Goal: Task Accomplishment & Management: Manage account settings

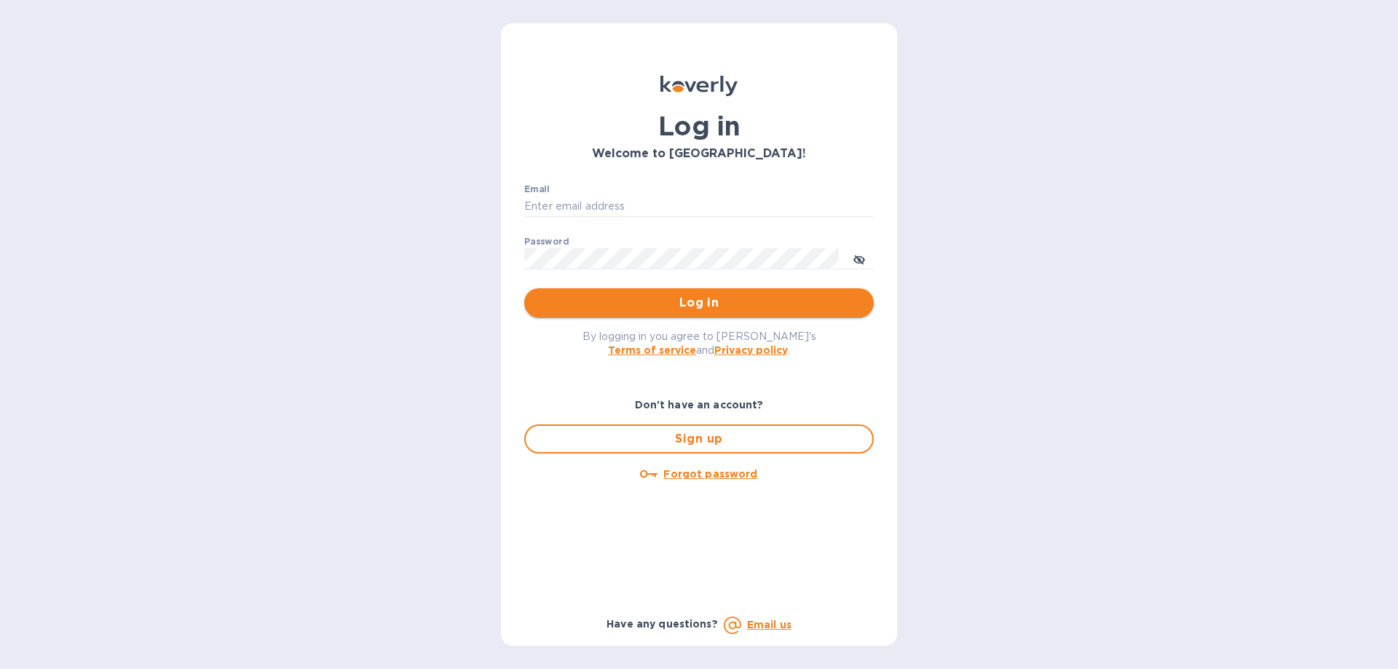
type input "[PERSON_NAME][EMAIL_ADDRESS][DOMAIN_NAME]"
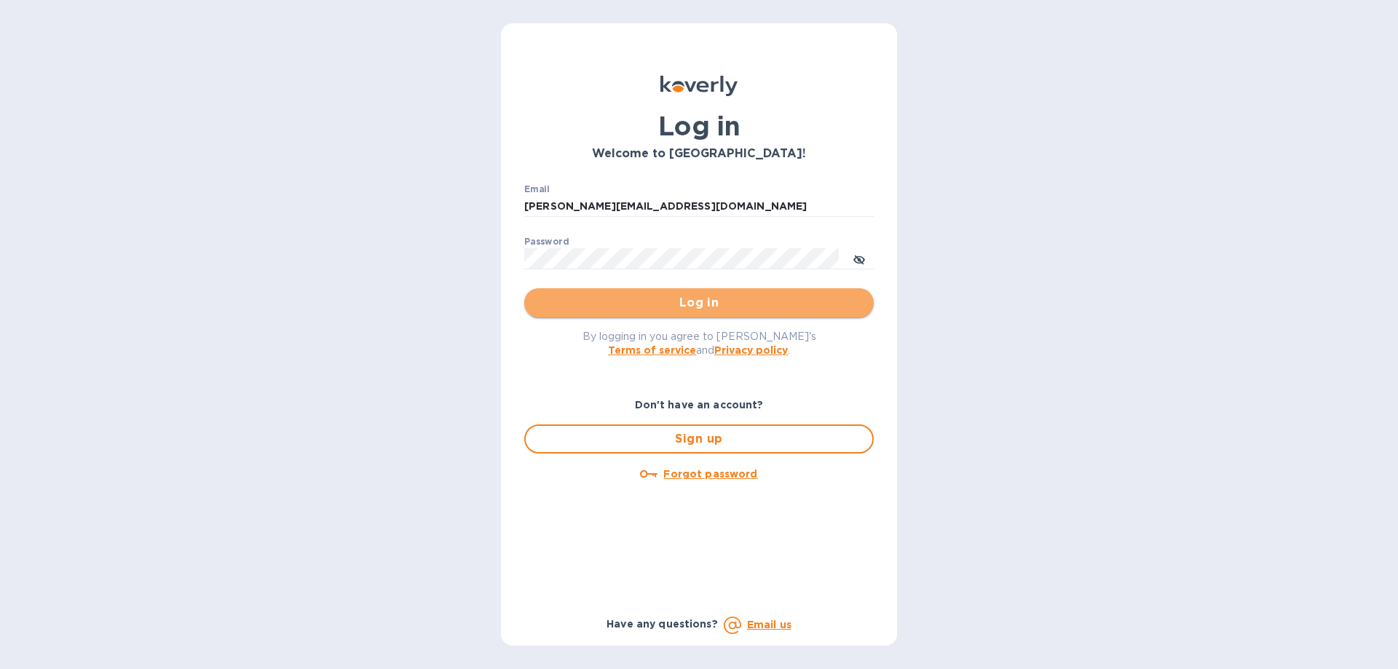
click at [549, 304] on span "Log in" at bounding box center [699, 302] width 326 height 17
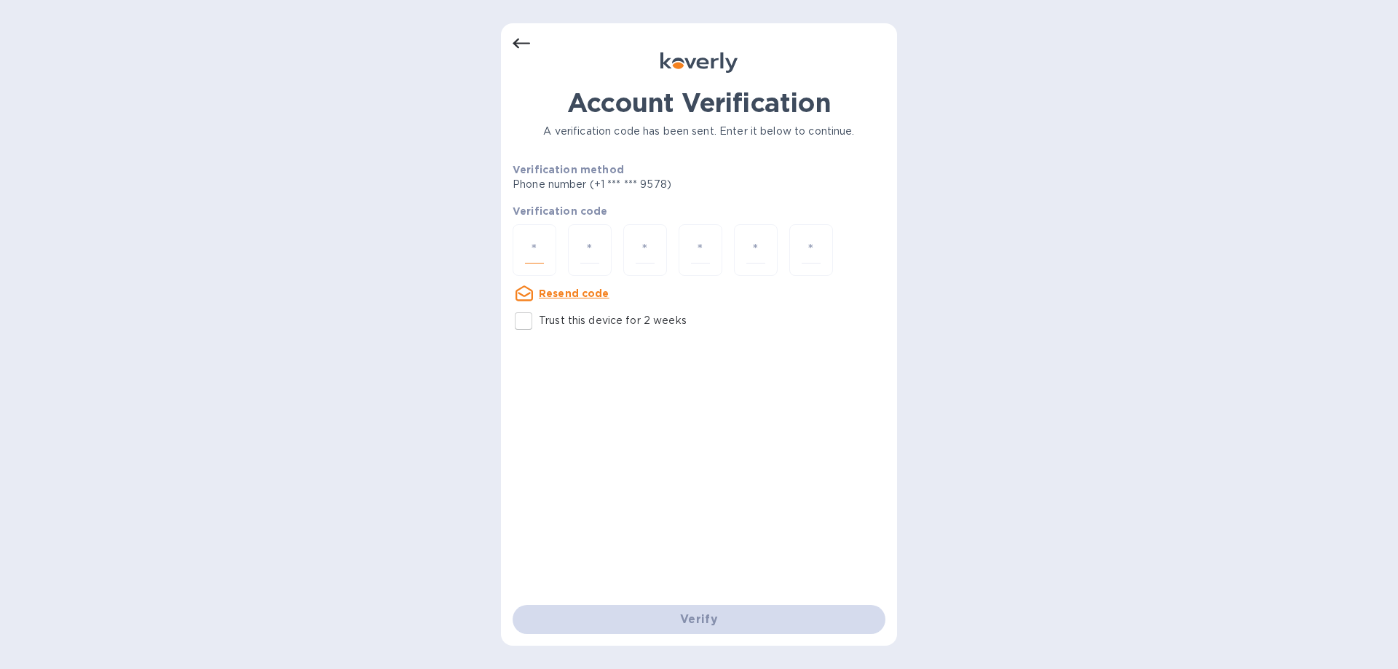
click at [532, 246] on input "number" at bounding box center [534, 250] width 19 height 27
type input "2"
type input "9"
type input "7"
type input "3"
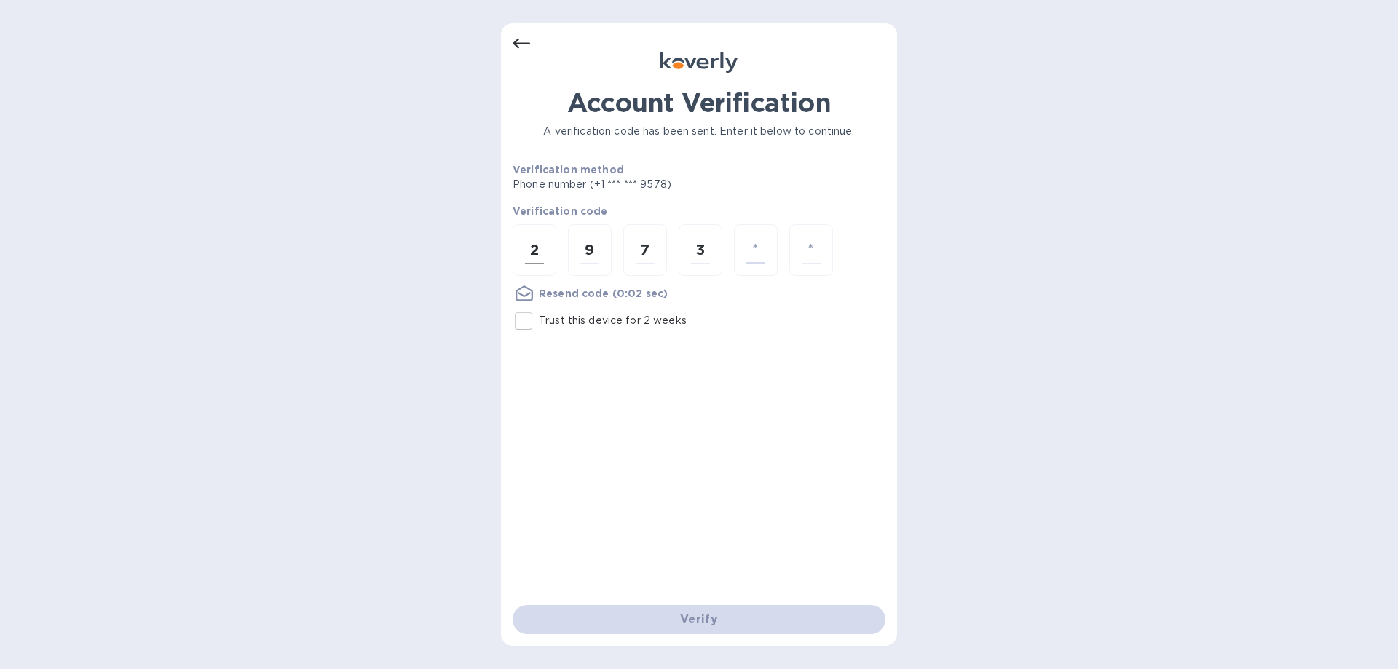
type input "7"
type input "5"
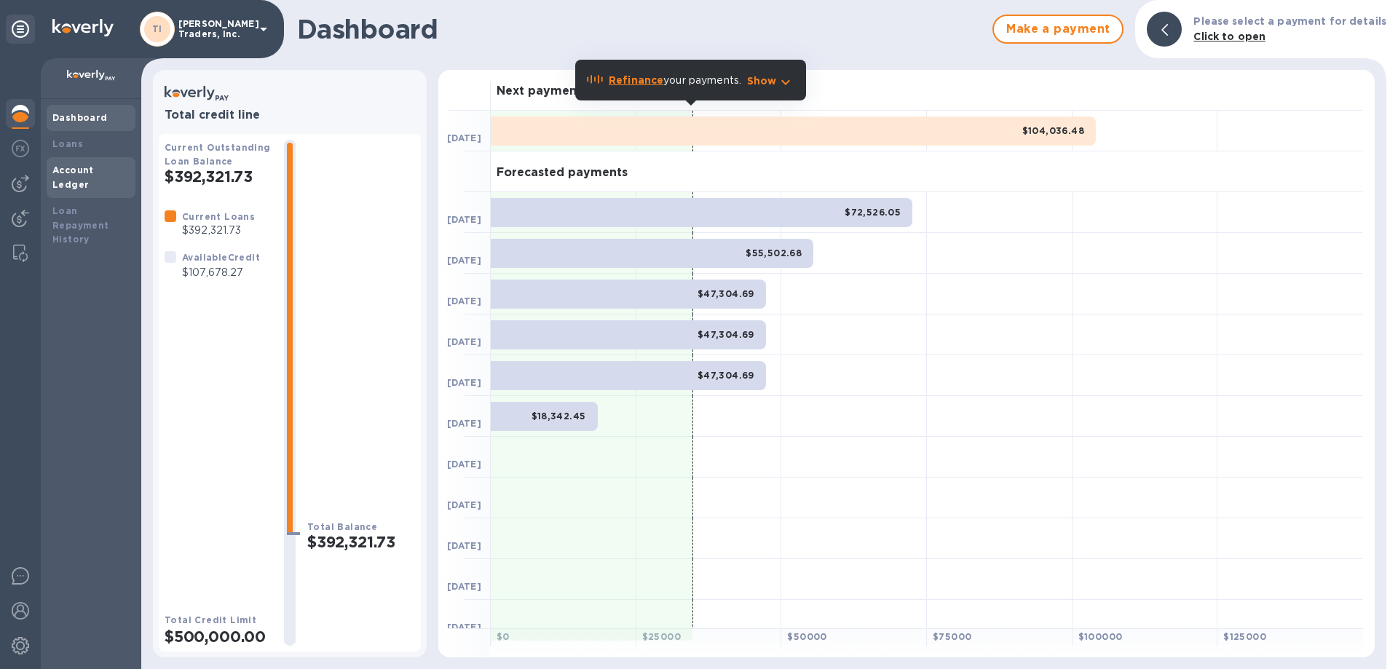
click at [60, 168] on b "Account Ledger" at bounding box center [73, 177] width 42 height 25
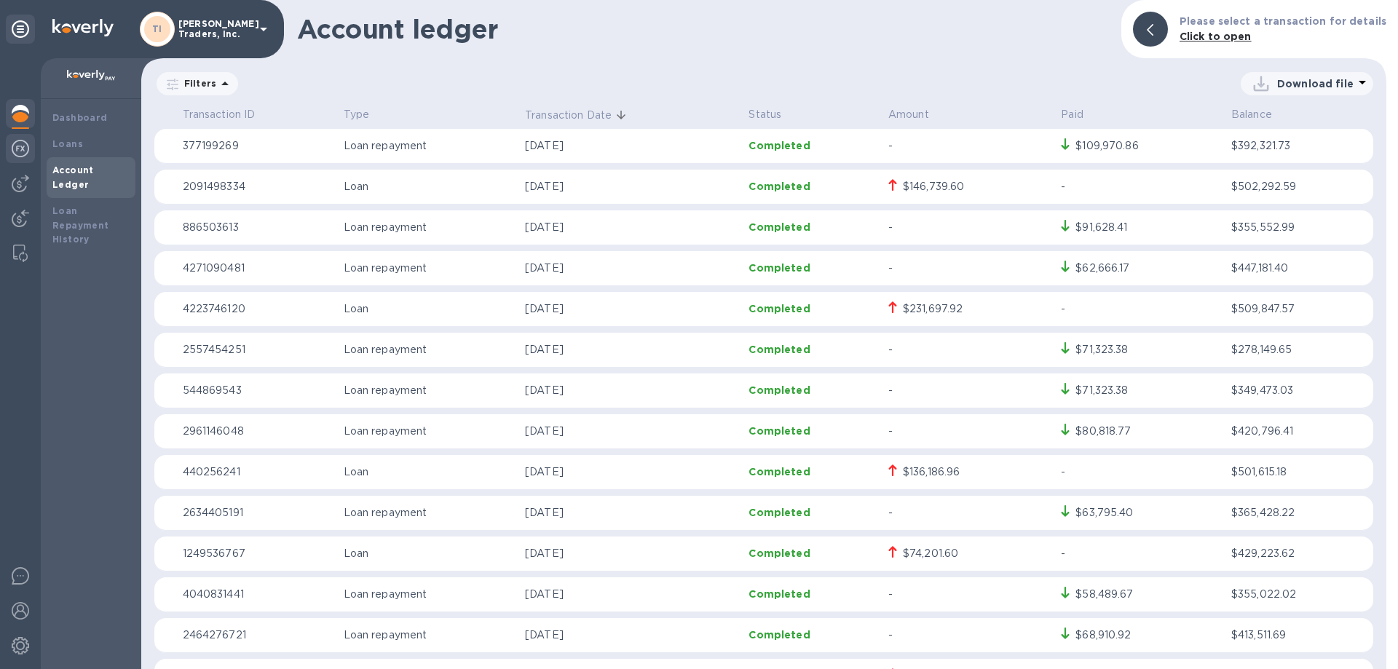
click at [23, 151] on img at bounding box center [20, 148] width 17 height 17
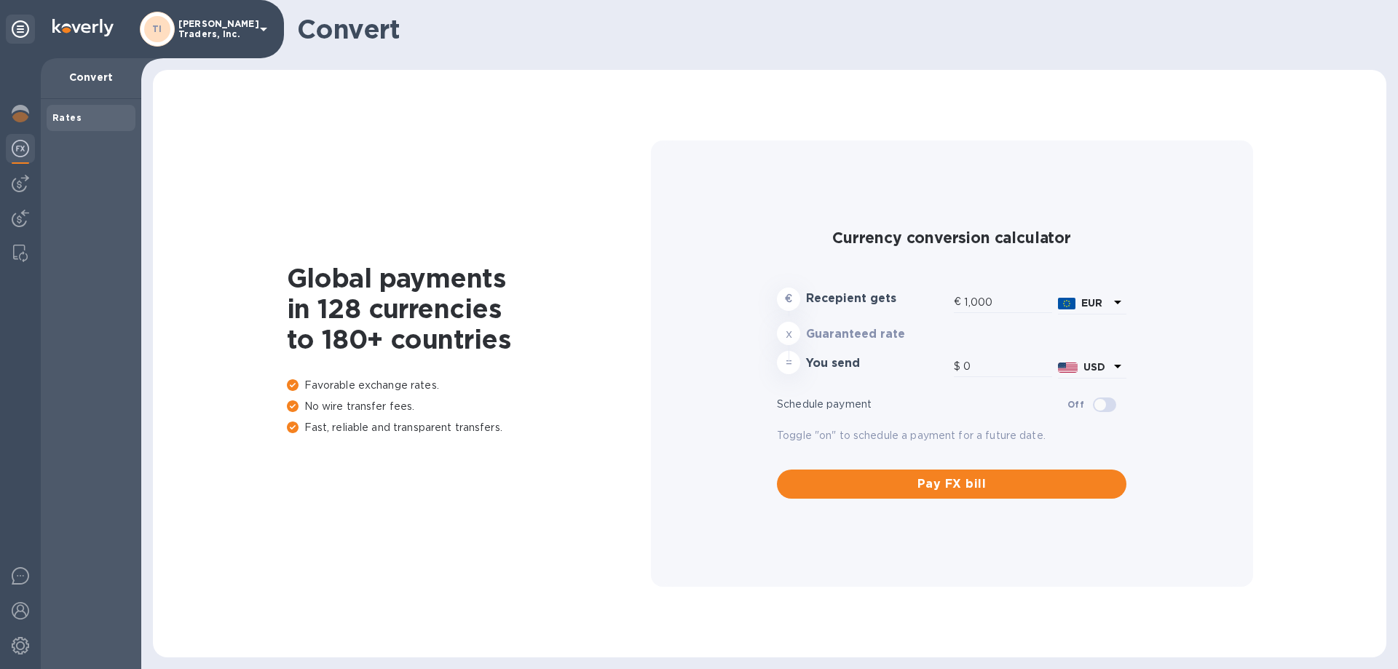
type input "1,194.87"
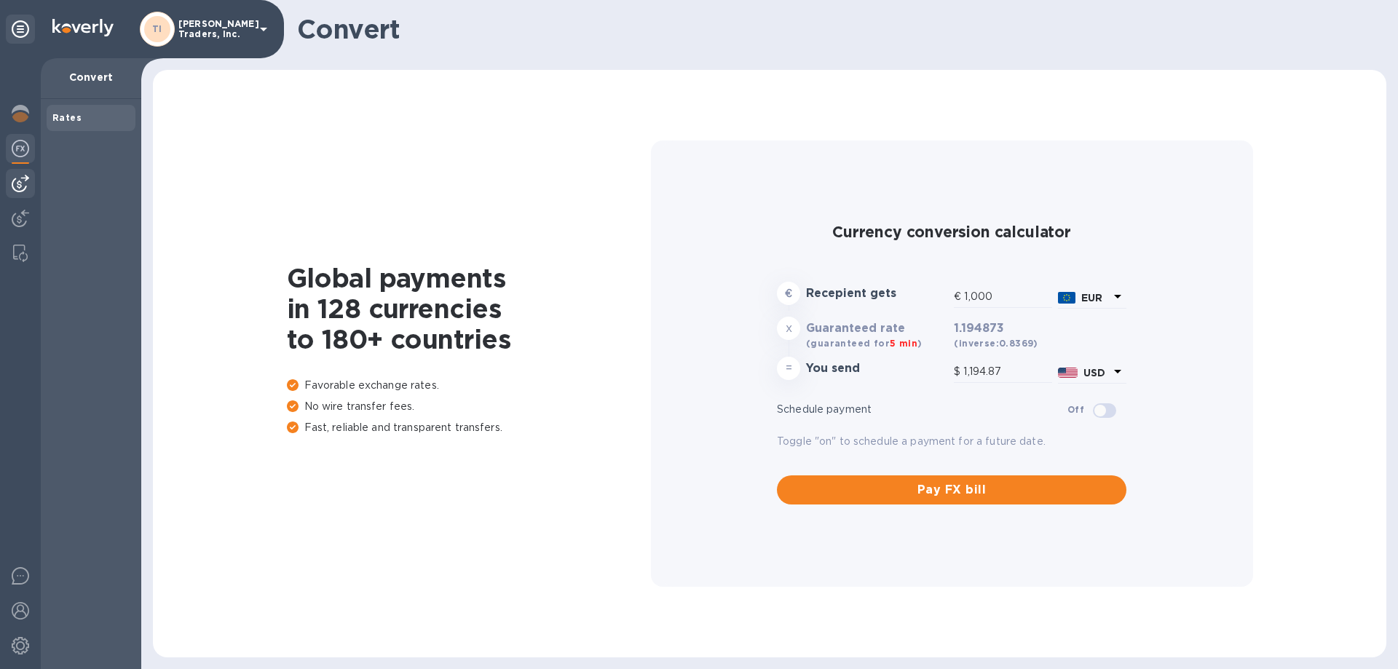
click at [22, 176] on img at bounding box center [20, 183] width 17 height 17
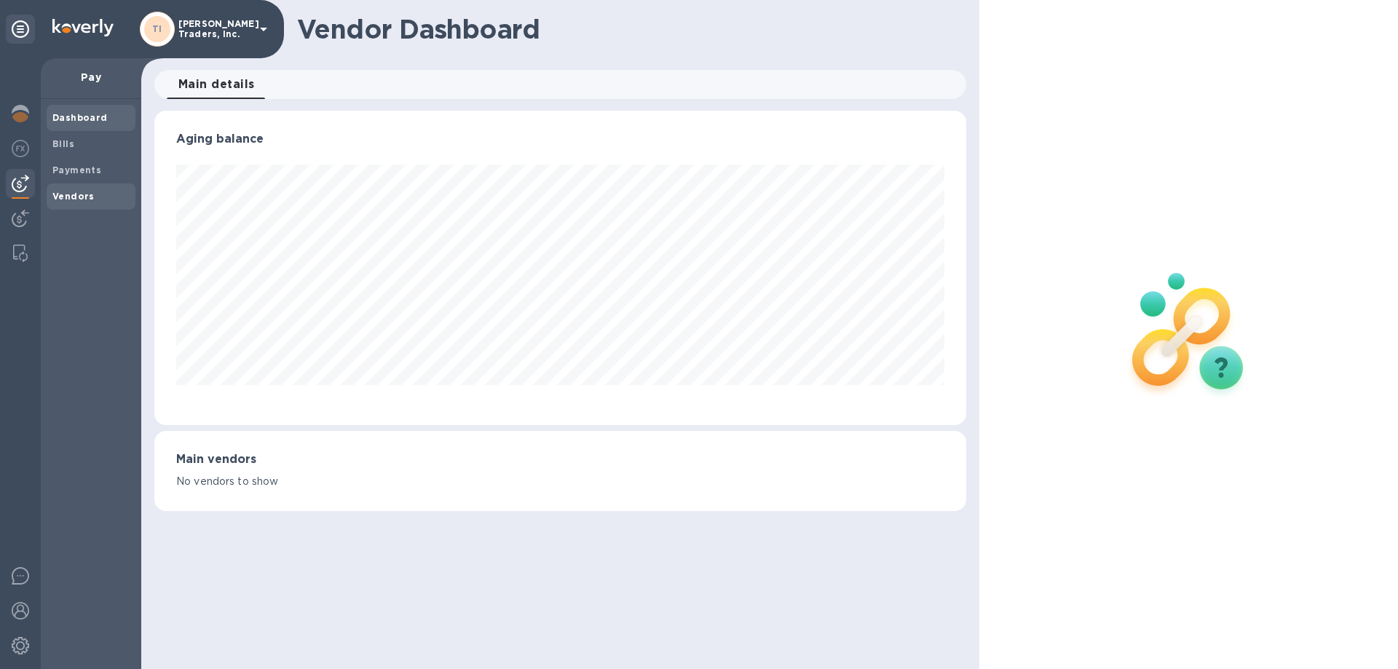
scroll to position [315, 811]
click at [67, 192] on b "Vendors" at bounding box center [73, 196] width 42 height 11
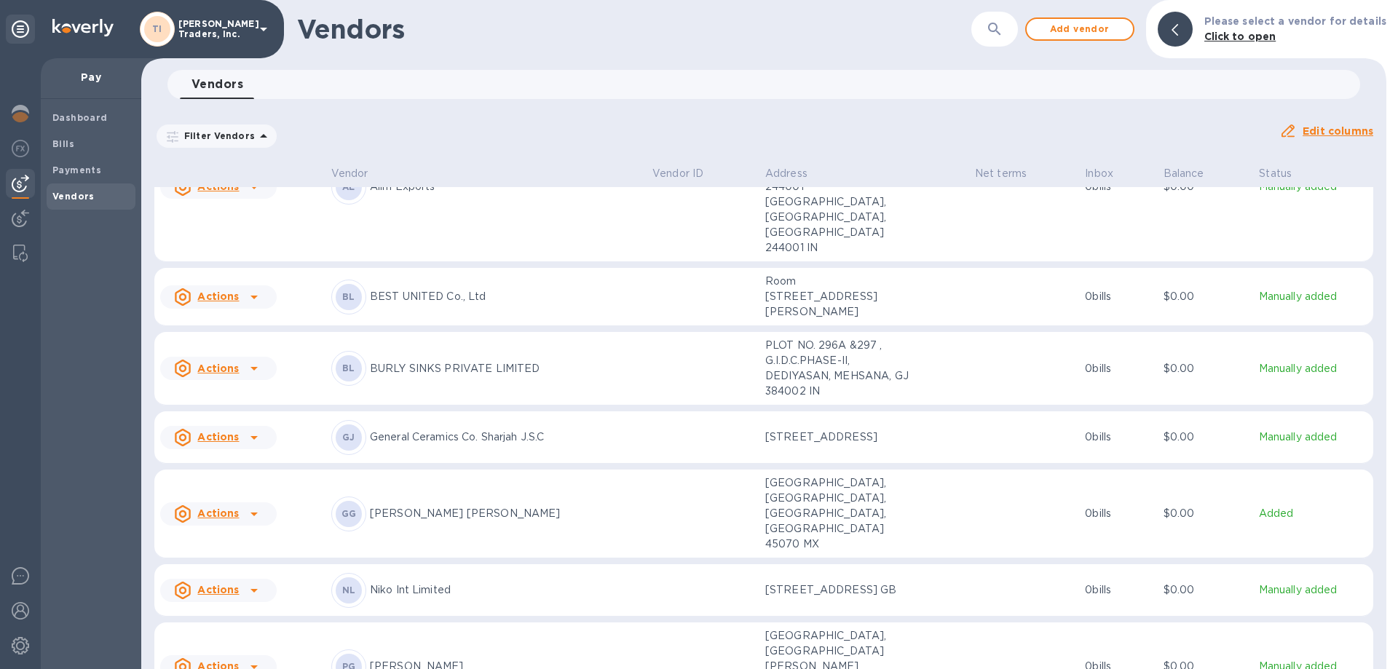
scroll to position [146, 0]
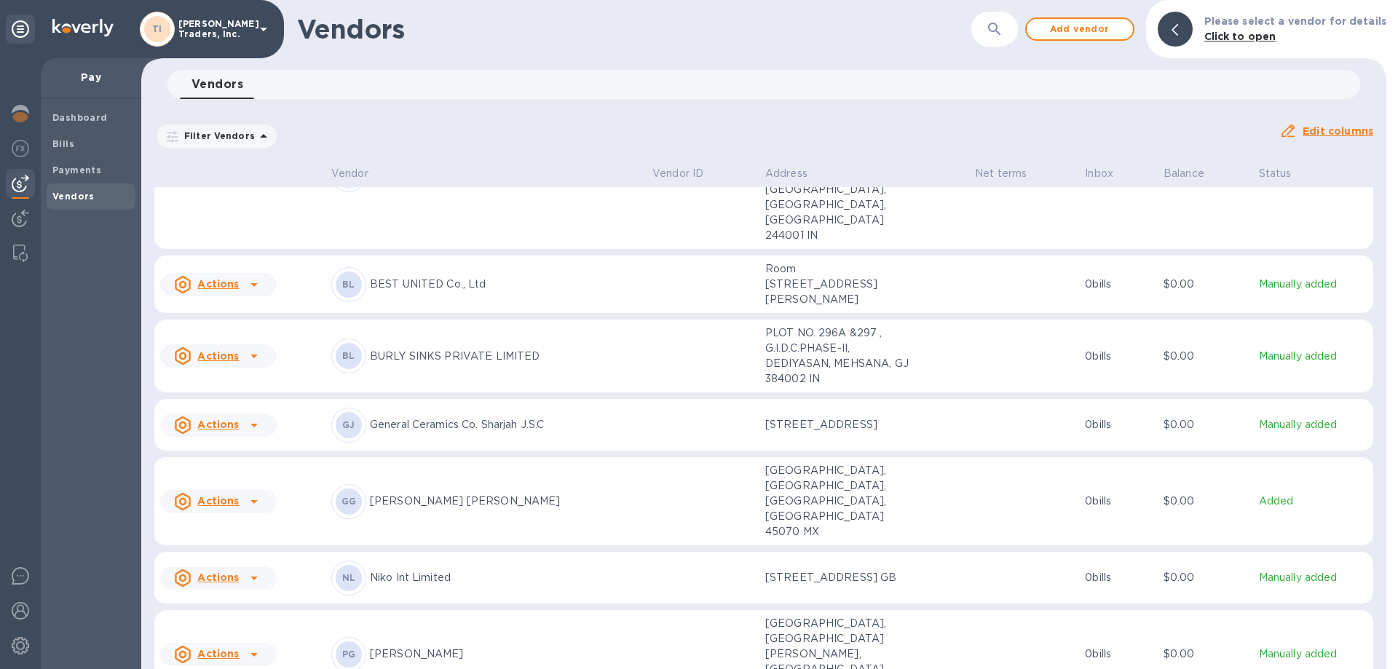
click at [442, 349] on p "BURLY SINKS PRIVATE LIMITED" at bounding box center [505, 356] width 271 height 15
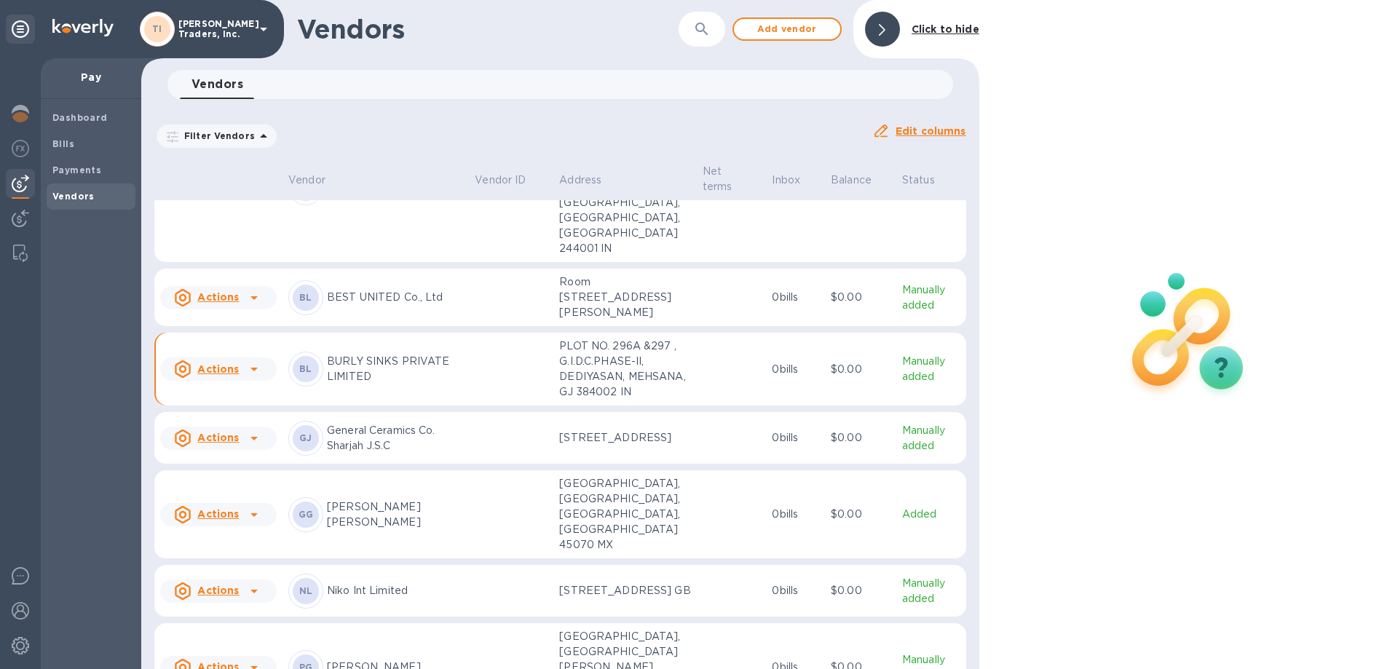
scroll to position [174, 0]
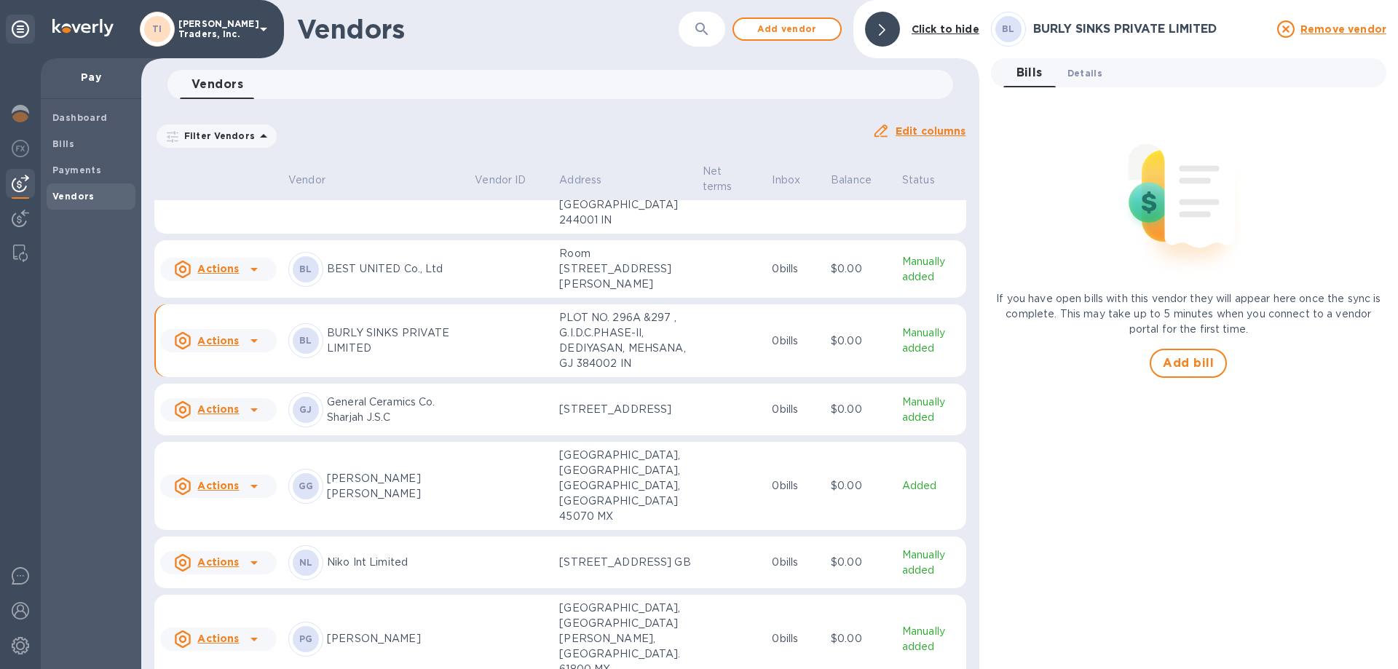
click at [1082, 71] on span "Details 0" at bounding box center [1085, 73] width 35 height 15
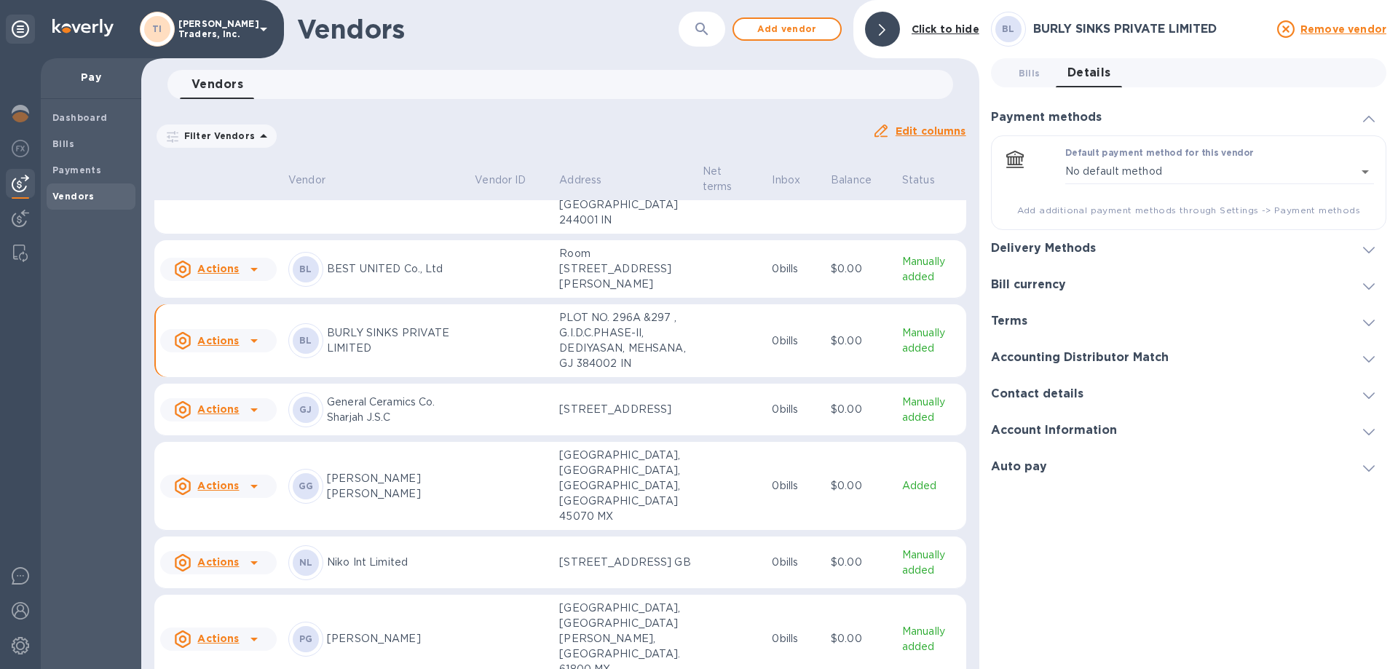
click at [1393, 392] on div "BL BURLY SINKS PRIVATE LIMITED Remove vendor Bills 0 Details 0 Payment methods …" at bounding box center [1189, 334] width 419 height 669
click at [1372, 389] on span at bounding box center [1369, 394] width 12 height 14
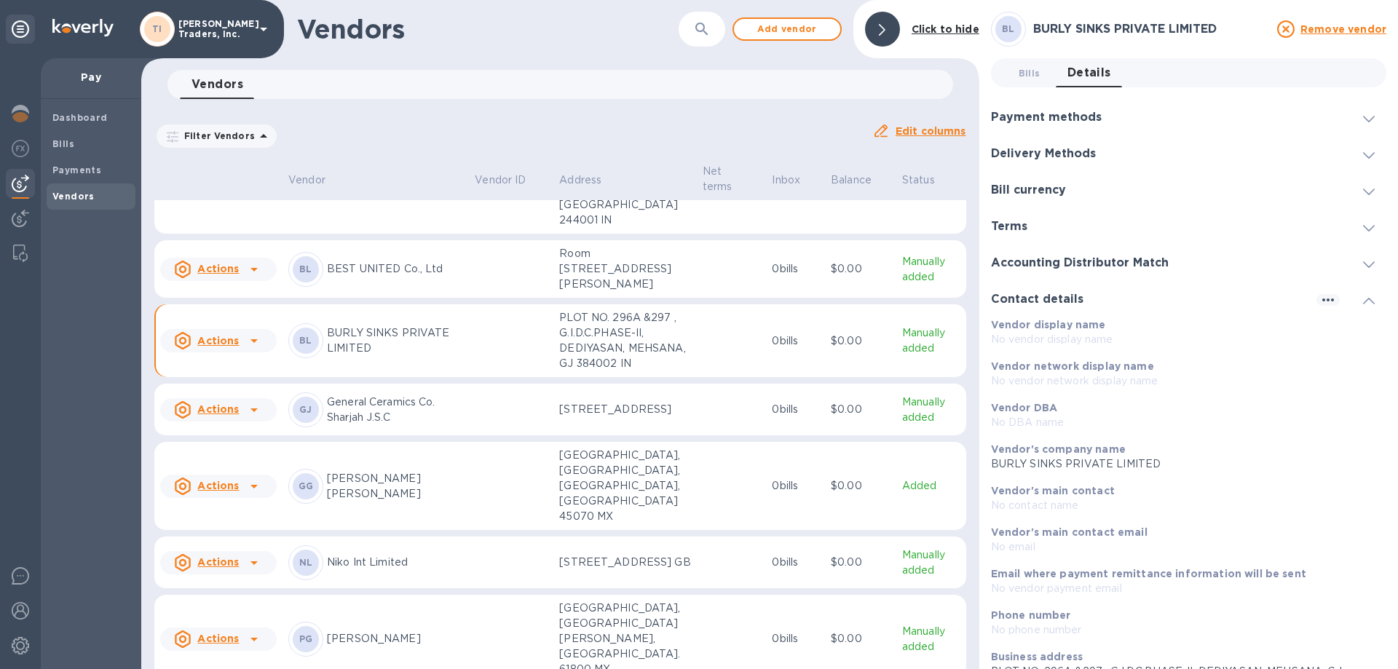
click at [1365, 389] on div "Vendor network display name No vendor network display name" at bounding box center [1183, 374] width 384 height 30
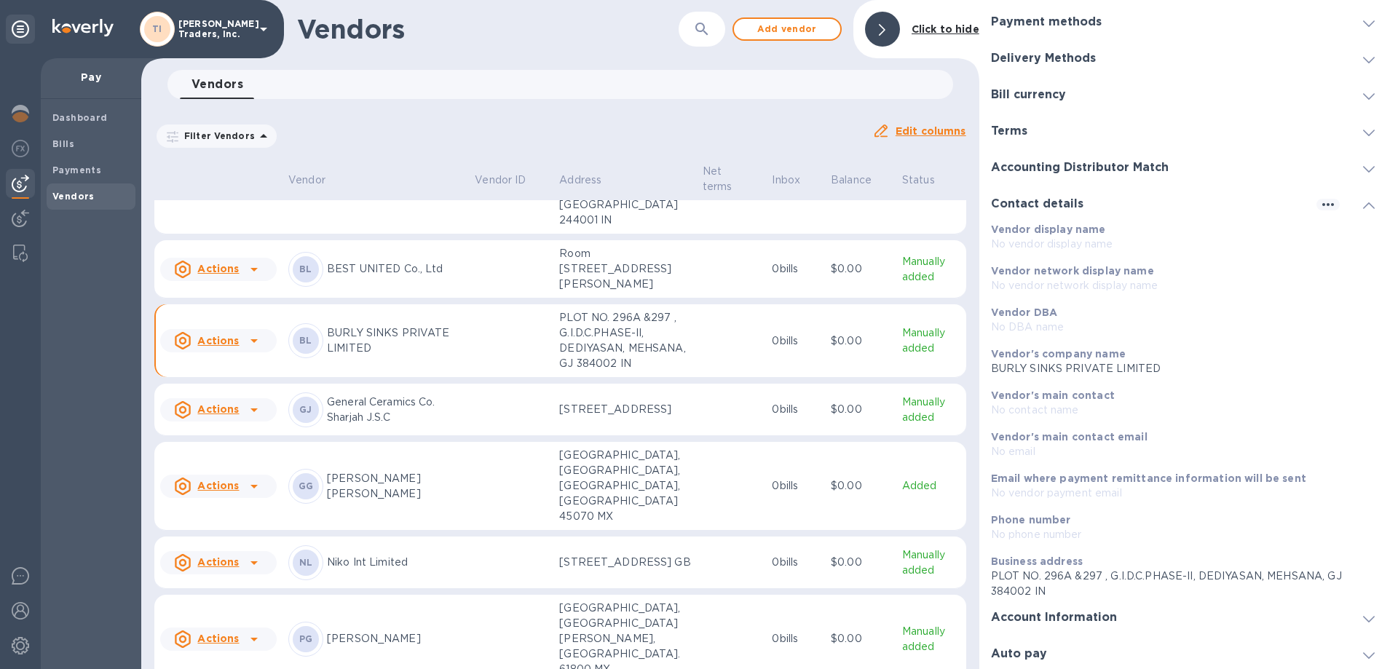
scroll to position [98, 0]
click at [1320, 197] on icon "button" at bounding box center [1328, 201] width 17 height 17
click at [1329, 230] on p "Edit" at bounding box center [1339, 231] width 23 height 15
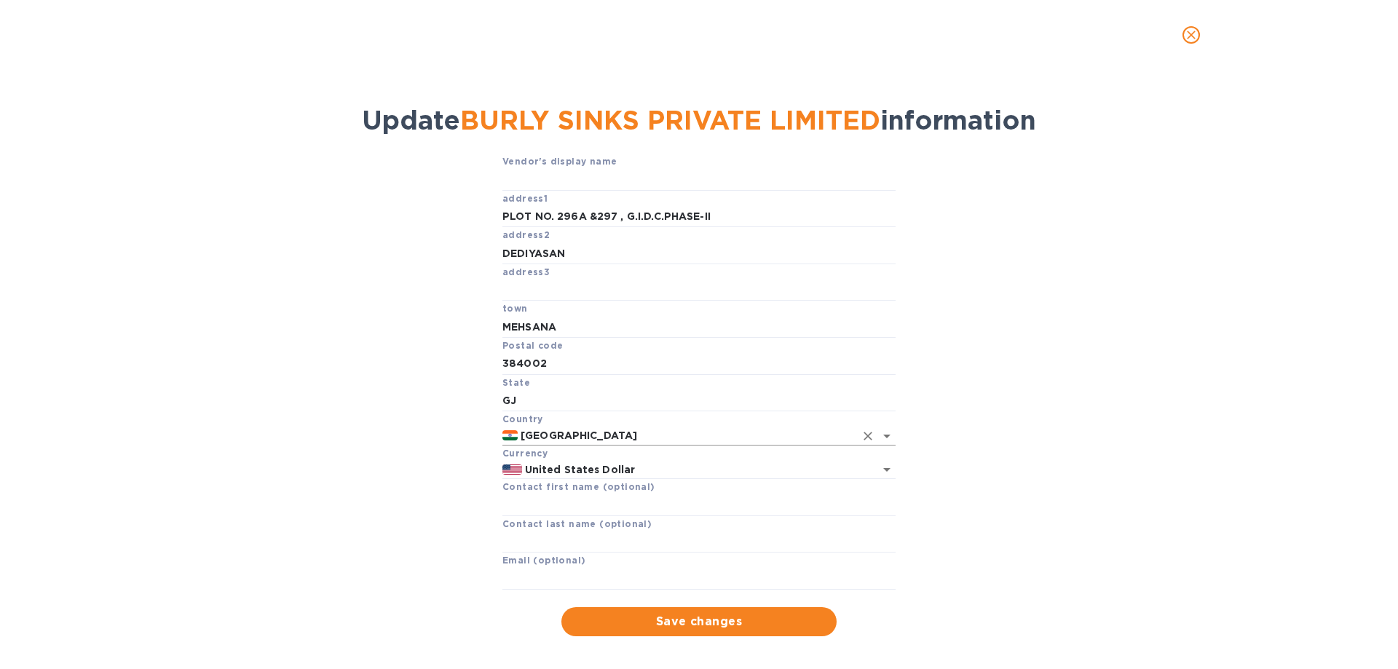
scroll to position [34, 0]
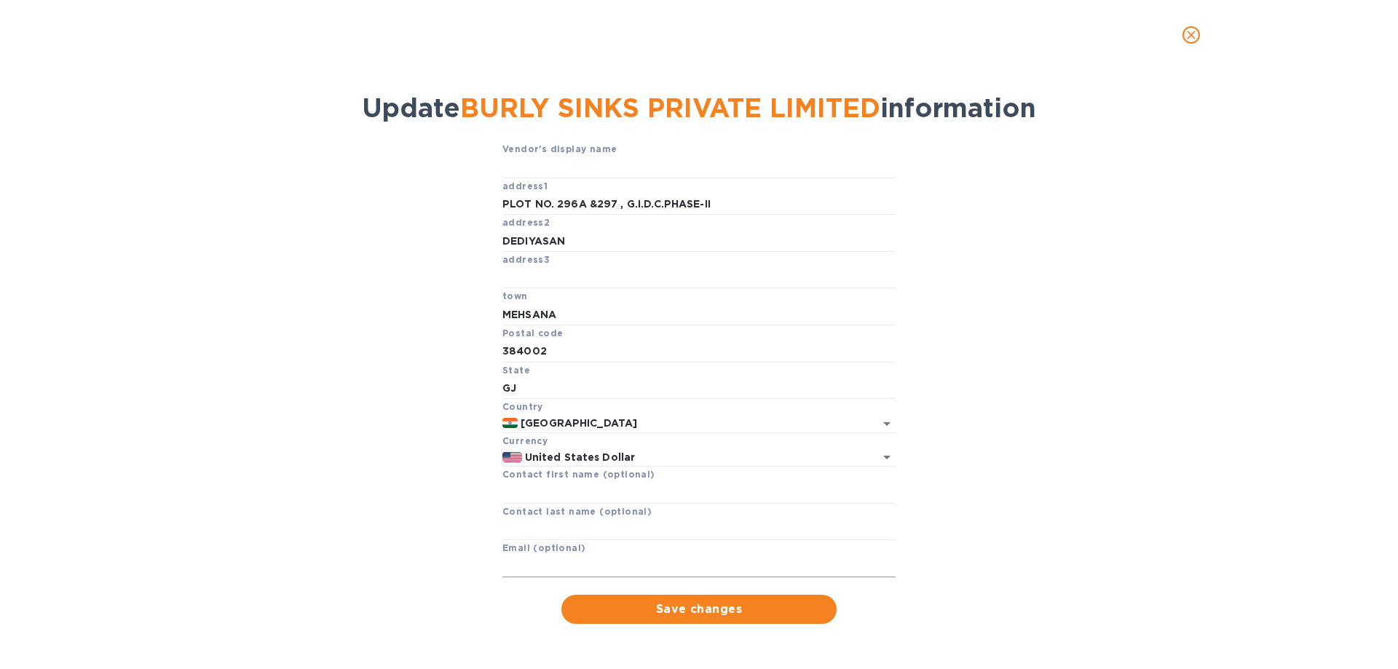
click at [569, 558] on input "text" at bounding box center [699, 567] width 393 height 22
type input "[EMAIL_ADDRESS][DOMAIN_NAME]"
click at [640, 607] on span "Save changes" at bounding box center [699, 609] width 252 height 17
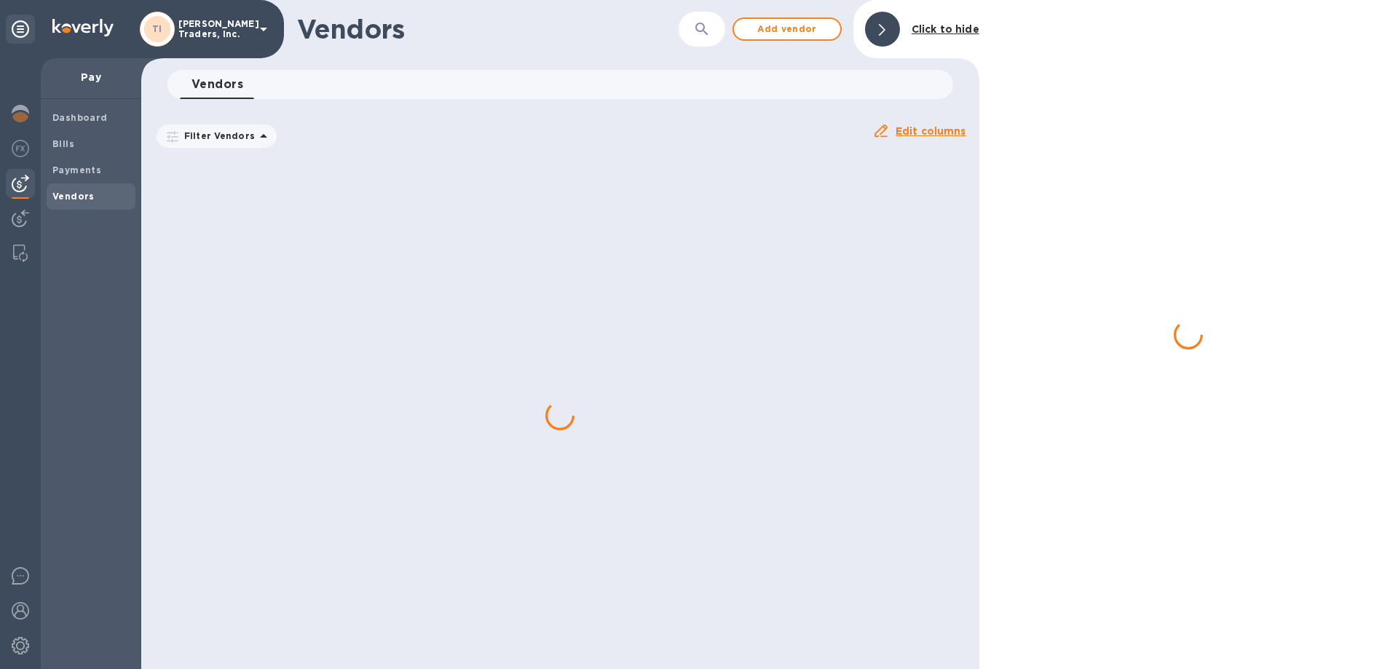
scroll to position [0, 0]
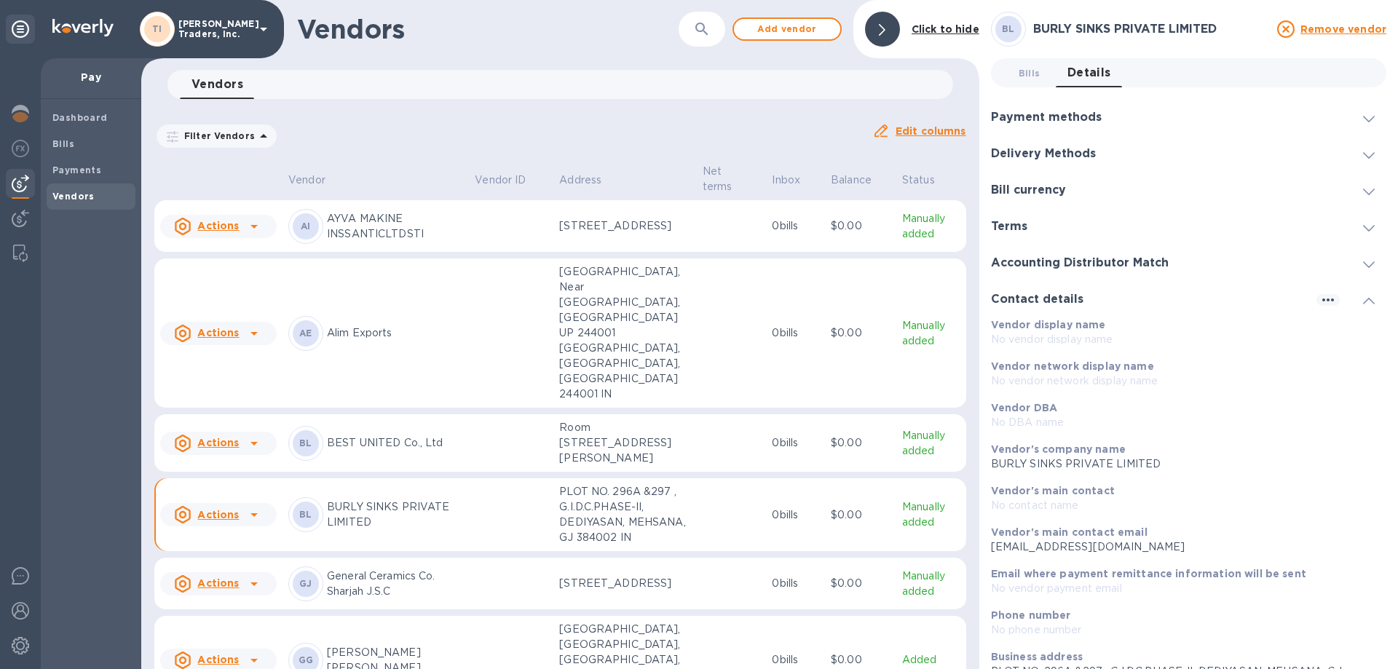
click at [1363, 298] on icon at bounding box center [1369, 301] width 12 height 7
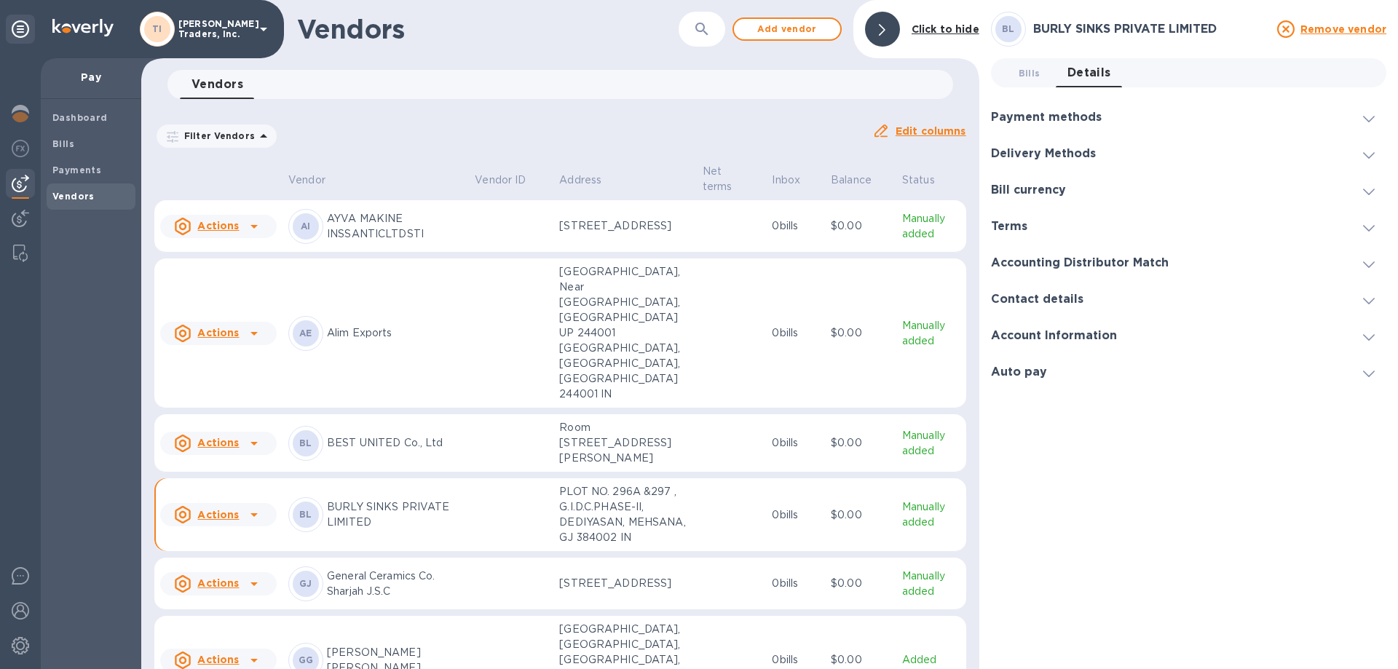
click at [1364, 336] on icon at bounding box center [1369, 337] width 12 height 7
click at [478, 503] on td at bounding box center [511, 516] width 84 height 74
click at [1029, 79] on span "Bills 0" at bounding box center [1030, 73] width 22 height 15
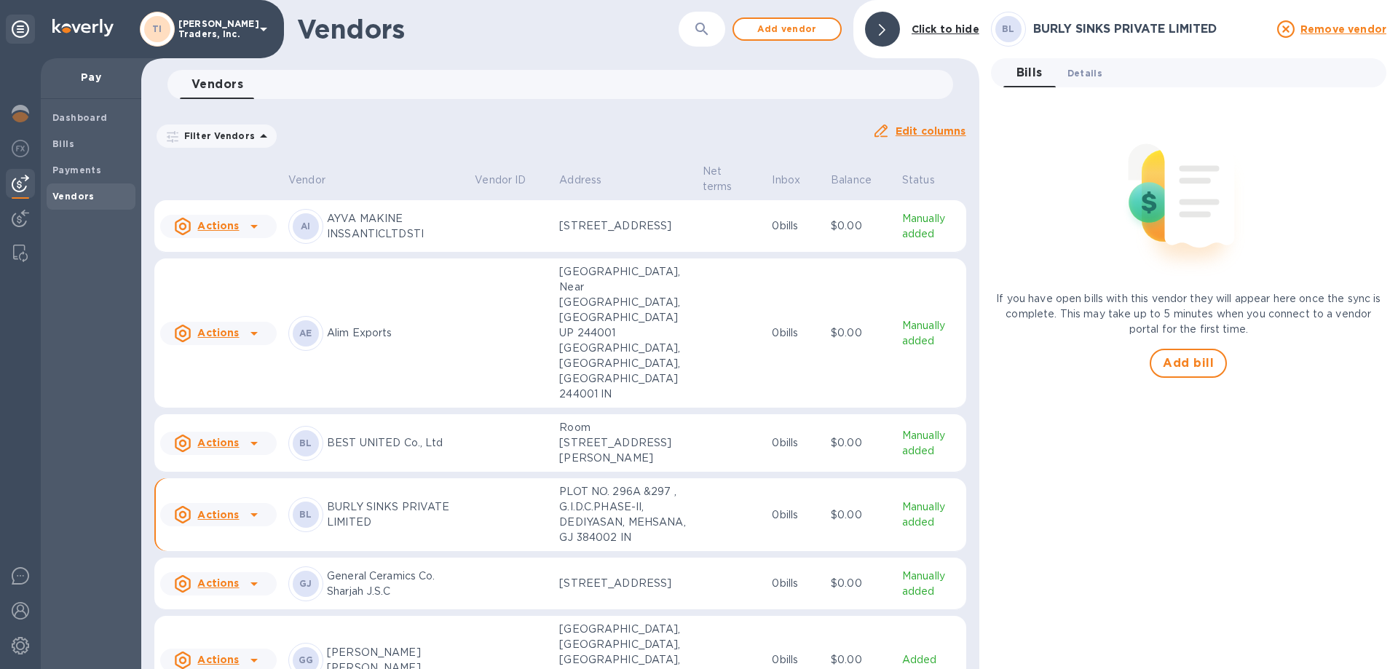
click at [1074, 72] on span "Details 0" at bounding box center [1085, 73] width 35 height 15
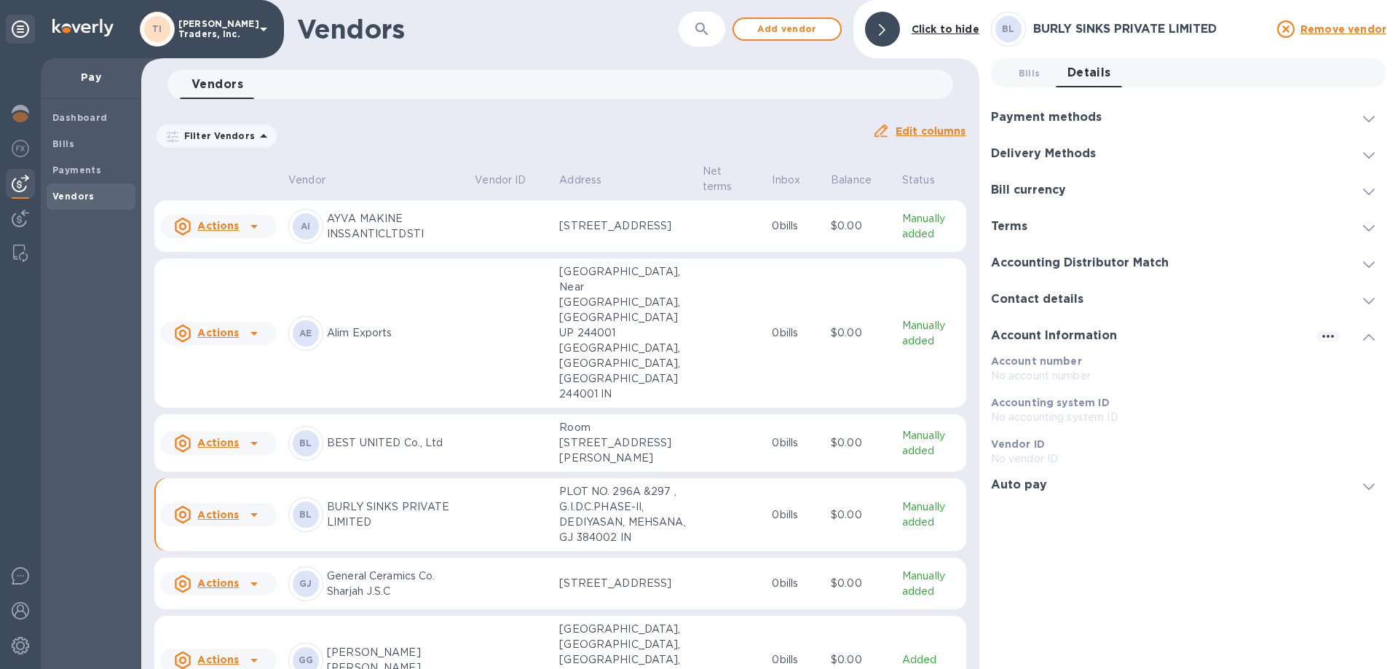
click at [1371, 192] on icon at bounding box center [1369, 192] width 12 height 7
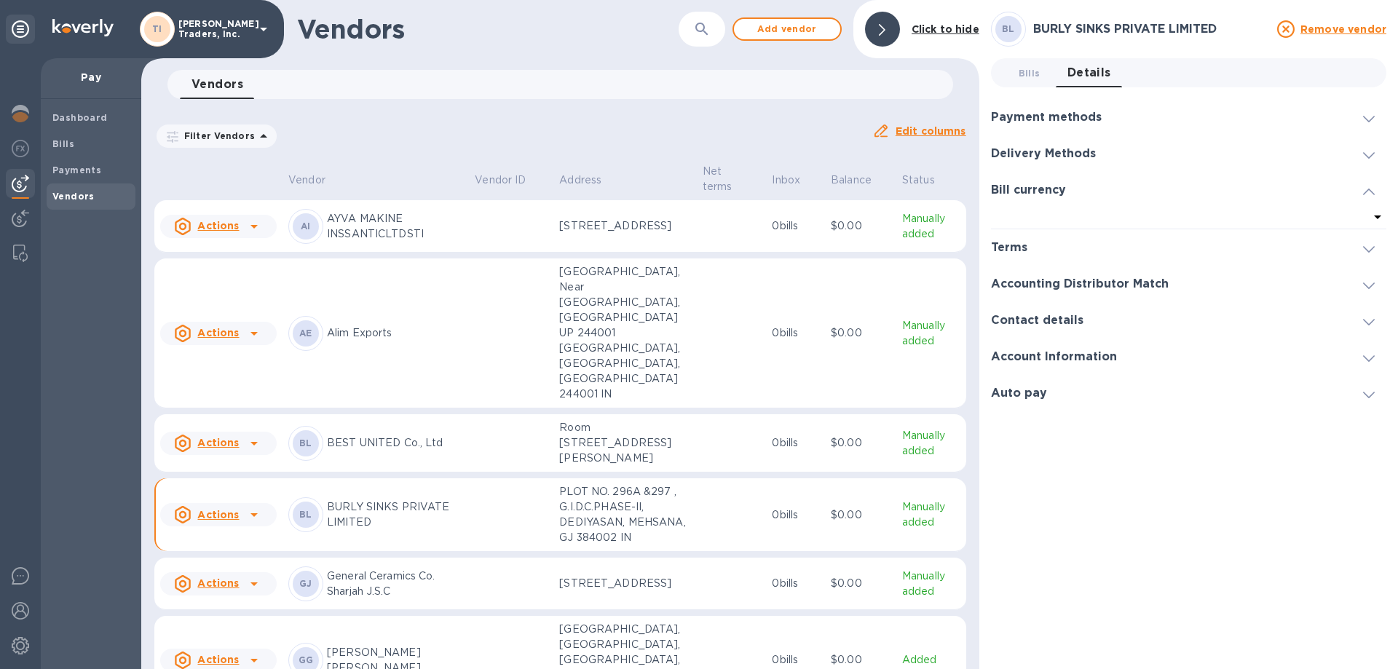
click at [1364, 193] on icon at bounding box center [1369, 192] width 12 height 7
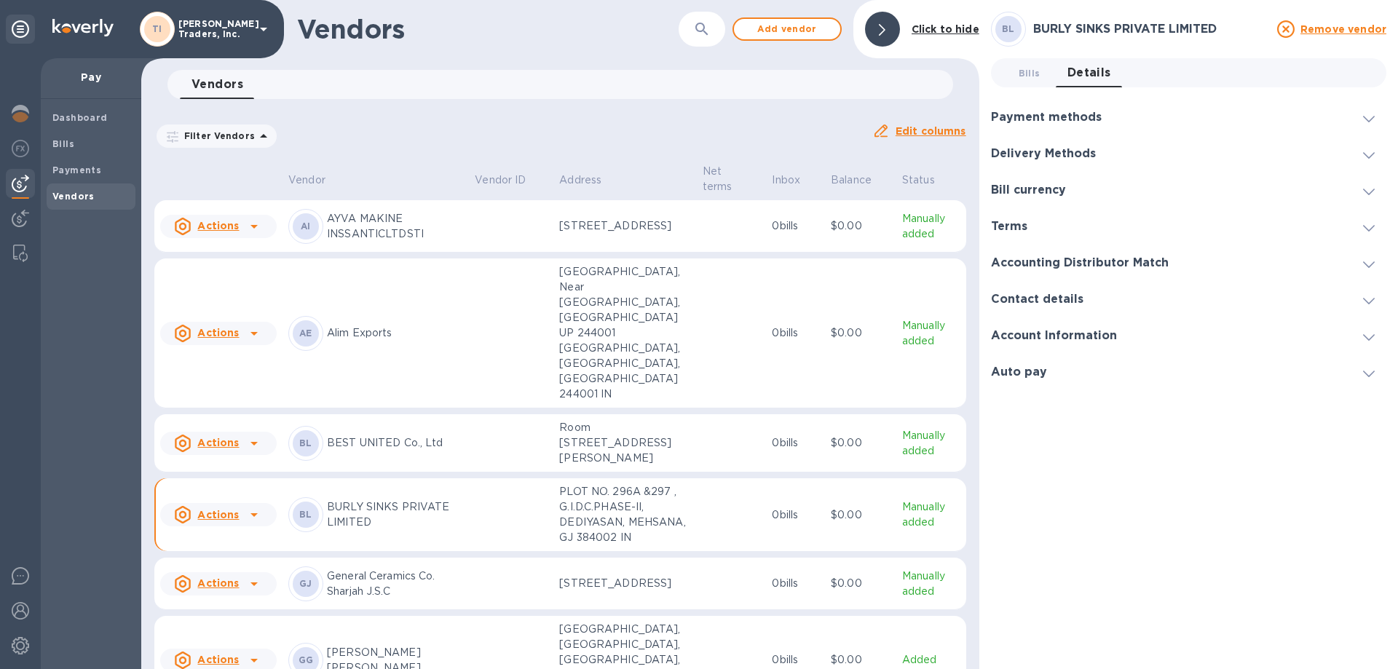
click at [1368, 223] on span at bounding box center [1369, 227] width 12 height 14
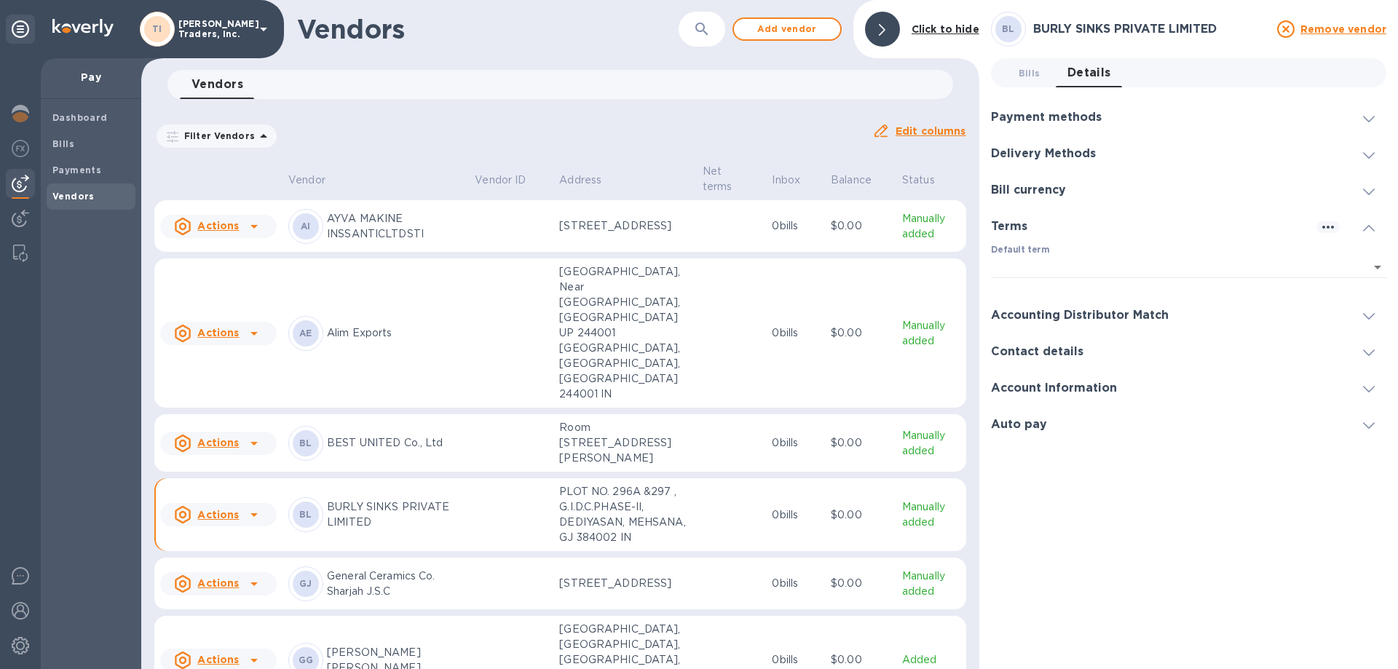
click at [1367, 227] on icon at bounding box center [1369, 228] width 12 height 7
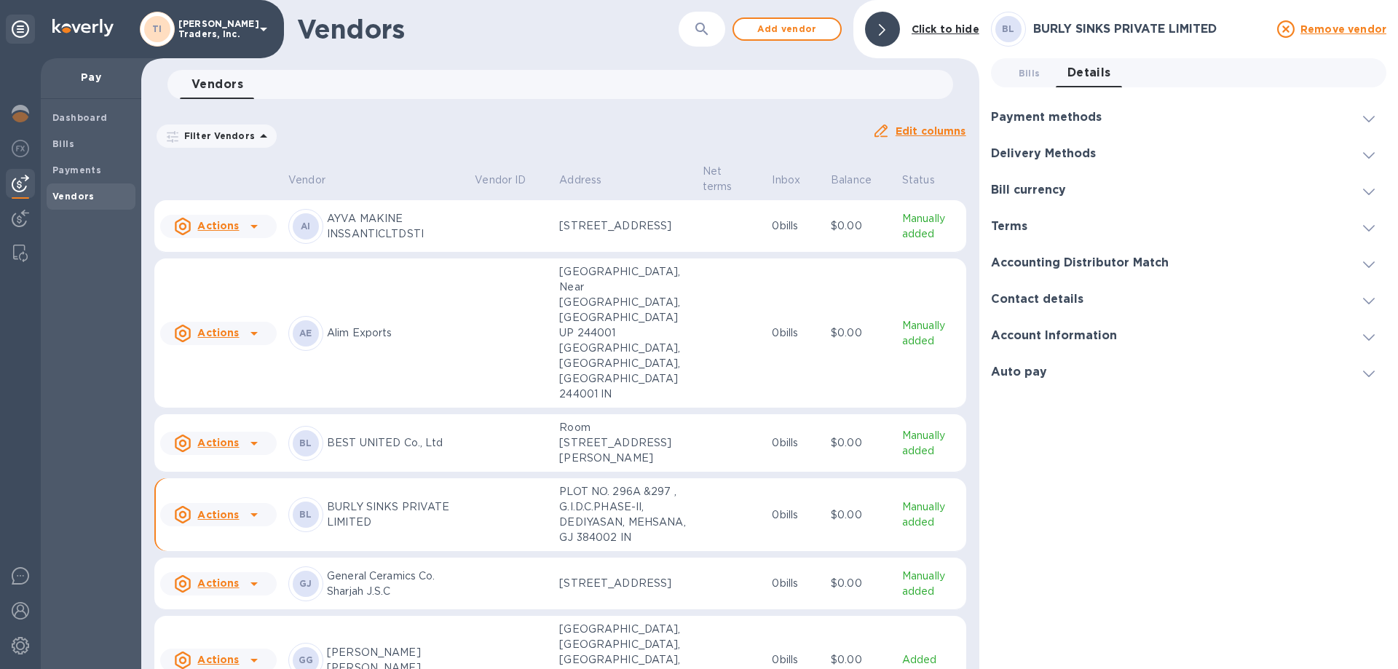
click at [1370, 330] on span at bounding box center [1369, 336] width 12 height 14
click at [1320, 334] on icon "button" at bounding box center [1328, 336] width 17 height 17
click at [1350, 374] on li "Edit" at bounding box center [1346, 366] width 58 height 47
click at [1060, 381] on input "Account number" at bounding box center [1188, 377] width 395 height 22
click at [1023, 430] on b "Accounting system ID" at bounding box center [1050, 426] width 119 height 12
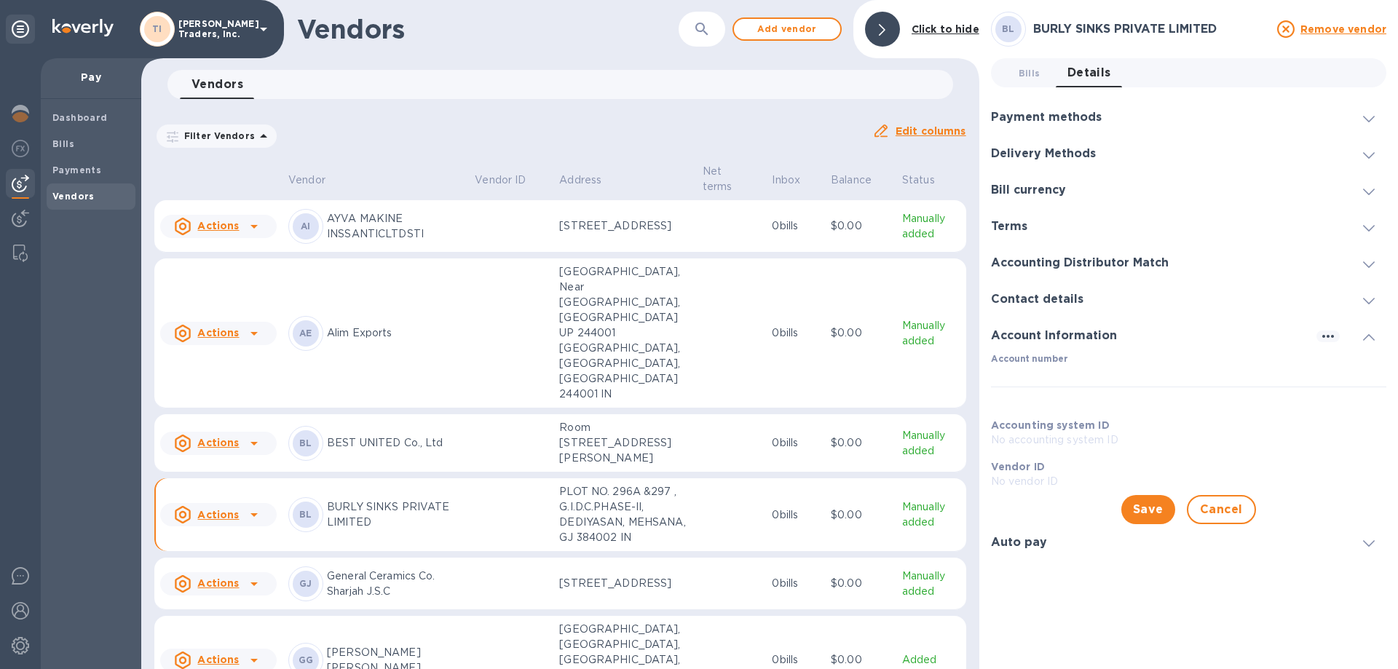
click at [1028, 483] on p "No vendor ID" at bounding box center [1188, 481] width 395 height 15
click at [1367, 334] on icon at bounding box center [1369, 337] width 12 height 7
click at [1364, 297] on span at bounding box center [1369, 300] width 12 height 14
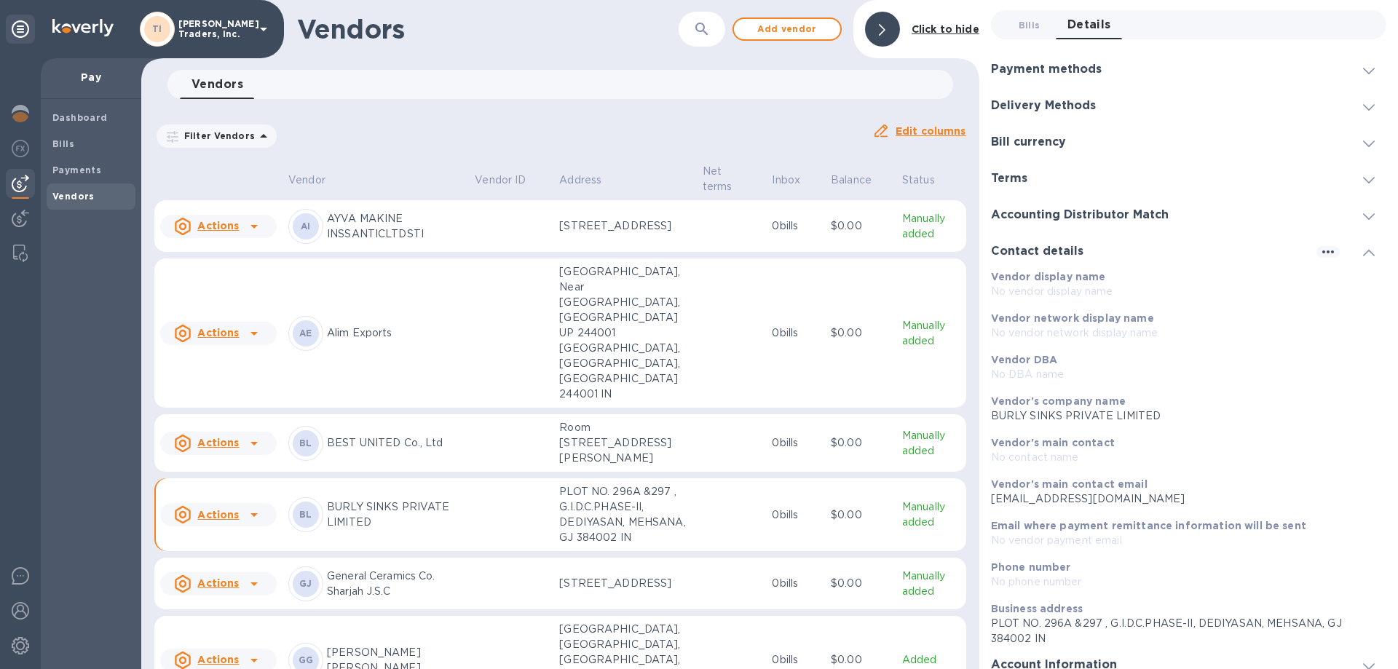
scroll to position [98, 0]
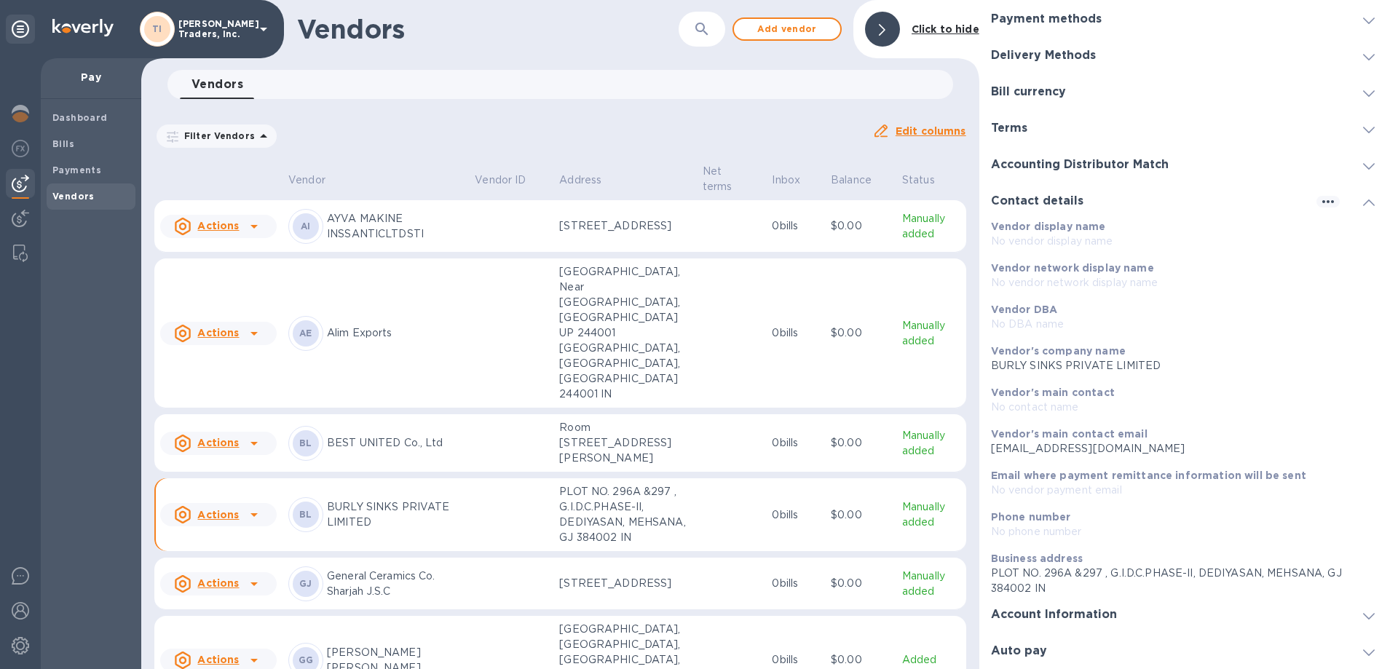
click at [1353, 614] on div at bounding box center [1369, 614] width 35 height 15
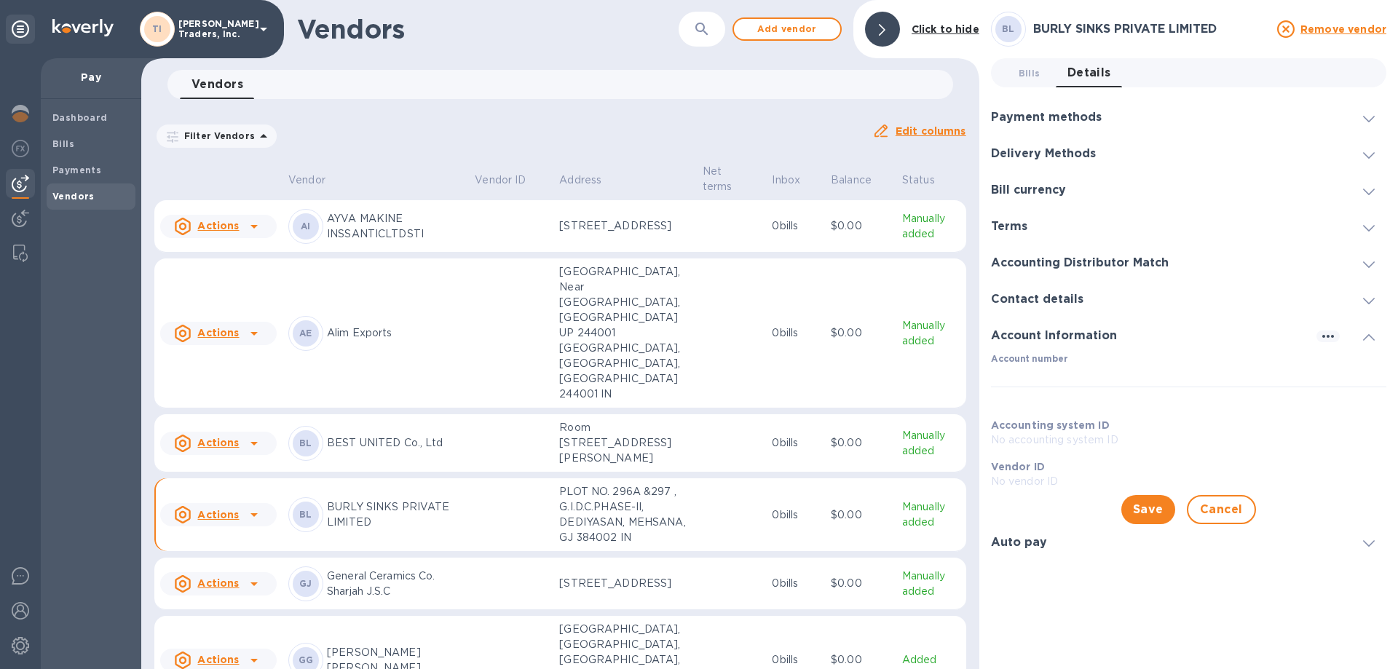
click at [1346, 542] on div at bounding box center [1363, 542] width 47 height 15
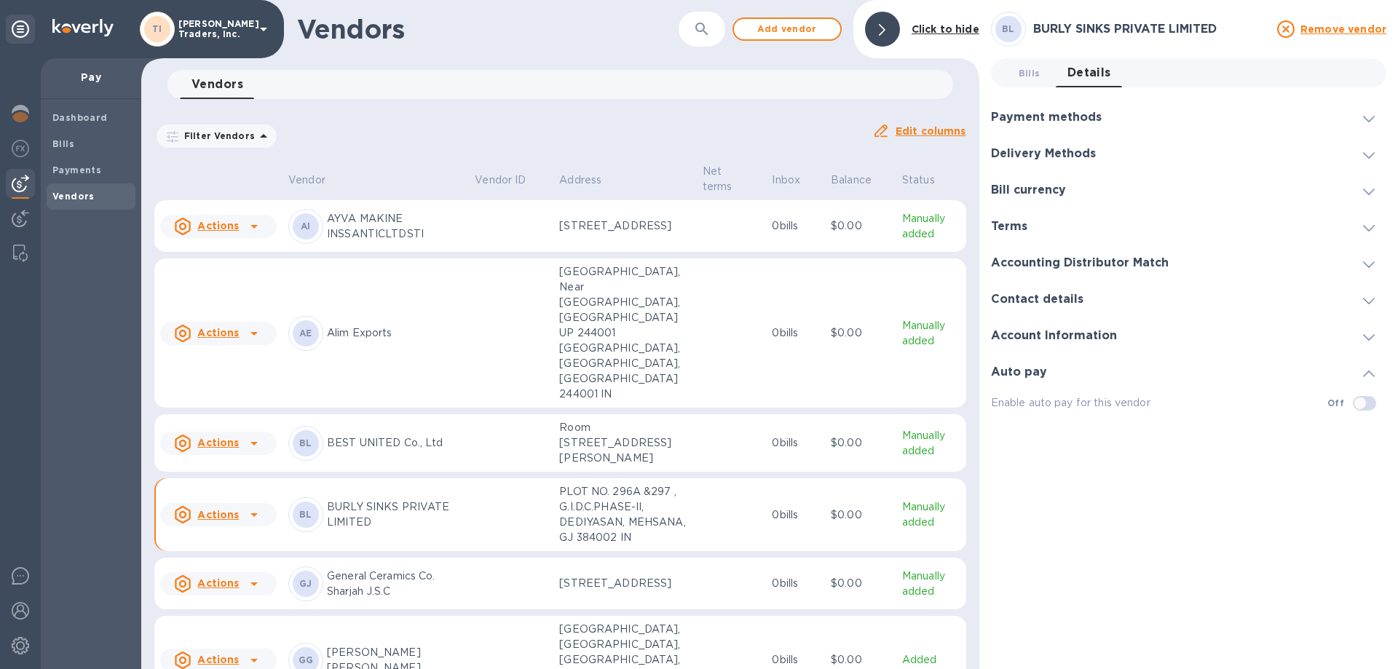
click at [366, 436] on p "BEST UNITED Co., Ltd" at bounding box center [395, 443] width 136 height 15
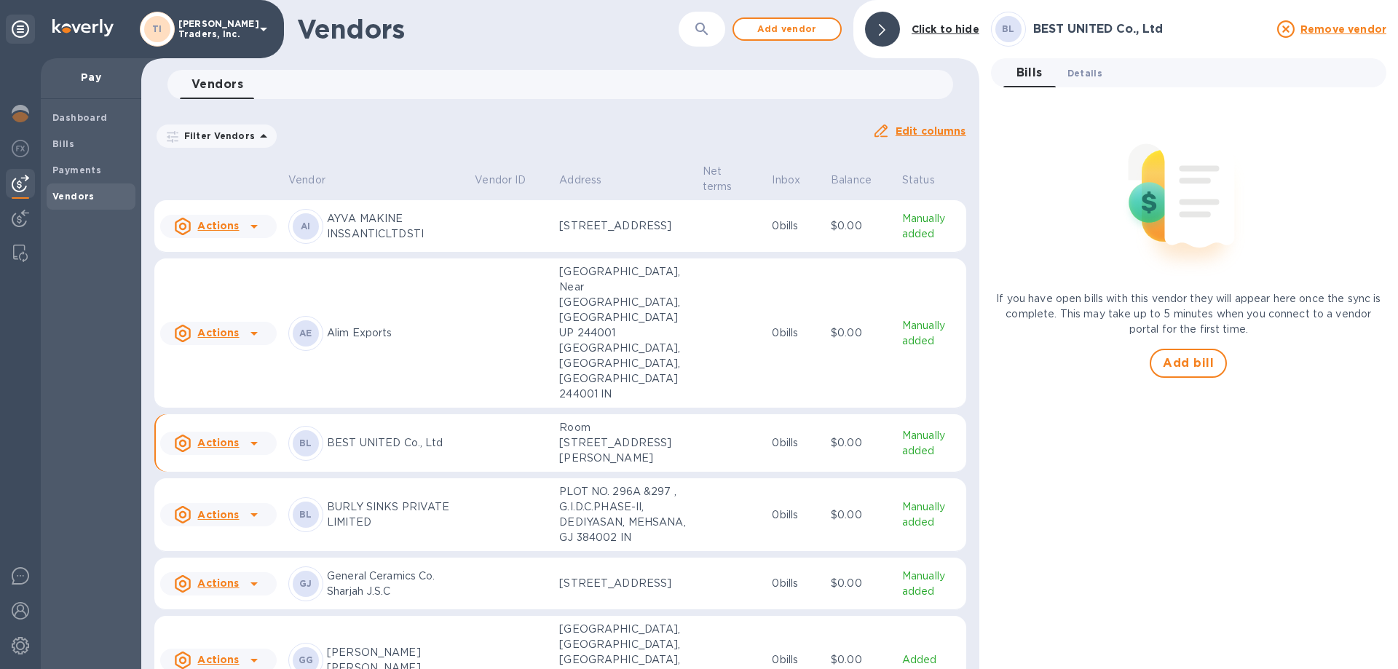
click at [1089, 68] on span "Details 0" at bounding box center [1085, 73] width 35 height 15
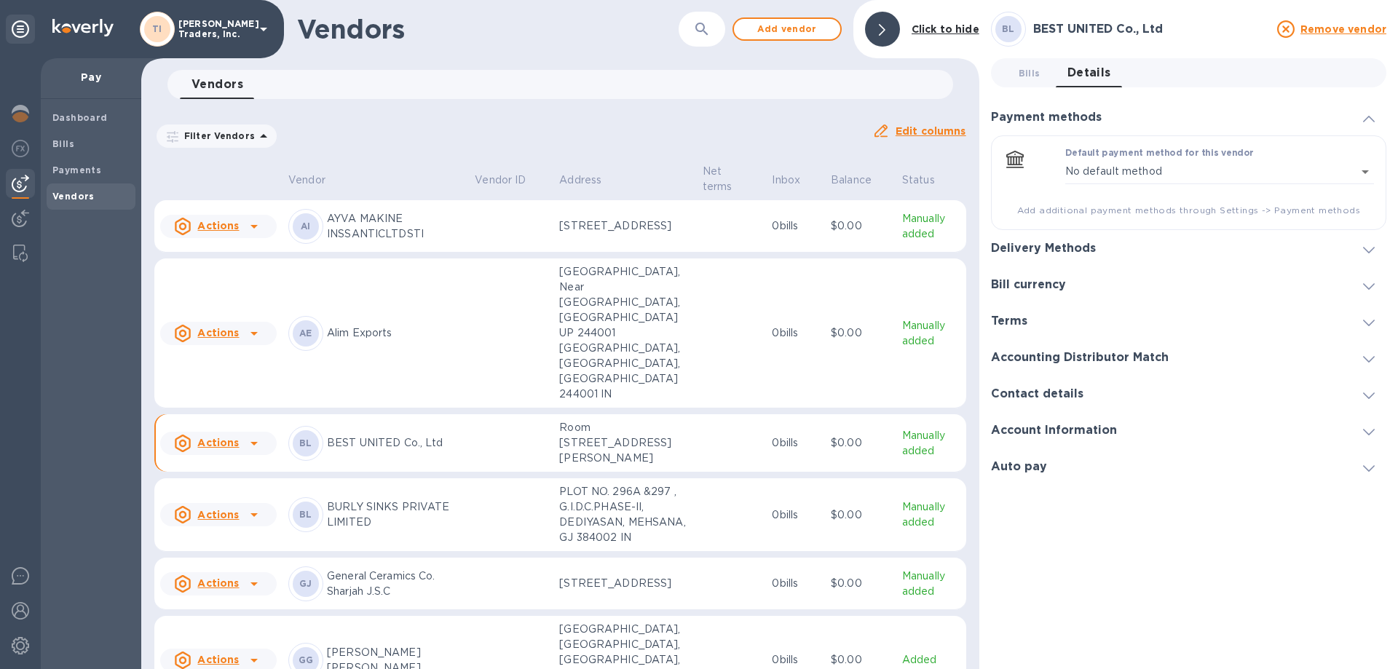
click at [1368, 438] on div "Account Information" at bounding box center [1188, 430] width 395 height 36
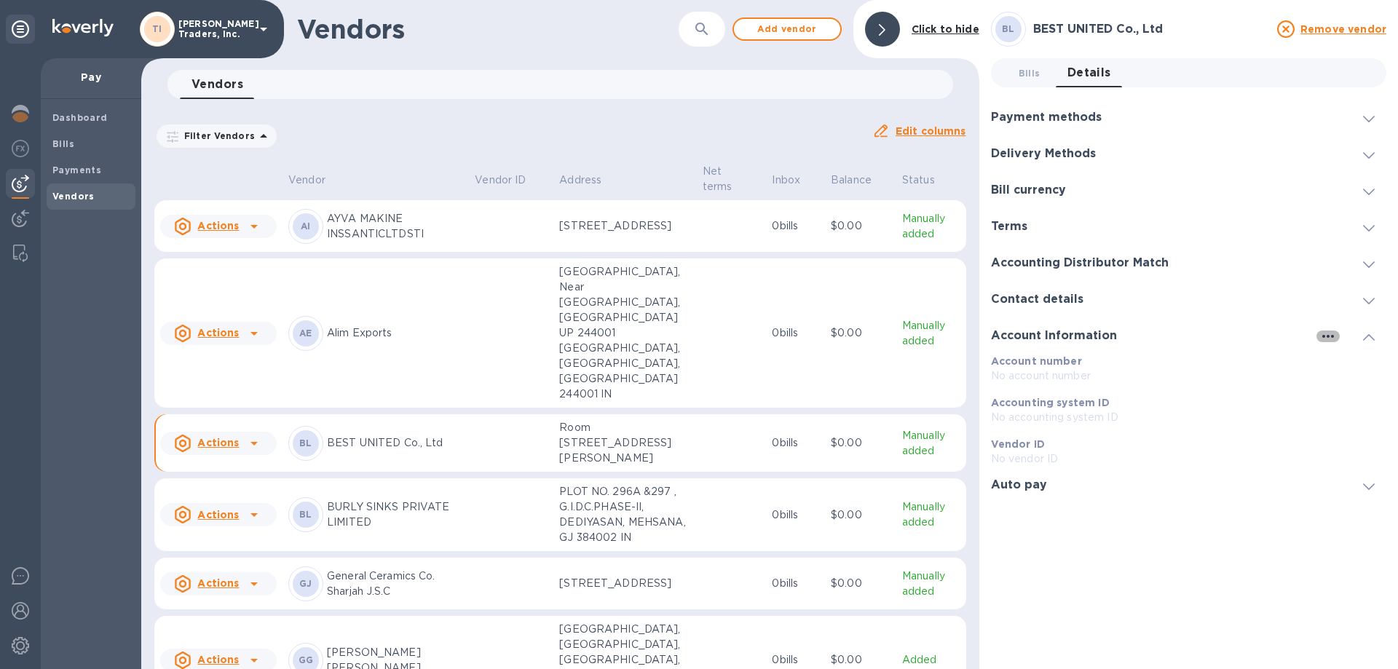
click at [1322, 328] on icon "button" at bounding box center [1328, 336] width 17 height 17
click at [1346, 366] on p "Edit" at bounding box center [1345, 366] width 23 height 15
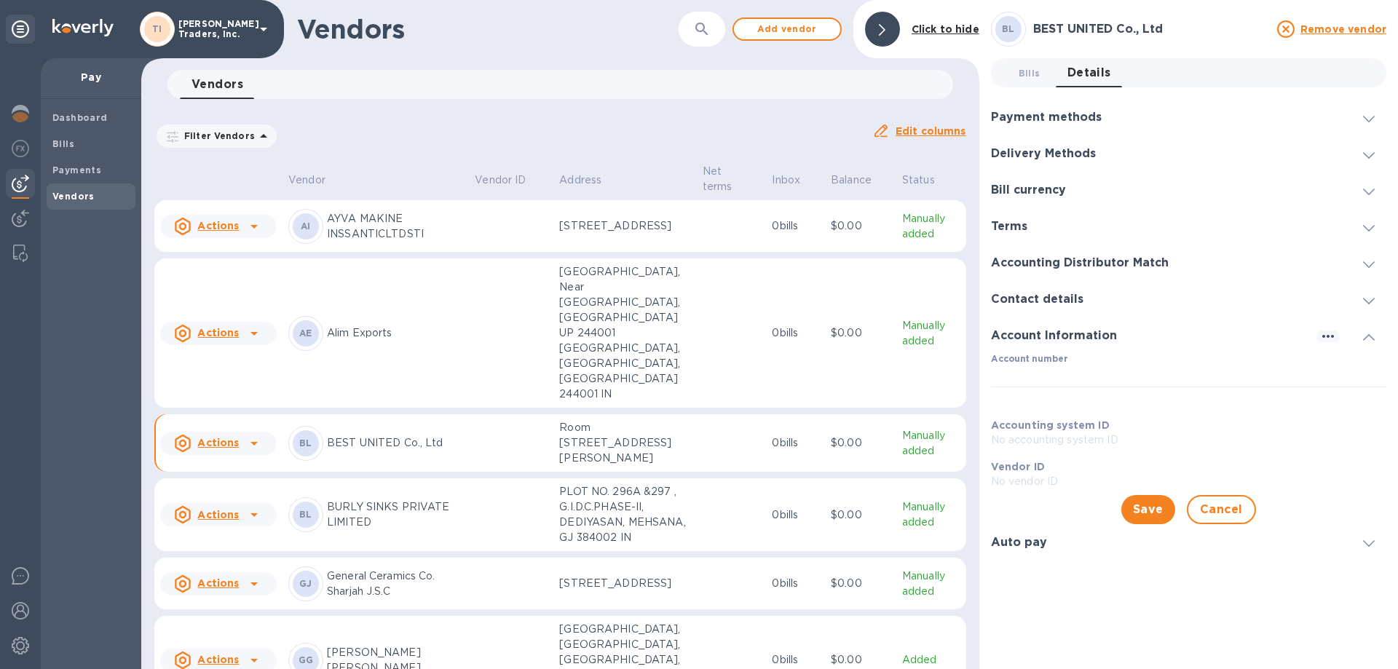
click at [1357, 334] on div at bounding box center [1369, 335] width 35 height 15
click at [1358, 118] on div at bounding box center [1369, 117] width 35 height 15
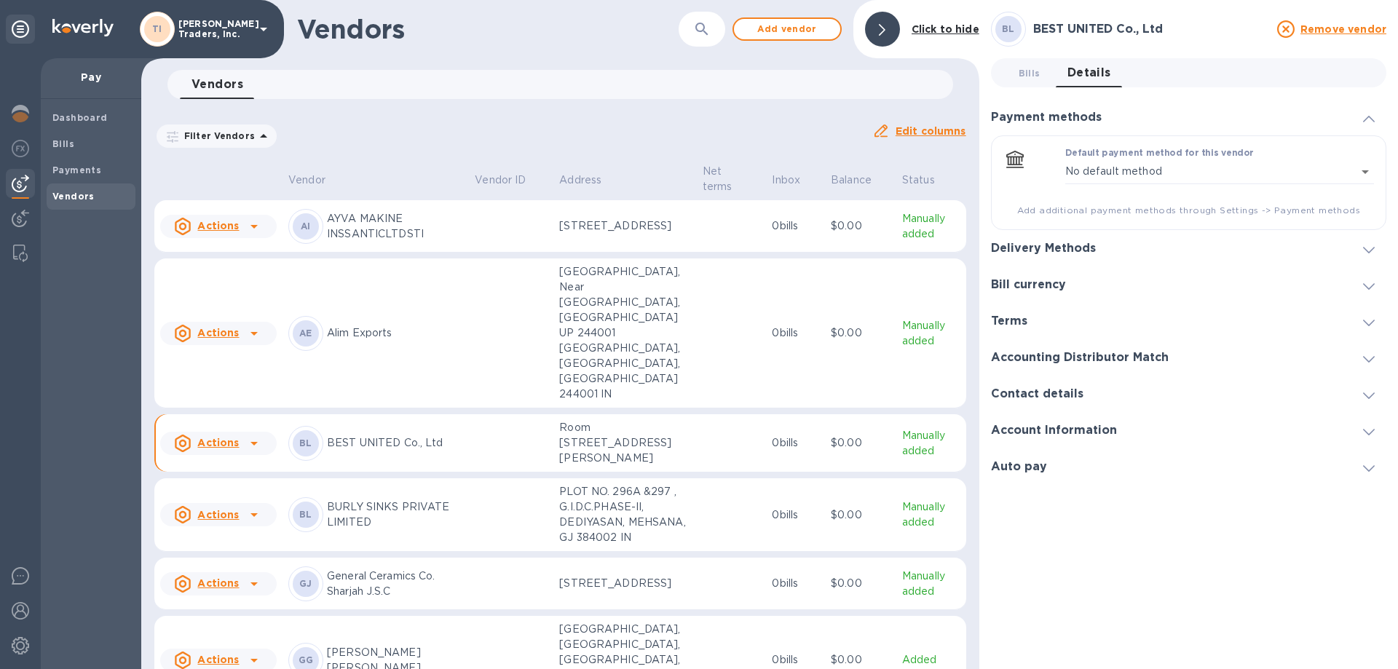
click at [1373, 248] on icon at bounding box center [1369, 250] width 12 height 7
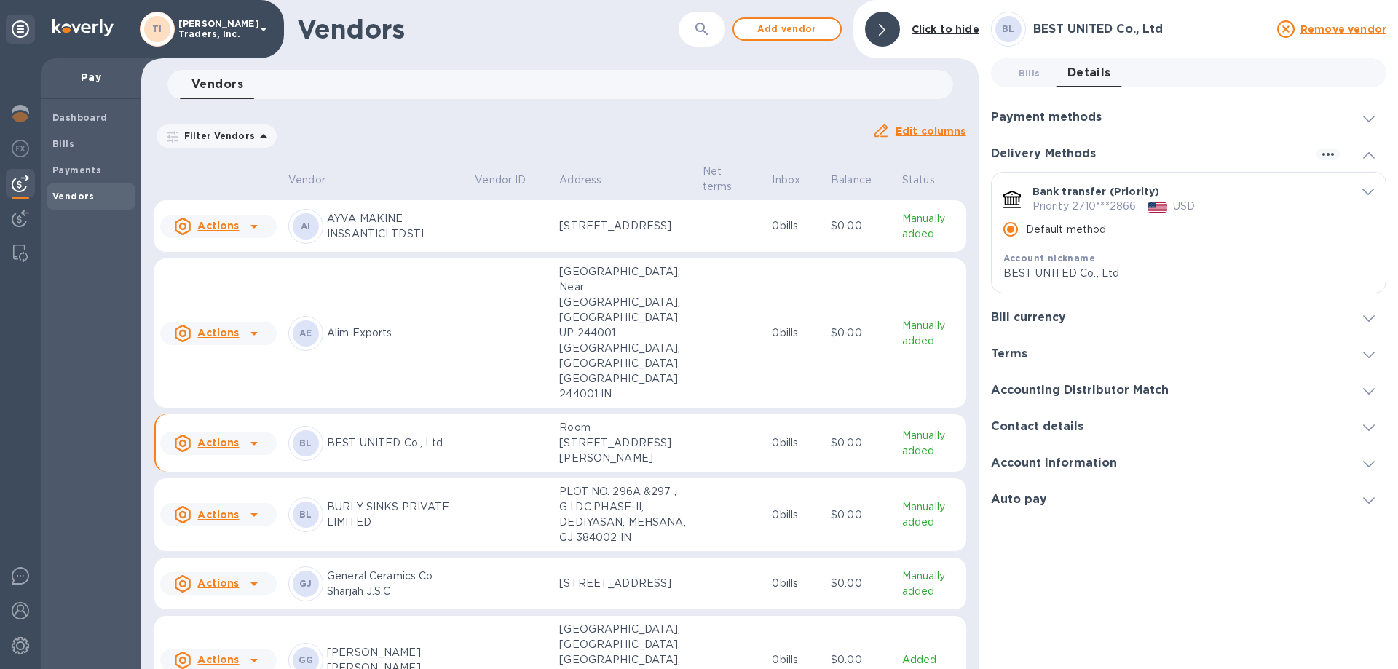
click at [394, 507] on p "BURLY SINKS PRIVATE LIMITED" at bounding box center [395, 515] width 136 height 31
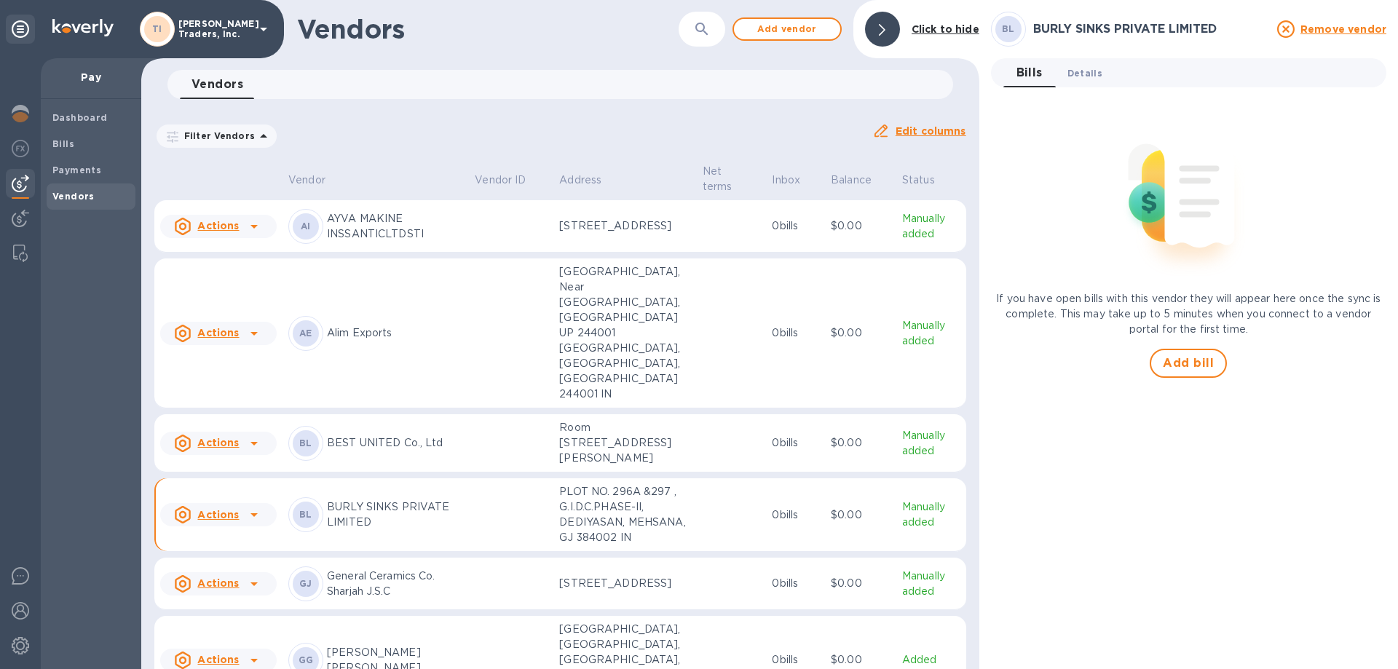
click at [1092, 70] on span "Details 0" at bounding box center [1085, 73] width 35 height 15
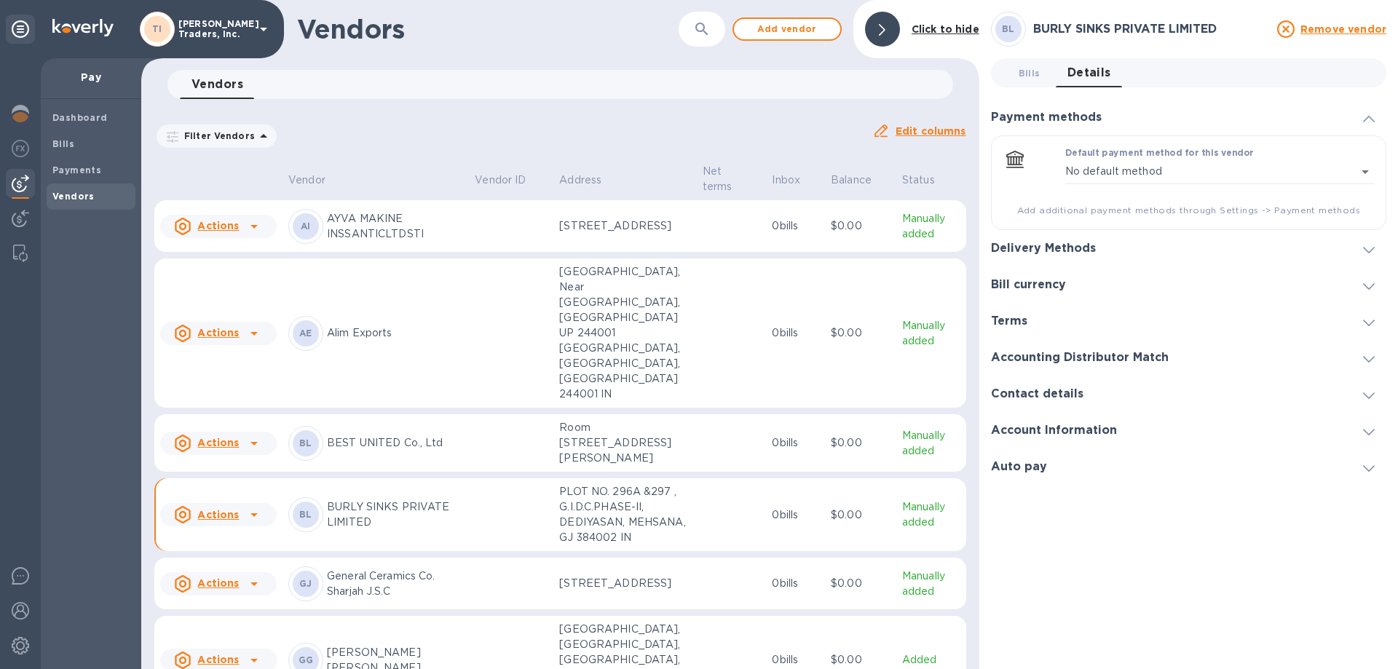
click at [1363, 245] on span at bounding box center [1369, 249] width 12 height 14
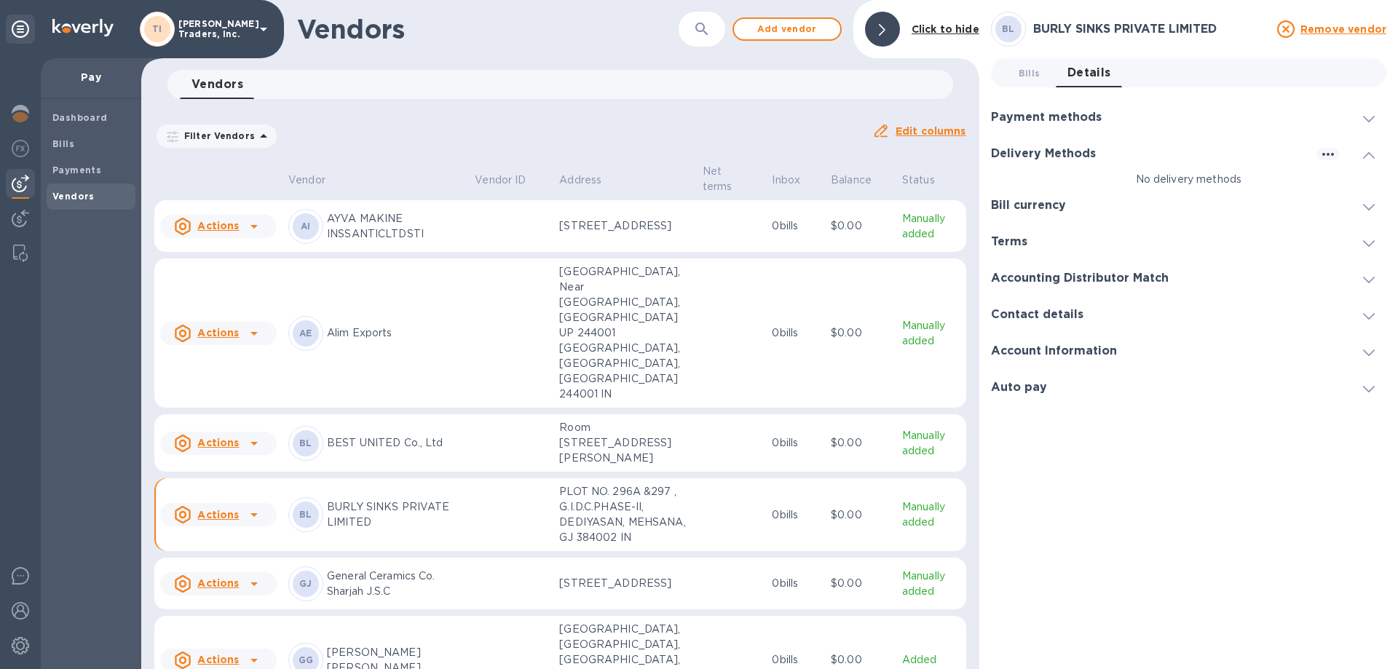
click at [1369, 111] on span at bounding box center [1369, 118] width 12 height 14
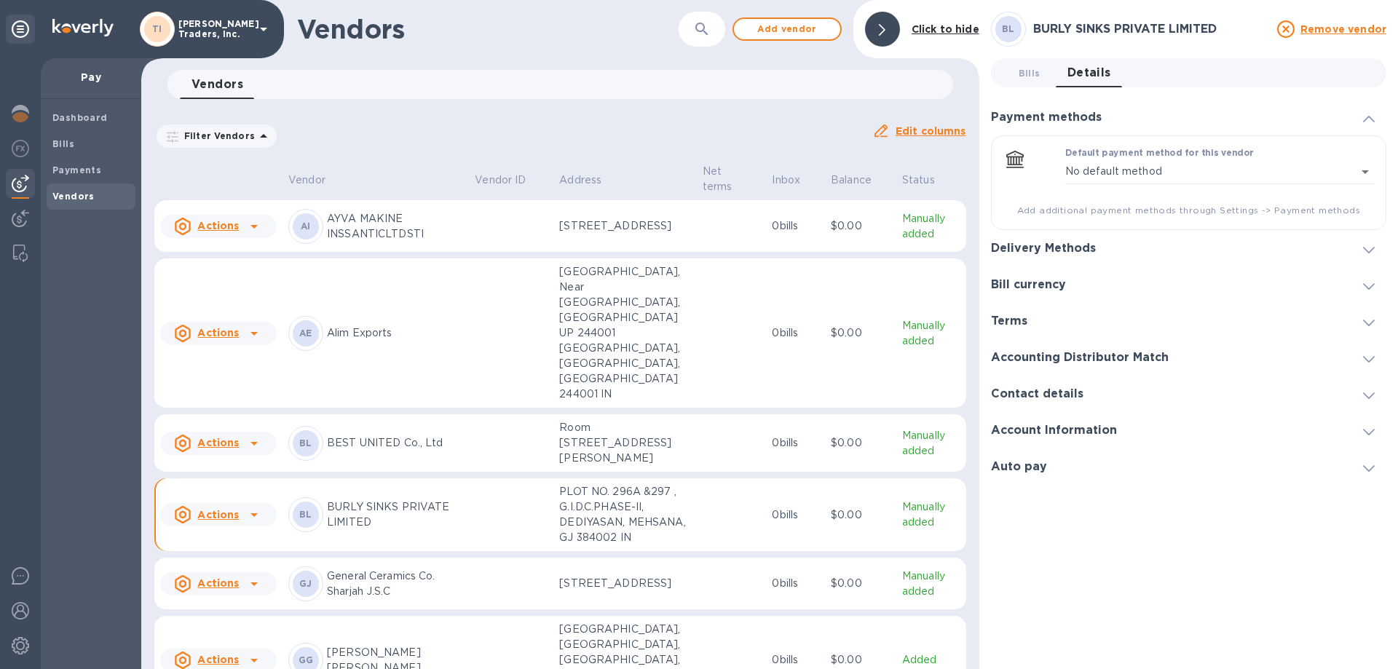
click at [1367, 116] on icon at bounding box center [1369, 119] width 12 height 7
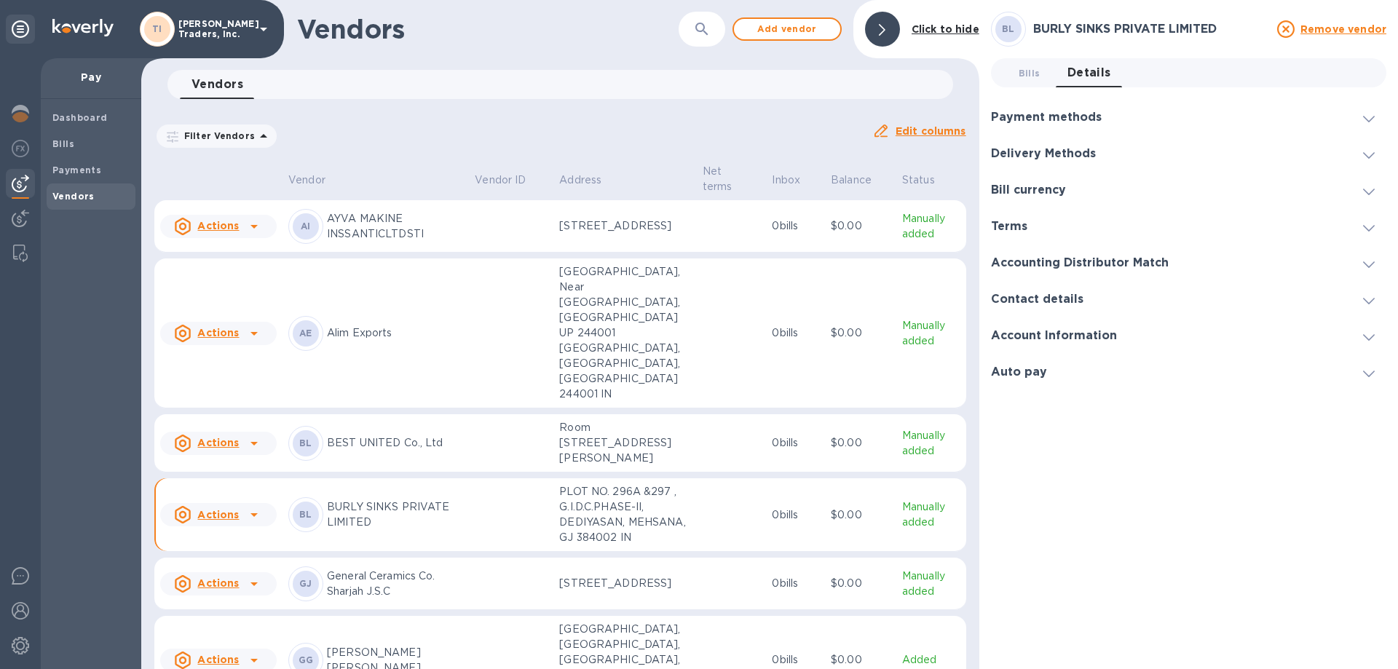
click at [1367, 118] on icon at bounding box center [1369, 119] width 12 height 7
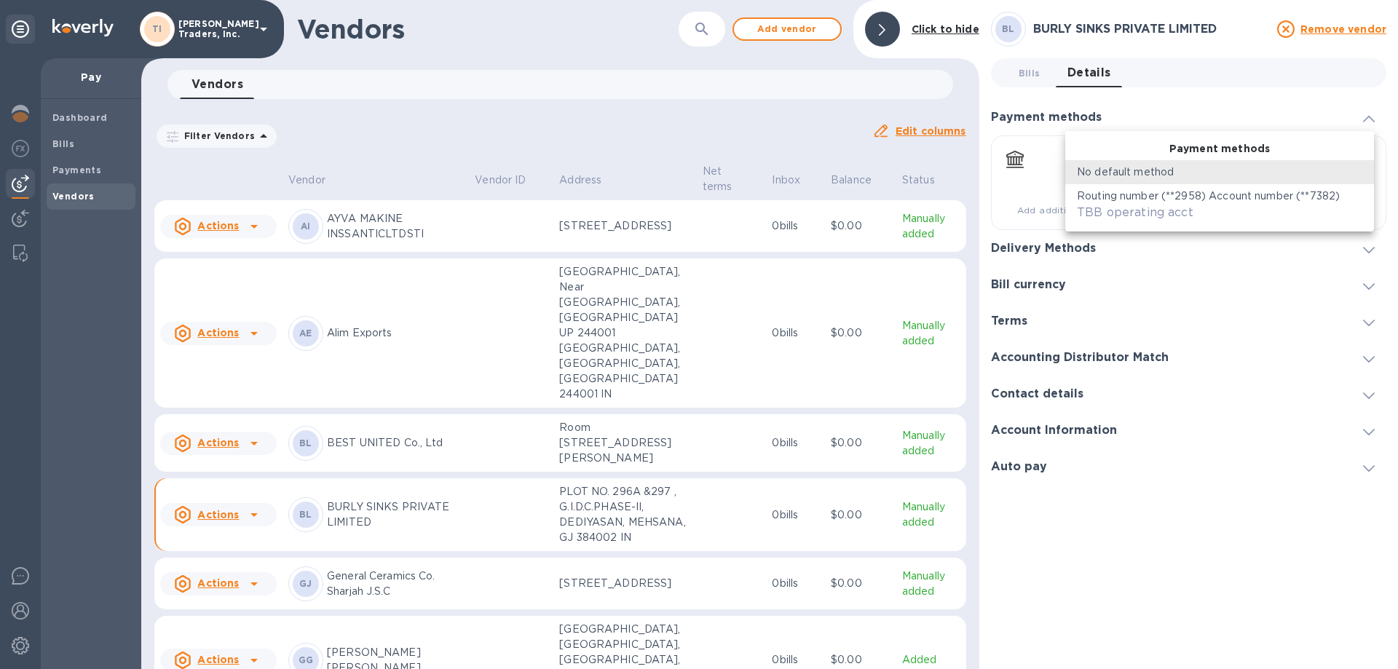
click at [1364, 163] on body "TI Thompson Traders, Inc. Pay Dashboard Bills Payments Vendors Vendors ​ Add ve…" at bounding box center [699, 334] width 1398 height 669
click at [1267, 107] on div at bounding box center [699, 334] width 1398 height 669
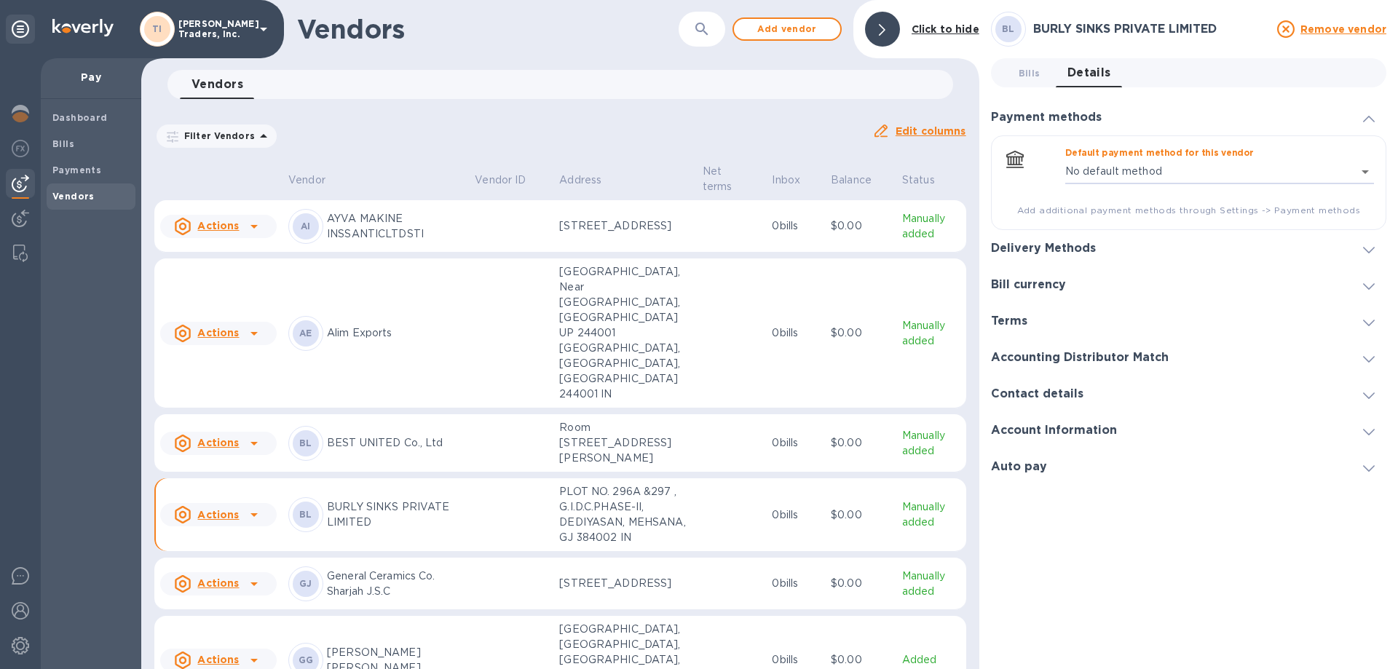
click at [1364, 248] on icon at bounding box center [1369, 250] width 12 height 7
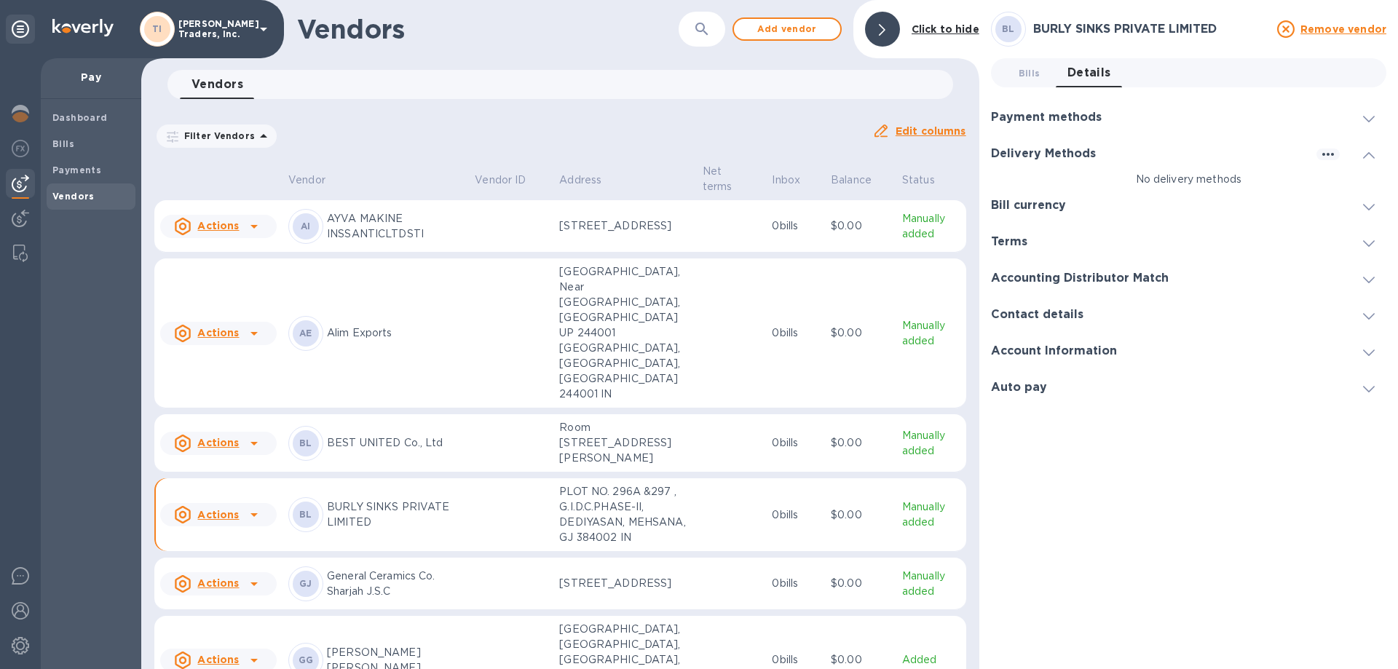
click at [1357, 203] on div at bounding box center [1369, 205] width 35 height 15
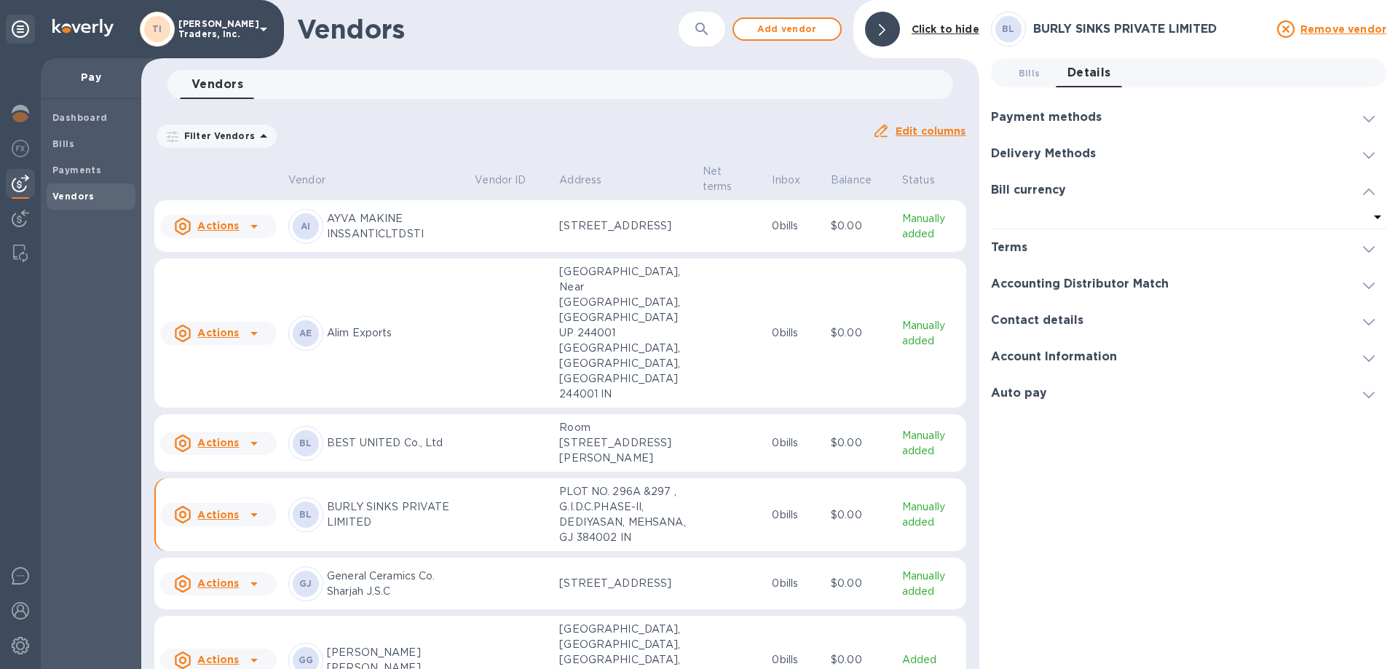
click at [1359, 192] on div at bounding box center [1369, 190] width 35 height 15
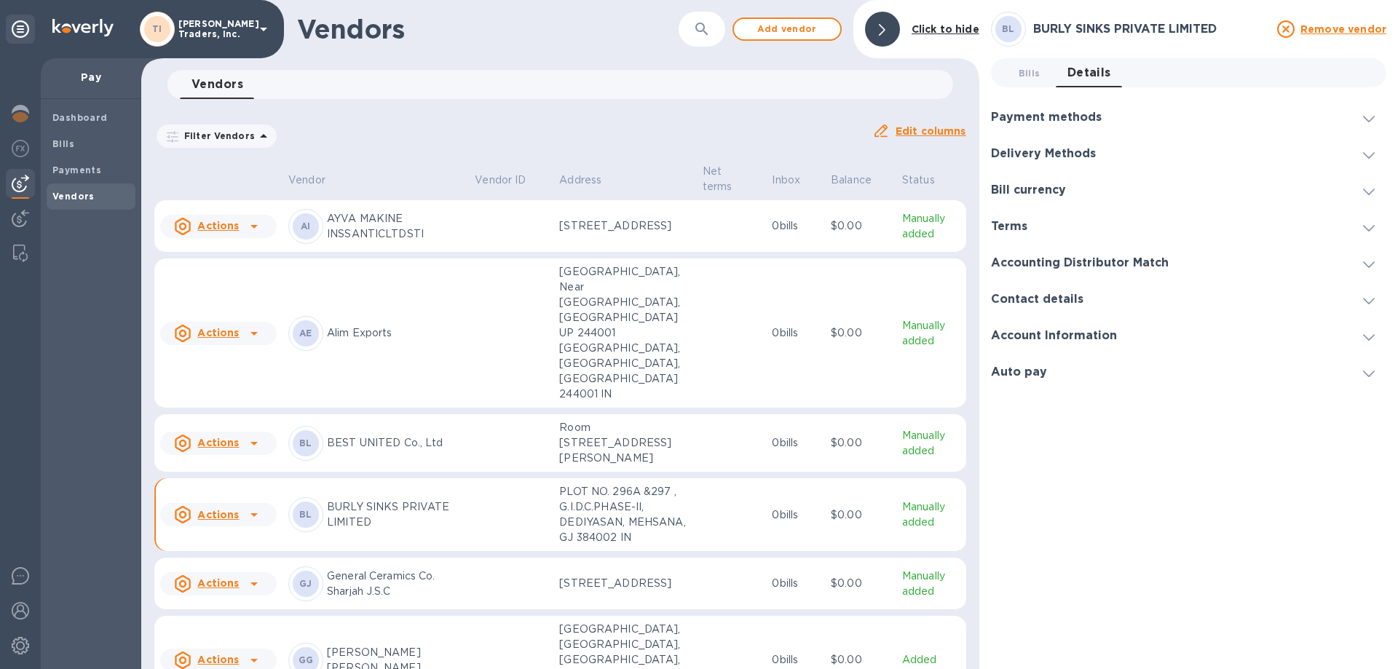
click at [1363, 230] on icon at bounding box center [1369, 228] width 12 height 7
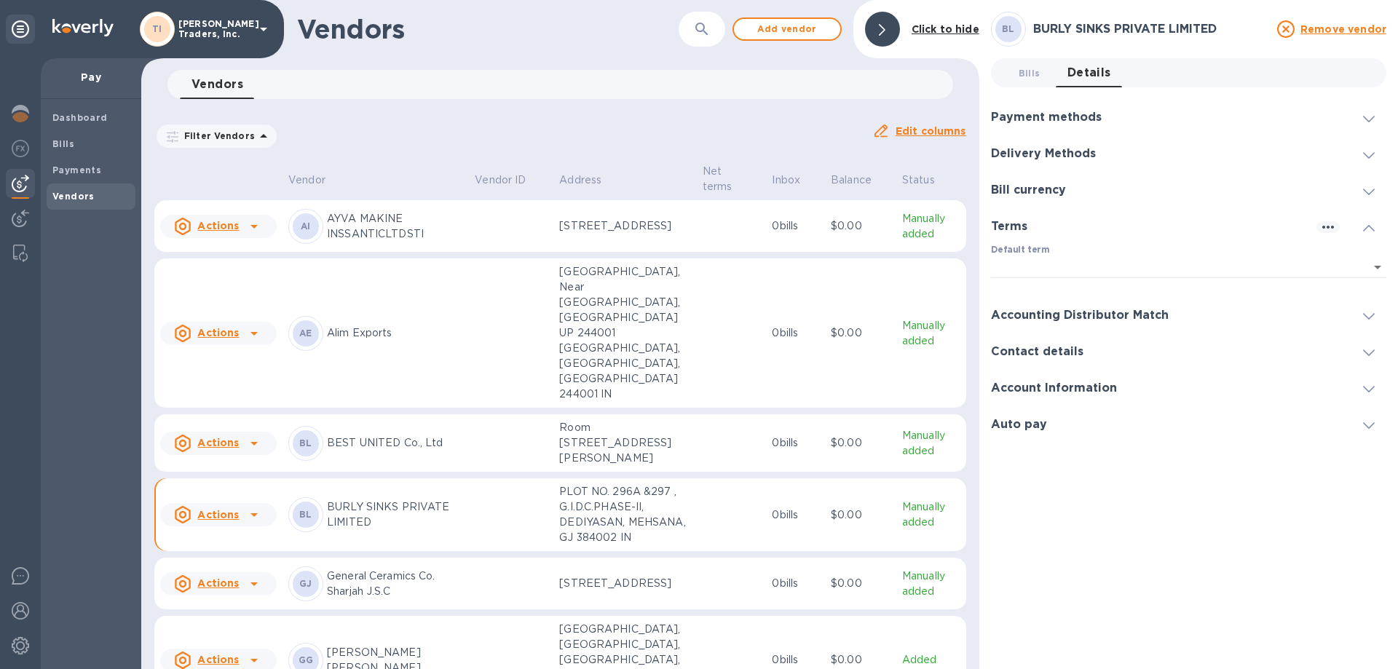
click at [1373, 311] on span at bounding box center [1369, 316] width 12 height 14
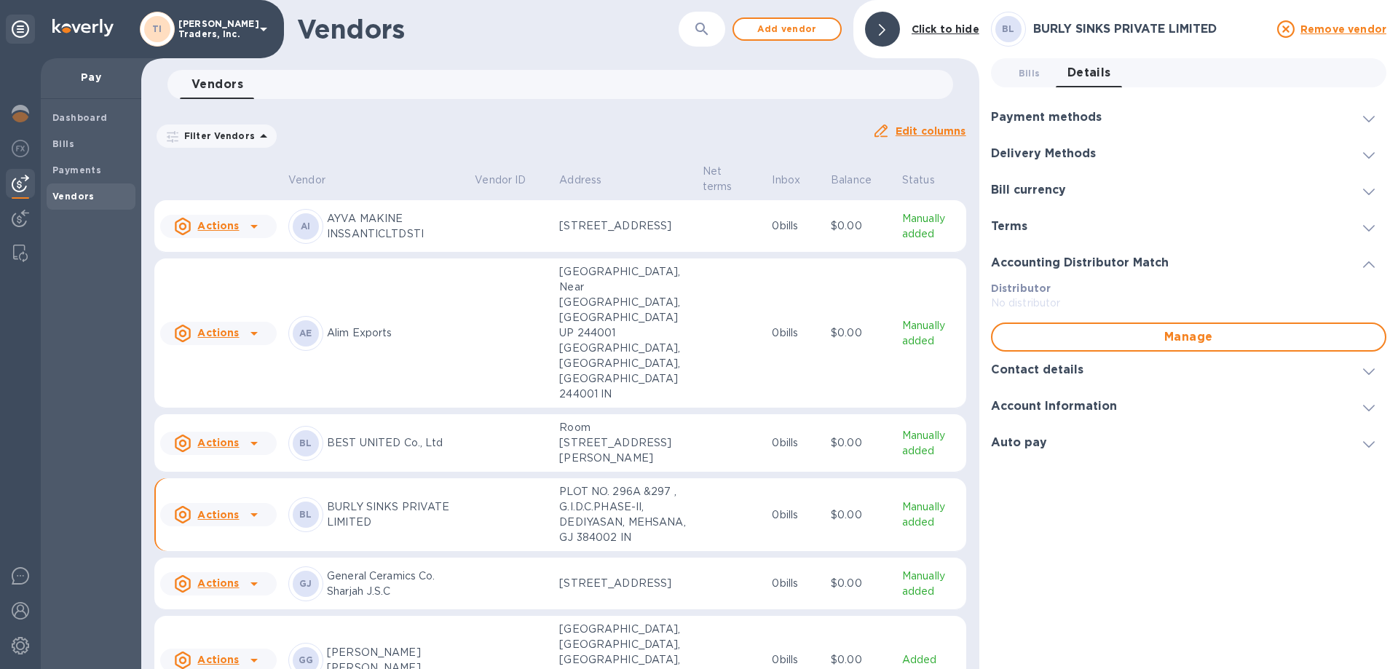
click at [1366, 370] on icon at bounding box center [1369, 372] width 12 height 7
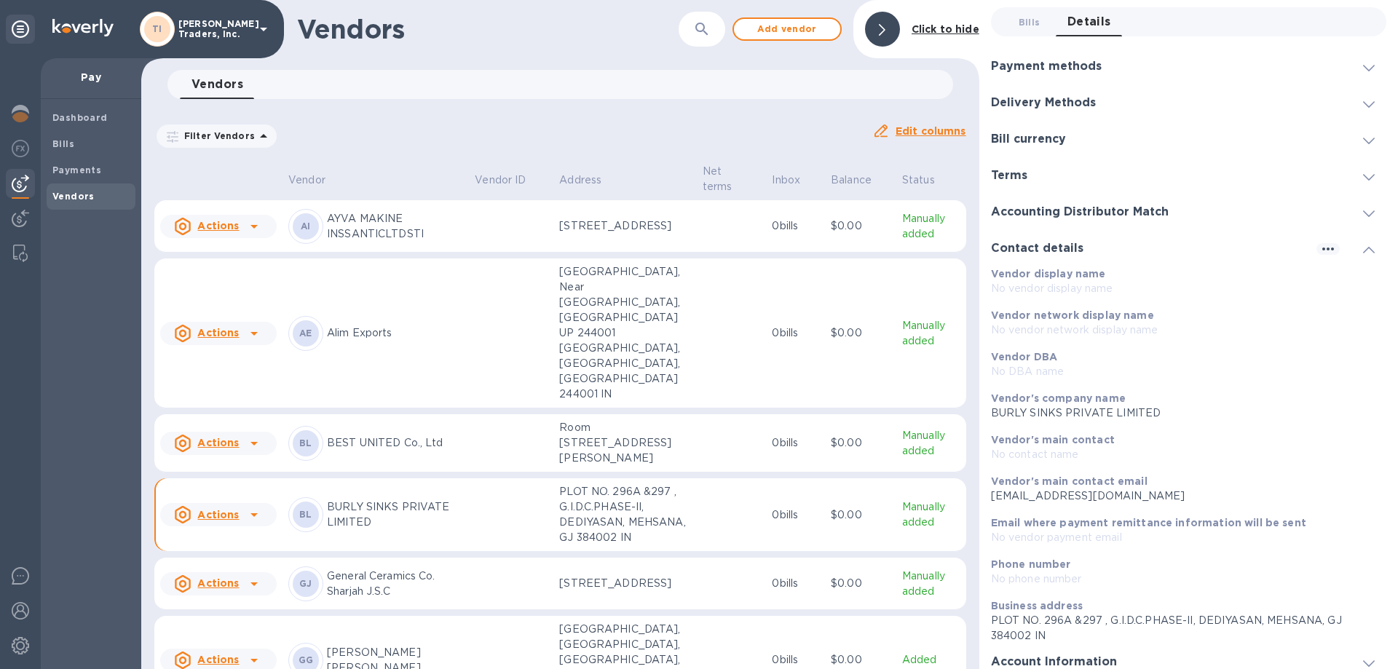
scroll to position [98, 0]
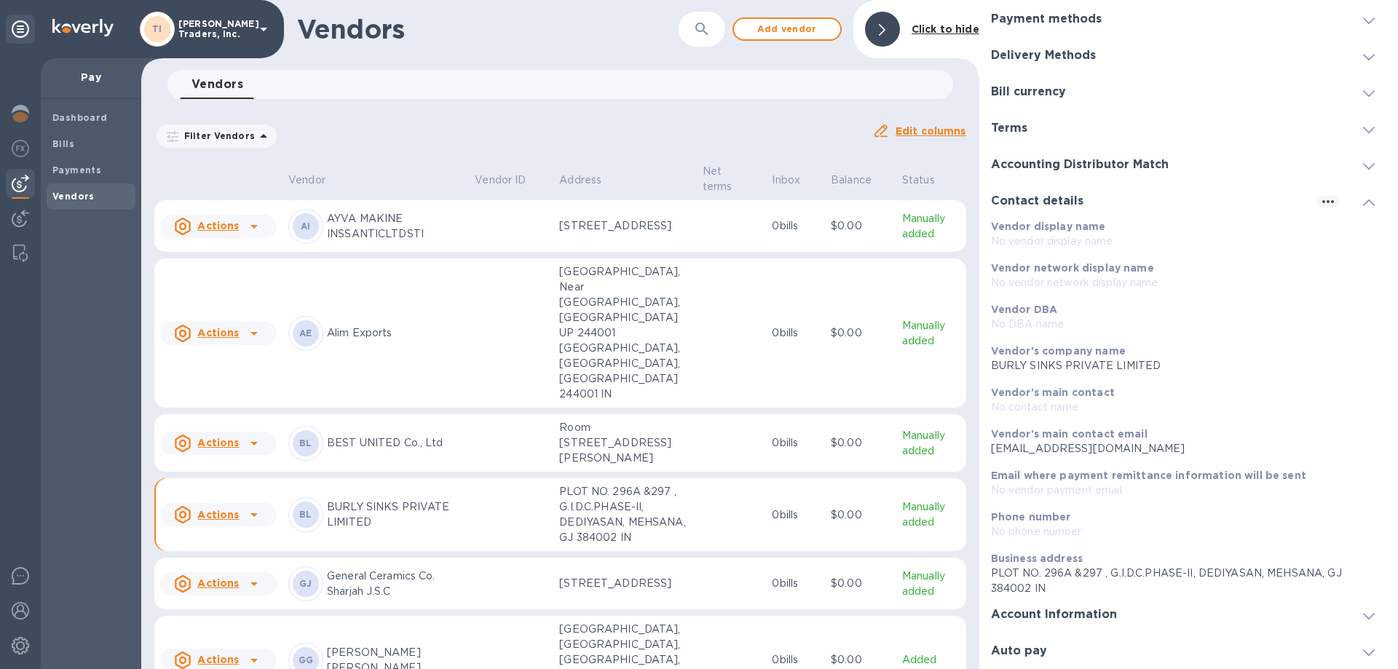
click at [1363, 202] on icon at bounding box center [1369, 203] width 12 height 7
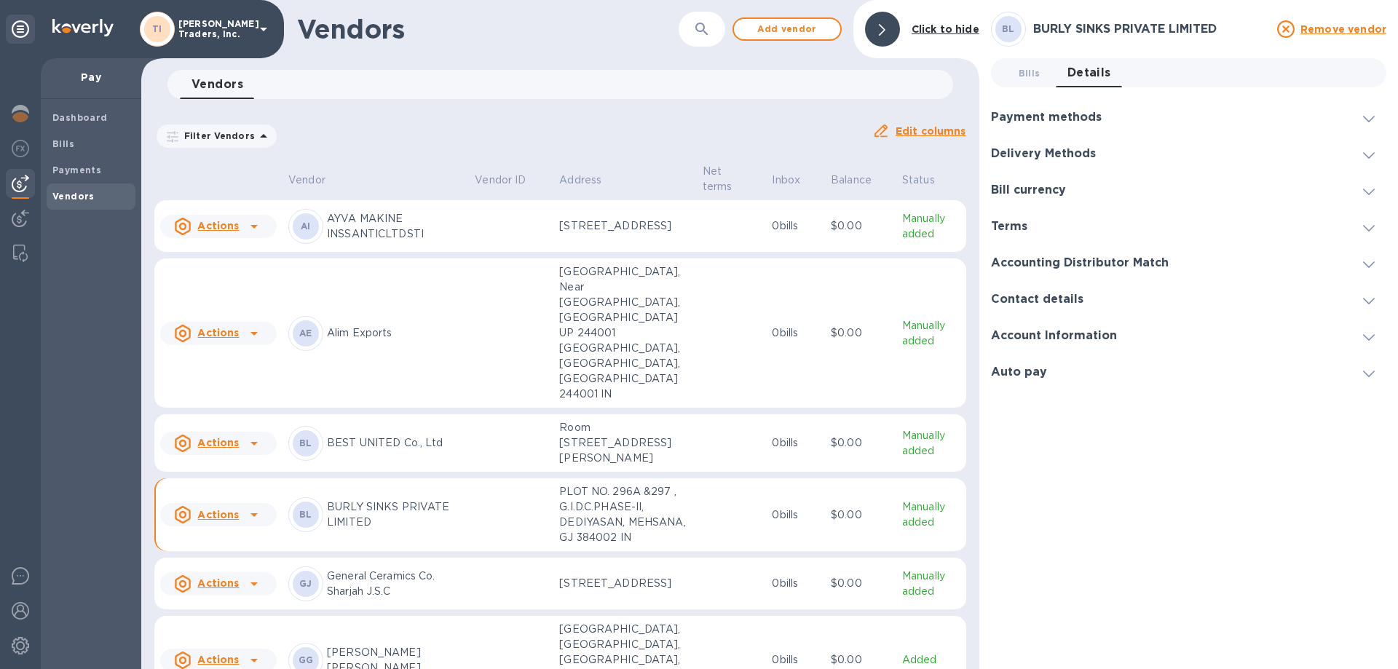
click at [1370, 336] on icon at bounding box center [1369, 337] width 12 height 7
click at [1363, 486] on icon at bounding box center [1369, 487] width 12 height 7
click at [1370, 372] on icon at bounding box center [1369, 374] width 12 height 7
click at [1368, 337] on icon at bounding box center [1369, 337] width 12 height 7
click at [576, 116] on div "Filter Vendors Auto pay: All Edit columns" at bounding box center [561, 130] width 824 height 51
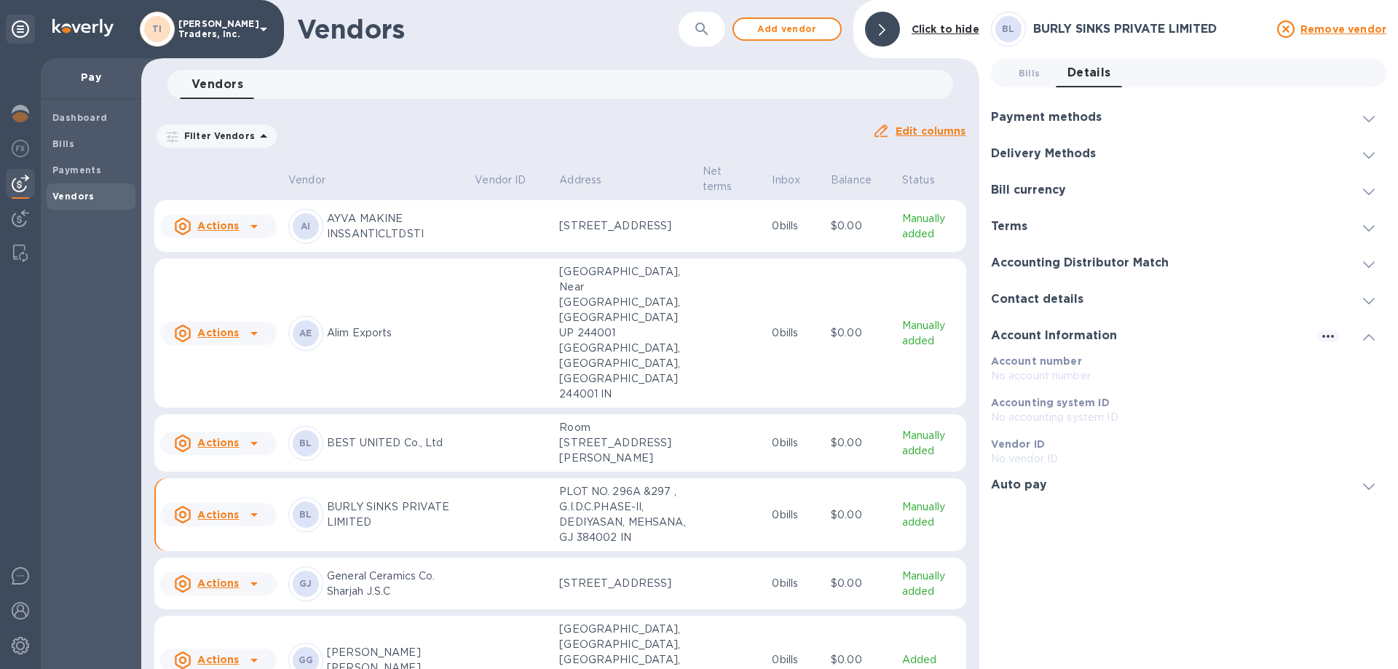
click at [250, 515] on icon at bounding box center [253, 514] width 17 height 17
click at [412, 535] on div at bounding box center [699, 334] width 1398 height 669
click at [894, 25] on div at bounding box center [882, 29] width 35 height 35
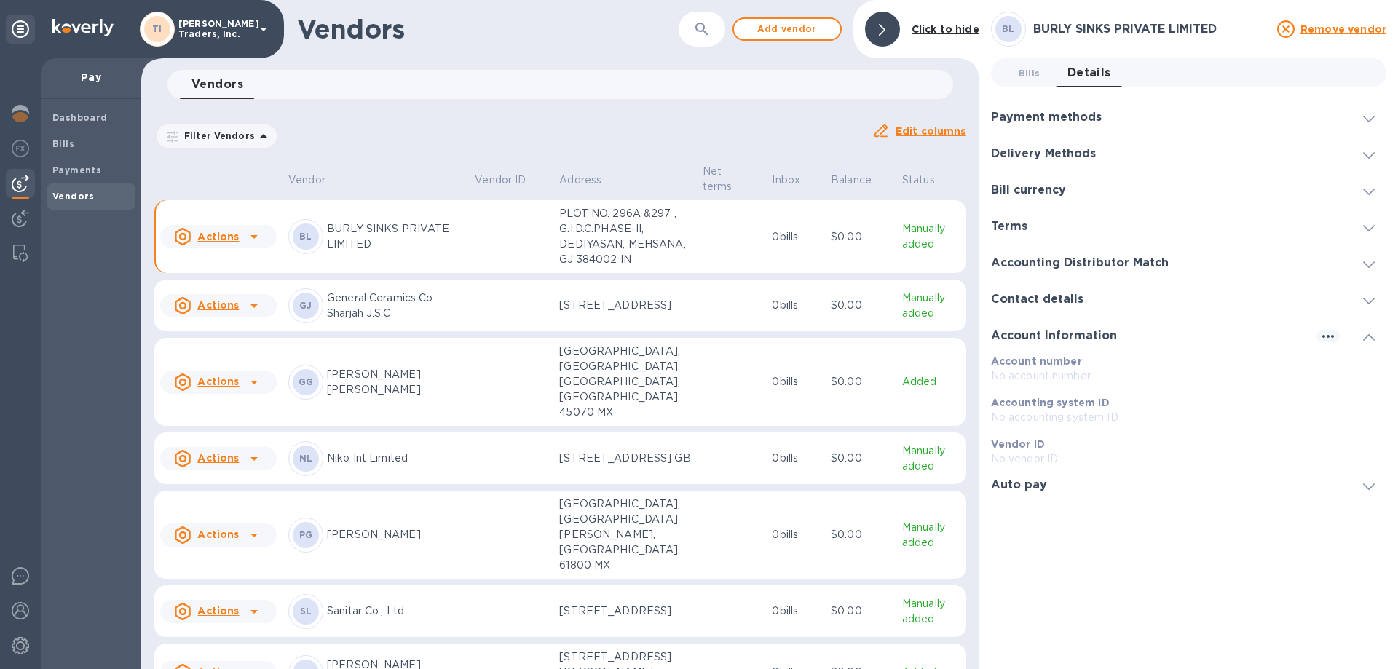
scroll to position [345, 0]
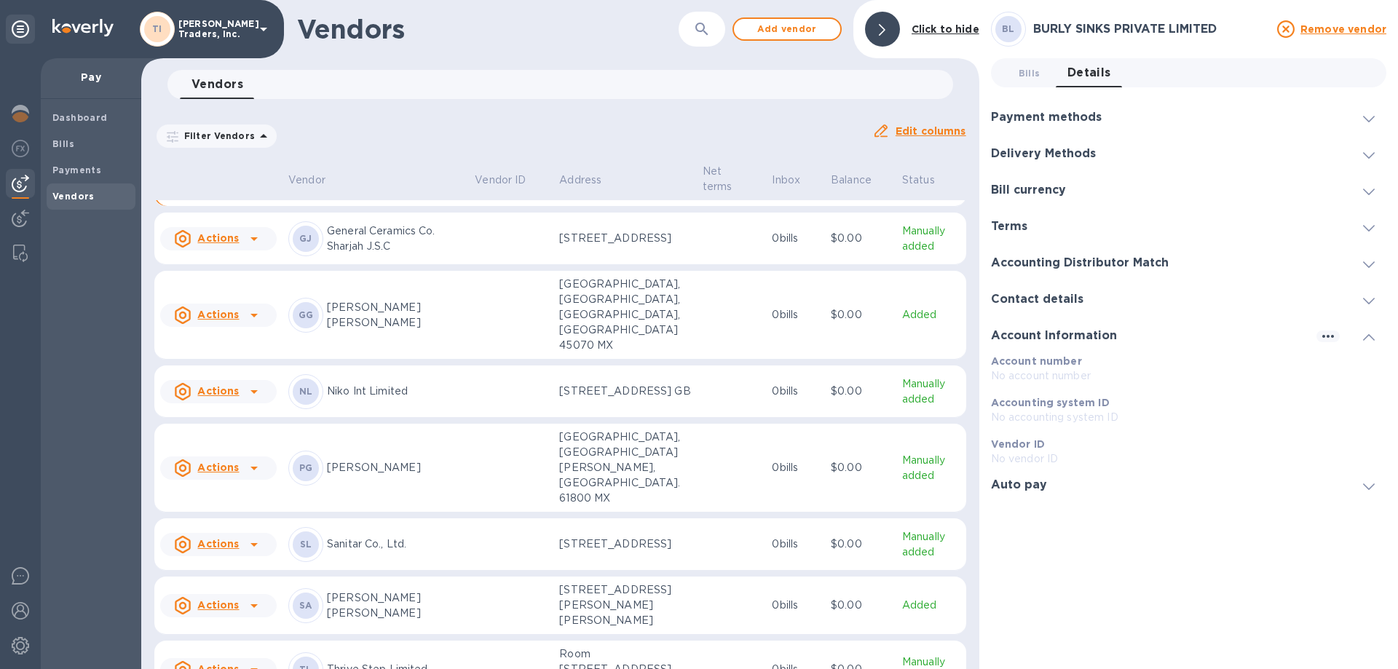
click at [893, 28] on div at bounding box center [882, 29] width 35 height 35
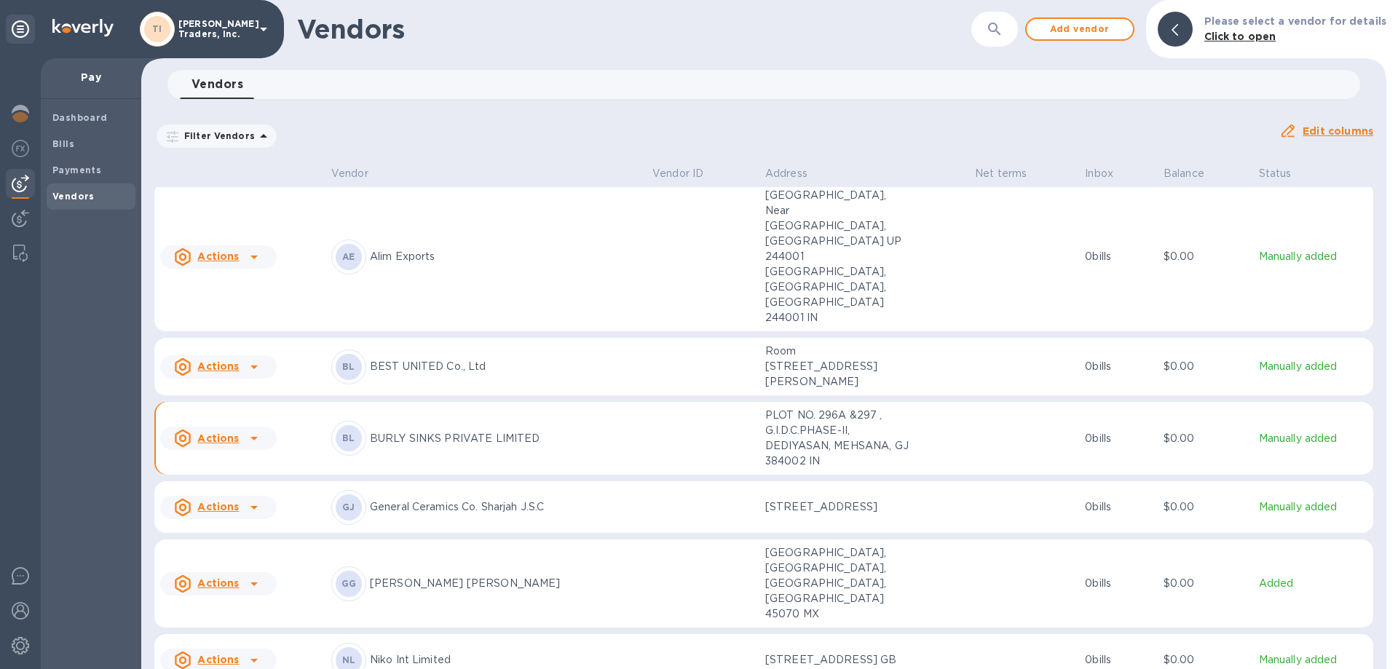
scroll to position [0, 0]
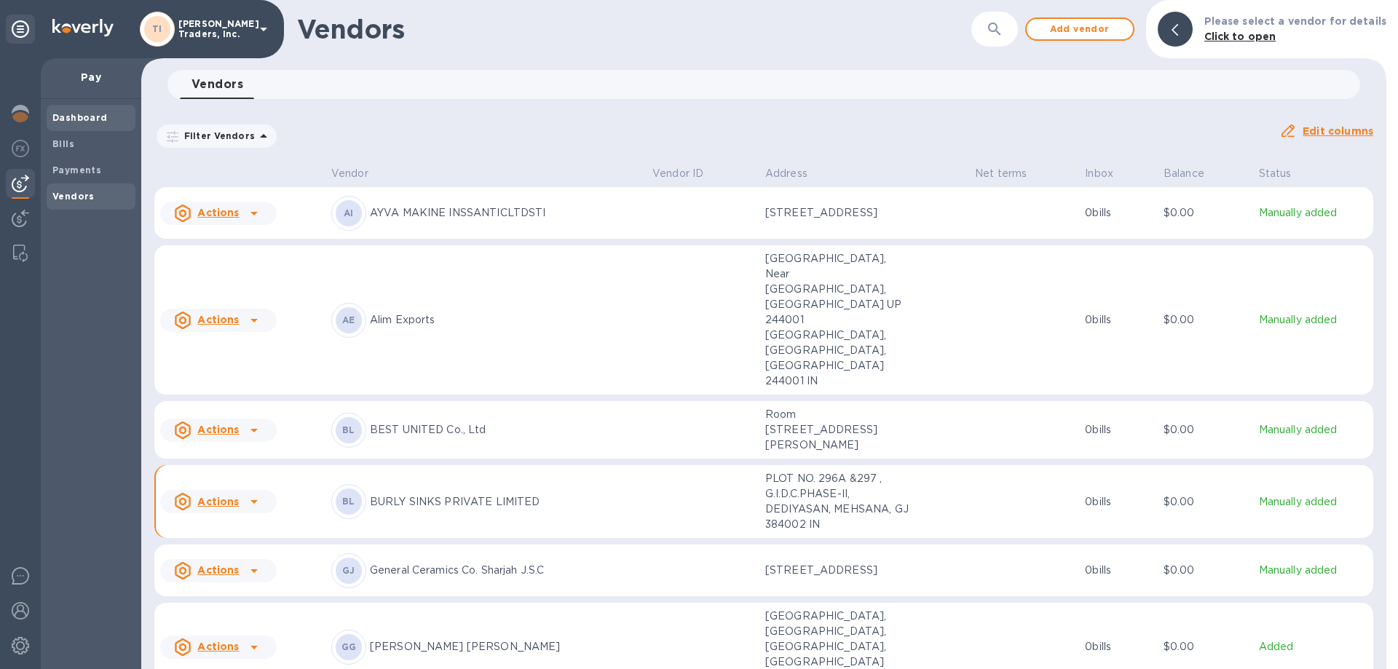
click at [97, 120] on b "Dashboard" at bounding box center [79, 117] width 55 height 11
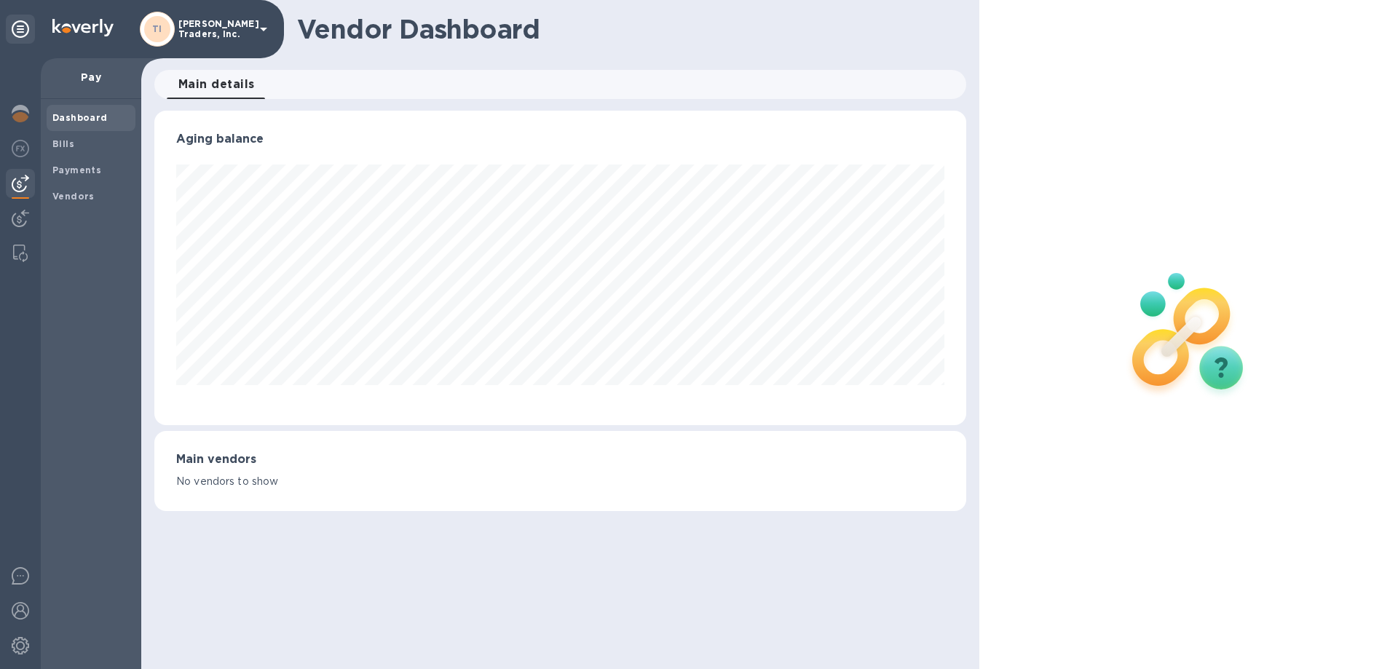
scroll to position [315, 811]
click at [16, 103] on div at bounding box center [20, 115] width 29 height 32
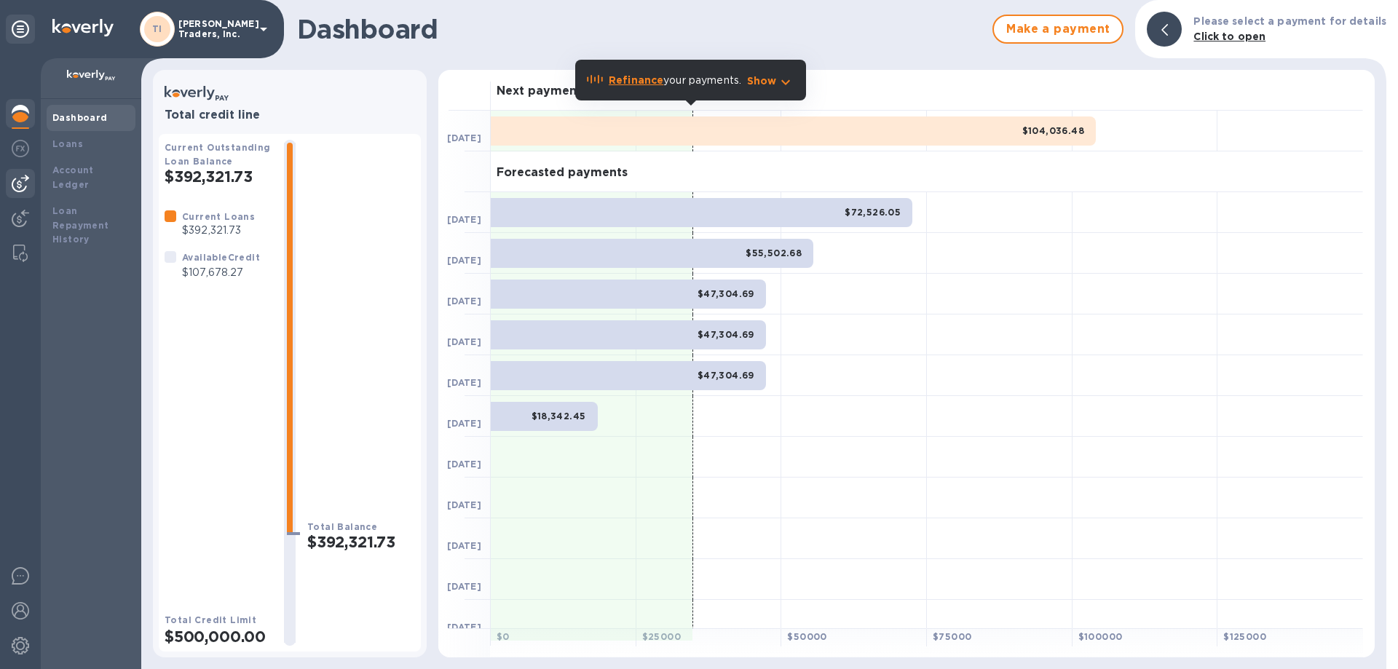
click at [19, 179] on img at bounding box center [20, 183] width 17 height 17
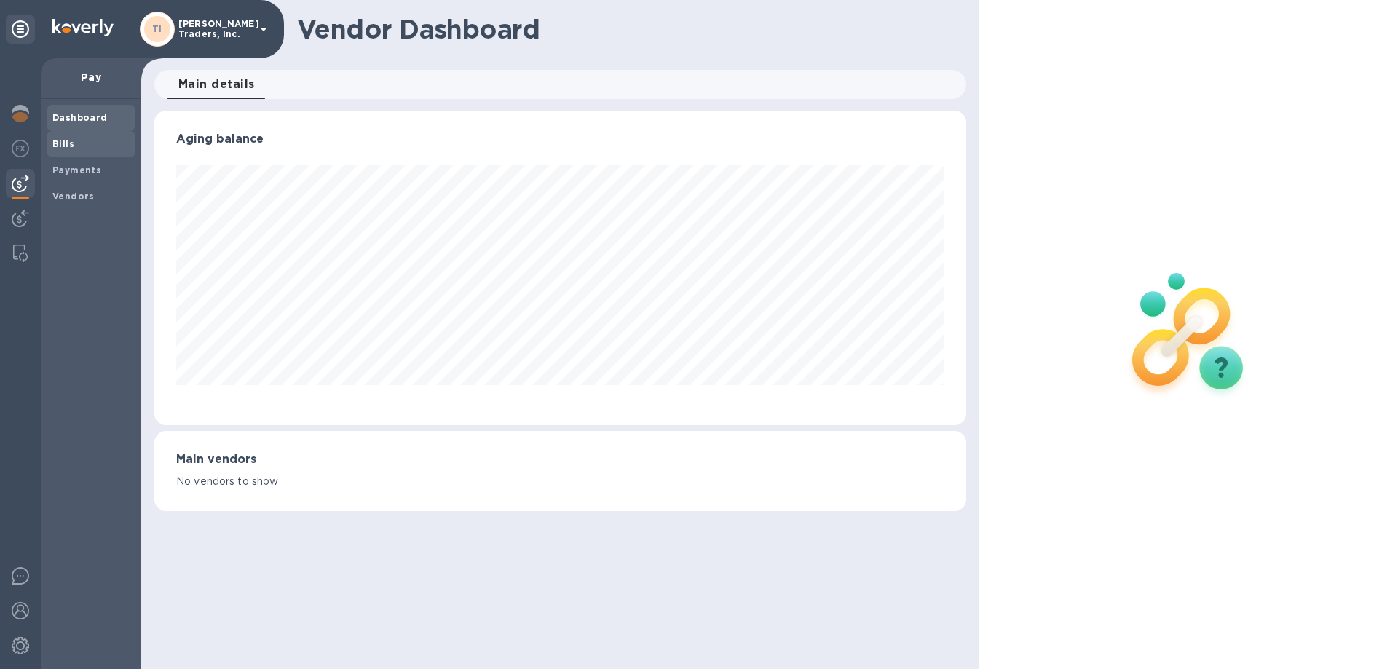
scroll to position [315, 811]
click at [60, 141] on b "Bills" at bounding box center [63, 143] width 22 height 11
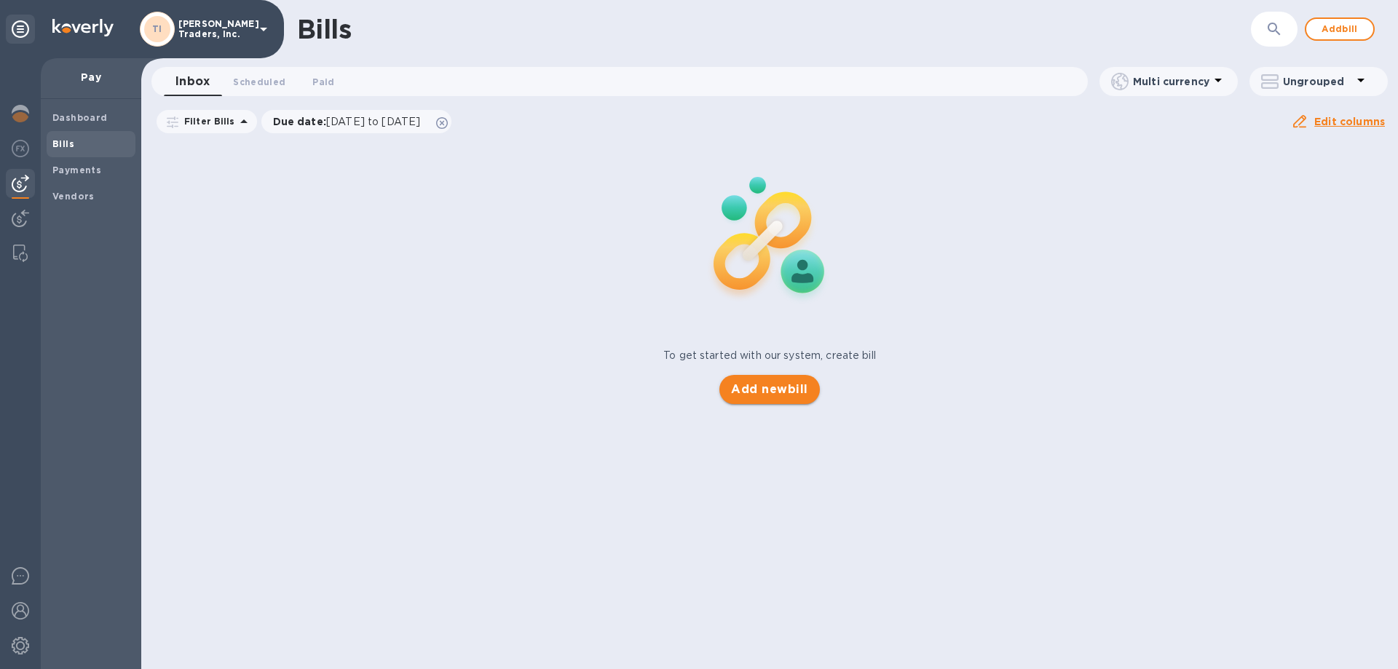
click at [757, 384] on span "Add new bill" at bounding box center [769, 389] width 76 height 17
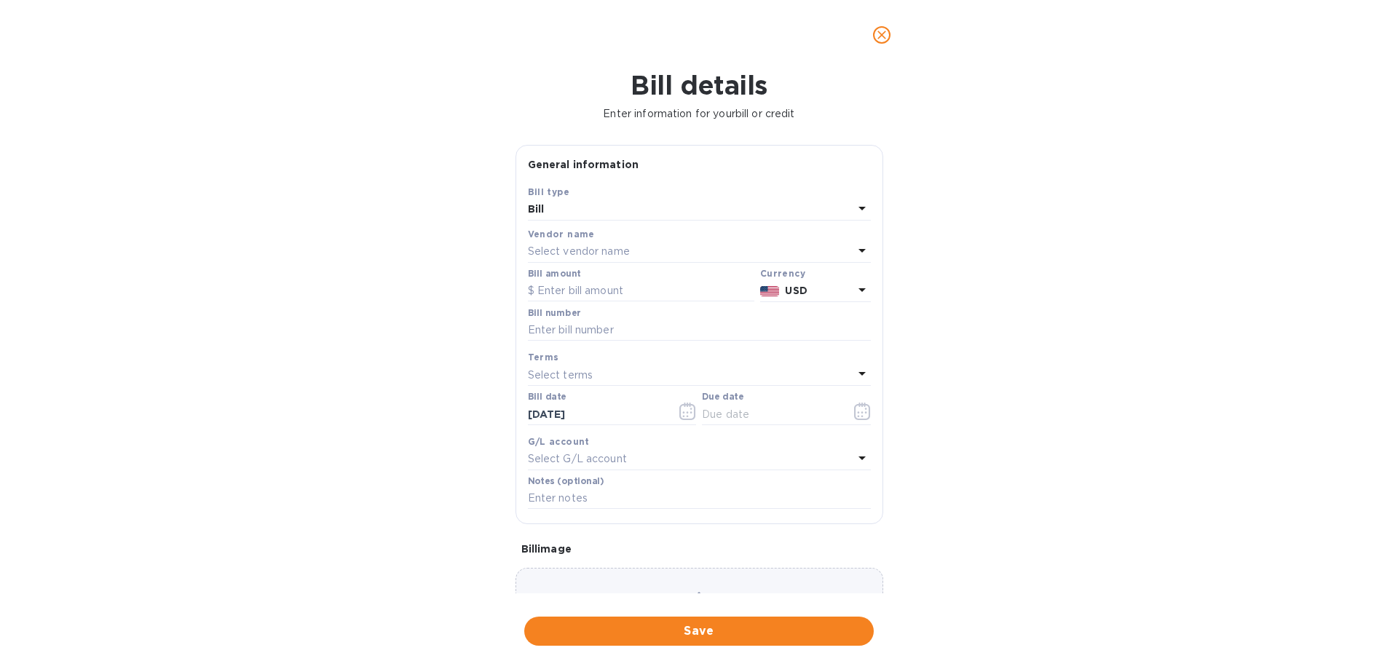
click at [645, 243] on div "Select vendor name" at bounding box center [691, 252] width 326 height 20
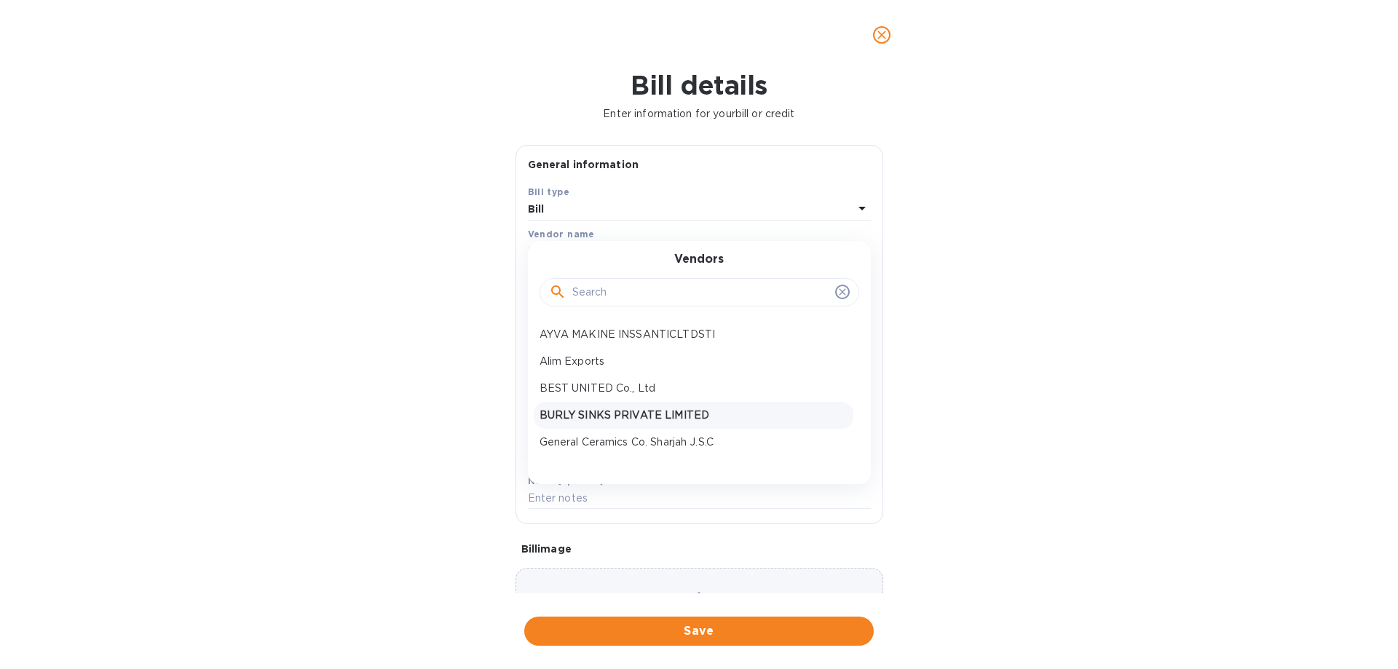
click at [608, 416] on p "BURLY SINKS PRIVATE LIMITED" at bounding box center [694, 415] width 308 height 15
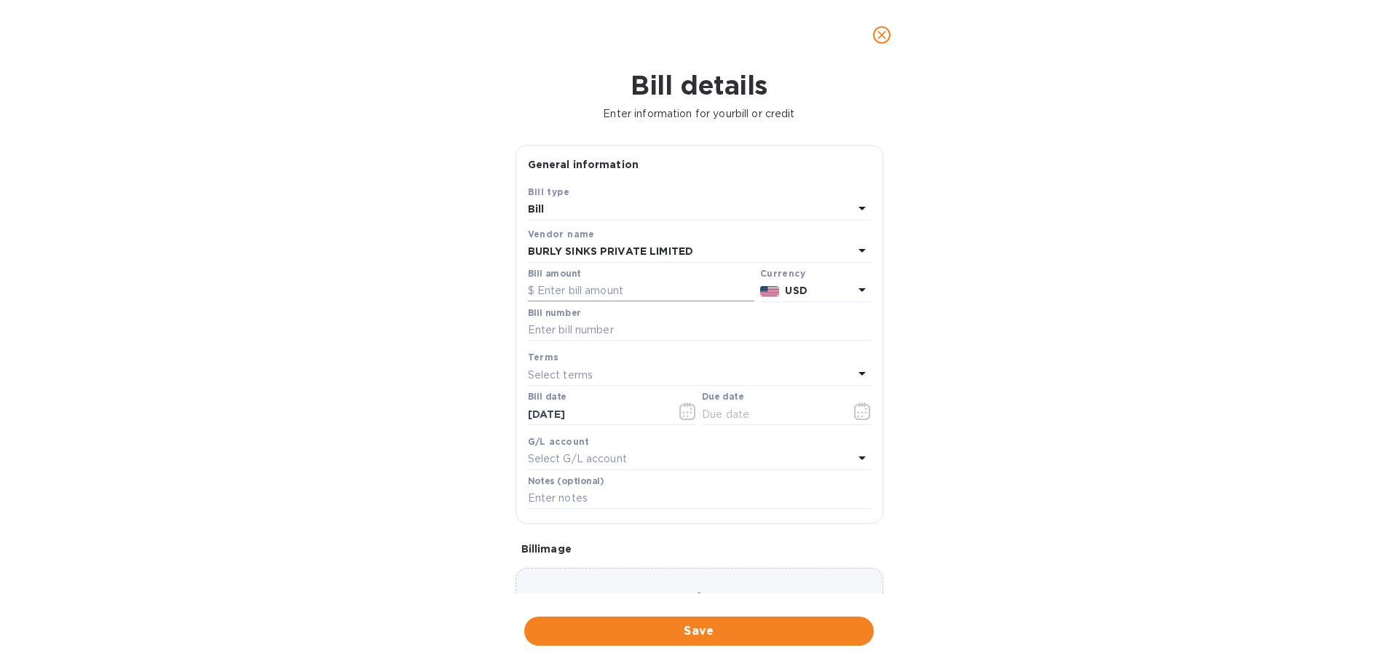
click at [581, 285] on input "text" at bounding box center [641, 291] width 227 height 22
click at [567, 289] on input "text" at bounding box center [641, 291] width 227 height 22
type input "25,234"
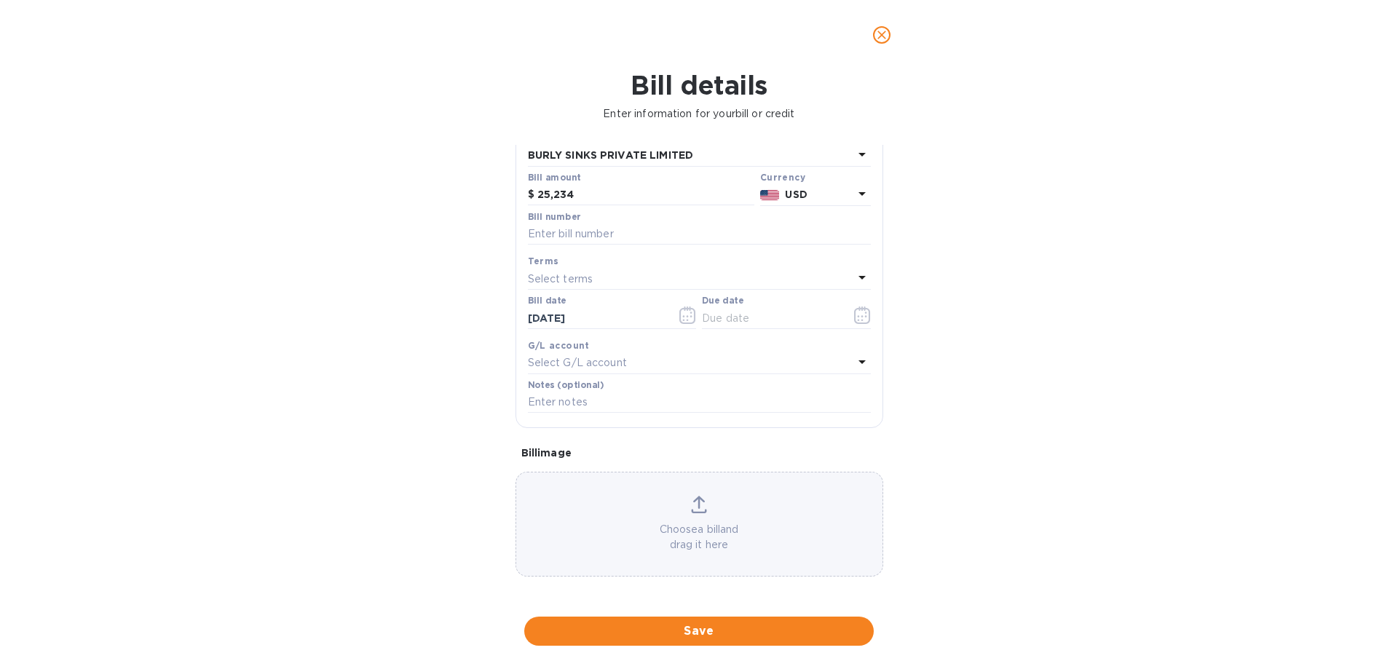
scroll to position [97, 0]
click at [632, 236] on input "text" at bounding box center [699, 234] width 343 height 22
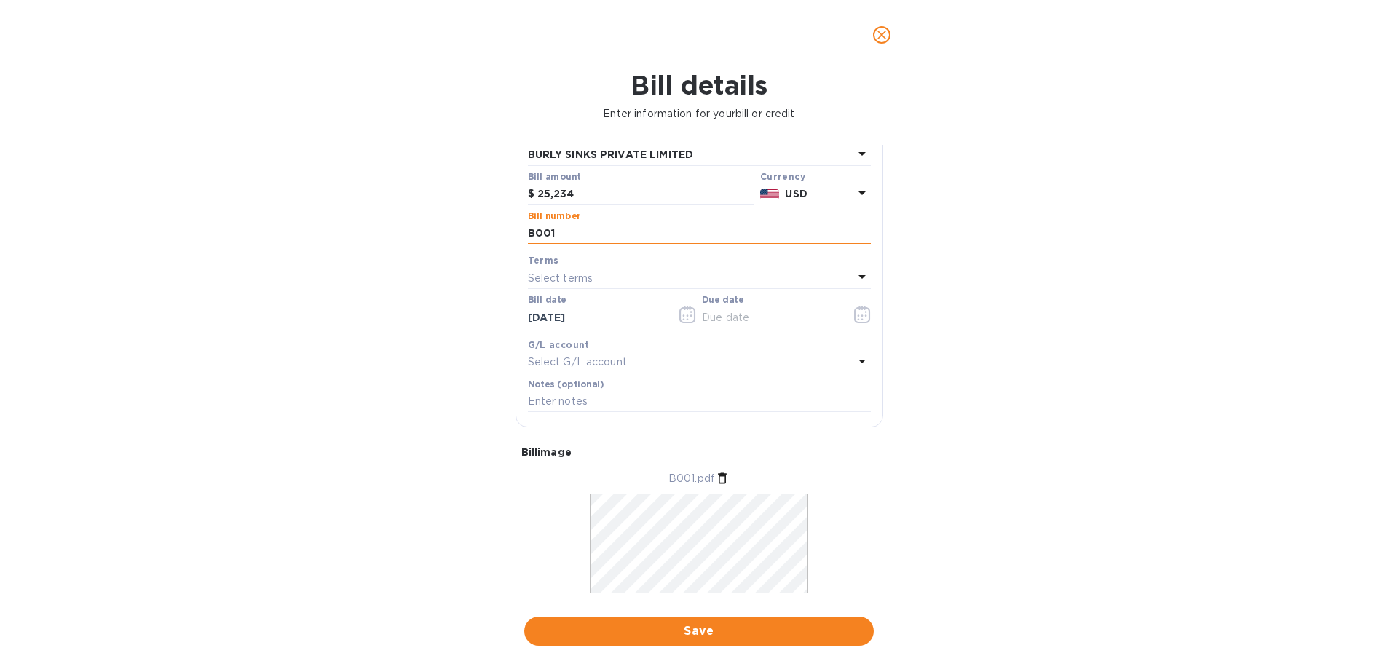
type input "B001"
click at [659, 266] on div "Terms" at bounding box center [699, 260] width 343 height 15
click at [661, 274] on div "Select terms" at bounding box center [691, 278] width 326 height 20
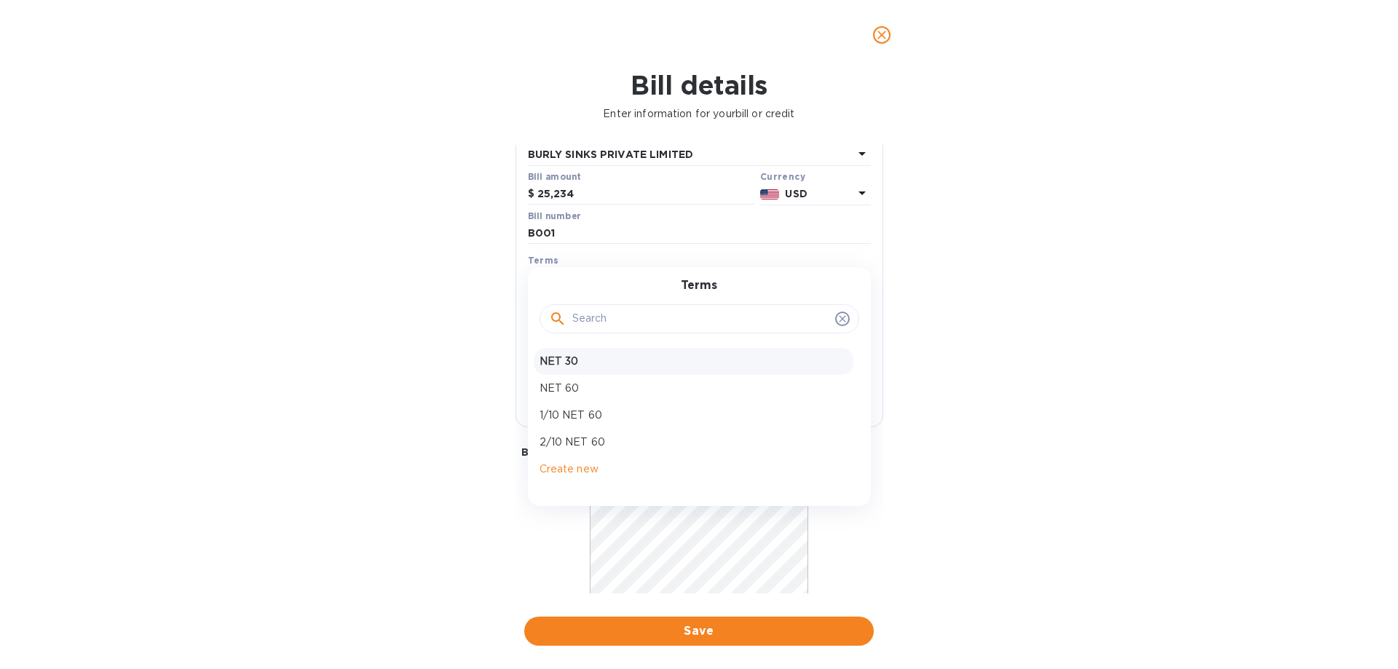
click at [647, 358] on p "NET 30" at bounding box center [694, 361] width 308 height 15
type input "10/12/2025"
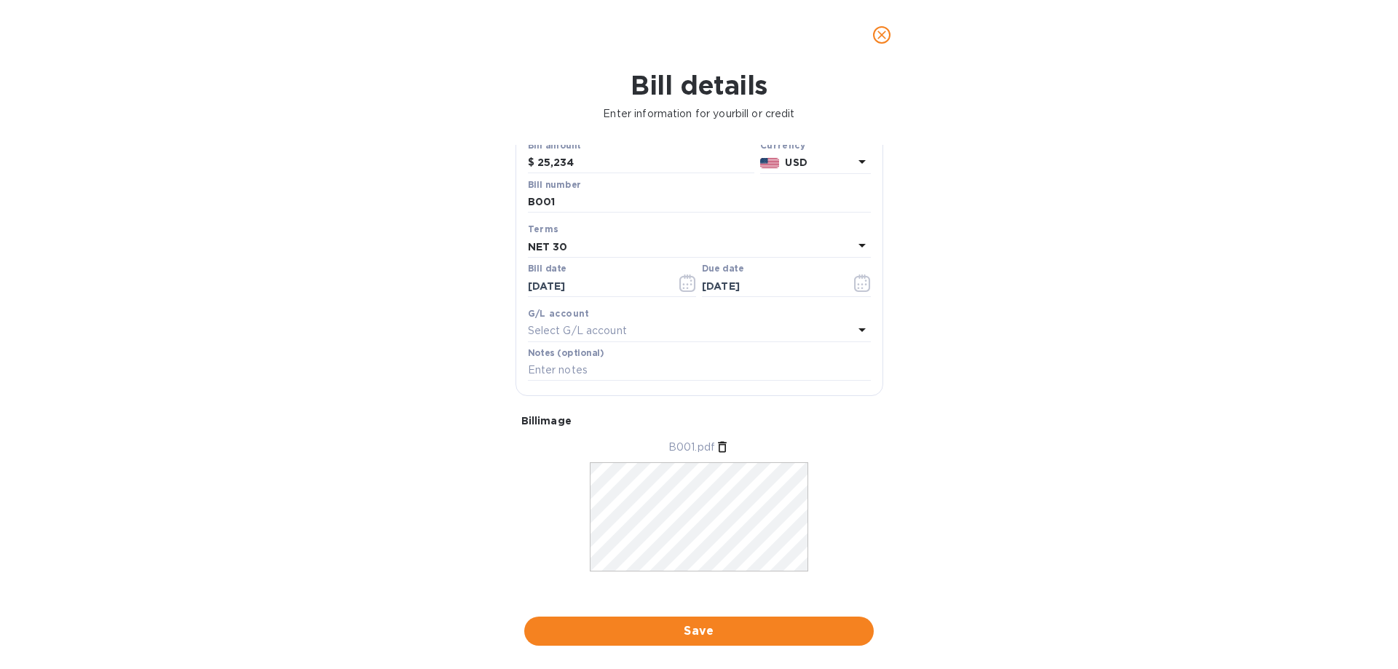
scroll to position [141, 0]
click at [620, 634] on span "Save" at bounding box center [699, 631] width 326 height 17
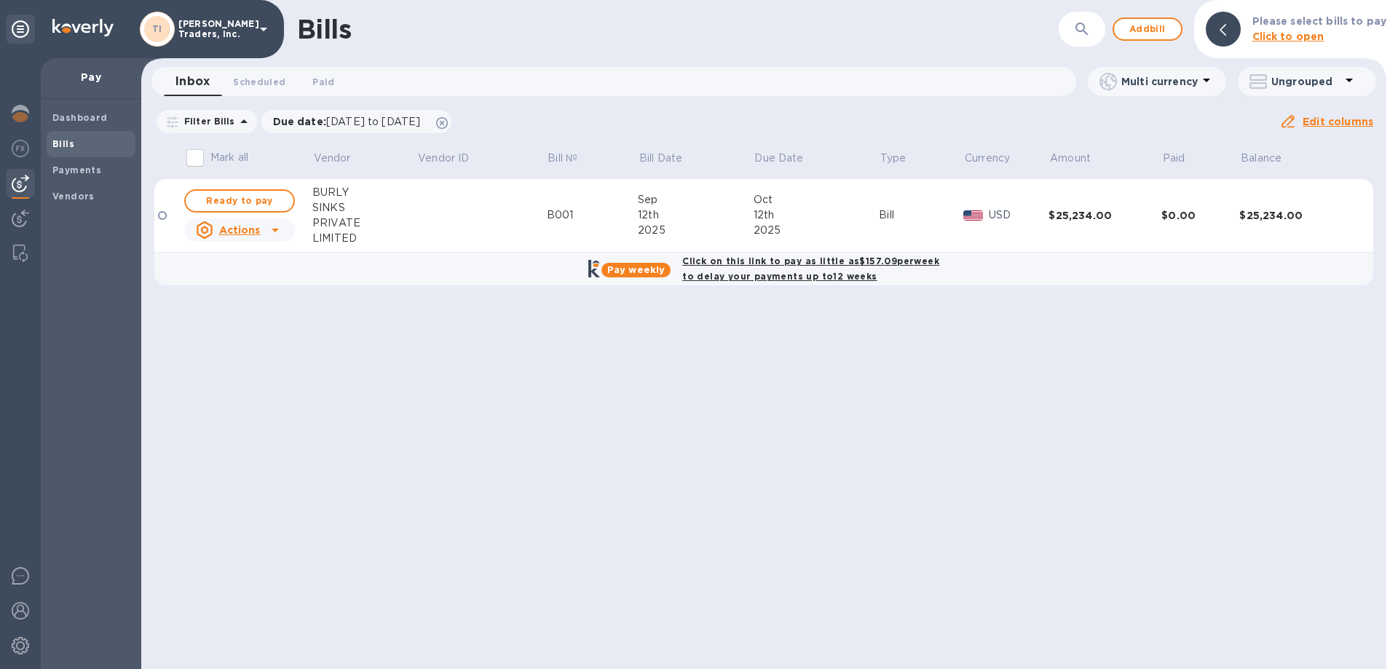
click at [746, 262] on b "Click on this link to pay as little as $157.09 per week to delay your payments …" at bounding box center [810, 269] width 257 height 26
checkbox input "true"
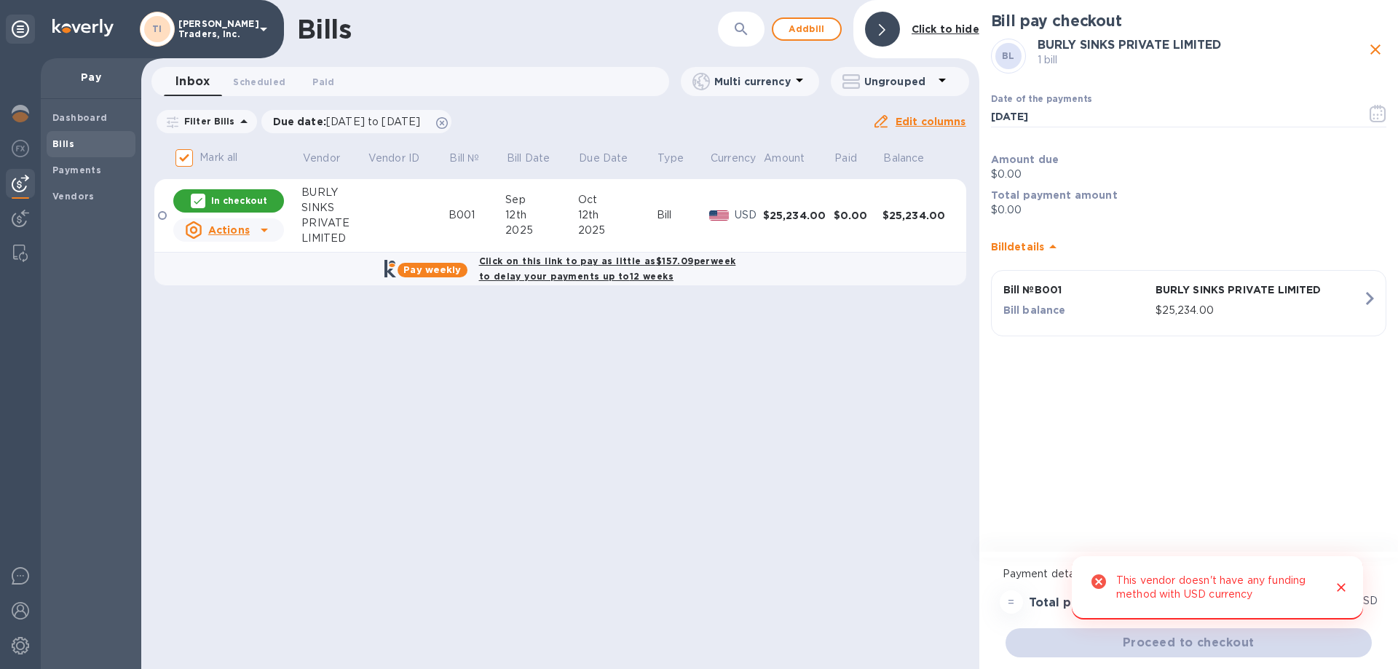
click at [1296, 593] on div "This vendor doesn't have any funding method with USD currency" at bounding box center [1219, 588] width 204 height 40
click at [1342, 588] on icon "Close" at bounding box center [1341, 588] width 9 height 9
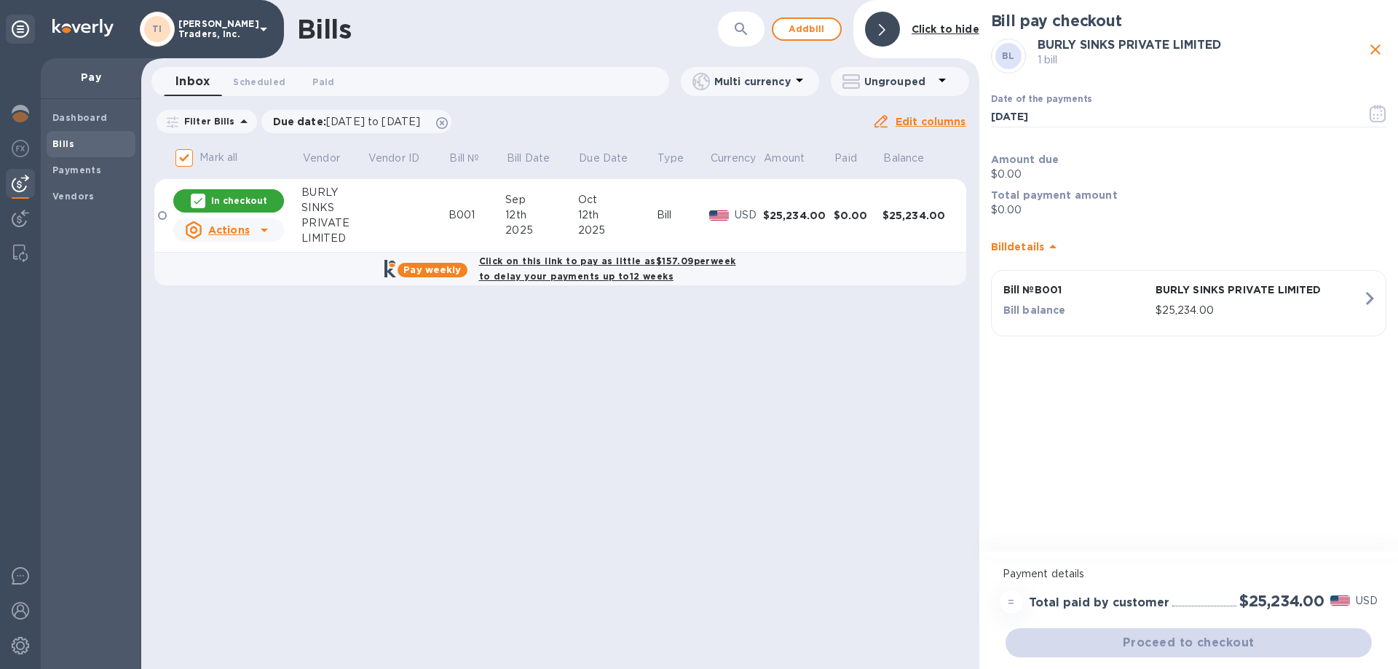
click at [1055, 251] on icon at bounding box center [1052, 246] width 17 height 17
click at [1053, 245] on icon at bounding box center [1052, 240] width 17 height 17
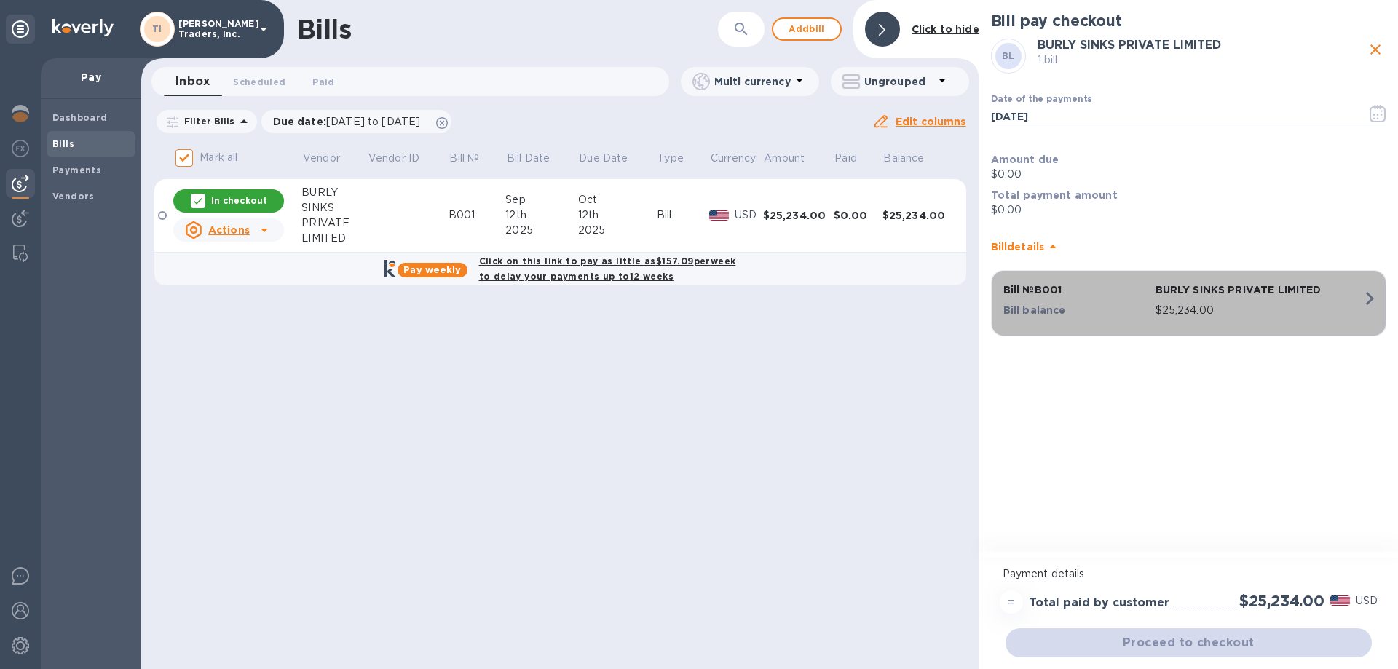
click at [1280, 300] on div "$25,234.00" at bounding box center [1259, 310] width 213 height 21
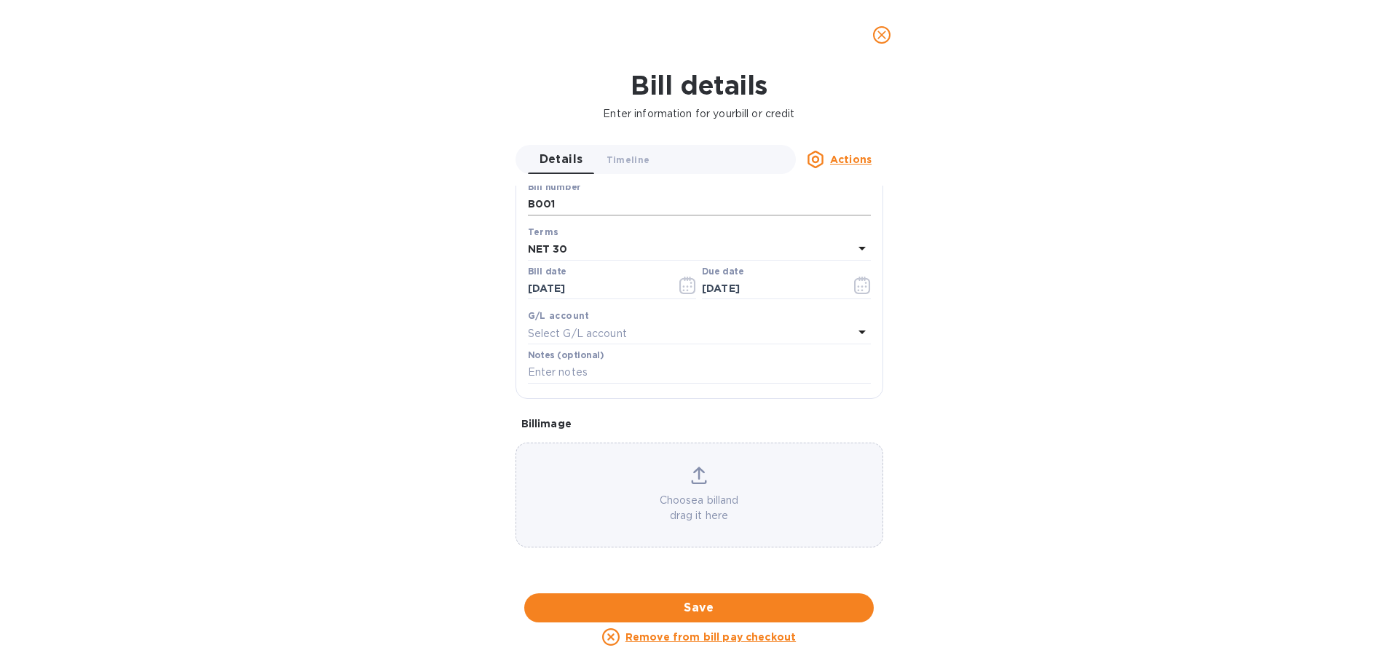
scroll to position [146, 0]
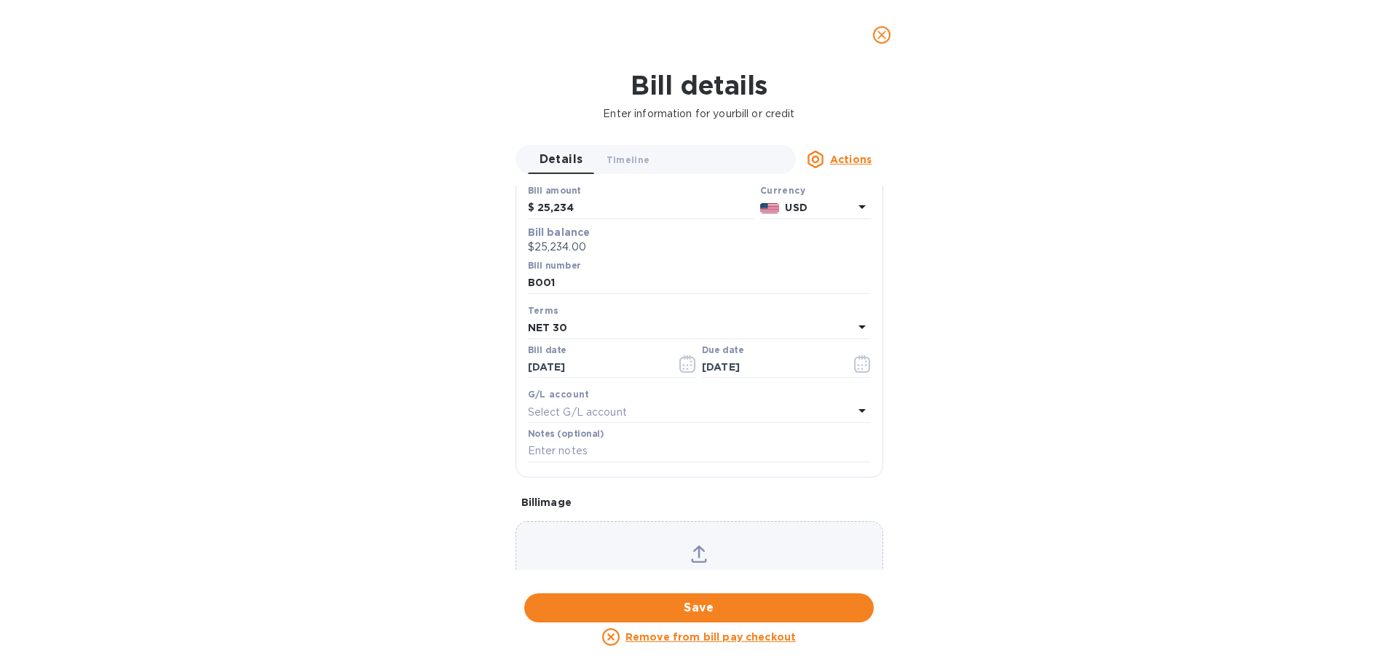
click at [878, 38] on icon "close" at bounding box center [882, 35] width 15 height 15
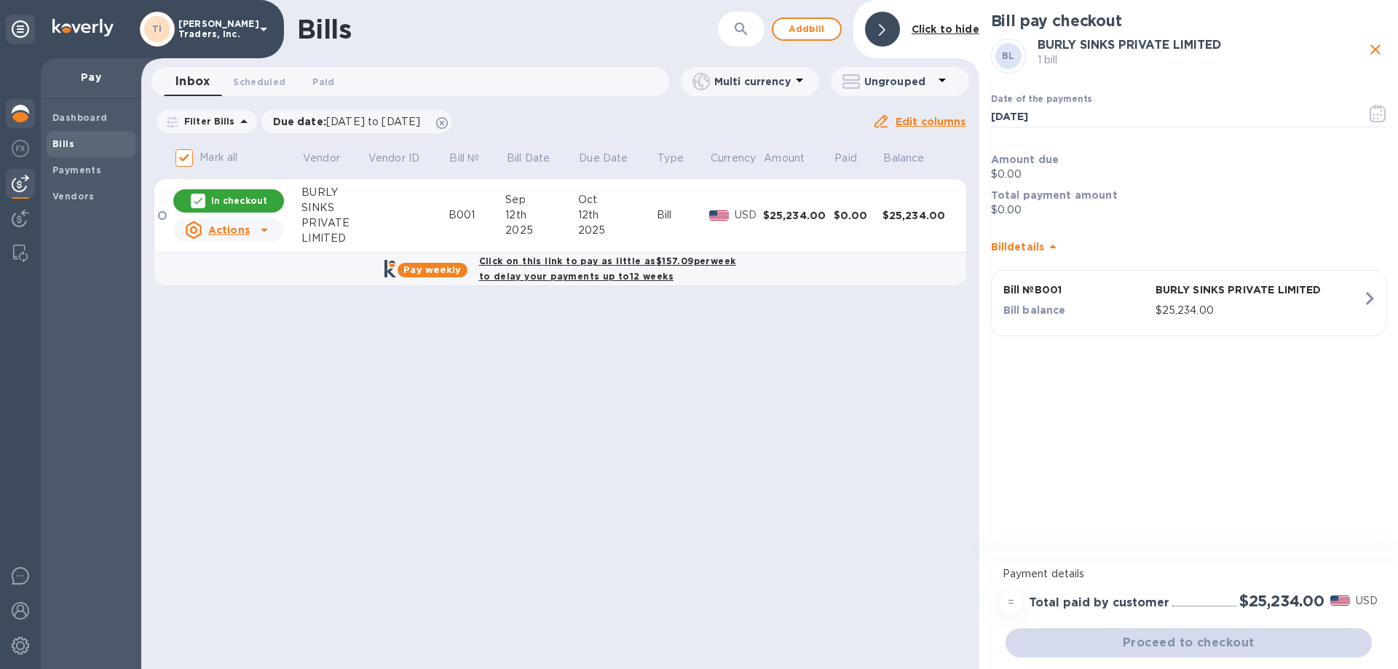
click at [17, 113] on img at bounding box center [20, 113] width 17 height 17
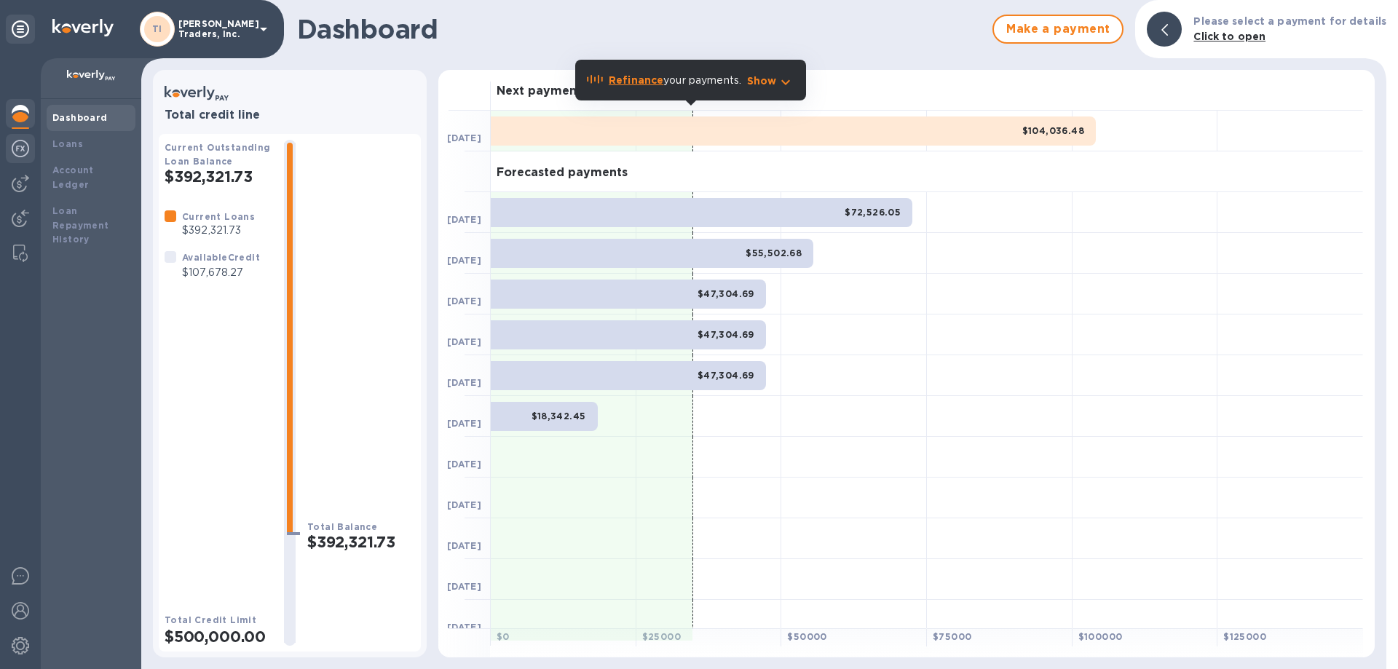
click at [19, 151] on img at bounding box center [20, 148] width 17 height 17
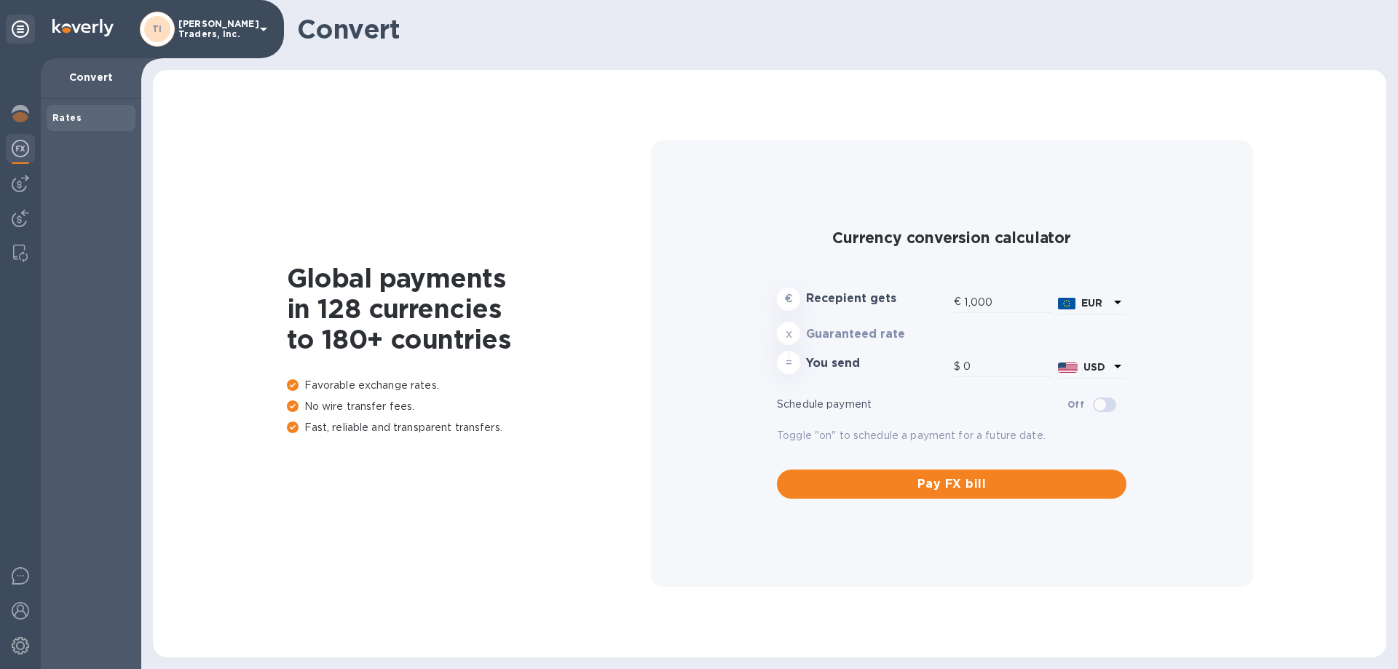
type input "1,194.77"
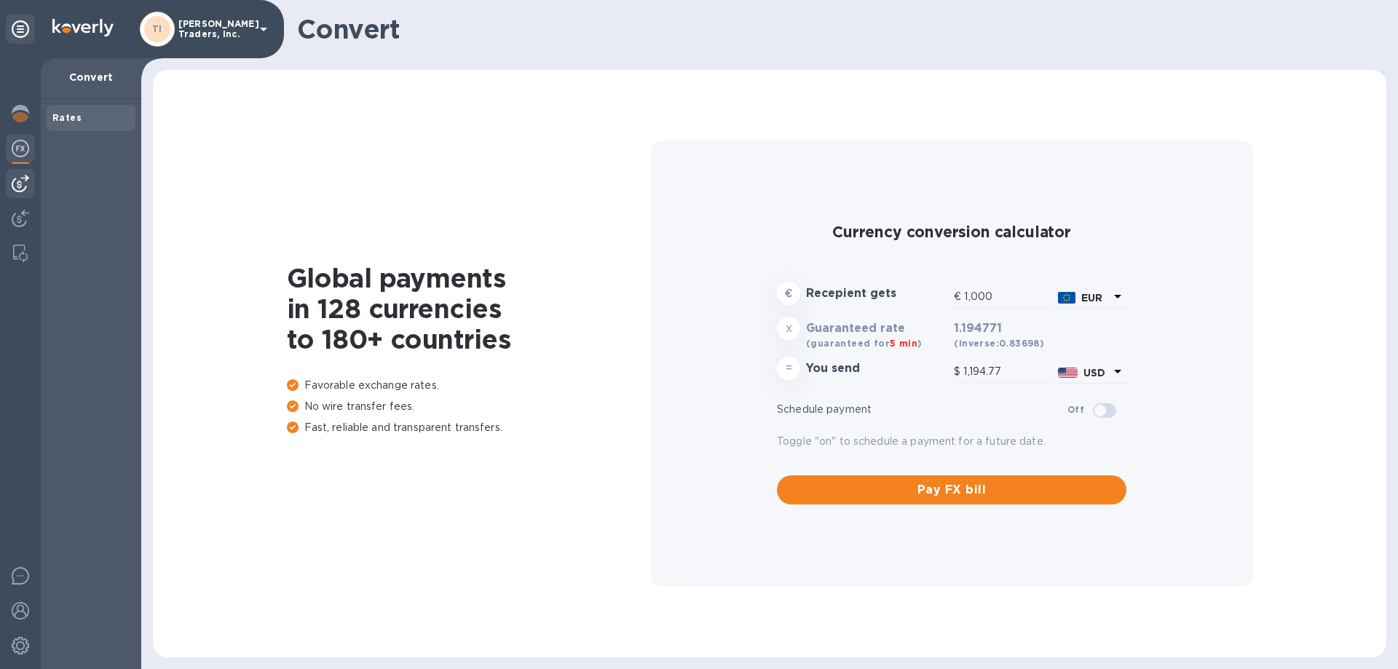
click at [17, 191] on img at bounding box center [20, 183] width 17 height 17
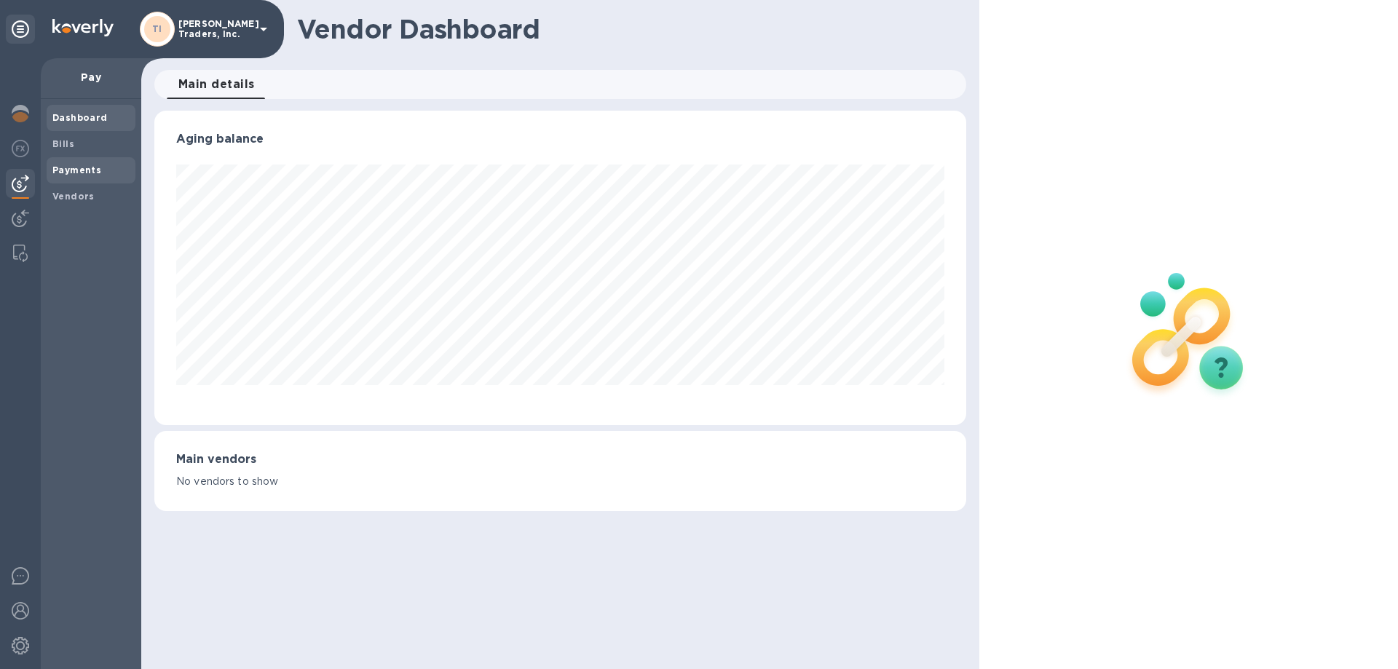
scroll to position [315, 811]
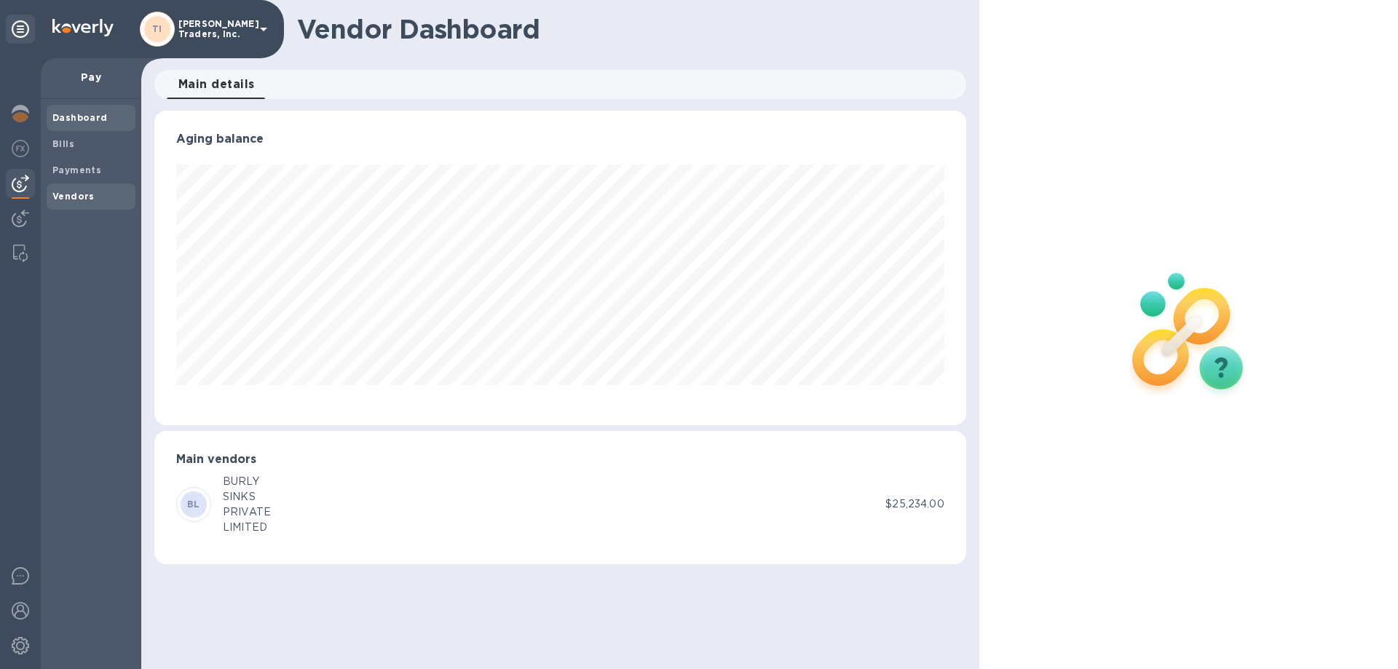
click at [69, 191] on b "Vendors" at bounding box center [73, 196] width 42 height 11
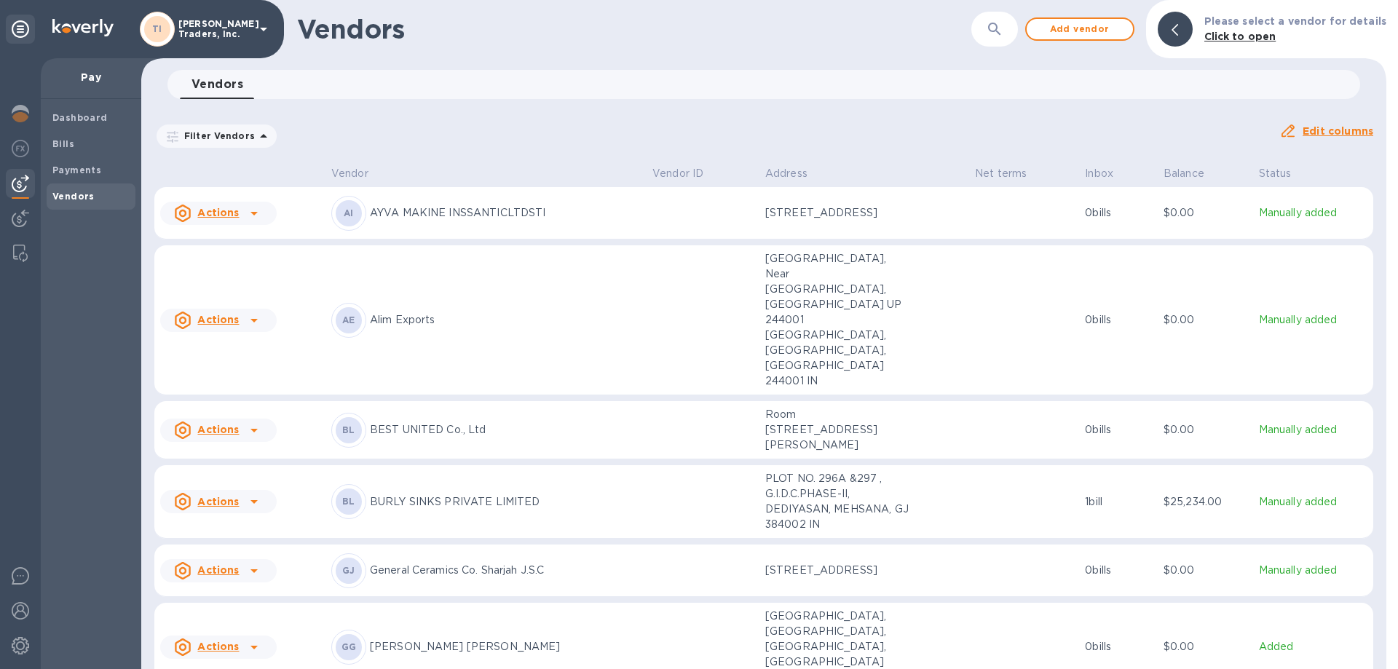
click at [253, 500] on icon at bounding box center [254, 502] width 7 height 4
click at [255, 447] on div at bounding box center [699, 334] width 1398 height 669
click at [1287, 495] on p "Manually added" at bounding box center [1313, 502] width 109 height 15
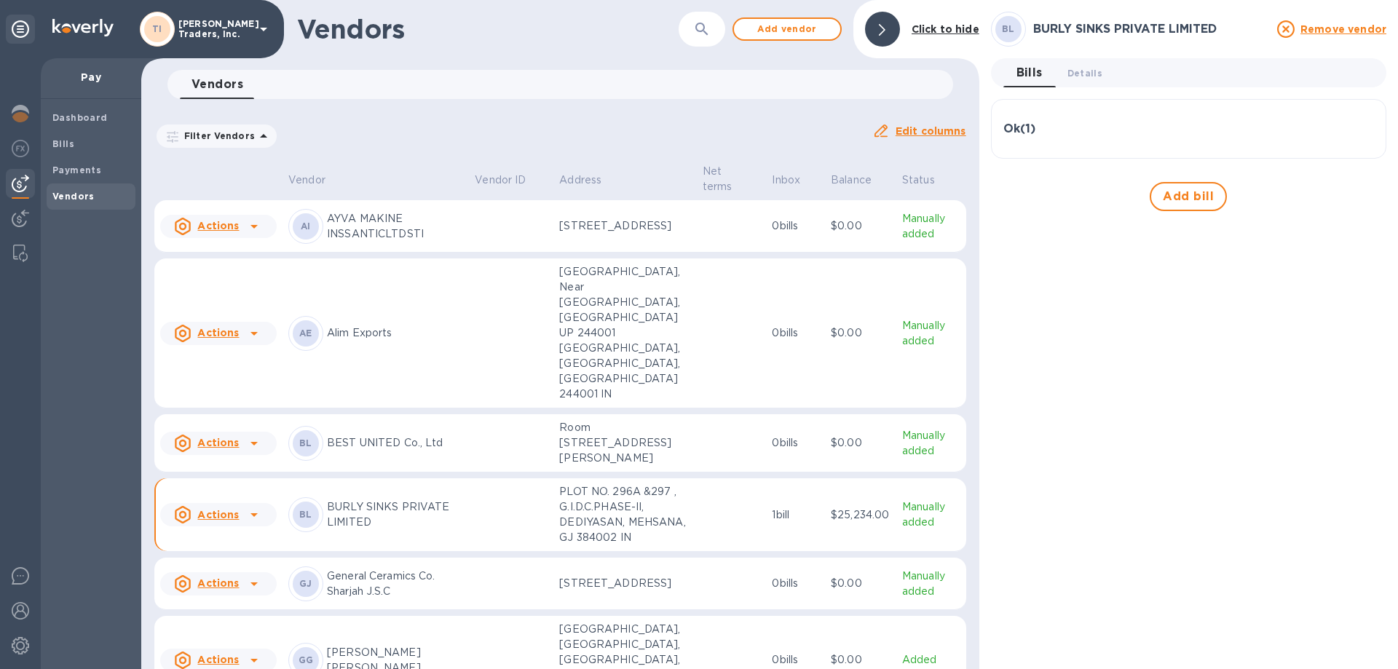
click at [1044, 126] on div "Ok ( 1 )" at bounding box center [1189, 129] width 371 height 14
click at [1082, 70] on span "Details 0" at bounding box center [1085, 73] width 35 height 15
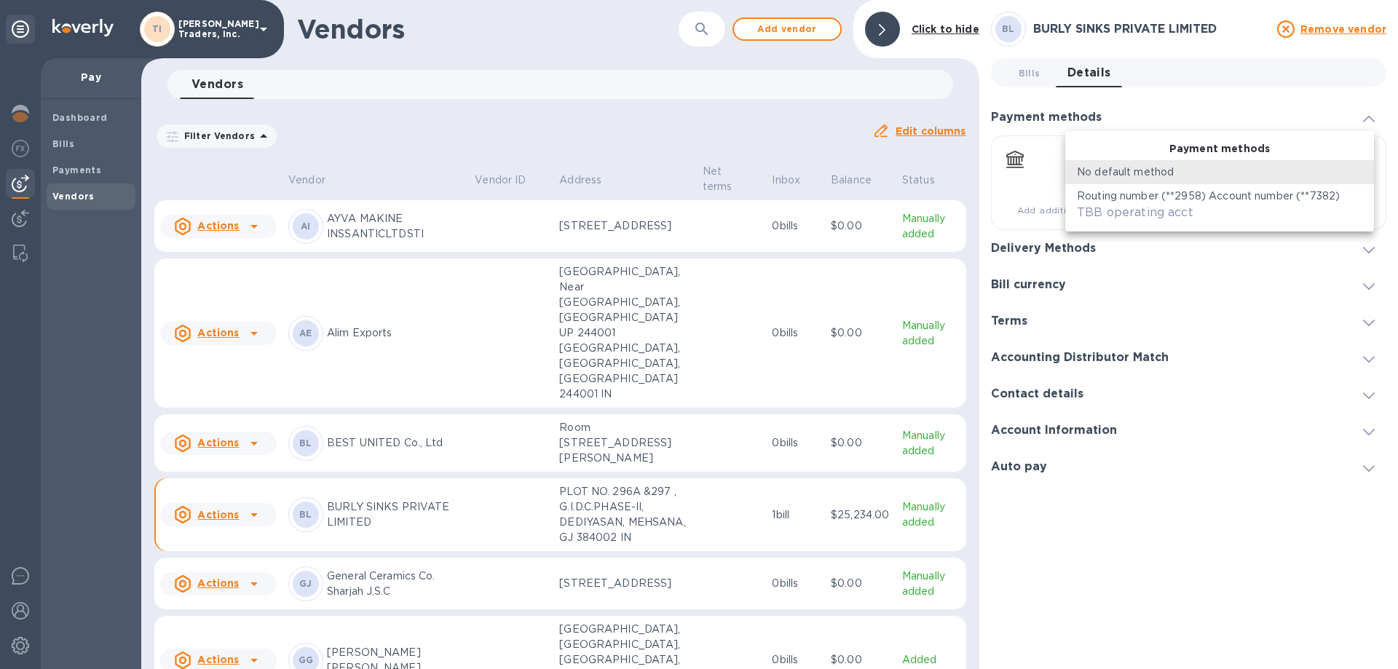
click at [1332, 173] on body "TI Thompson Traders, Inc. Pay Dashboard Bills Payments Vendors Vendors ​ Add ve…" at bounding box center [699, 334] width 1398 height 669
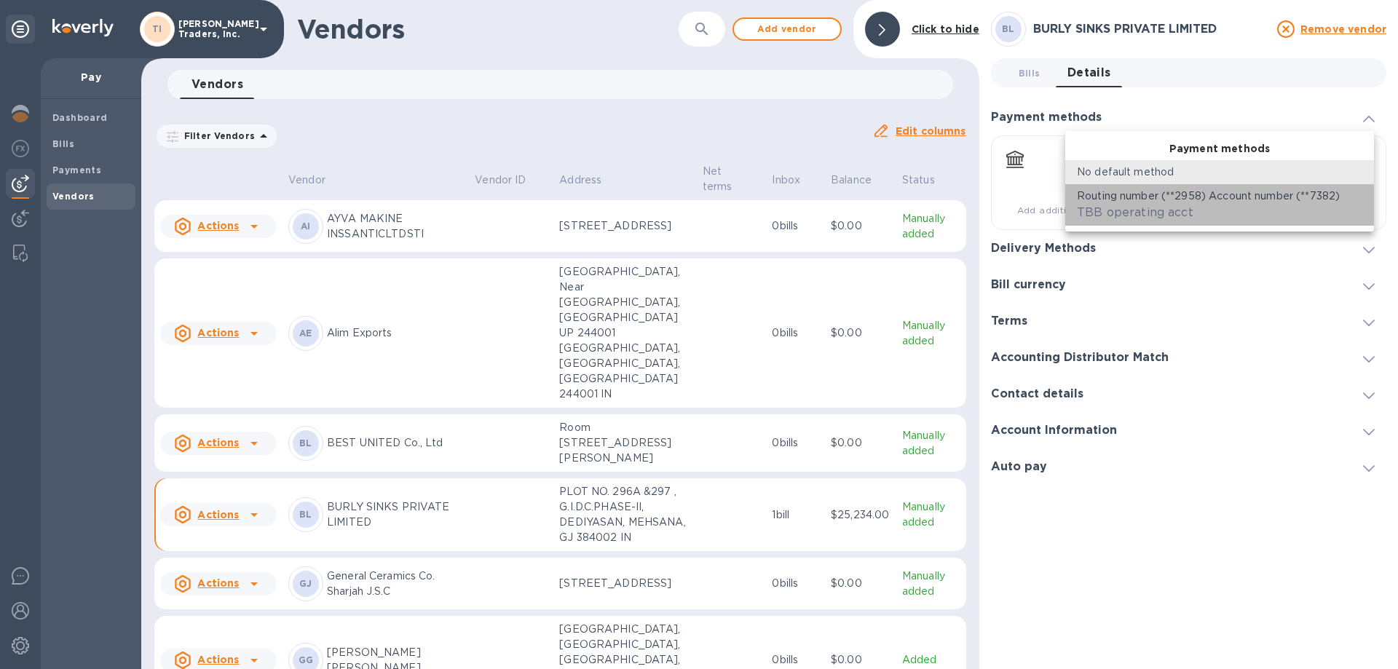
click at [1308, 201] on p "Routing number (**2958) Account number (**7382)" at bounding box center [1208, 196] width 263 height 15
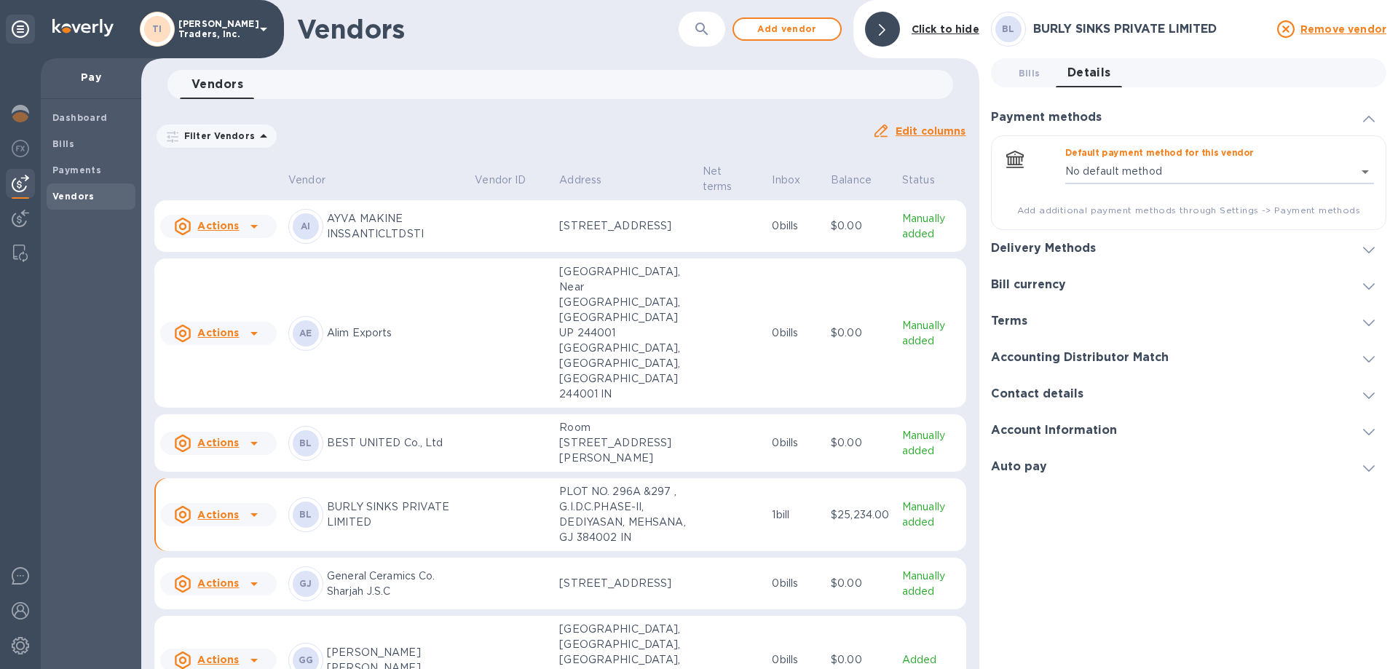
type input "7520419827233111750199753709400016"
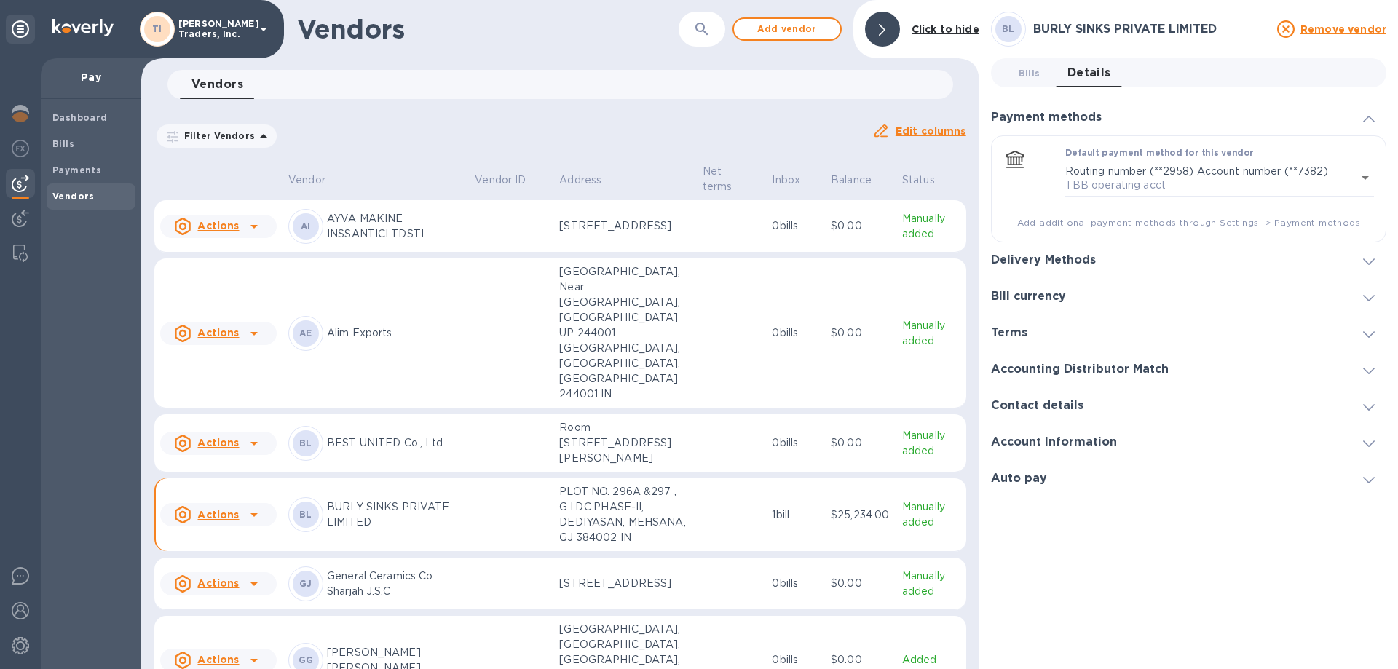
click at [1367, 119] on icon at bounding box center [1369, 119] width 12 height 7
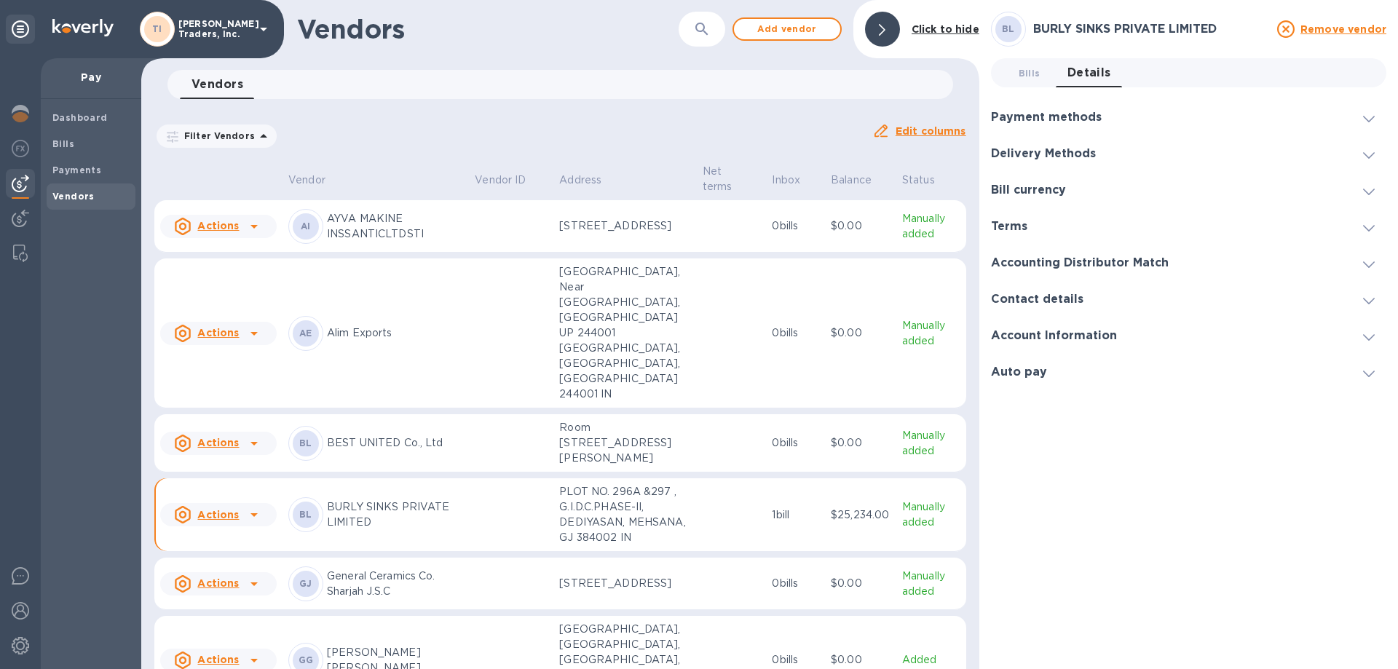
click at [885, 32] on icon at bounding box center [882, 30] width 7 height 12
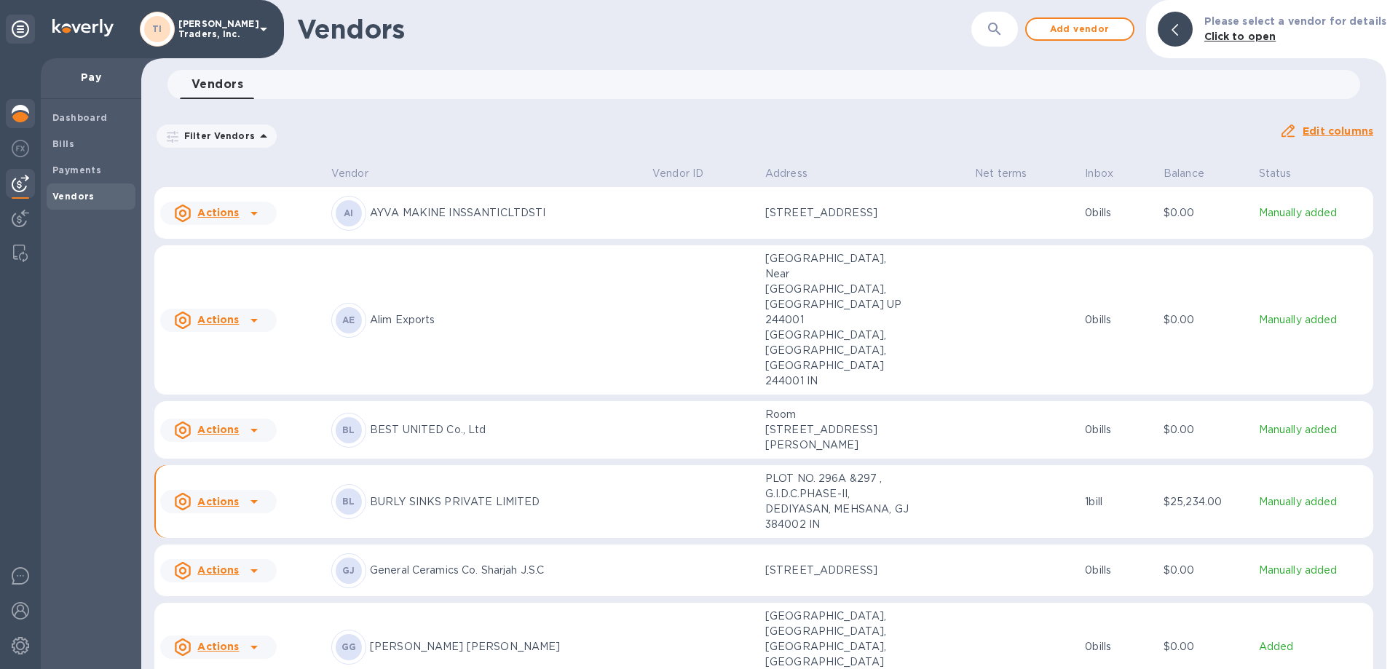
click at [21, 111] on img at bounding box center [20, 113] width 17 height 17
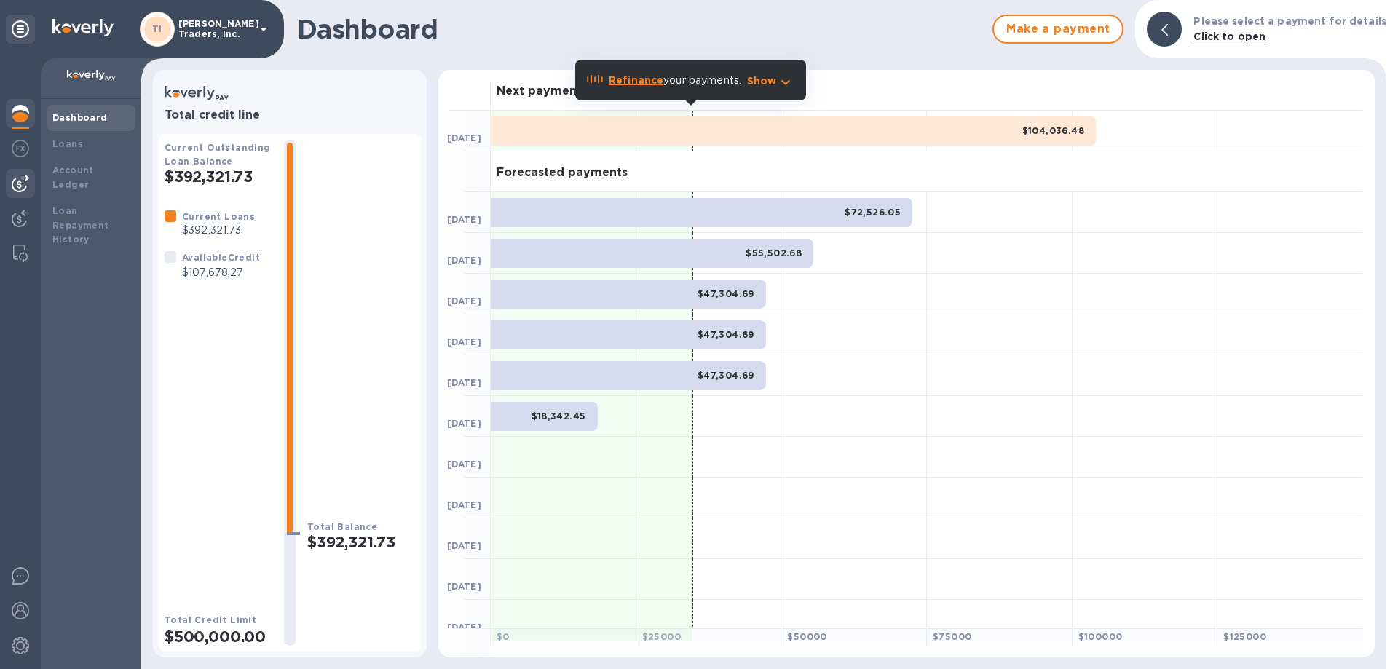
click at [20, 178] on img at bounding box center [20, 183] width 17 height 17
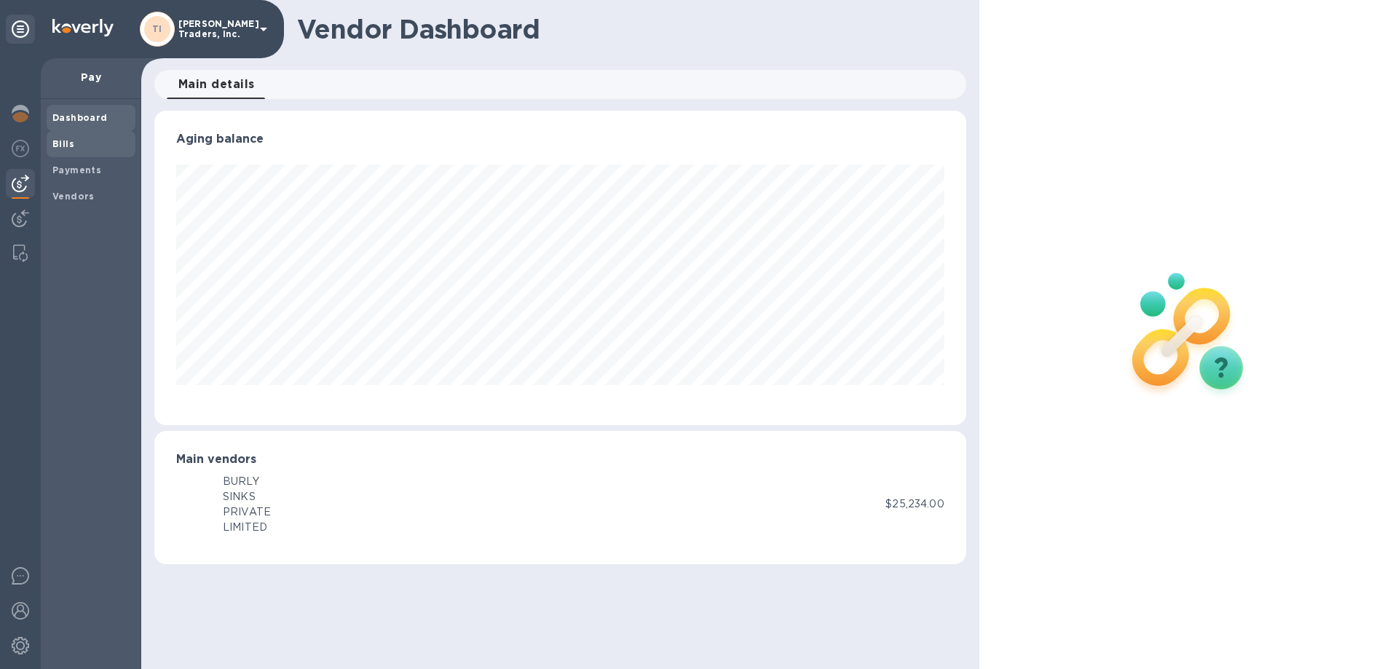
click at [58, 151] on span "Bills" at bounding box center [63, 144] width 22 height 15
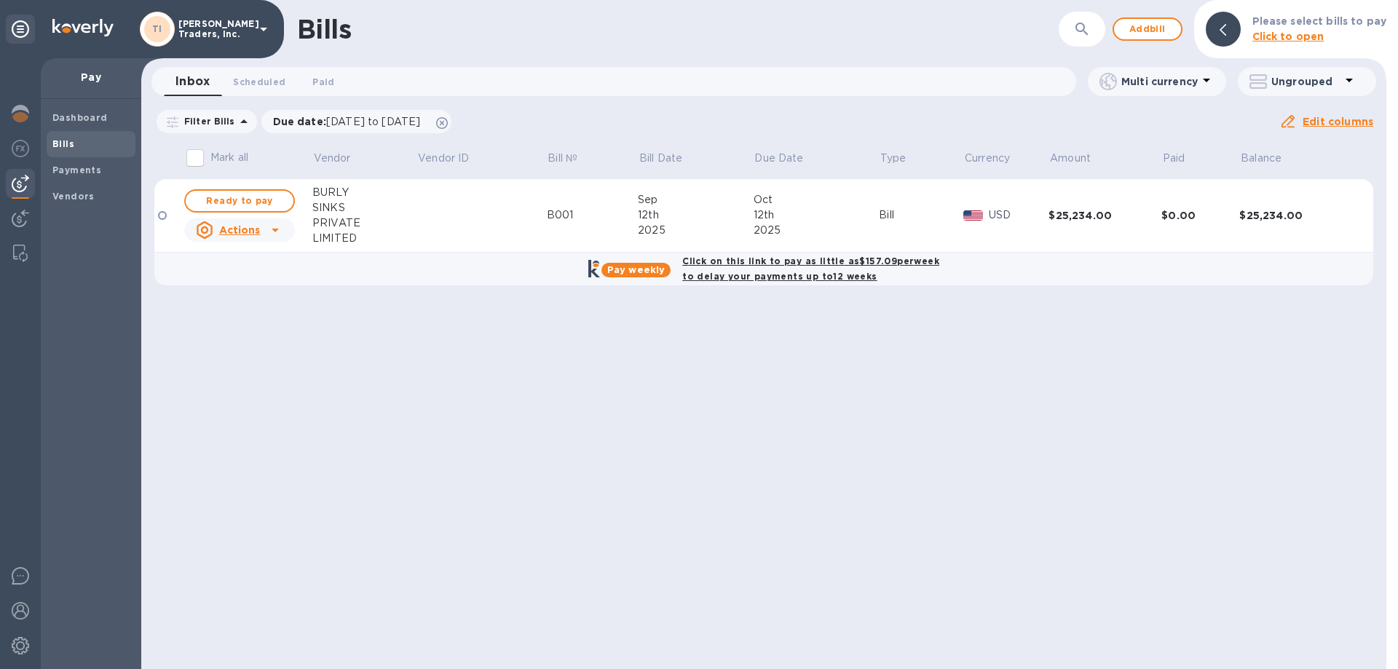
click at [765, 263] on b "Click on this link to pay as little as $157.09 per week to delay your payments …" at bounding box center [810, 269] width 257 height 26
checkbox input "true"
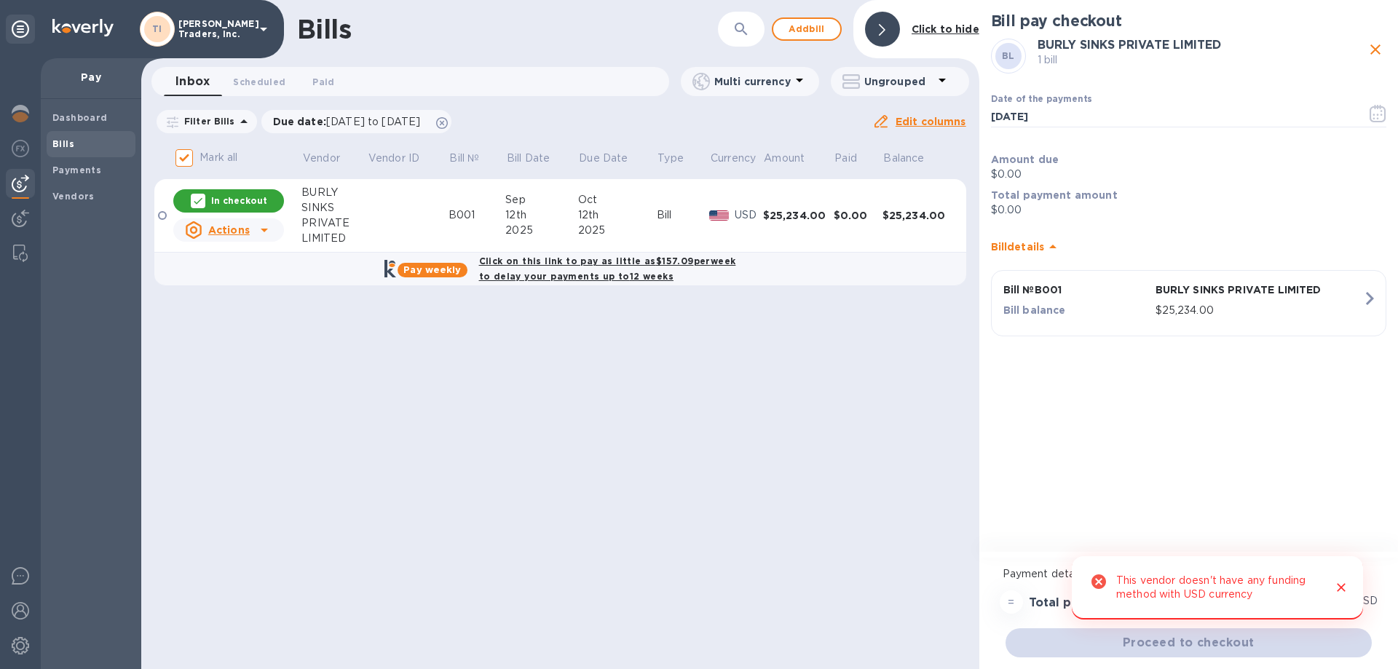
click at [1341, 587] on icon "Close" at bounding box center [1341, 588] width 9 height 9
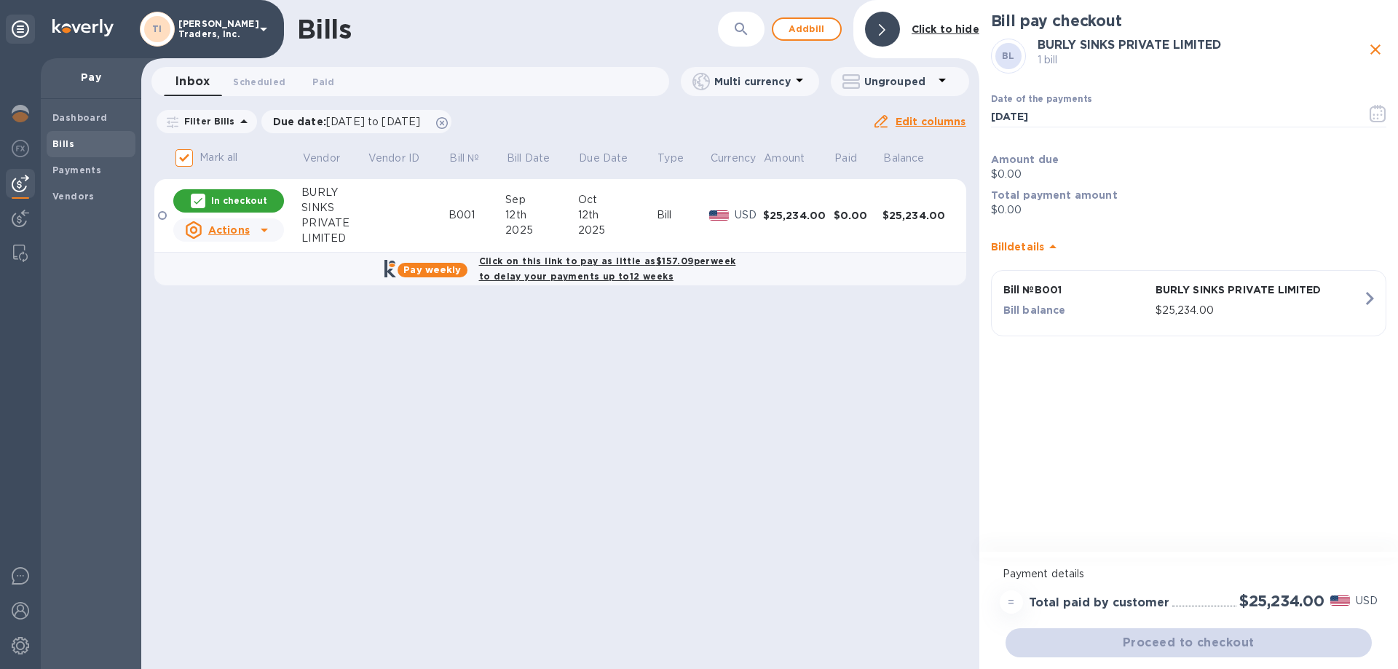
click at [908, 122] on u "Edit columns" at bounding box center [931, 122] width 71 height 12
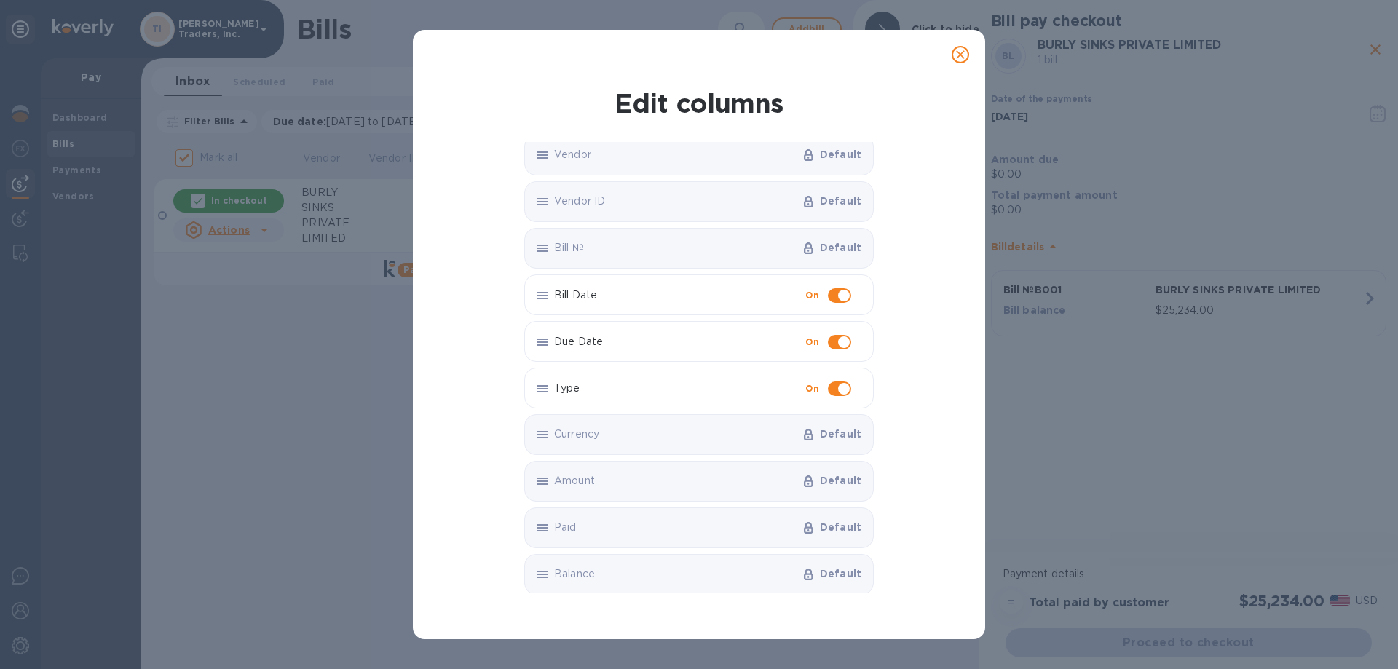
scroll to position [9, 0]
click at [957, 58] on icon "close" at bounding box center [960, 54] width 15 height 15
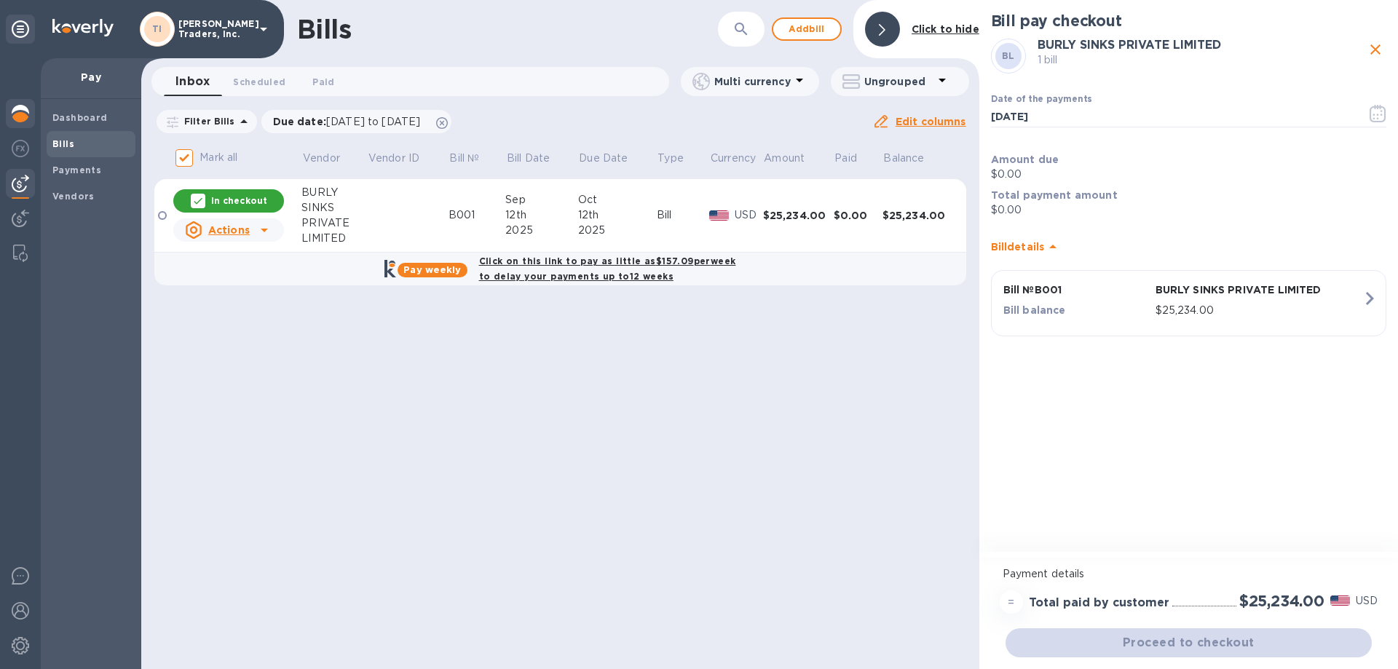
click at [20, 117] on img at bounding box center [20, 113] width 17 height 17
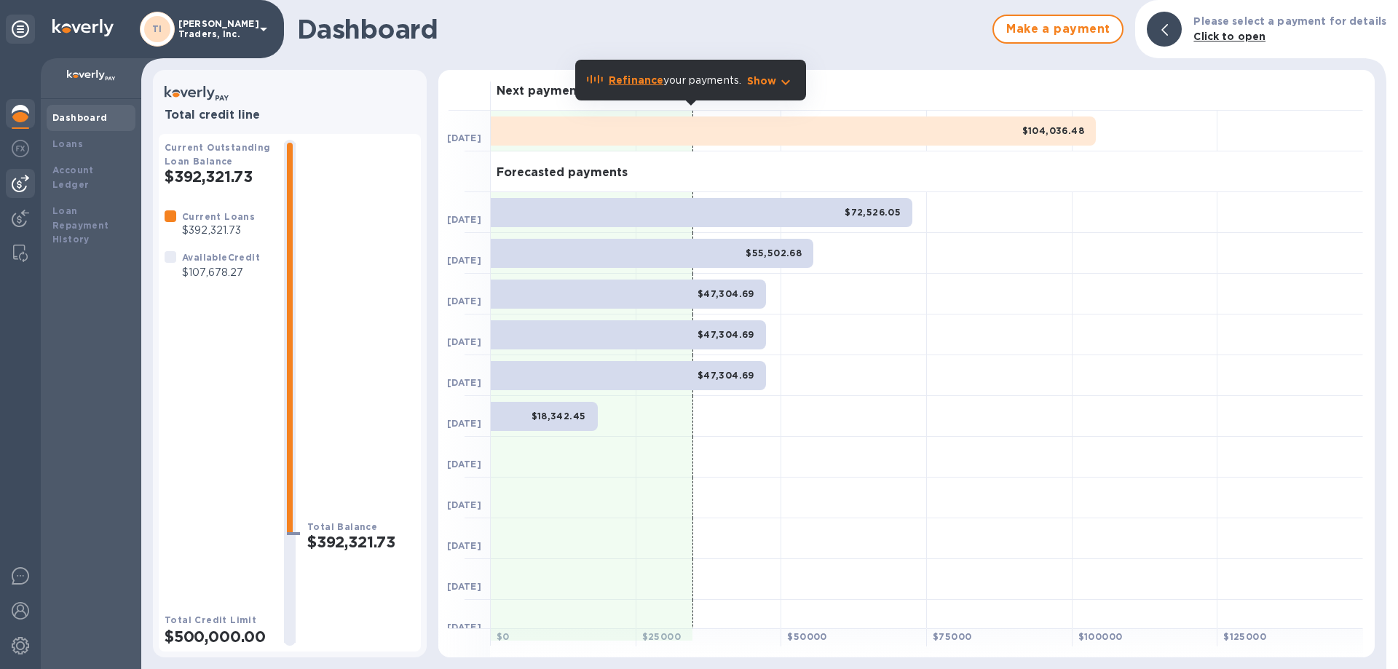
click at [25, 173] on div at bounding box center [20, 183] width 29 height 29
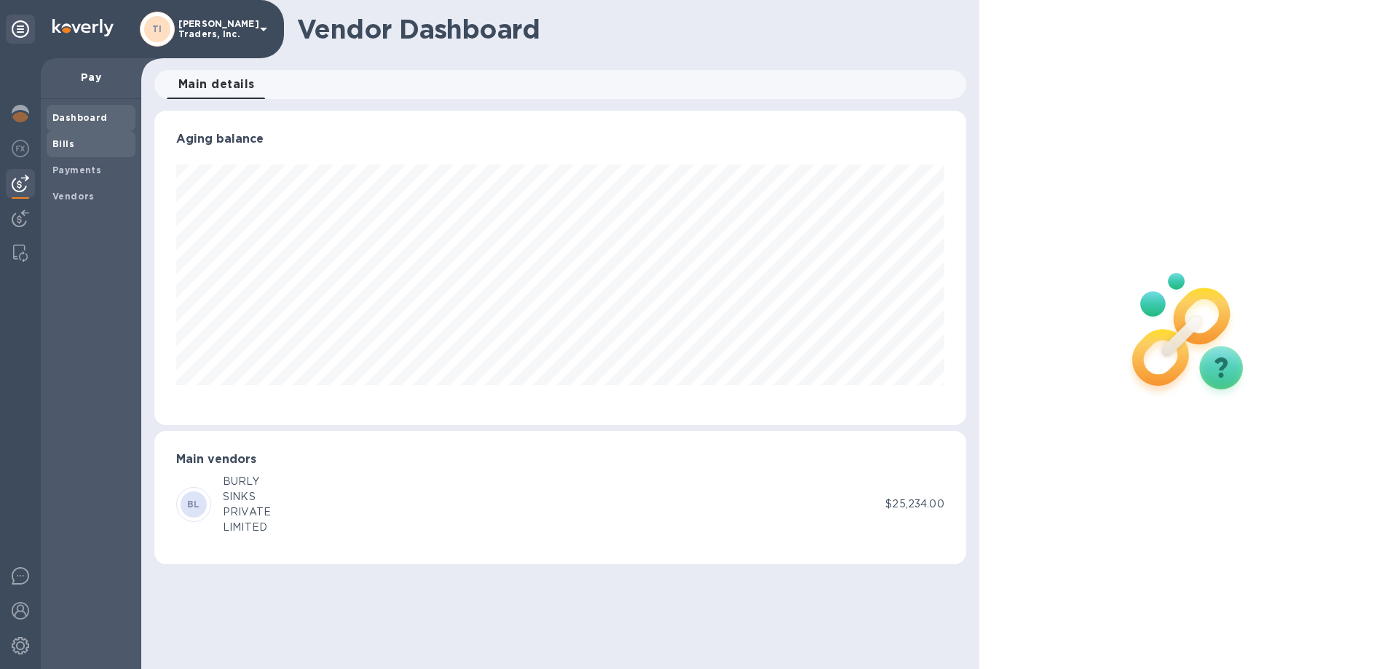
scroll to position [315, 811]
click at [76, 188] on div "Vendors" at bounding box center [91, 197] width 89 height 26
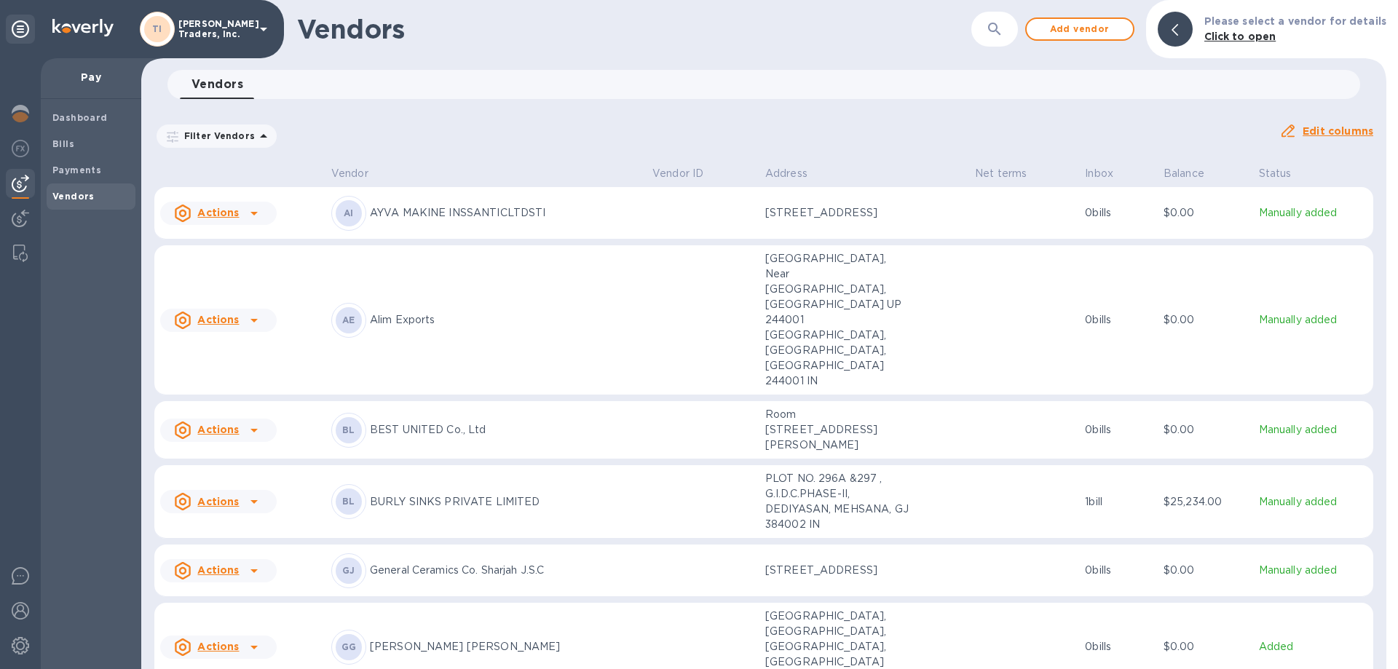
click at [251, 217] on icon at bounding box center [253, 213] width 17 height 17
click at [772, 223] on div at bounding box center [699, 334] width 1398 height 669
click at [936, 224] on td "[STREET_ADDRESS]" at bounding box center [865, 213] width 210 height 52
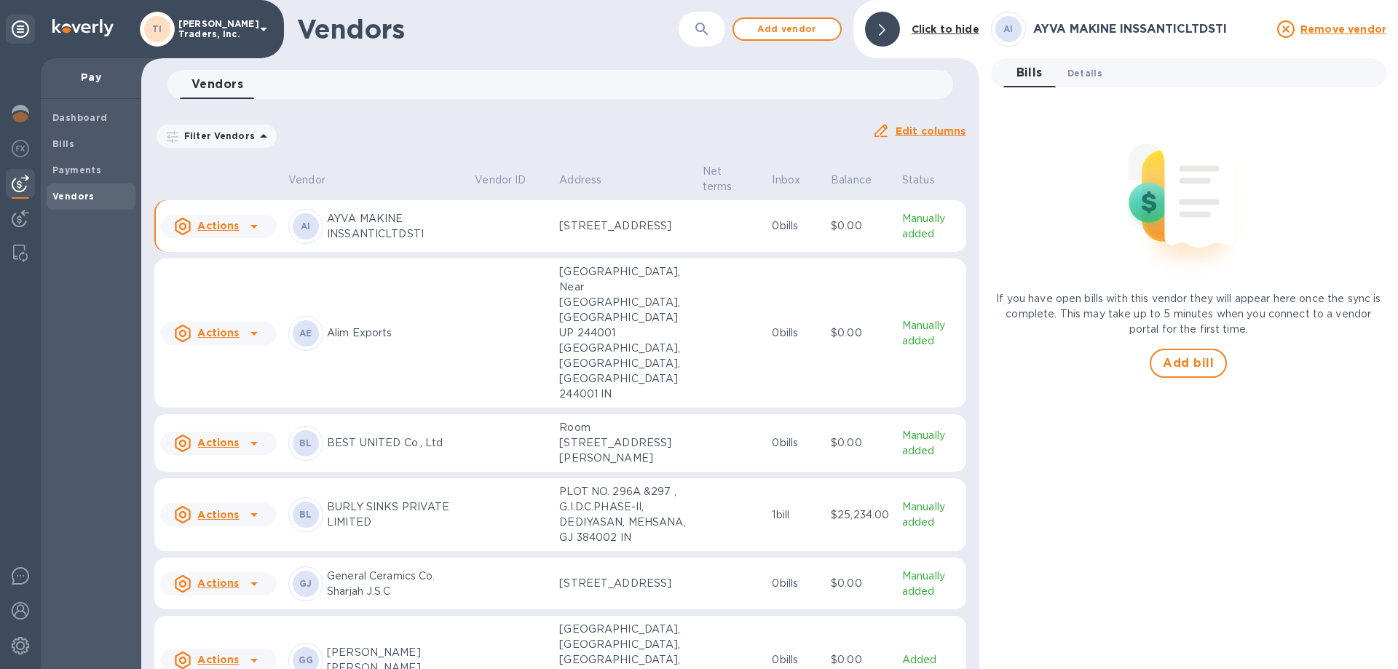
click at [1080, 75] on span "Details 0" at bounding box center [1085, 73] width 35 height 15
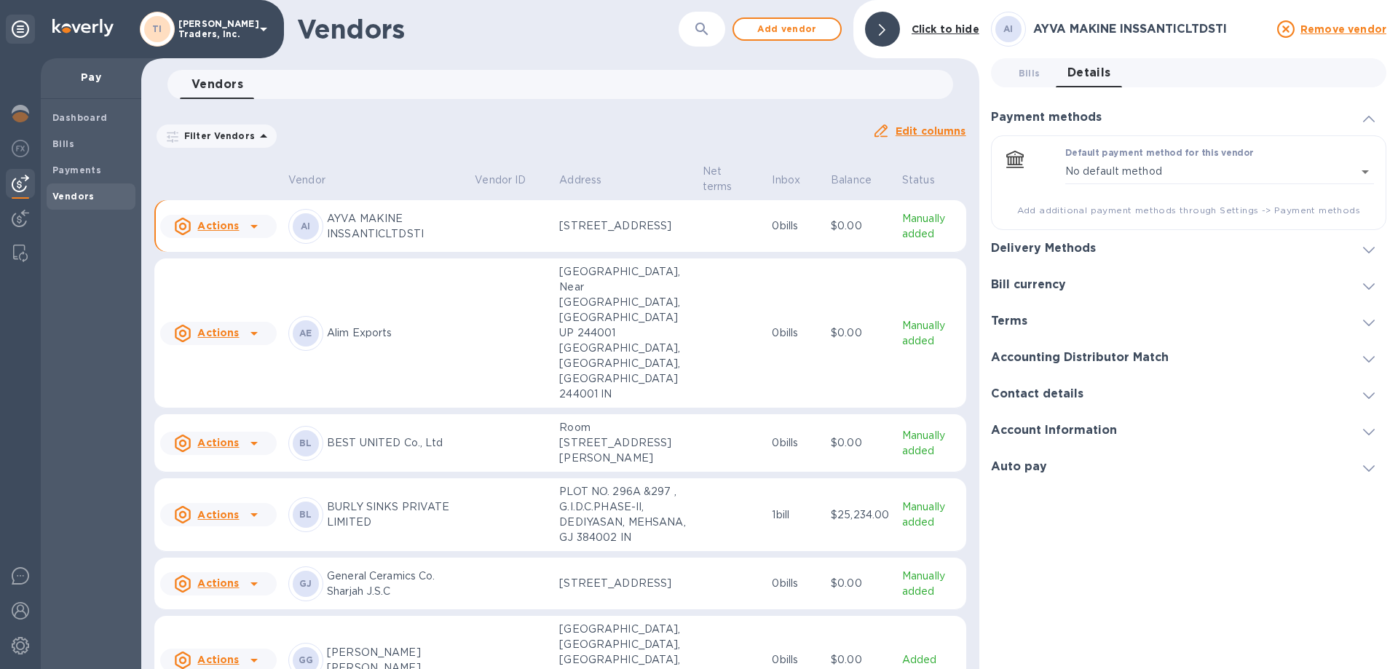
click at [1366, 436] on span at bounding box center [1369, 431] width 12 height 14
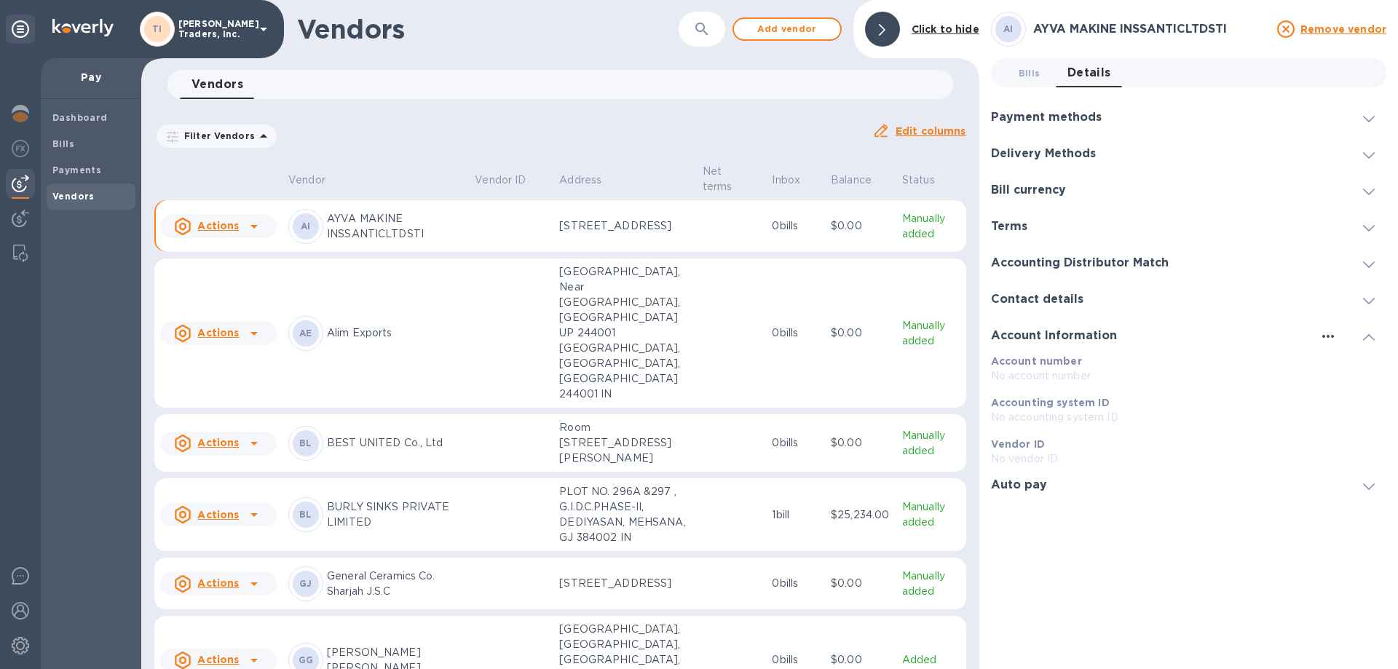
click at [1322, 333] on icon "button" at bounding box center [1328, 336] width 17 height 17
click at [1327, 367] on li "Edit" at bounding box center [1346, 366] width 58 height 47
click at [1365, 336] on icon at bounding box center [1369, 337] width 12 height 7
click at [1361, 298] on div at bounding box center [1369, 299] width 35 height 15
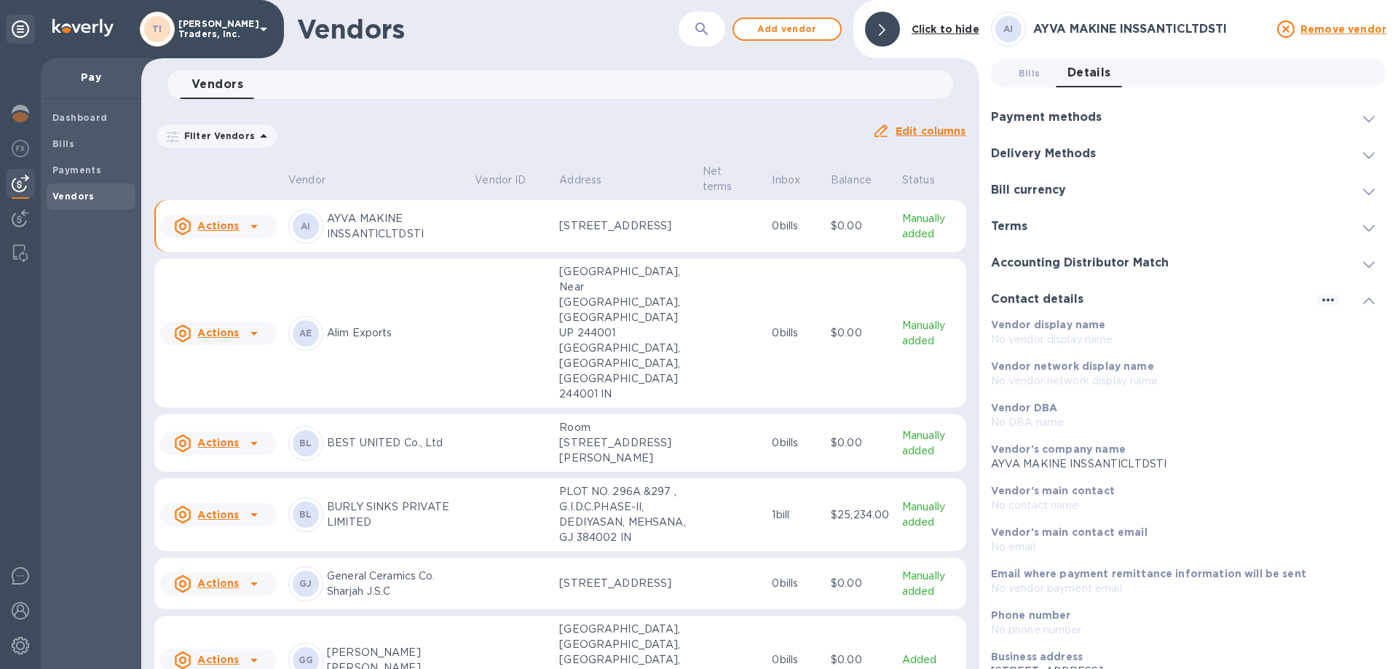
click at [1363, 302] on icon at bounding box center [1369, 301] width 12 height 7
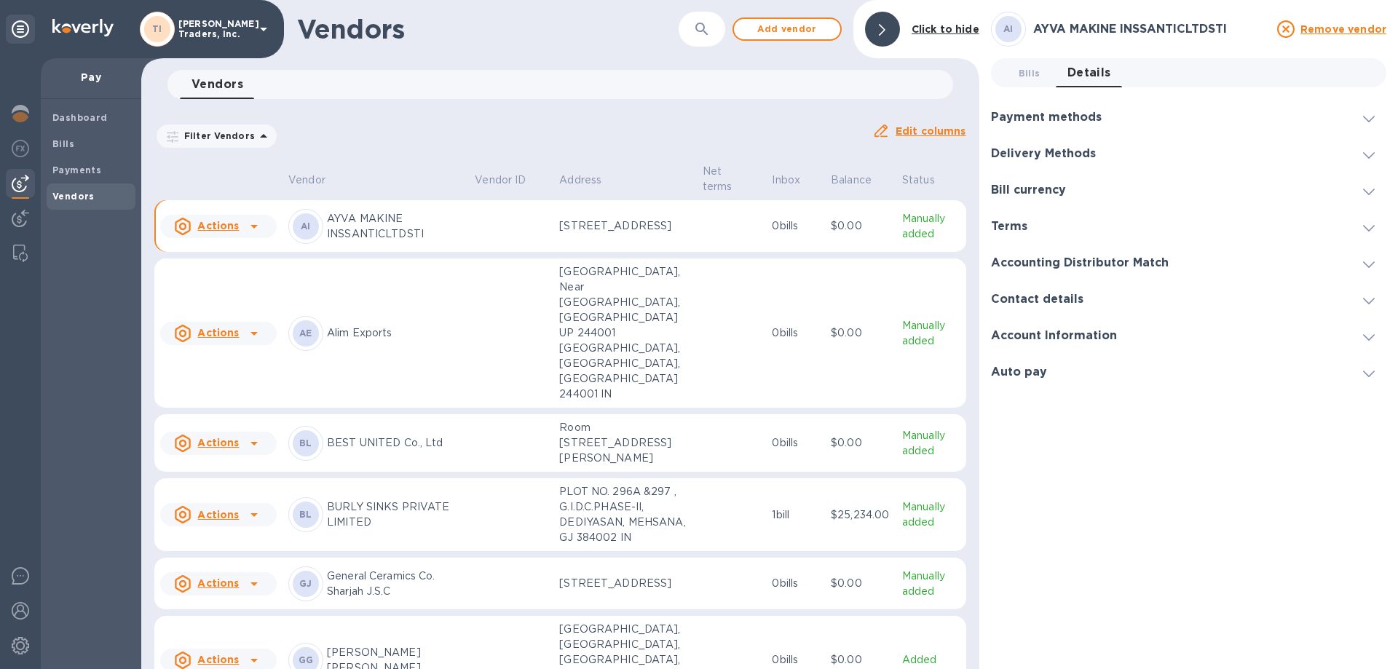
click at [1366, 155] on icon at bounding box center [1369, 155] width 12 height 7
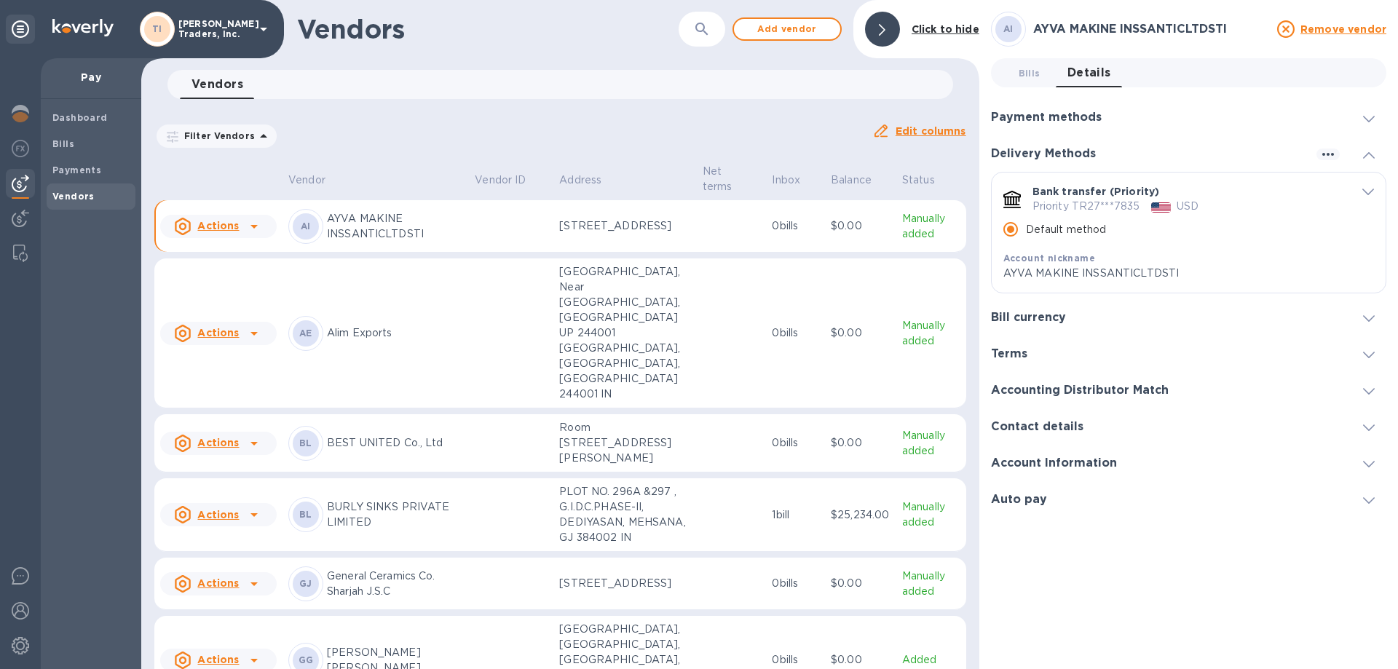
click at [1373, 155] on icon at bounding box center [1369, 155] width 12 height 7
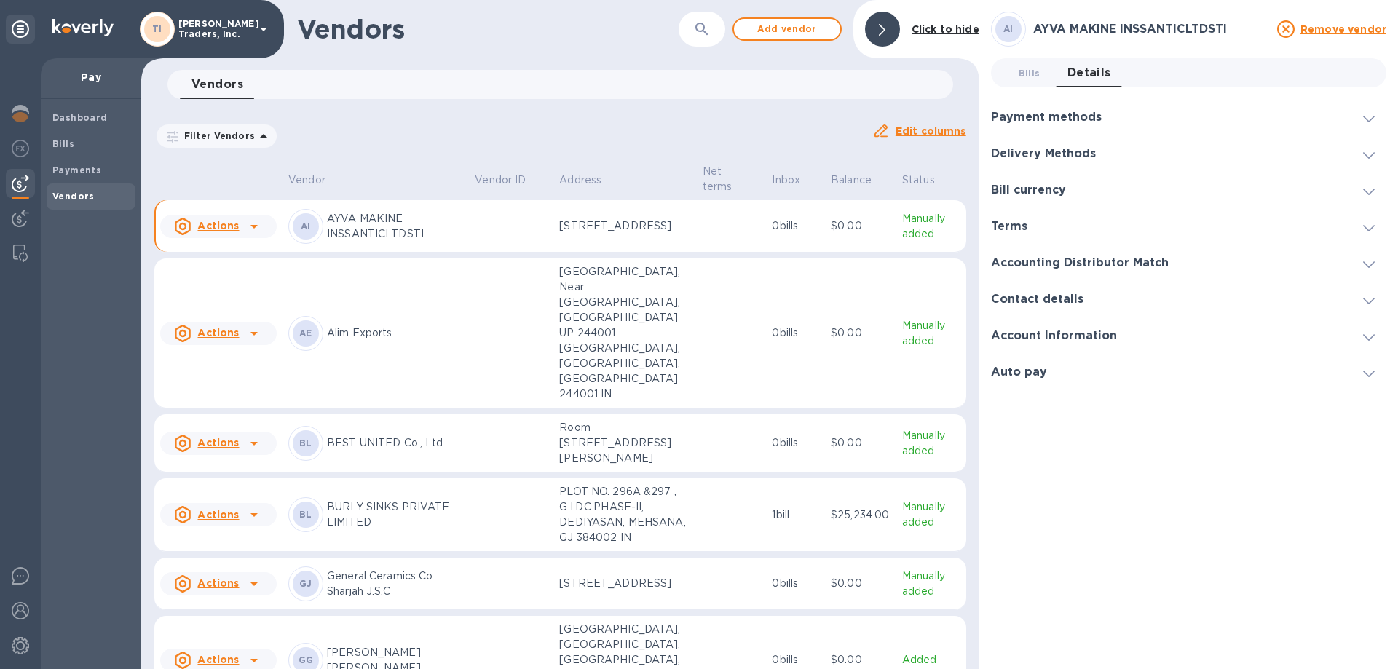
click at [1367, 122] on span at bounding box center [1369, 118] width 12 height 14
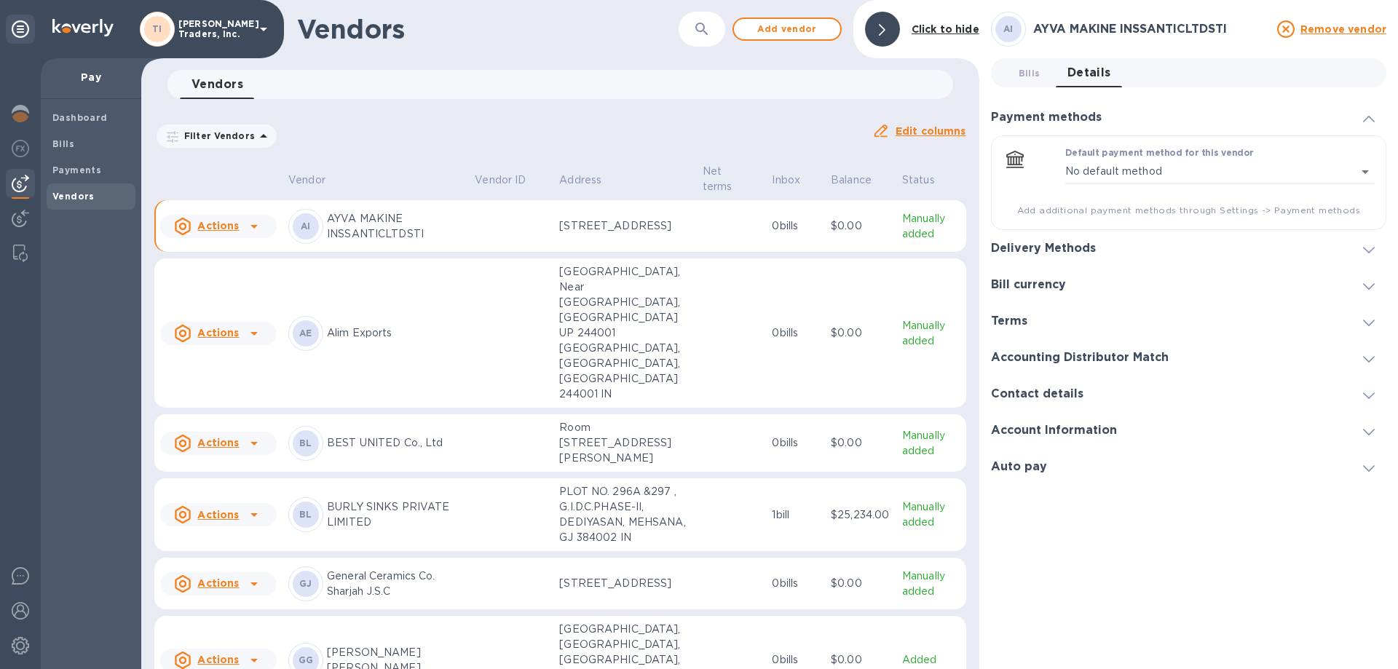
click at [1367, 122] on icon at bounding box center [1369, 119] width 12 height 7
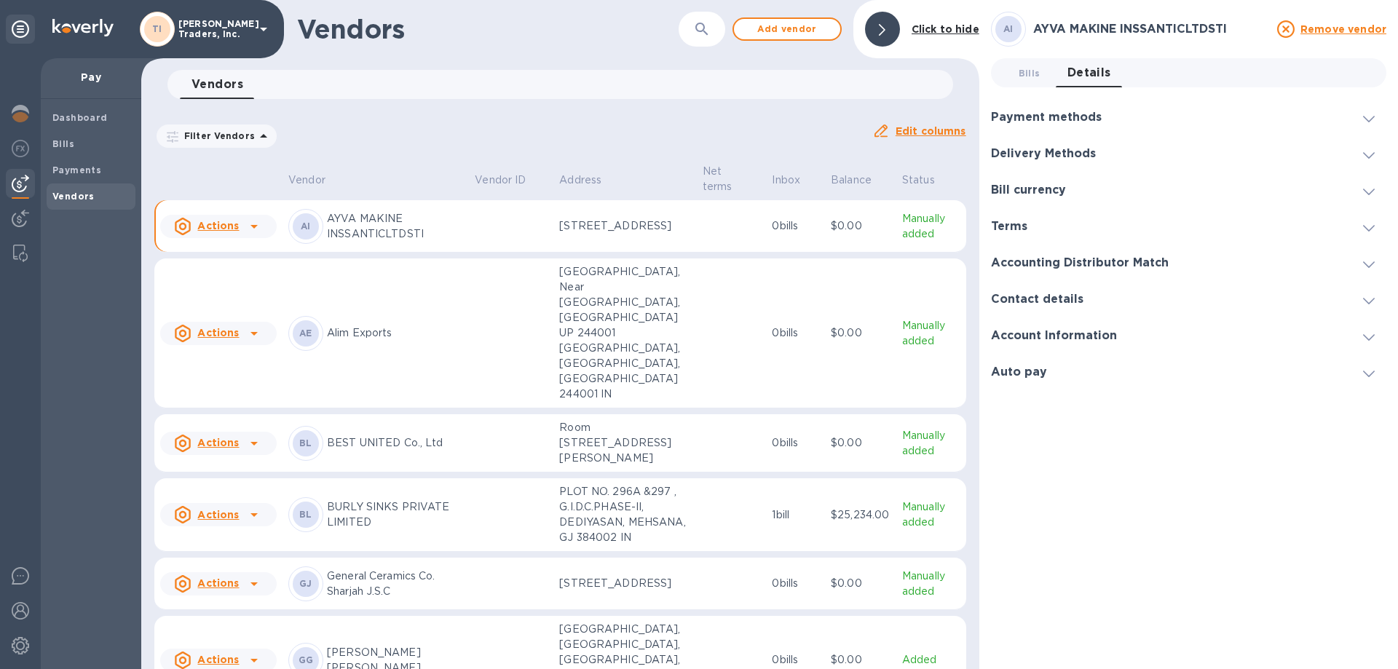
click at [875, 34] on div at bounding box center [882, 29] width 35 height 35
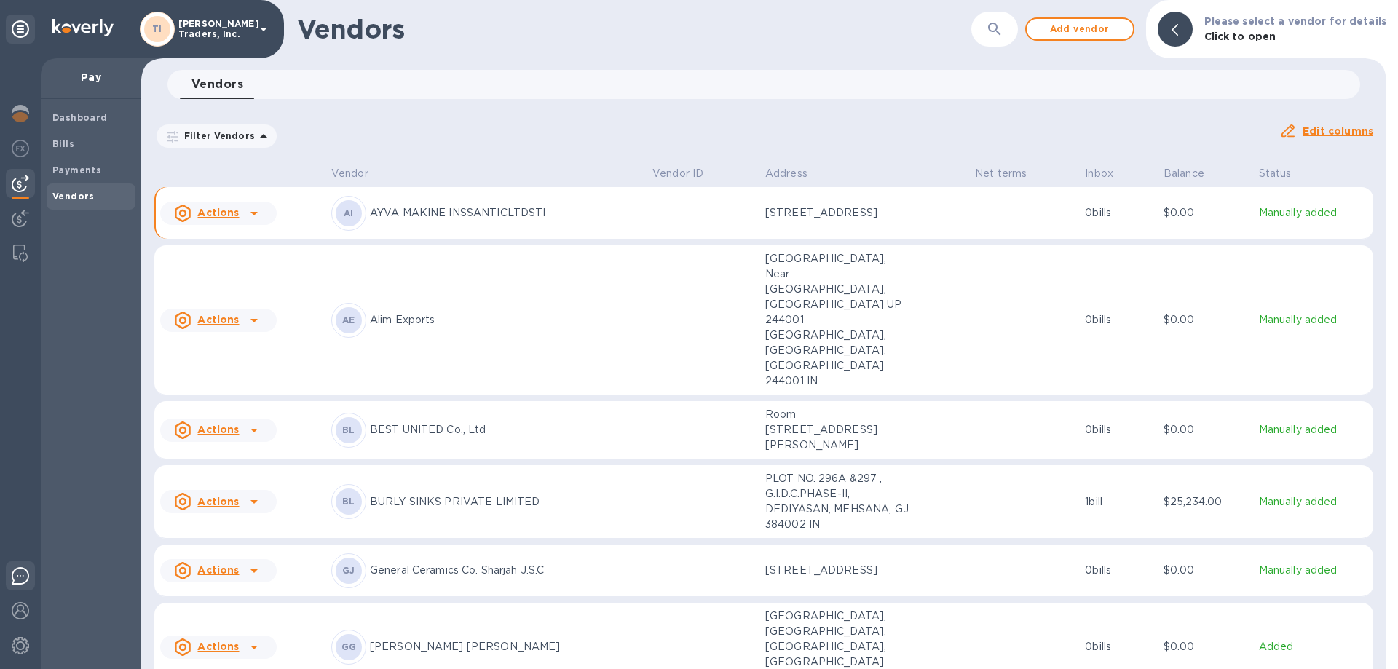
click at [29, 575] on div at bounding box center [20, 579] width 29 height 34
click at [73, 145] on span "Bills" at bounding box center [90, 144] width 77 height 15
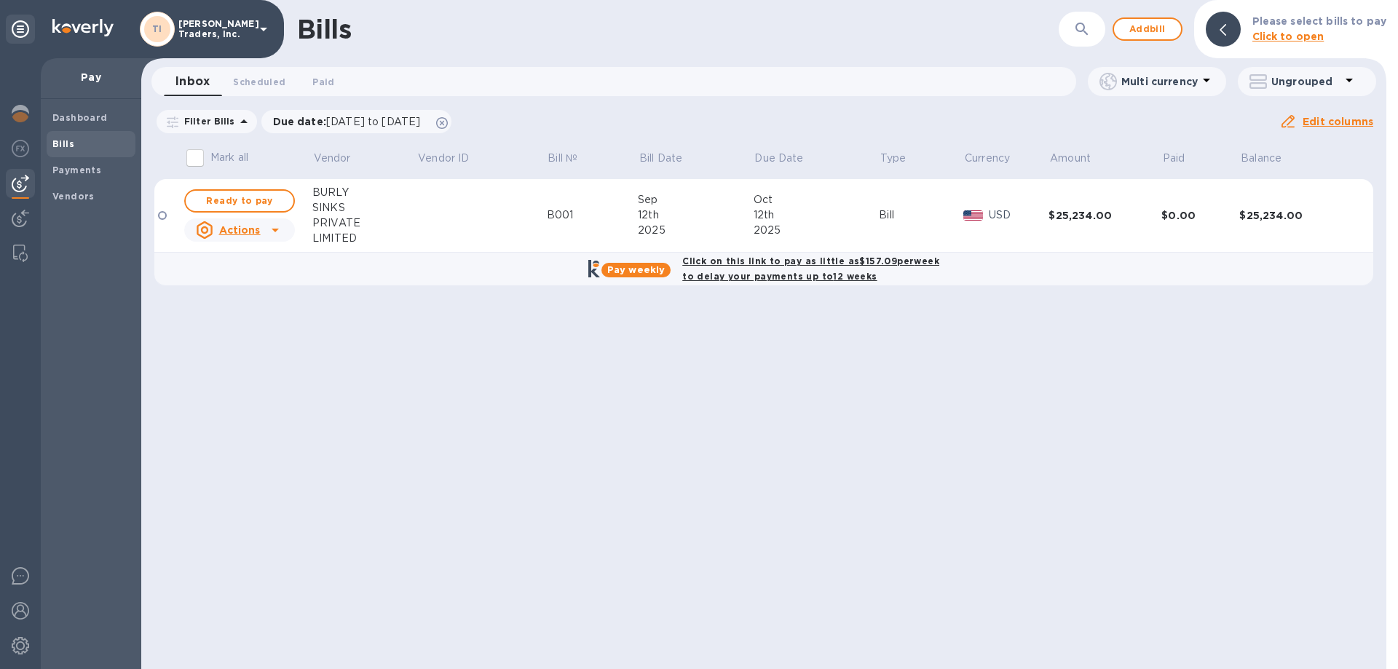
click at [748, 262] on b "Click on this link to pay as little as $157.09 per week to delay your payments …" at bounding box center [810, 269] width 257 height 26
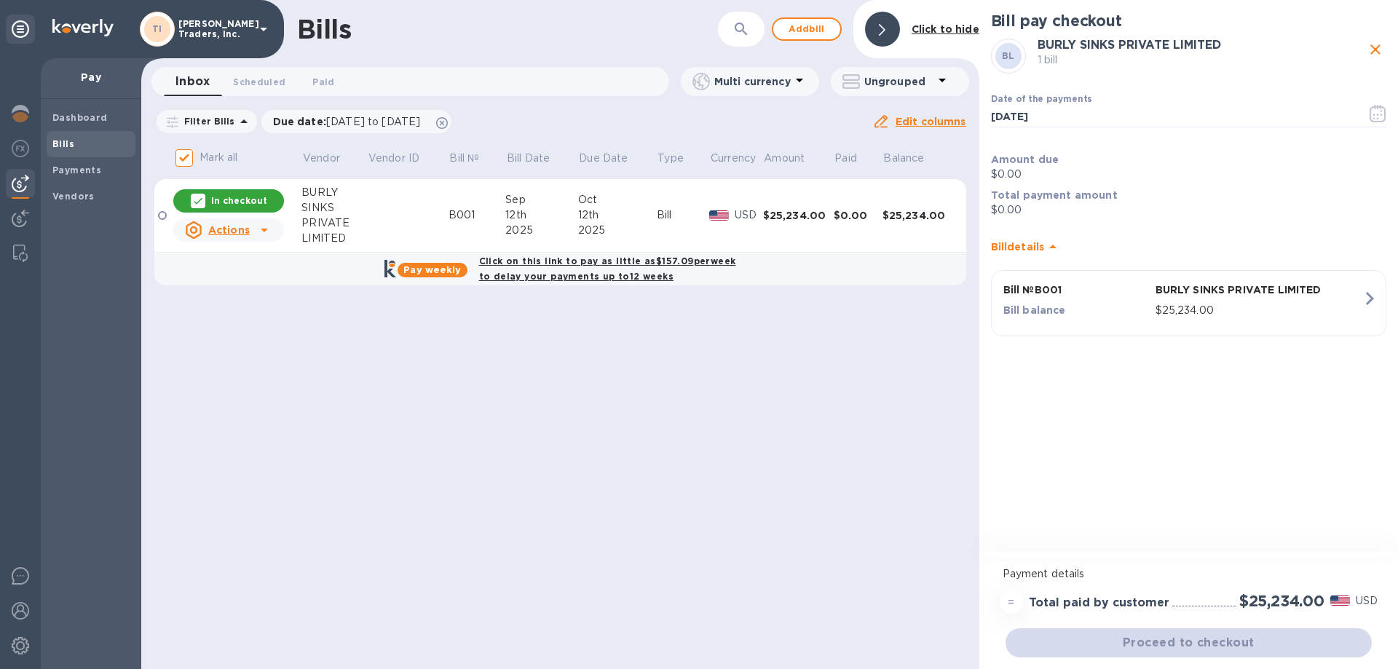
click at [866, 456] on div "Bills ​ Add bill Click to hide Inbox 0 Scheduled 0 Paid 0 Multi currency Ungrou…" at bounding box center [560, 334] width 838 height 669
click at [20, 578] on img at bounding box center [20, 575] width 17 height 17
click at [615, 483] on div "Bills ​ Add bill Click to hide Inbox 0 Scheduled 0 Paid 0 Multi currency Ungrou…" at bounding box center [560, 334] width 838 height 669
click at [556, 261] on b "Click on this link to pay as little as $157.09 per week to delay your payments …" at bounding box center [607, 269] width 257 height 26
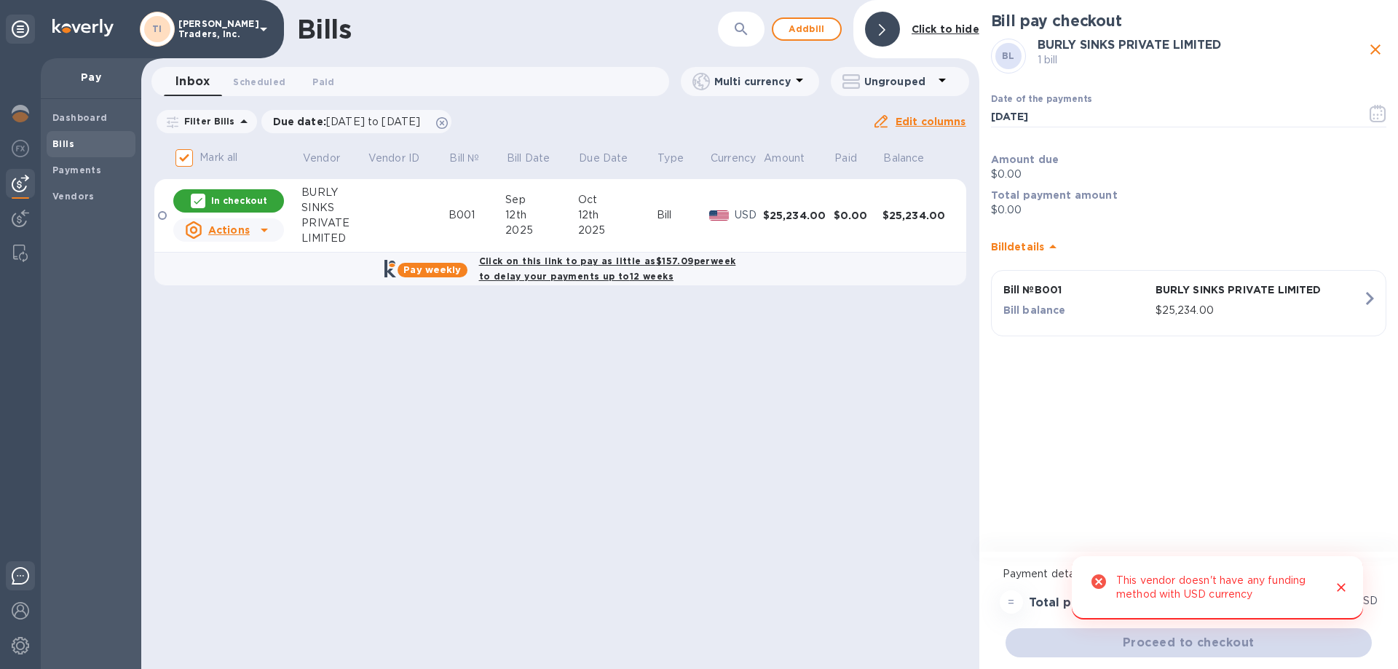
click at [16, 578] on img at bounding box center [20, 575] width 17 height 17
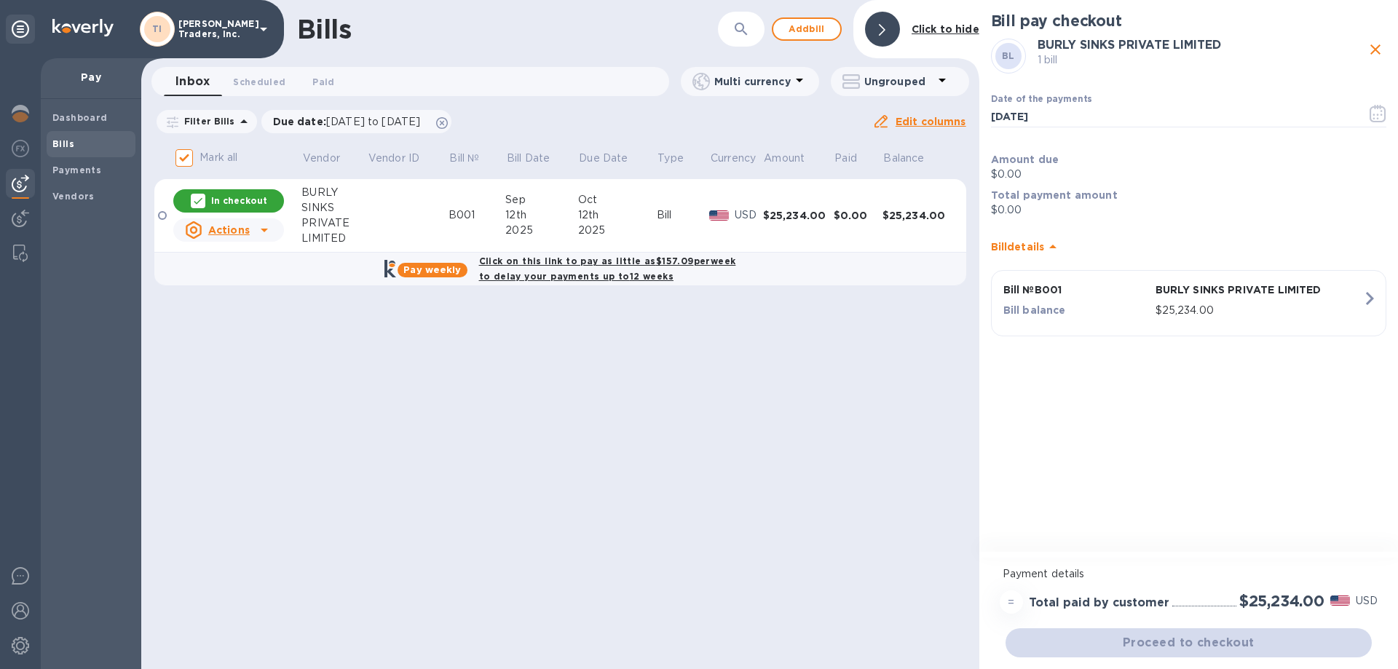
drag, startPoint x: 752, startPoint y: 512, endPoint x: 629, endPoint y: 488, distance: 125.4
click at [751, 511] on div "Bills ​ Add bill Click to hide Inbox 0 Scheduled 0 Paid 0 Multi currency Ungrou…" at bounding box center [560, 334] width 838 height 669
click at [891, 29] on div at bounding box center [882, 29] width 35 height 35
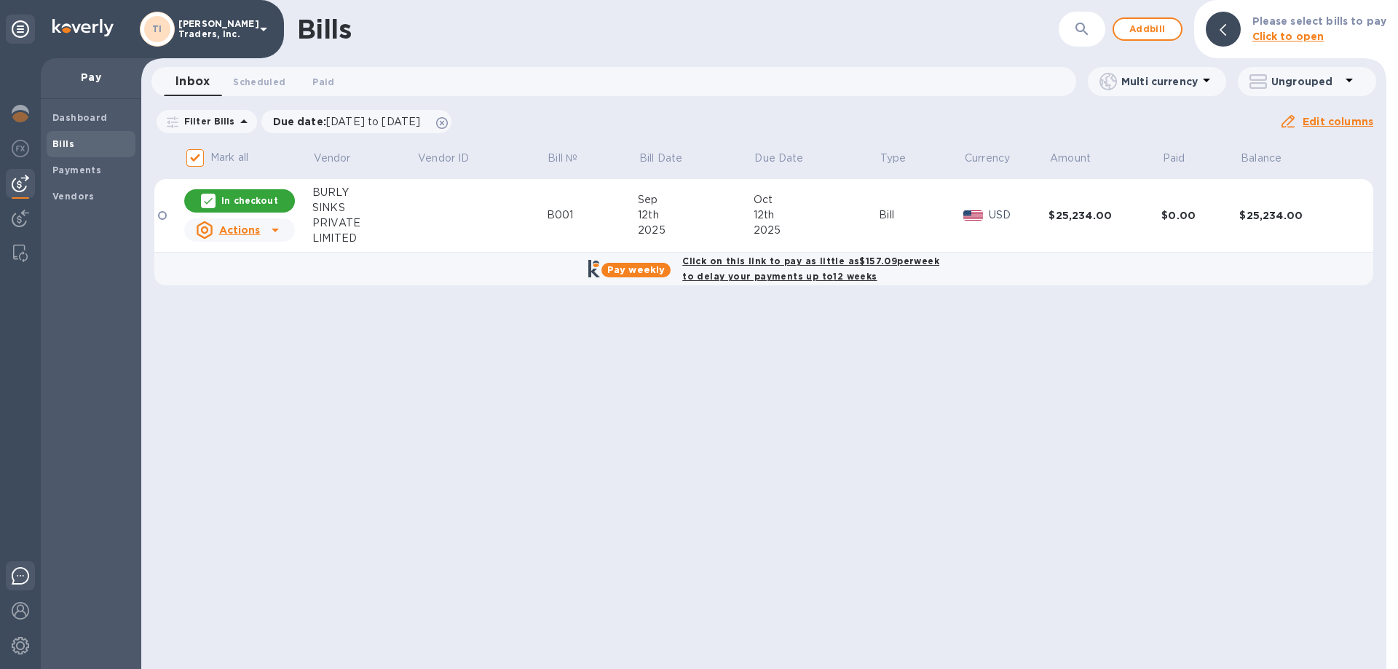
click at [18, 566] on div at bounding box center [20, 579] width 29 height 34
click at [266, 220] on div at bounding box center [275, 229] width 23 height 23
click at [395, 357] on div at bounding box center [699, 334] width 1398 height 669
click at [208, 199] on icon at bounding box center [208, 201] width 12 height 12
checkbox input "false"
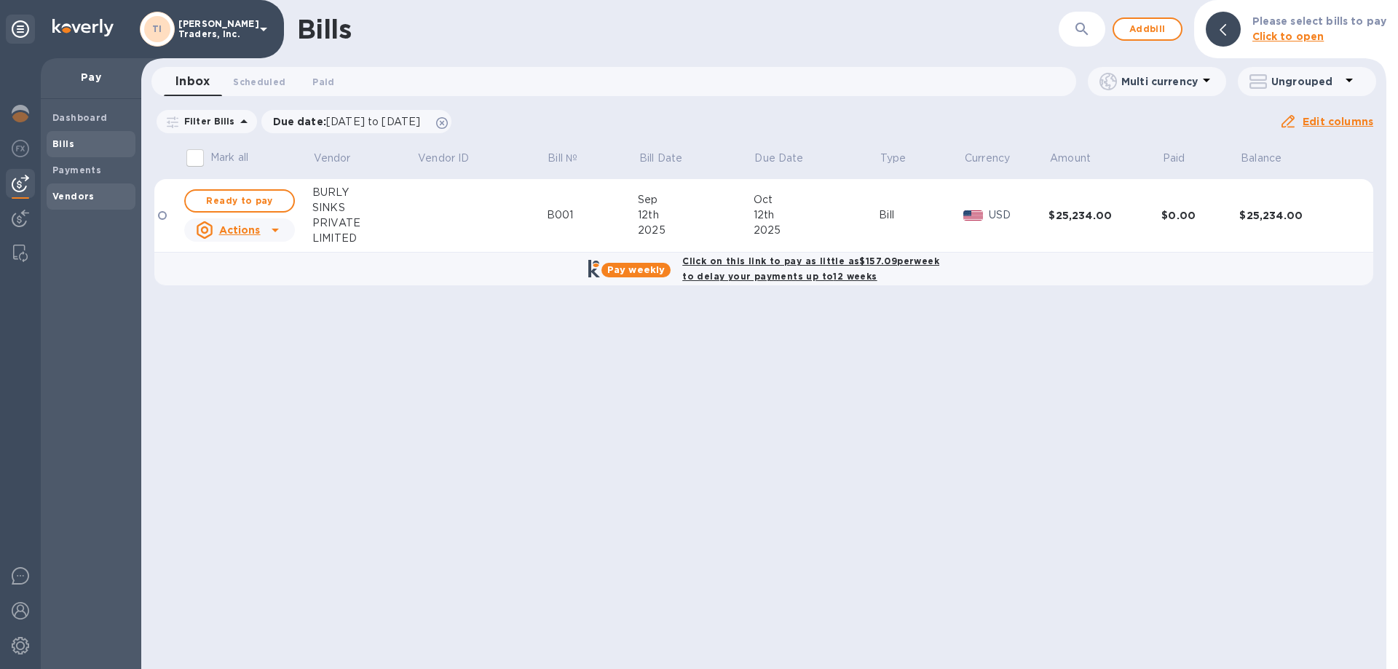
click at [76, 202] on span "Vendors" at bounding box center [73, 196] width 42 height 15
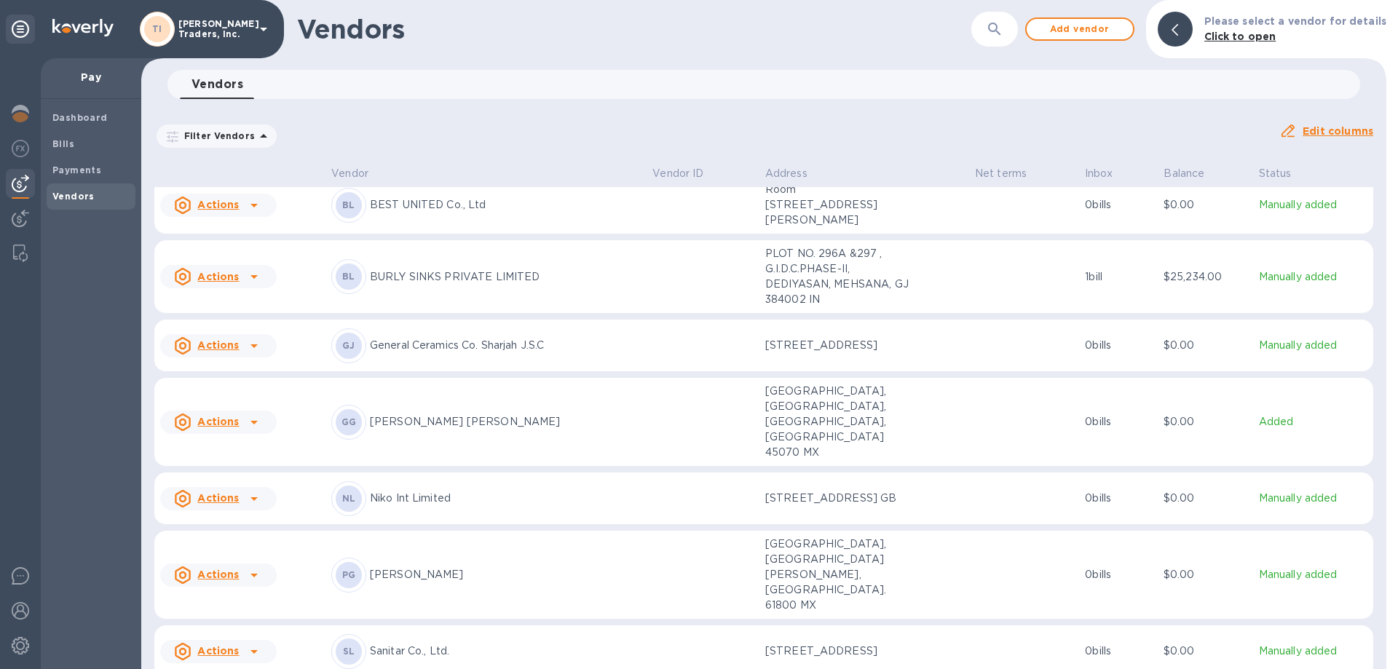
scroll to position [278, 0]
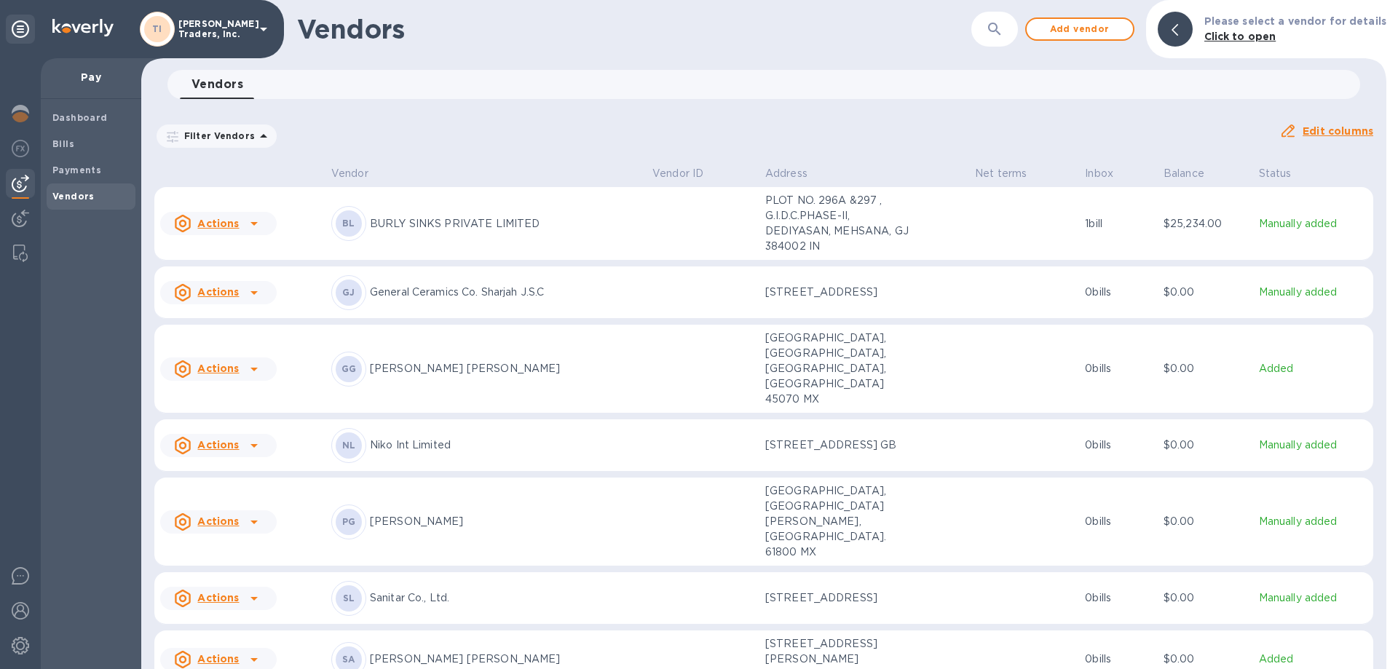
click at [256, 590] on icon at bounding box center [253, 598] width 17 height 17
click at [513, 485] on div at bounding box center [699, 334] width 1398 height 669
click at [740, 572] on td at bounding box center [703, 598] width 113 height 52
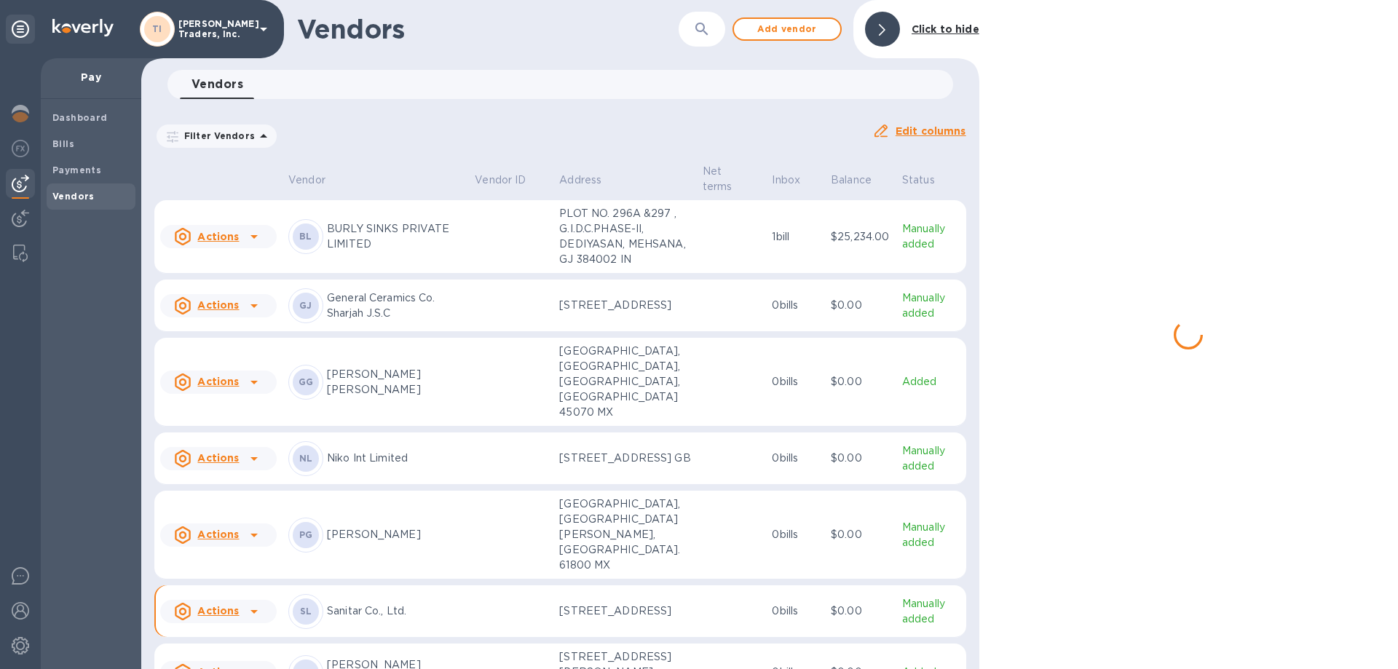
scroll to position [345, 0]
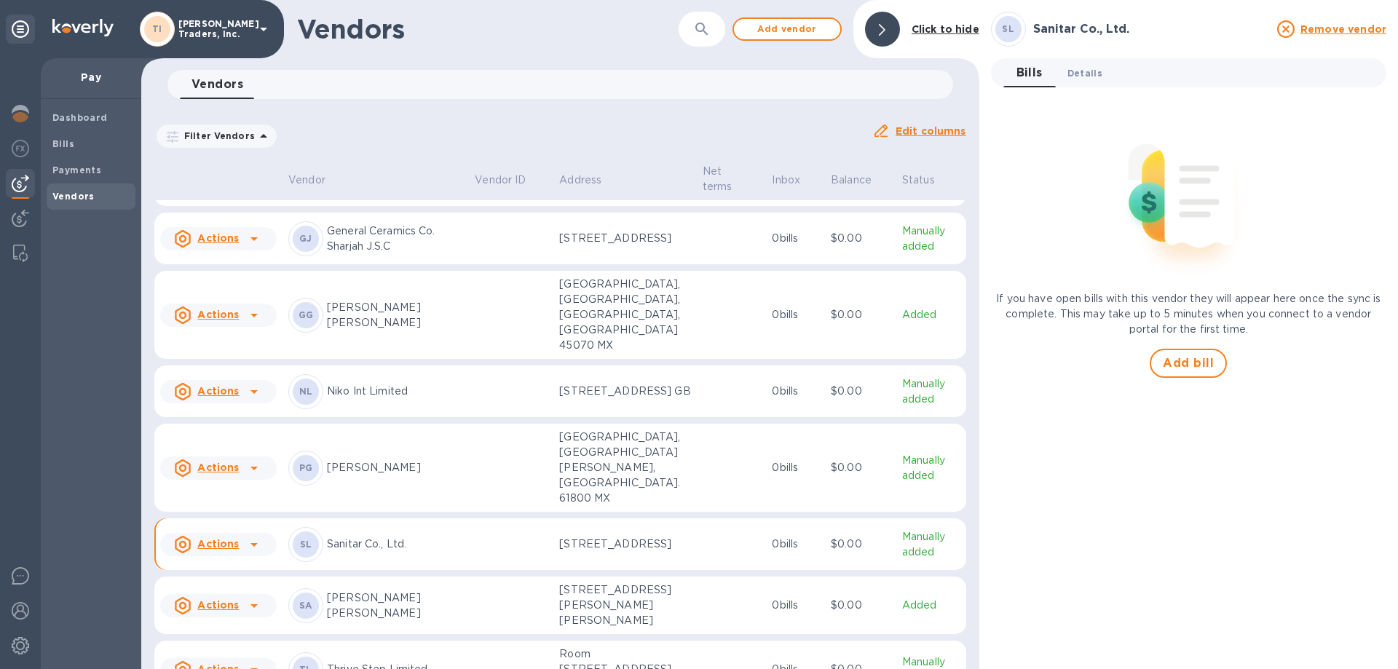
click at [1075, 71] on span "Details 0" at bounding box center [1085, 73] width 35 height 15
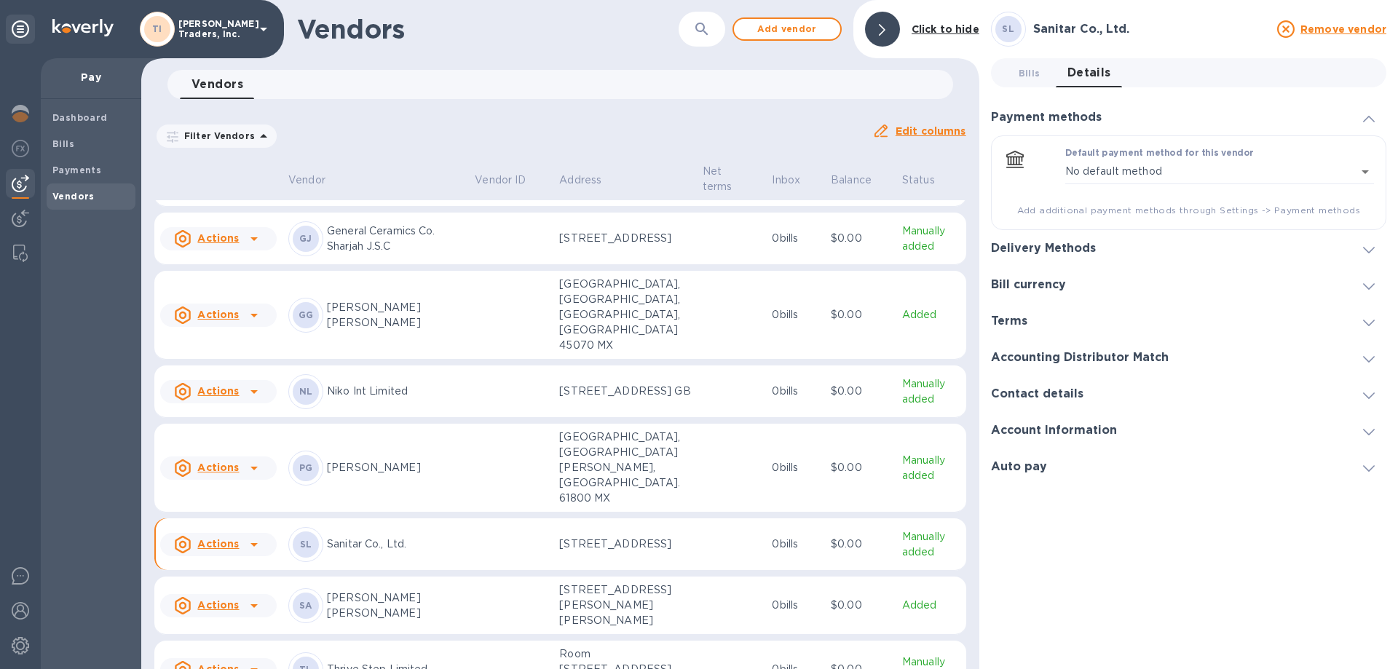
click at [1361, 253] on div at bounding box center [1369, 248] width 35 height 15
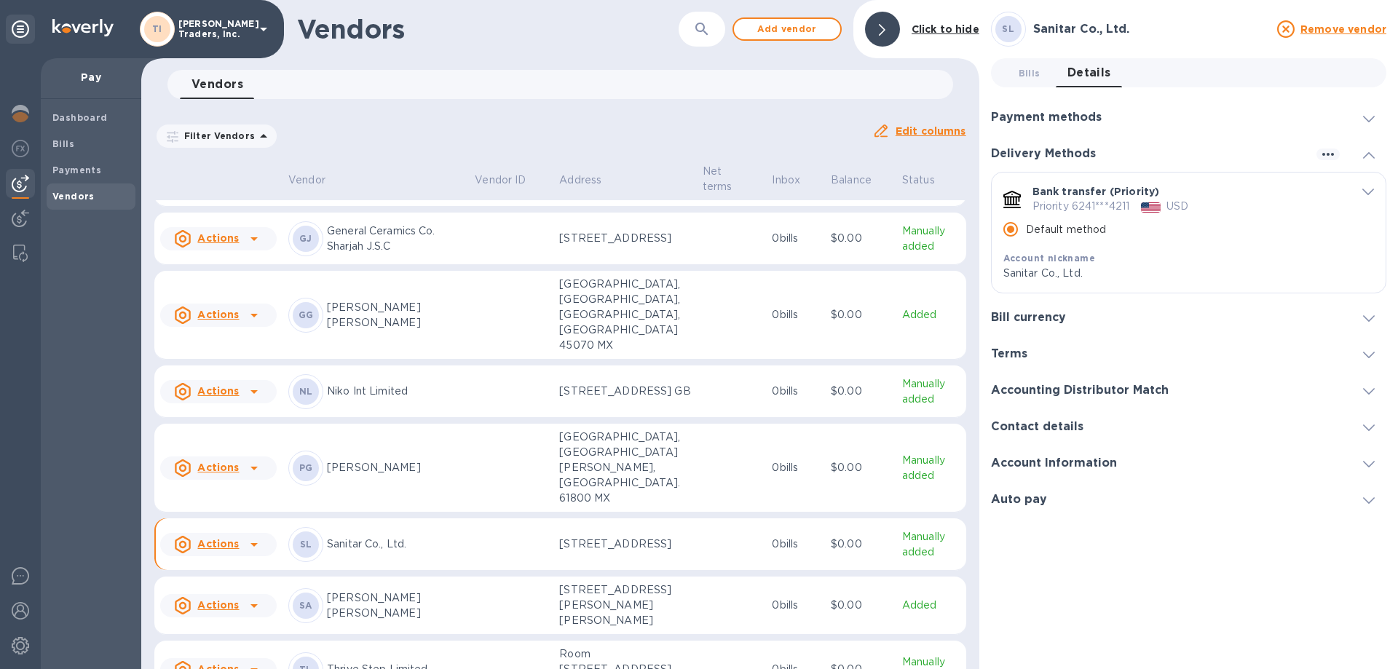
click at [472, 522] on td at bounding box center [511, 545] width 84 height 52
click at [878, 31] on div at bounding box center [882, 29] width 35 height 35
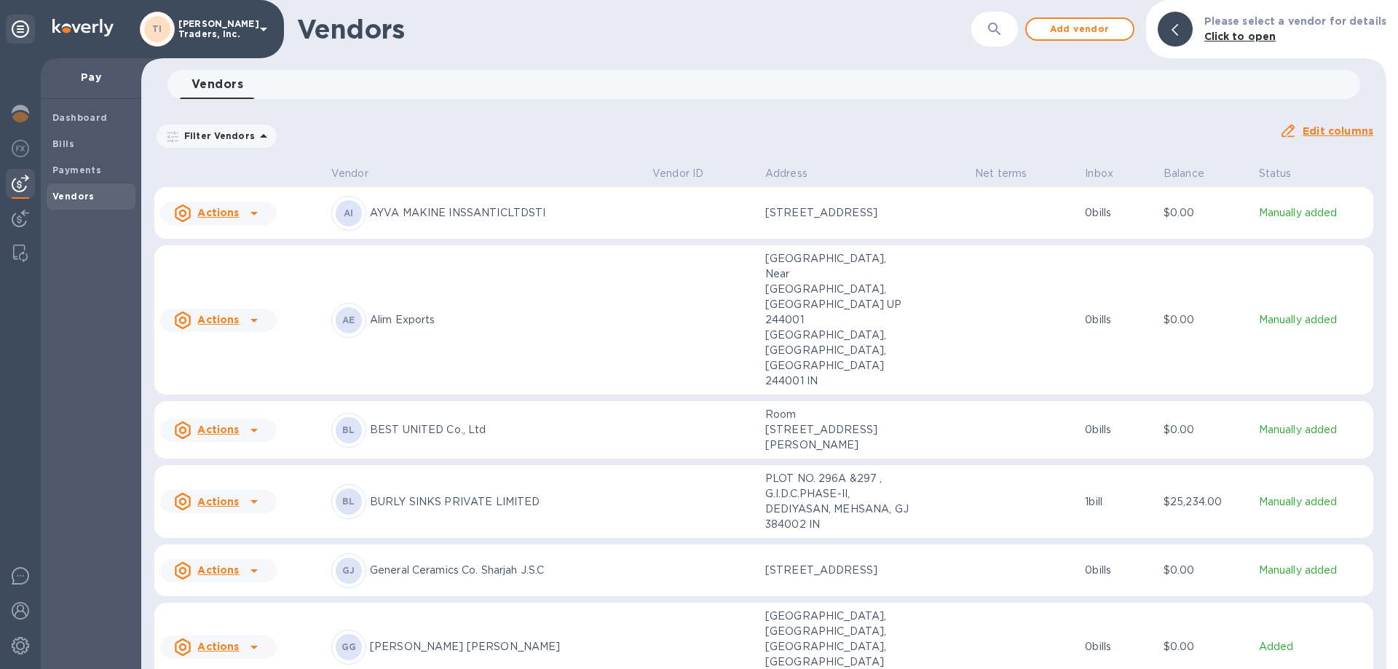
click at [996, 465] on td at bounding box center [1024, 502] width 110 height 74
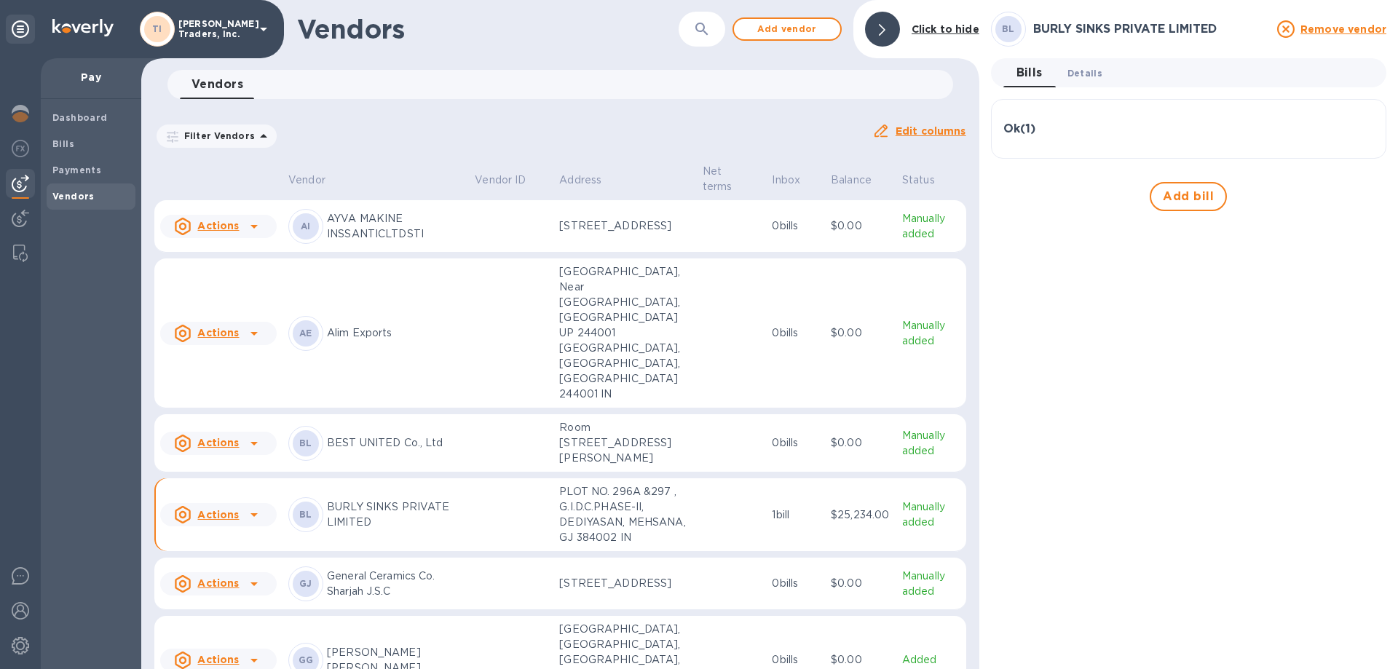
click at [1081, 70] on span "Details 0" at bounding box center [1085, 73] width 35 height 15
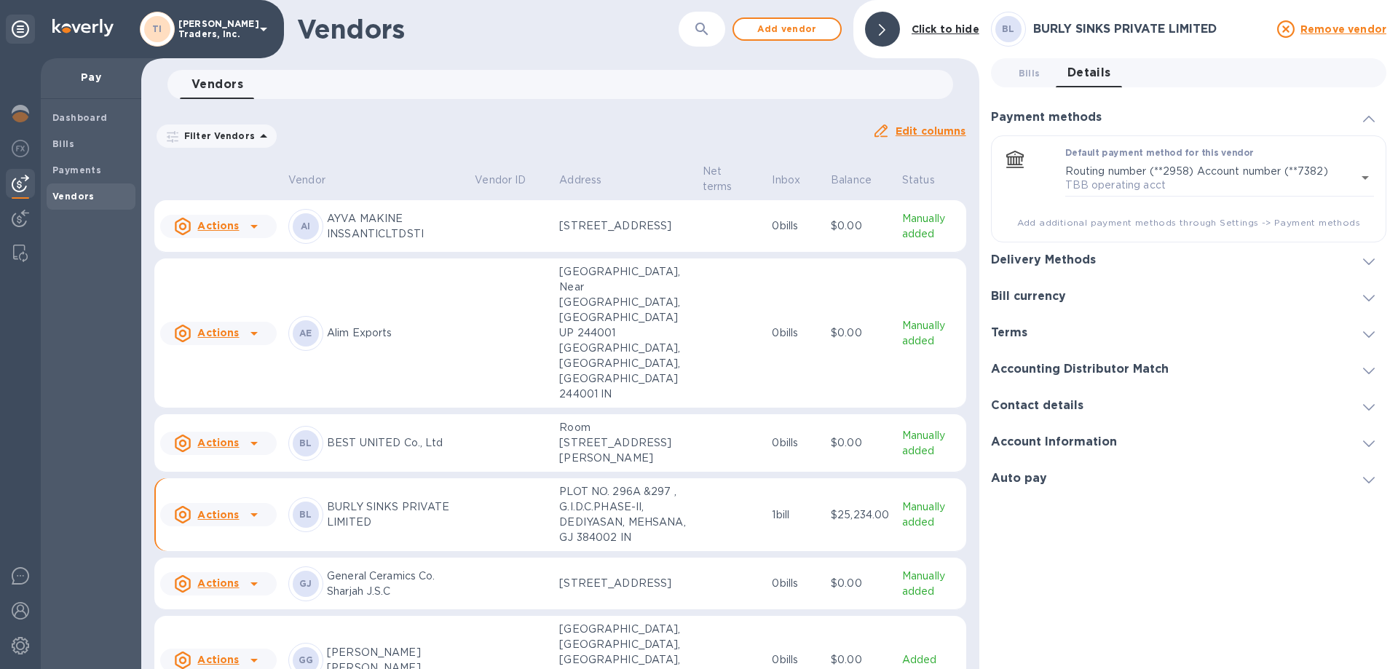
click at [1362, 118] on div at bounding box center [1369, 117] width 35 height 15
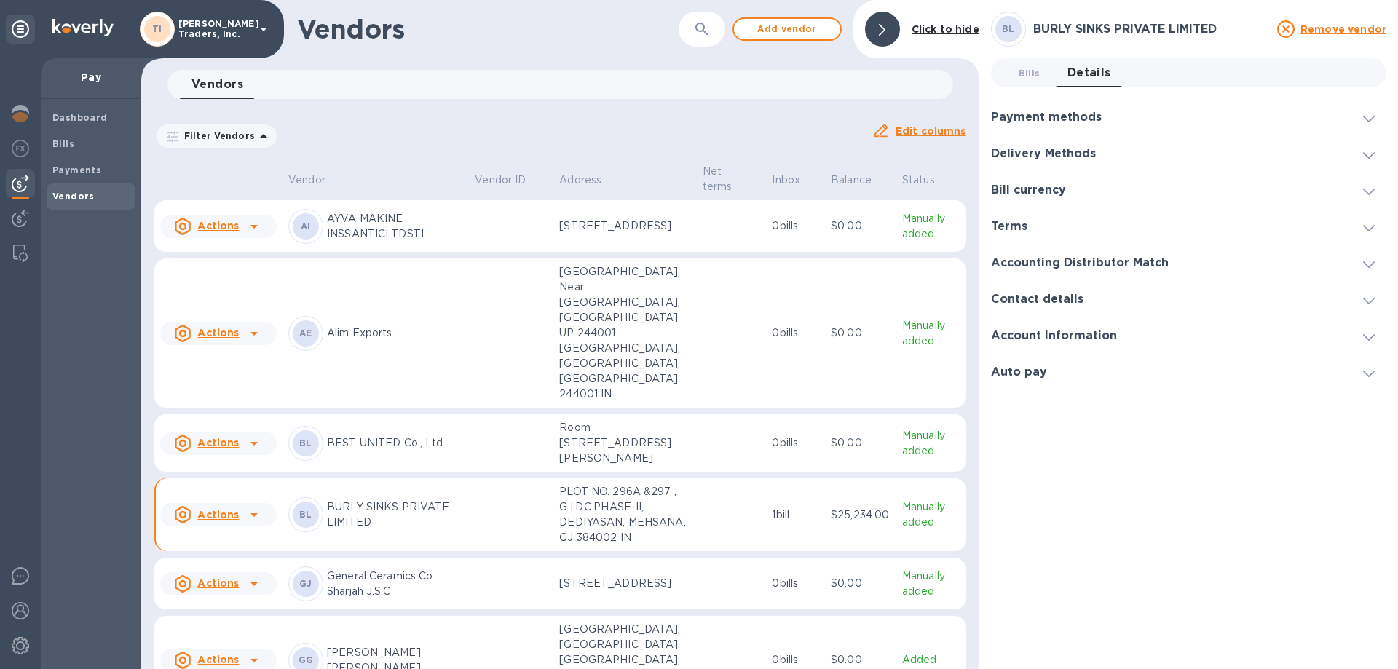
click at [1366, 124] on span at bounding box center [1369, 118] width 12 height 14
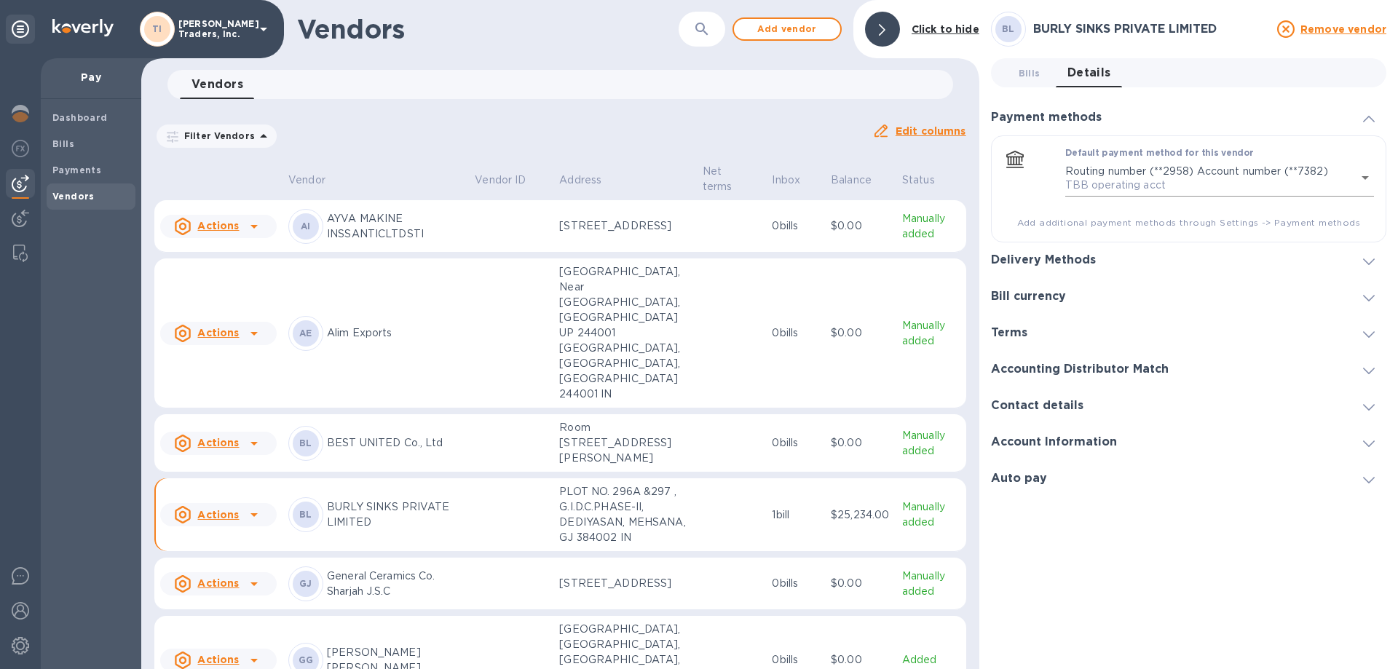
click at [1361, 170] on body "TI Thompson Traders, Inc. Pay Dashboard Bills Payments Vendors Vendors ​ Add ve…" at bounding box center [699, 334] width 1398 height 669
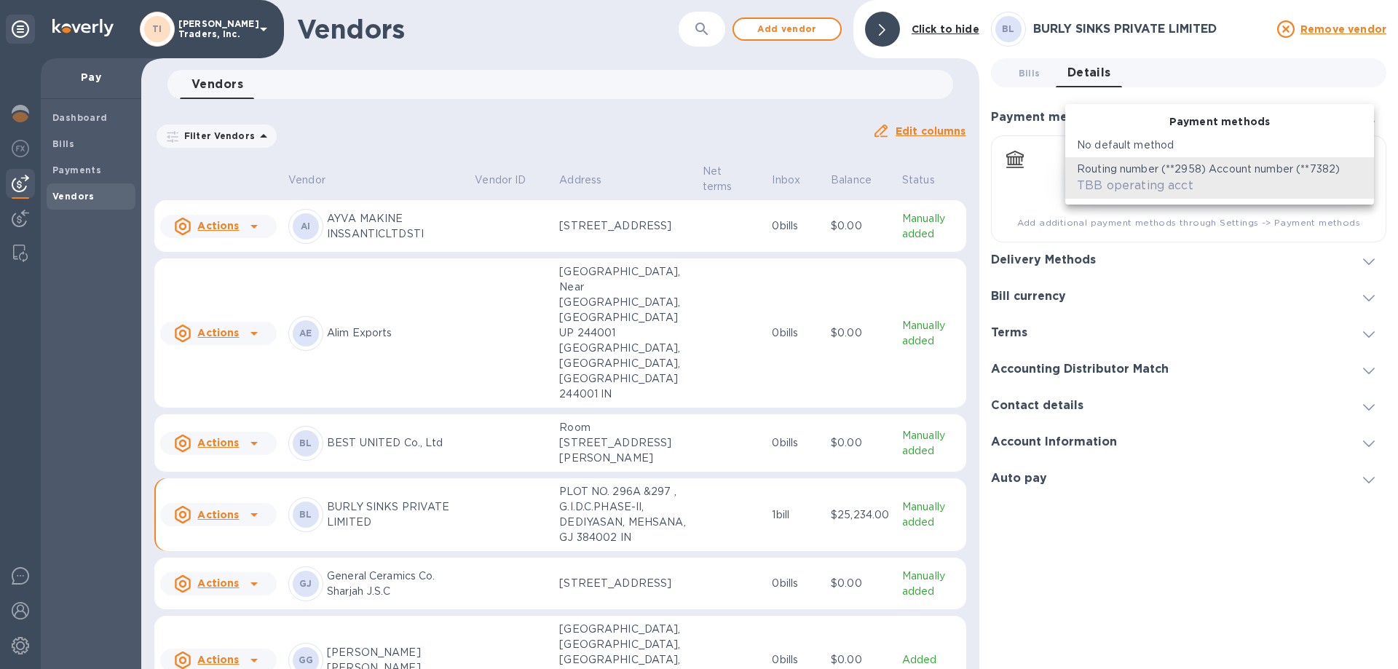
click at [1261, 147] on div "No default method" at bounding box center [1220, 145] width 286 height 15
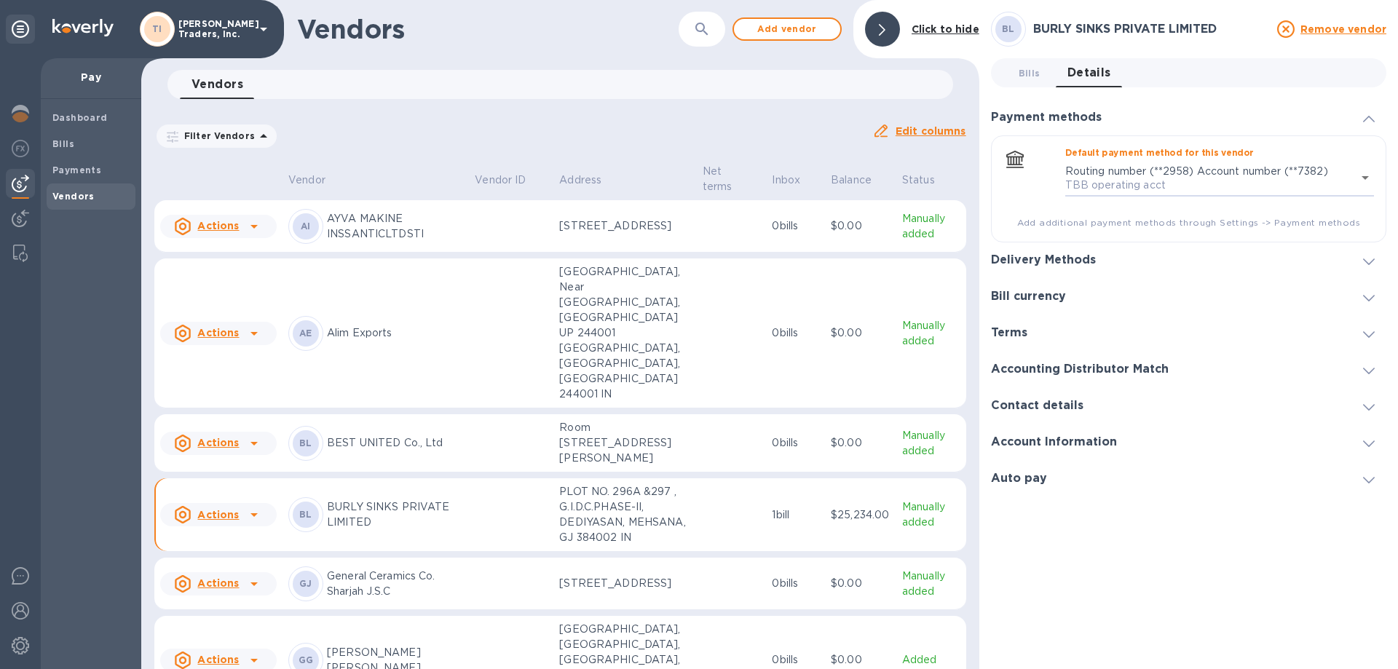
type input "empty"
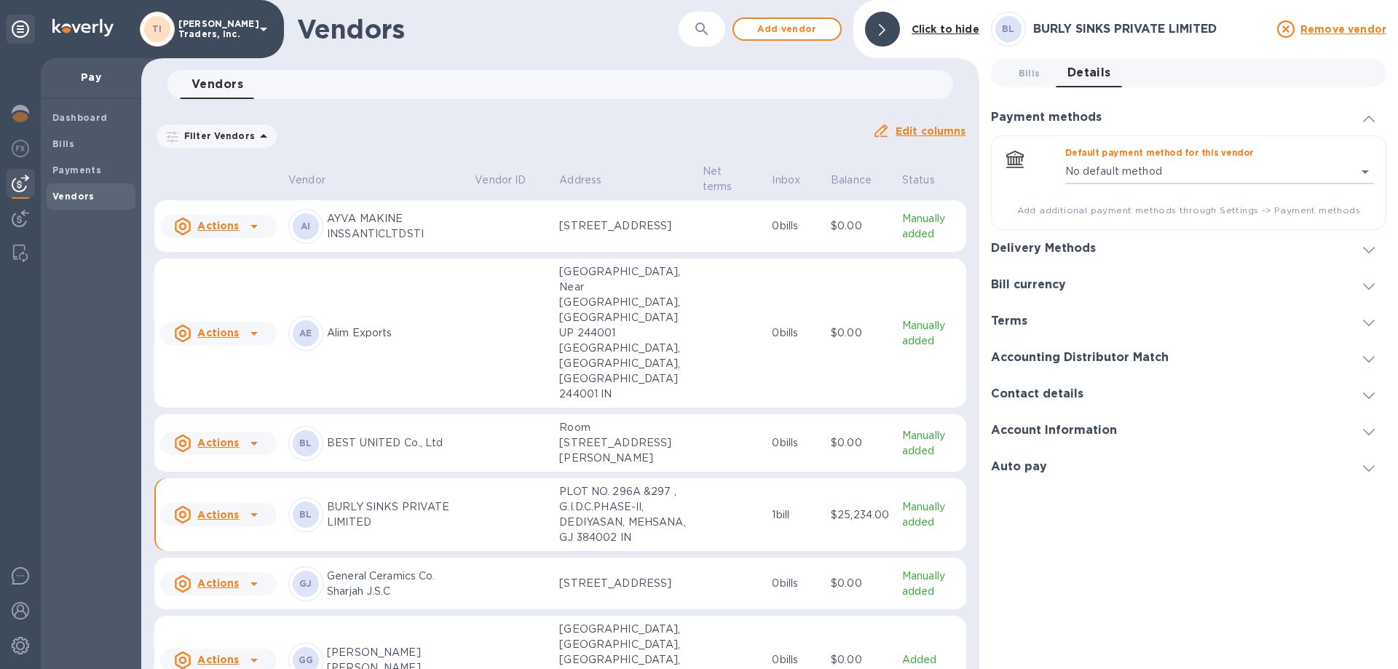
click at [1361, 113] on div at bounding box center [1369, 117] width 35 height 15
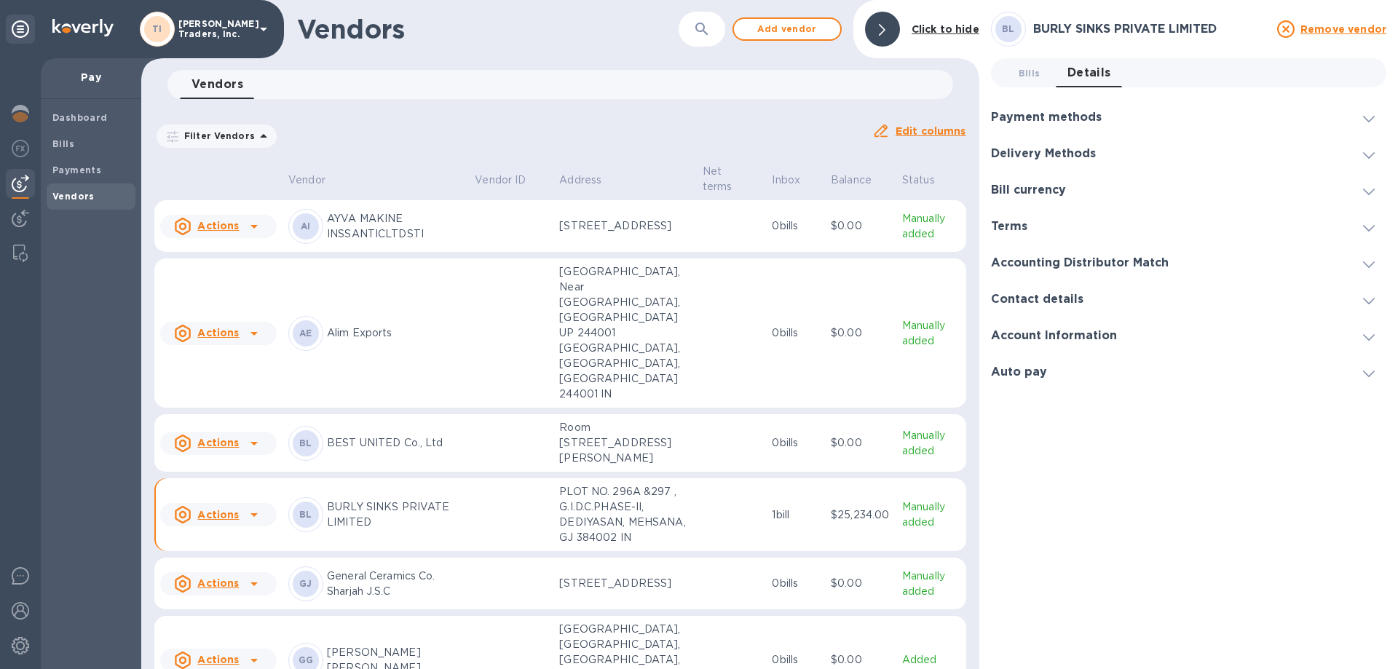
click at [1368, 158] on icon at bounding box center [1369, 155] width 12 height 7
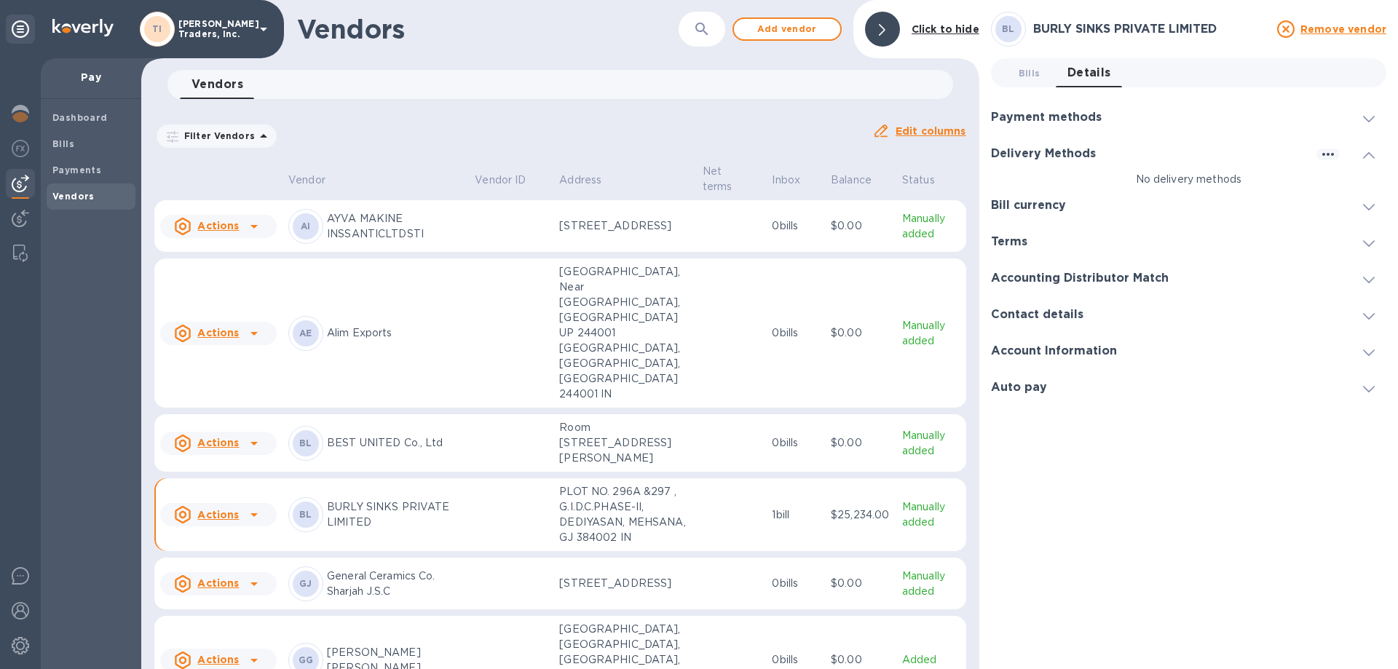
click at [1232, 178] on p "No delivery methods" at bounding box center [1188, 179] width 395 height 15
click at [1325, 151] on icon "button" at bounding box center [1328, 154] width 17 height 17
click at [1341, 180] on p "Add new" at bounding box center [1347, 184] width 48 height 15
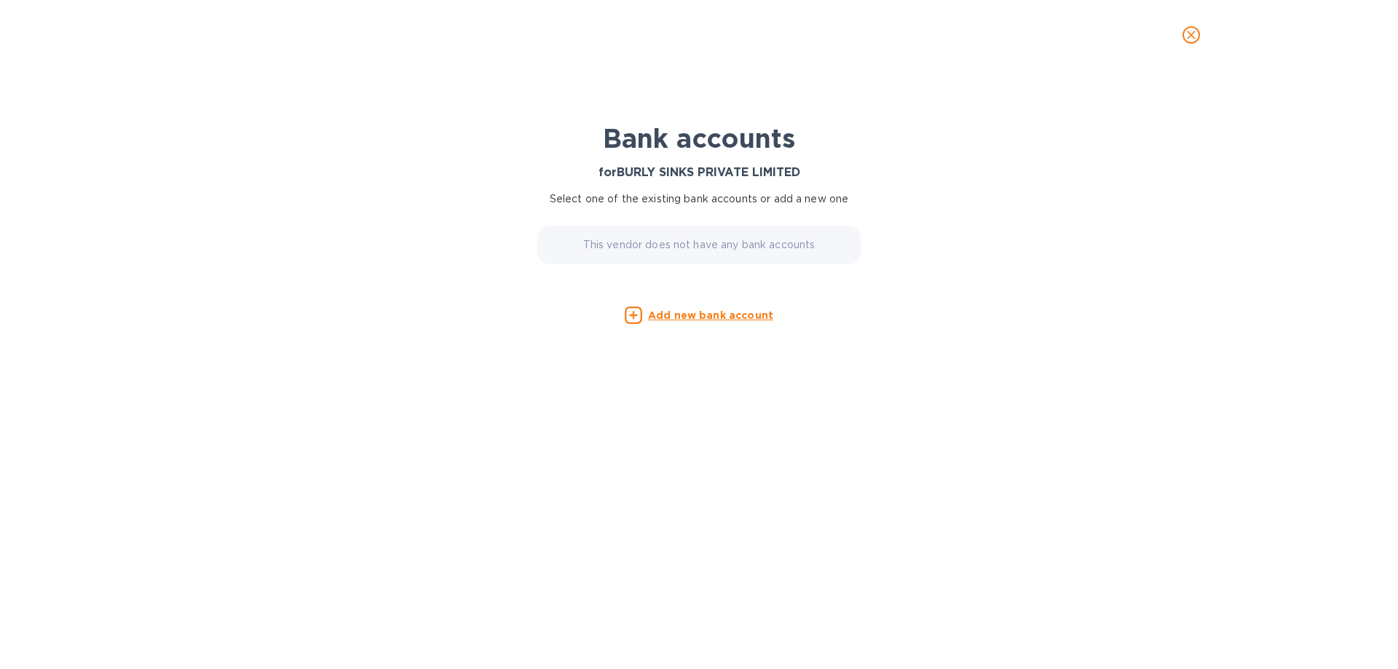
click at [709, 252] on p "This vendor does not have any bank accounts" at bounding box center [699, 244] width 232 height 15
click at [692, 314] on u "Add new bank account" at bounding box center [710, 316] width 125 height 12
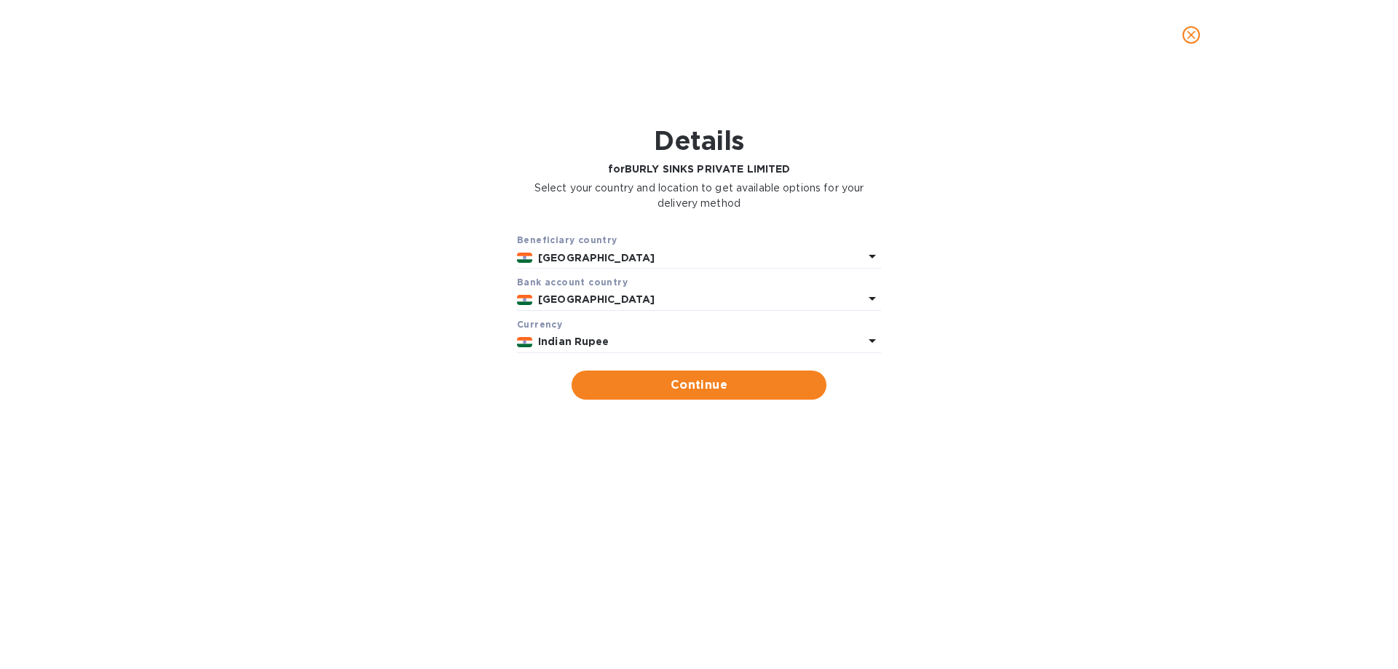
click at [765, 334] on div "Indian Rupee" at bounding box center [700, 341] width 331 height 21
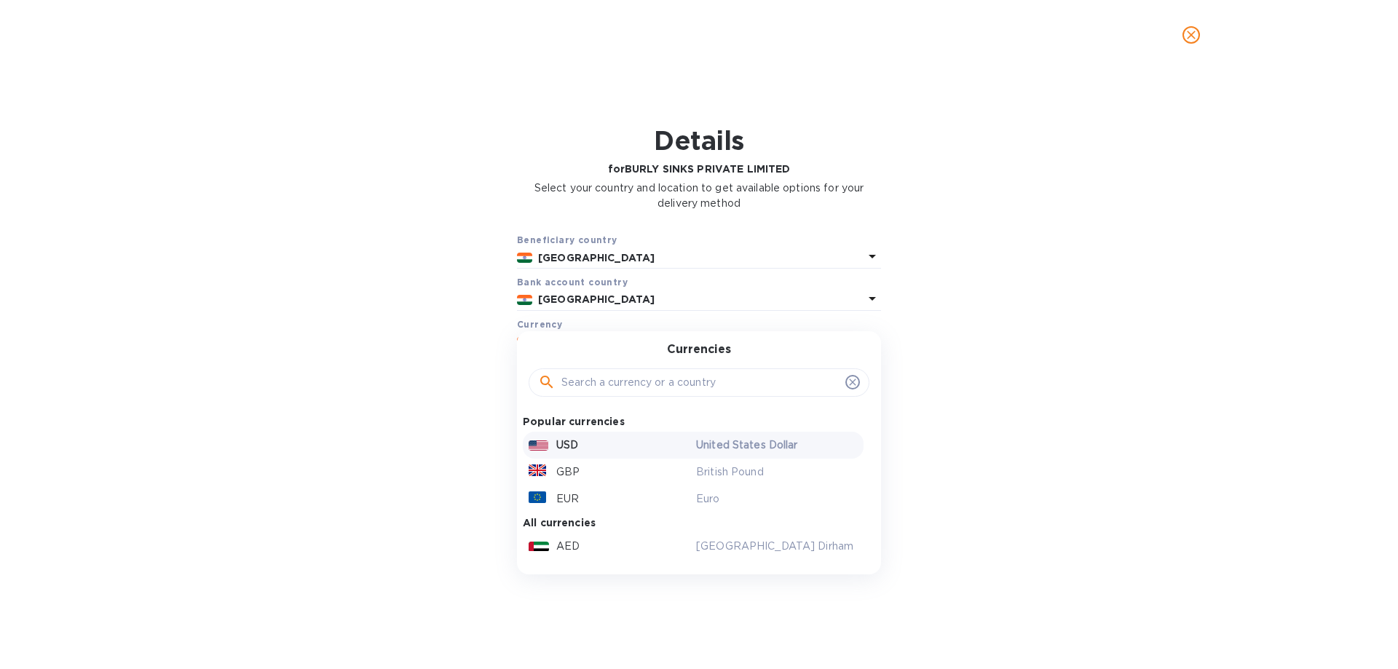
click at [578, 438] on p "USD" at bounding box center [567, 445] width 22 height 15
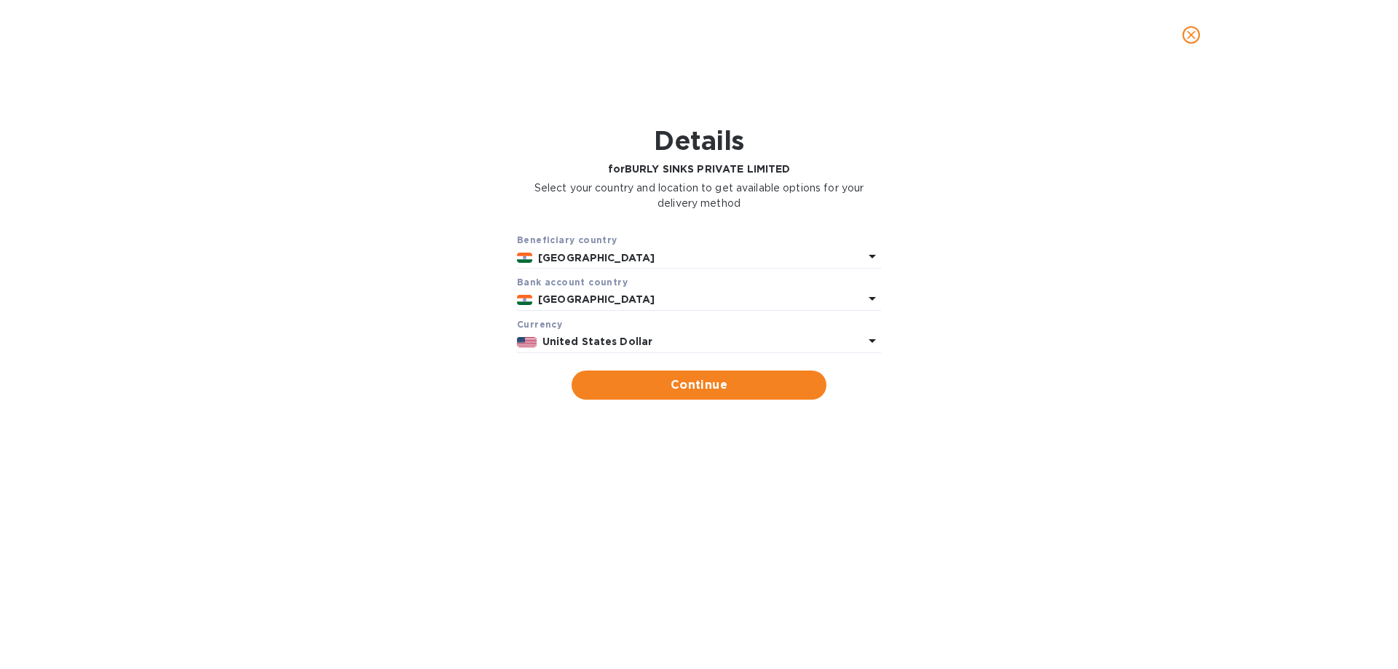
click at [626, 395] on button "Continue" at bounding box center [699, 385] width 255 height 29
type input "BURLY SINKS PRIVATE LIMITED"
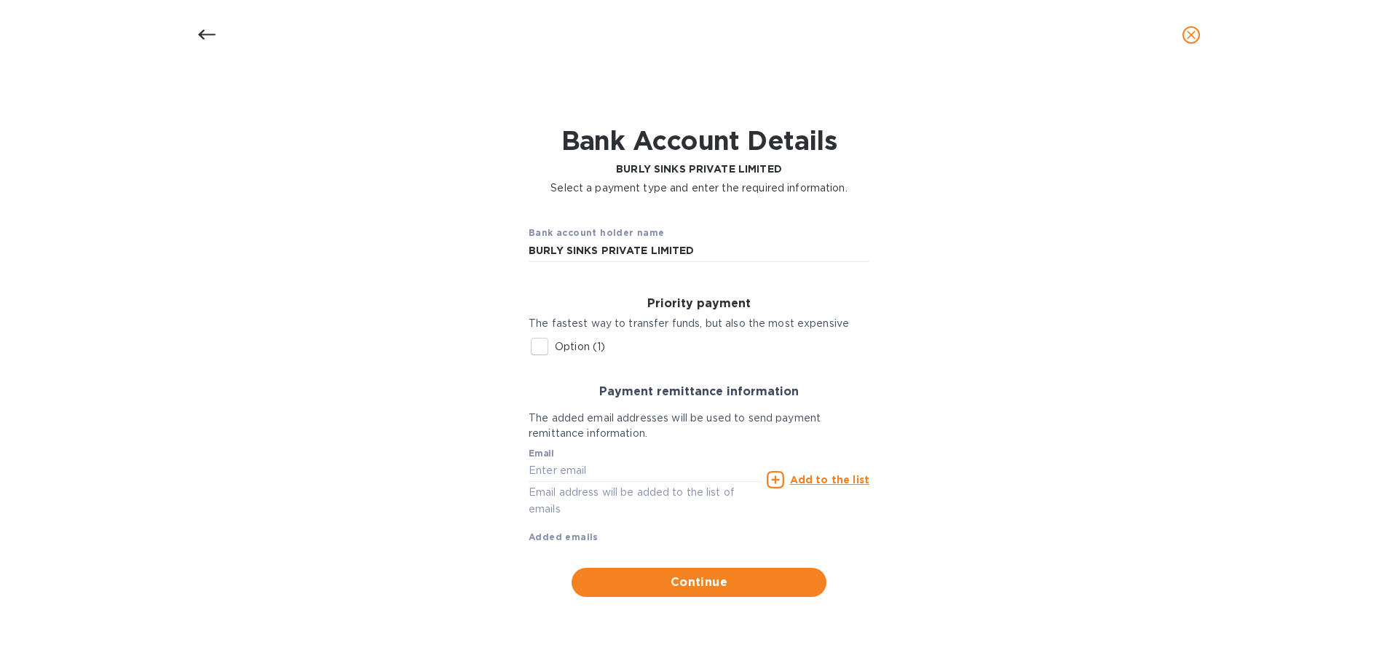
click at [548, 342] on input "Option (1)" at bounding box center [539, 346] width 31 height 31
checkbox input "true"
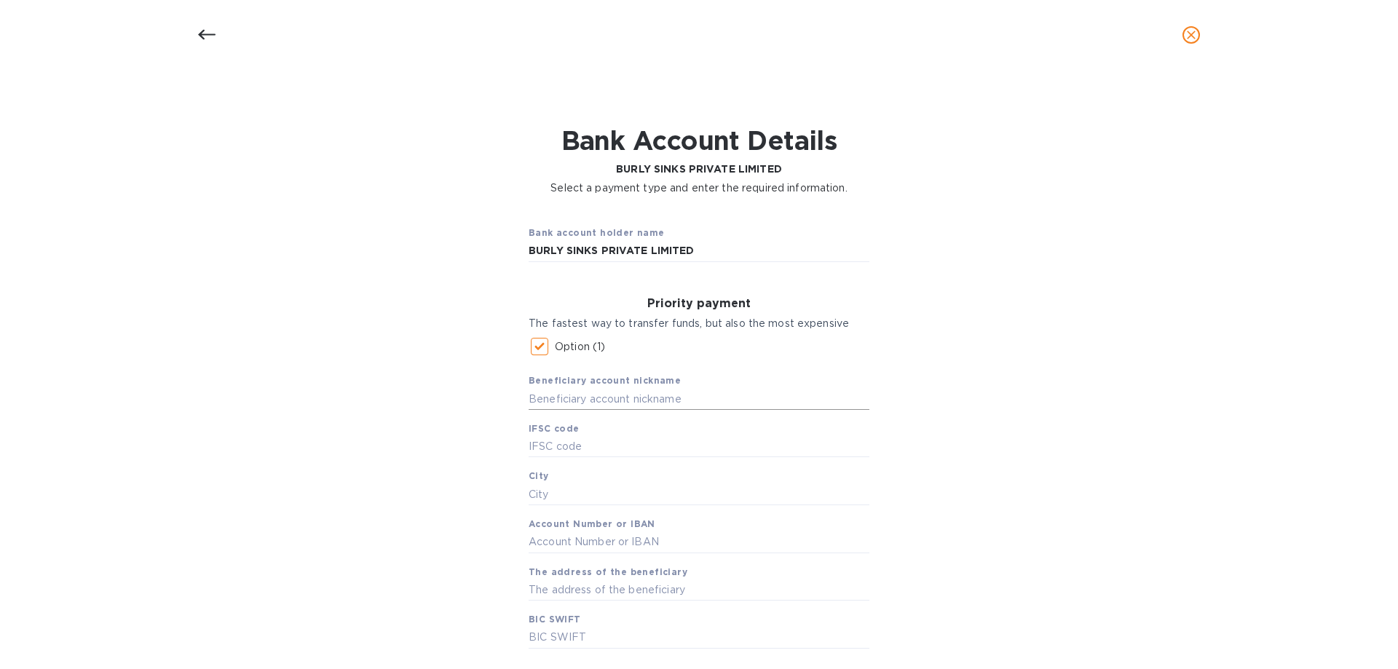
click at [620, 399] on input "text" at bounding box center [699, 399] width 341 height 22
type input "Burly Sinks PVD LT"
type input "UTIB0000130"
click at [542, 489] on input "text" at bounding box center [699, 495] width 341 height 22
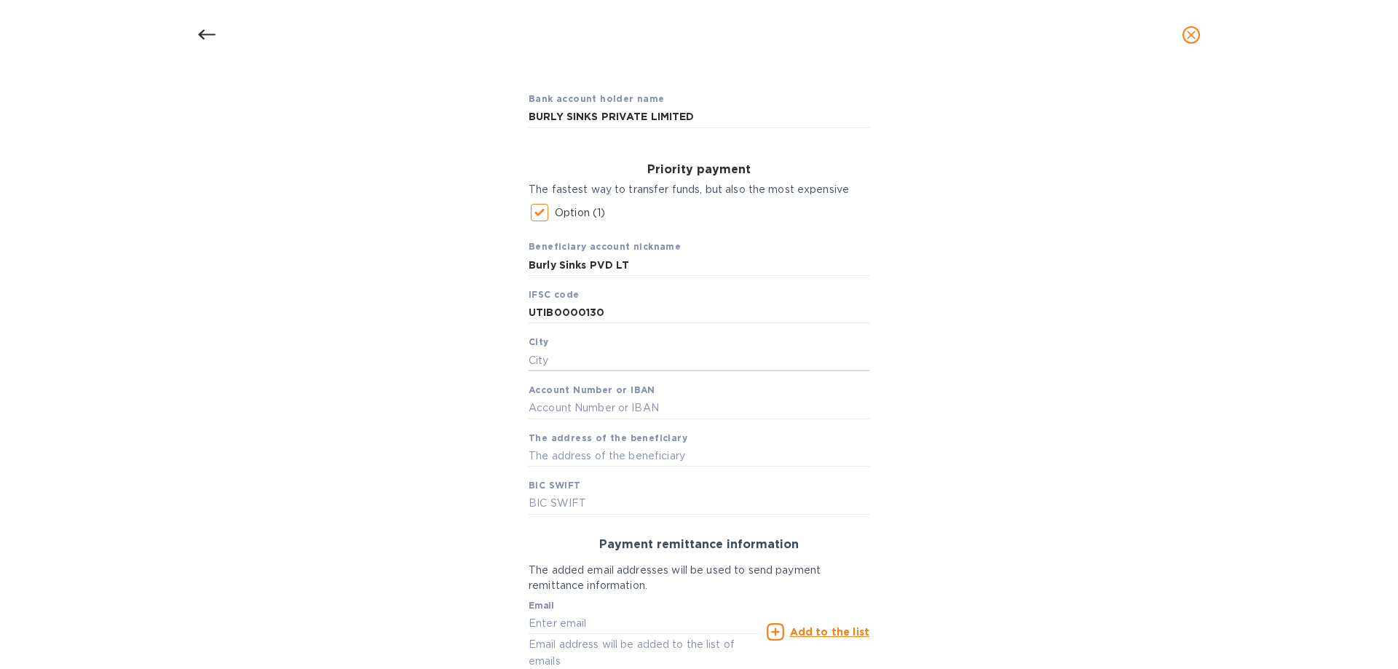
scroll to position [146, 0]
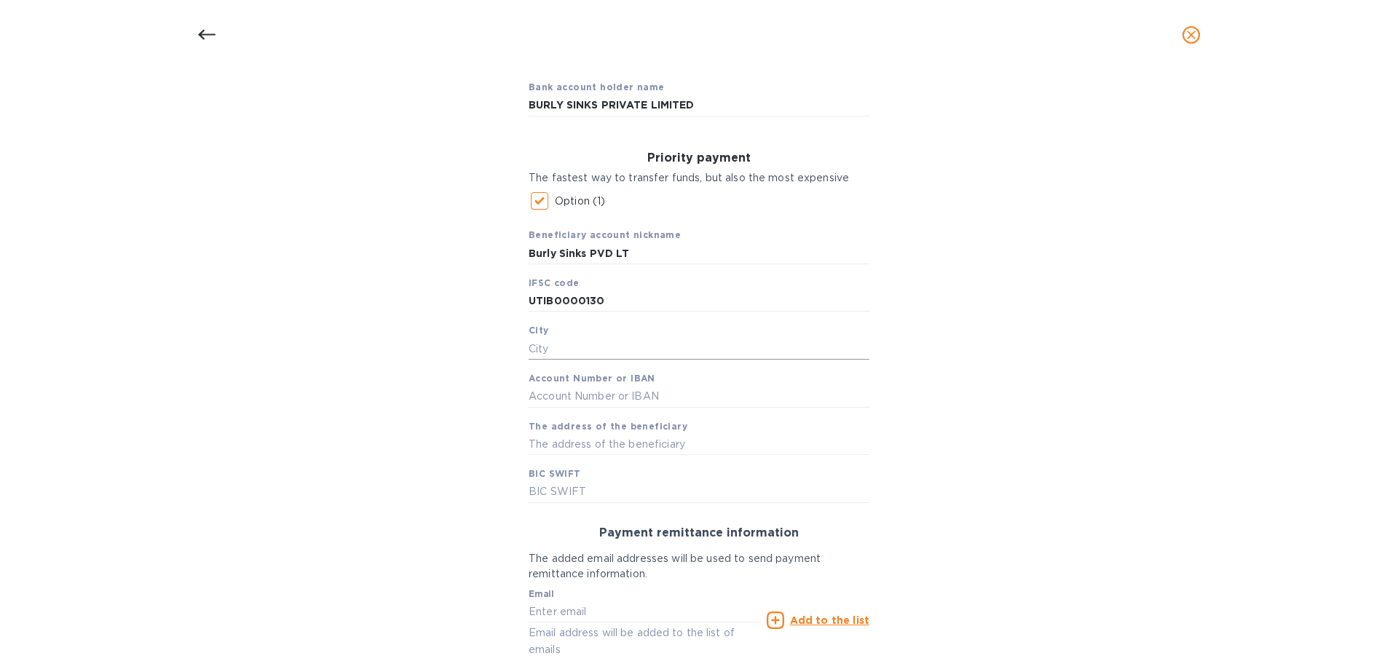
click at [589, 350] on input "text" at bounding box center [699, 349] width 341 height 22
type input "Mehsana"
click at [543, 390] on input "text" at bounding box center [699, 397] width 341 height 22
type input "922020049321150"
click at [554, 451] on input "text" at bounding box center [699, 444] width 341 height 22
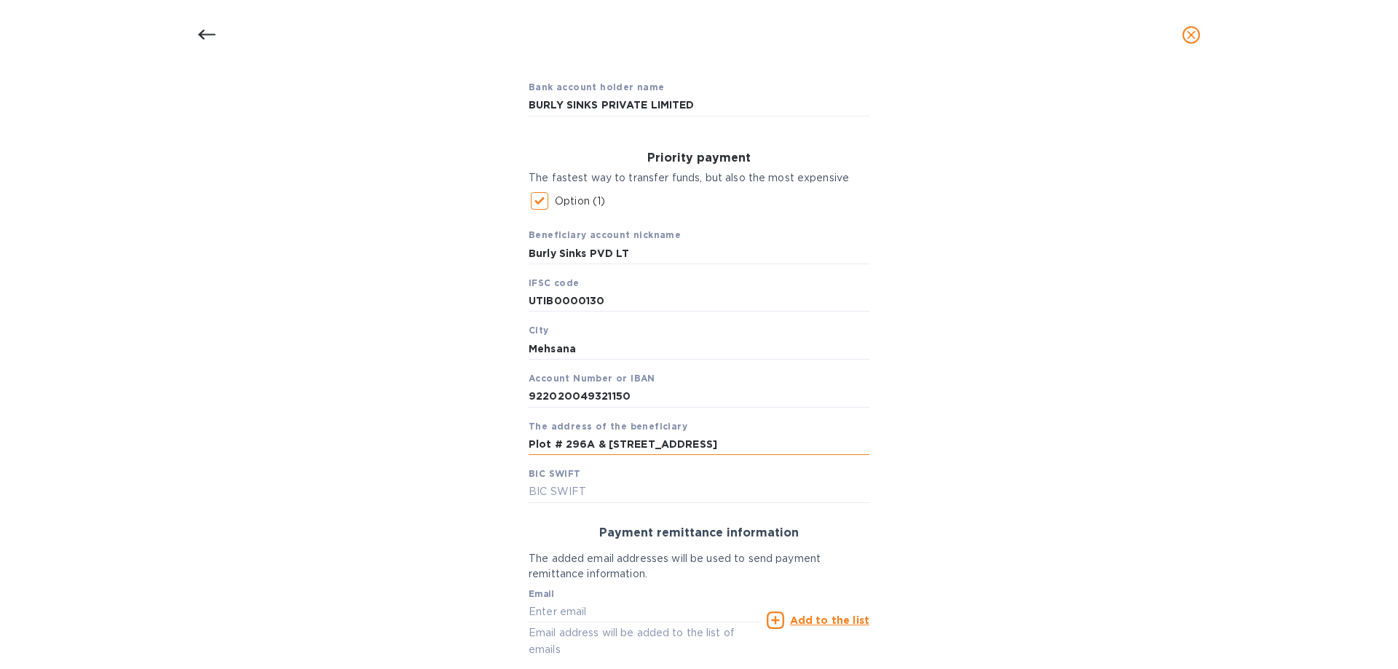
scroll to position [0, 25]
type input "Plot # 296A & 297 GIDC Phase II Dediyasani Mehsana Gujarat 384002"
click at [561, 503] on div "Priority payment The fastest way to transfer funds, but also the most expensive…" at bounding box center [699, 327] width 364 height 375
click at [562, 487] on input "text" at bounding box center [699, 492] width 341 height 22
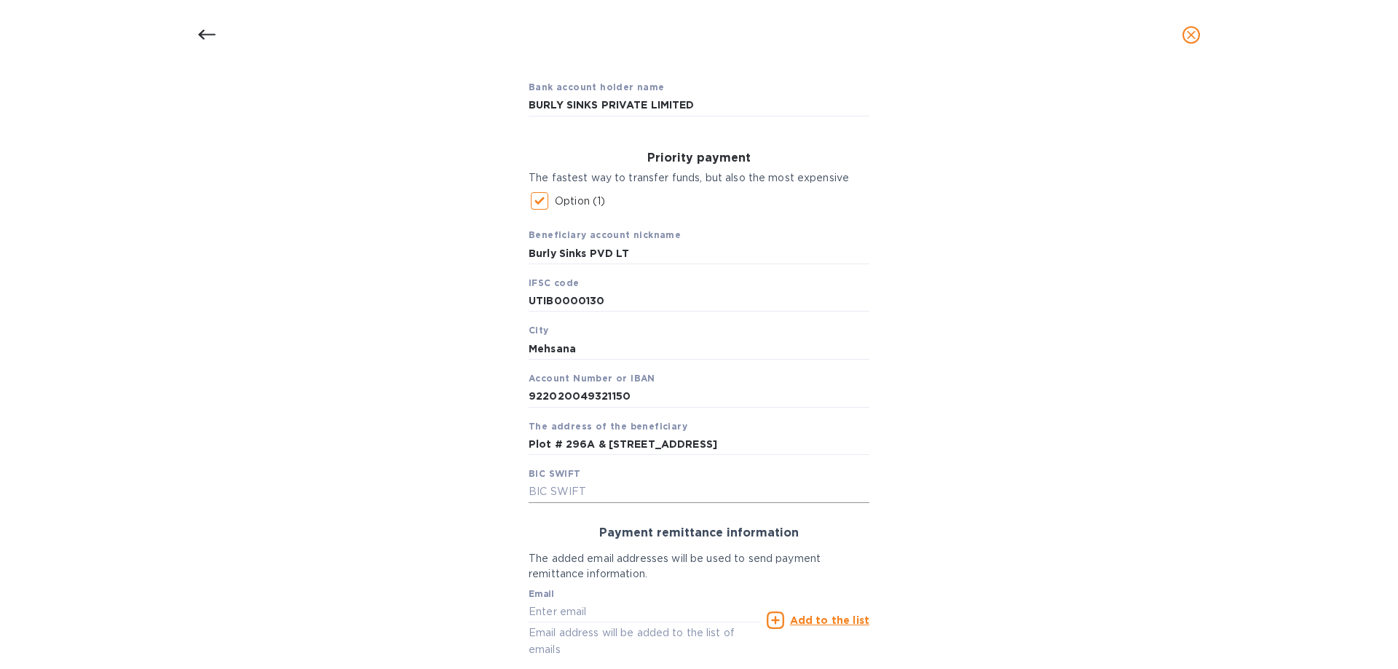
click at [594, 481] on input "text" at bounding box center [699, 492] width 341 height 22
type input "[SWIFT_CODE]"
click at [543, 393] on input "922020049321150" at bounding box center [699, 397] width 341 height 22
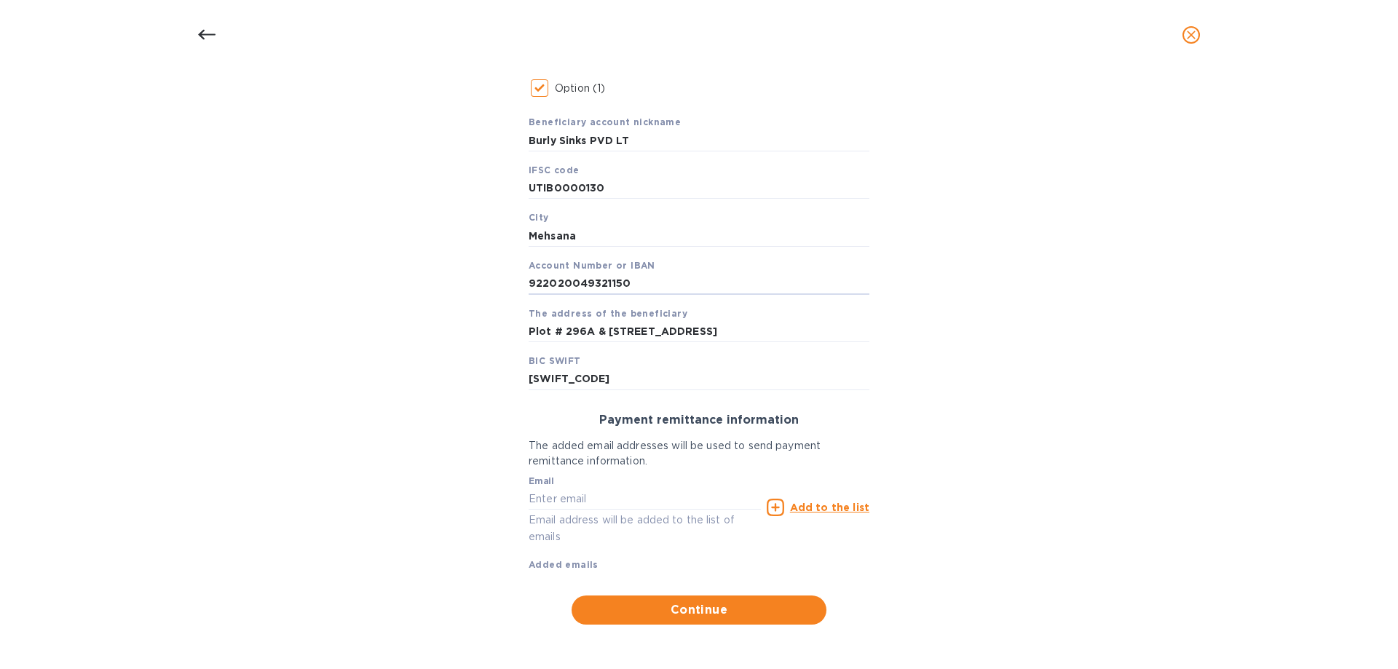
scroll to position [259, 0]
click at [624, 503] on input "text" at bounding box center [645, 498] width 232 height 22
type input "[EMAIL_ADDRESS][DOMAIN_NAME]"
click at [948, 566] on div "Bank account holder name BURLY SINKS PRIVATE LIMITED Priority payment The faste…" at bounding box center [699, 289] width 1361 height 688
click at [773, 602] on span "Continue" at bounding box center [699, 609] width 232 height 17
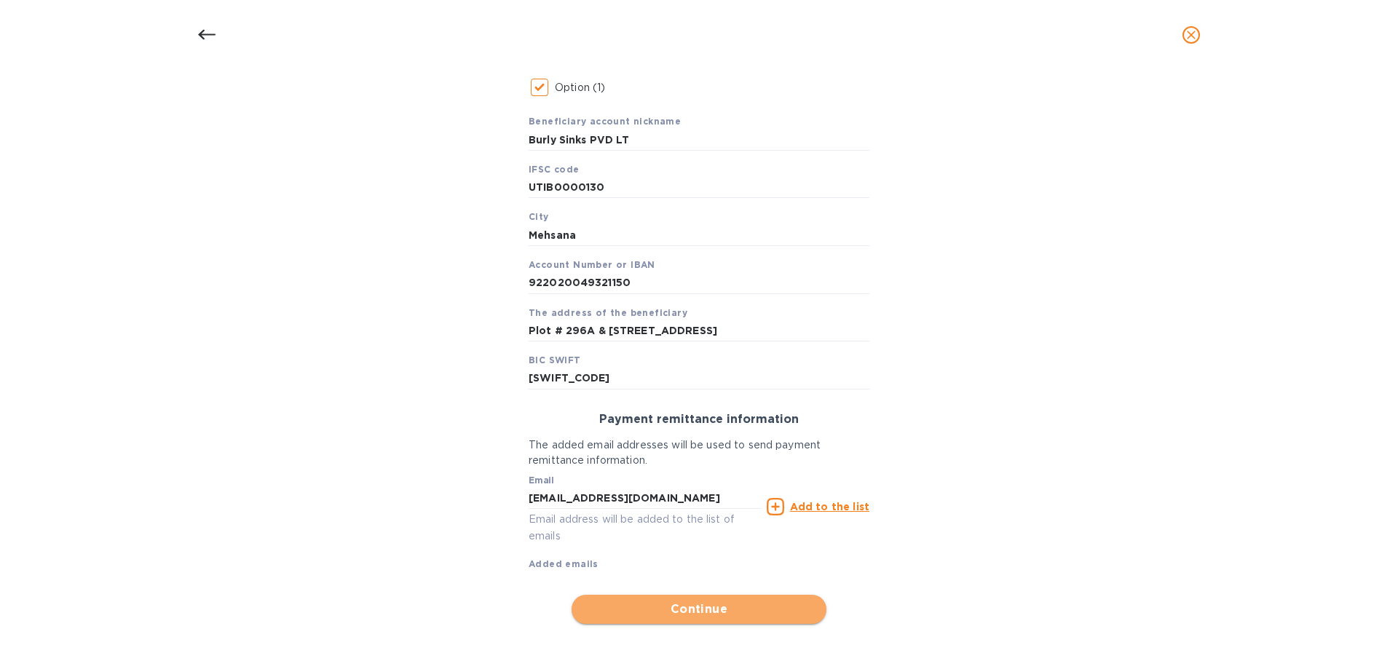
scroll to position [243, 0]
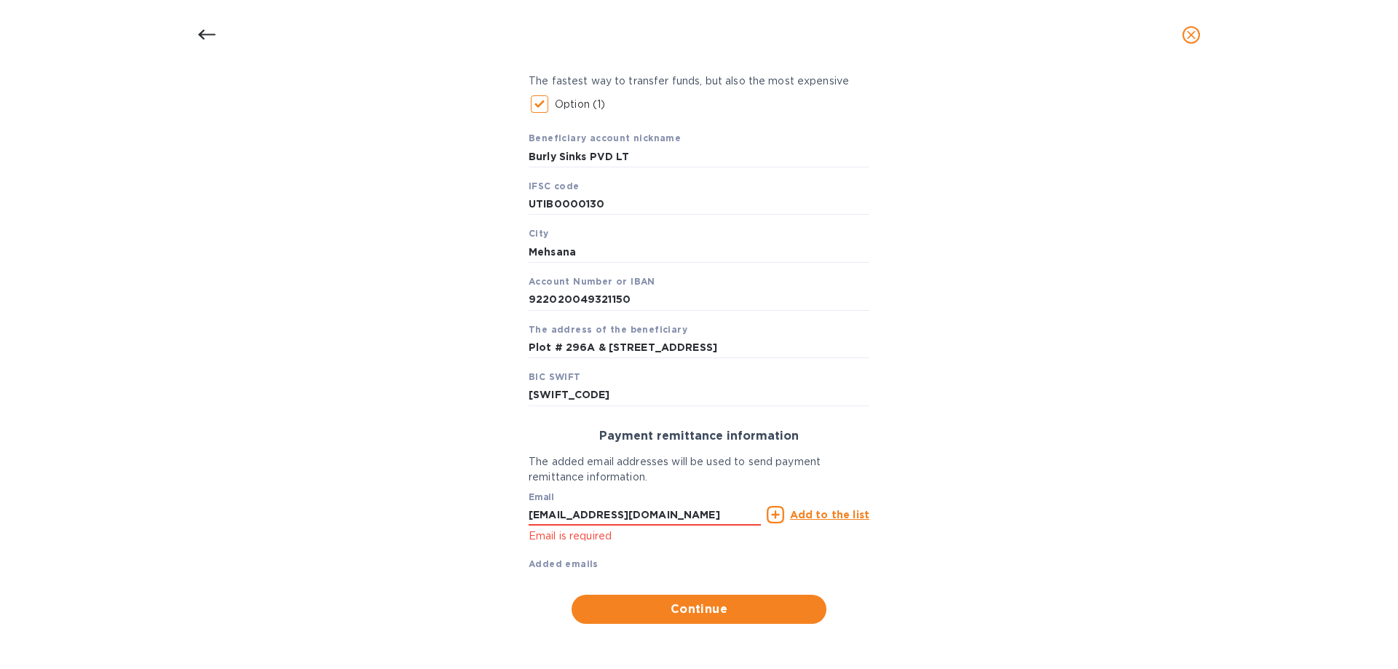
click at [562, 496] on div "Email contactfirozkhan@gmail.com Email is required" at bounding box center [645, 518] width 232 height 52
click at [776, 519] on icon at bounding box center [775, 514] width 17 height 17
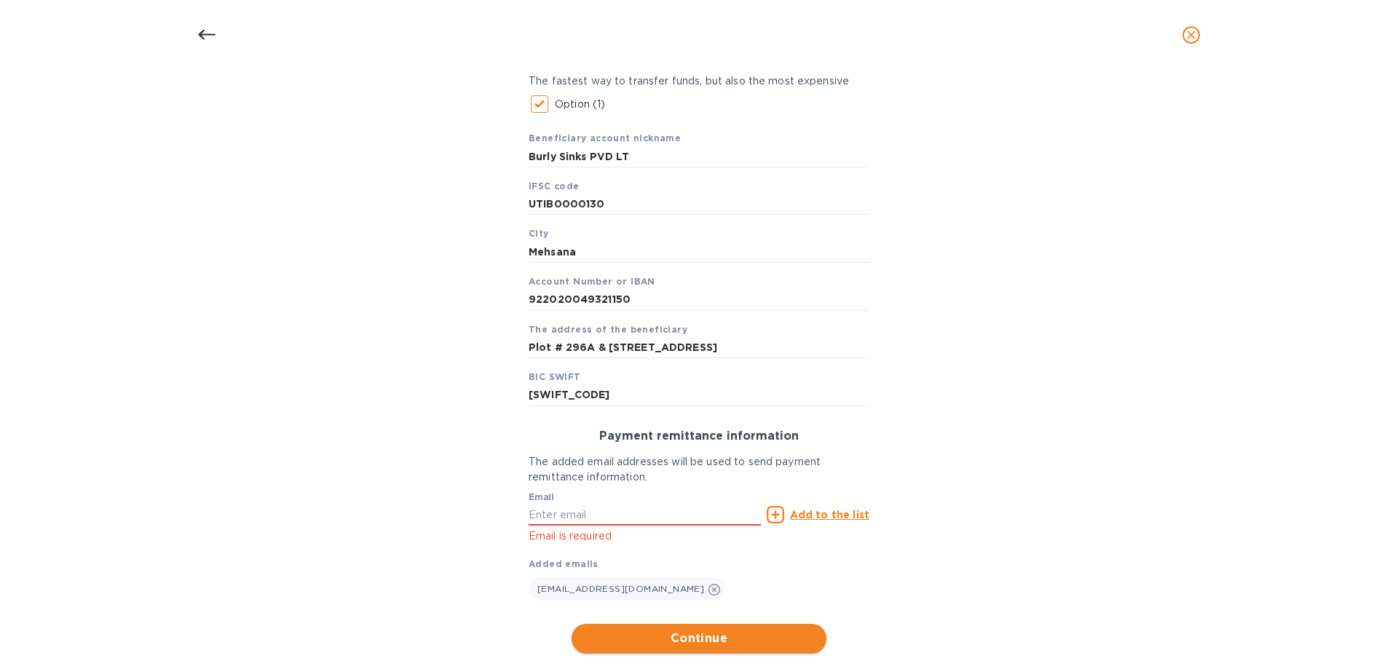
click at [710, 635] on span "Continue" at bounding box center [699, 638] width 232 height 17
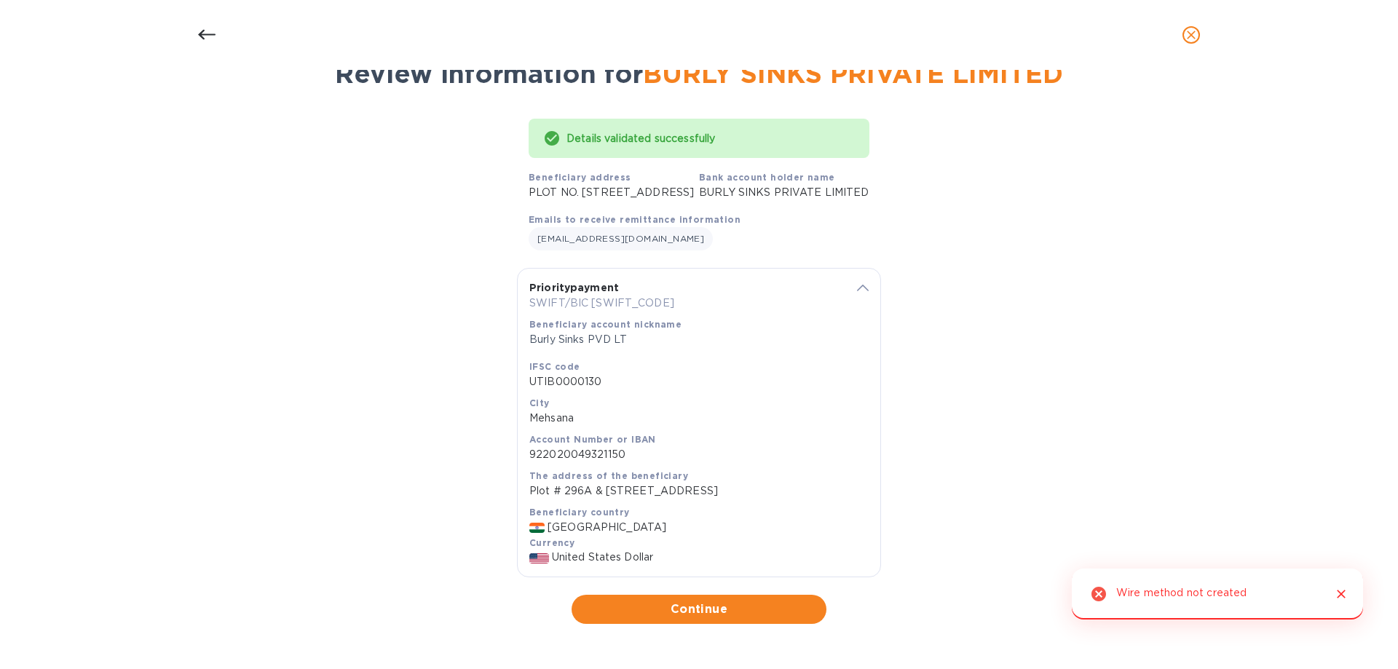
scroll to position [114, 0]
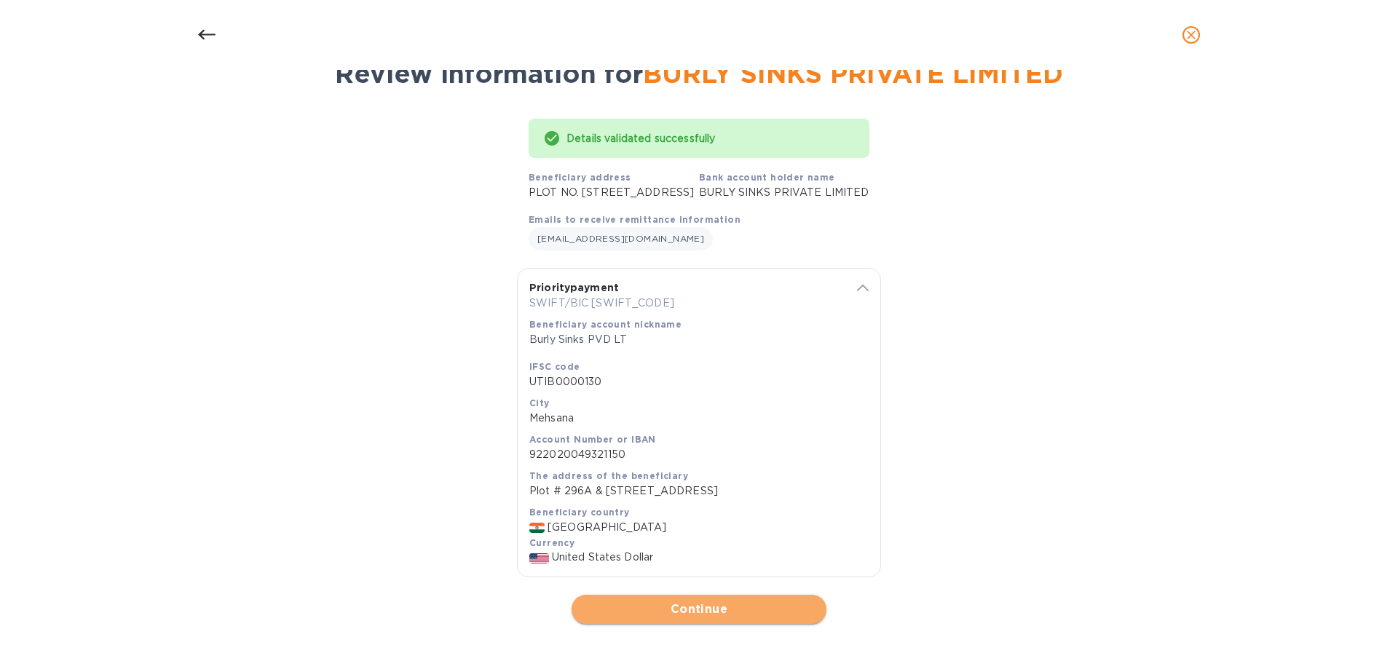
click at [728, 608] on span "Continue" at bounding box center [699, 609] width 232 height 17
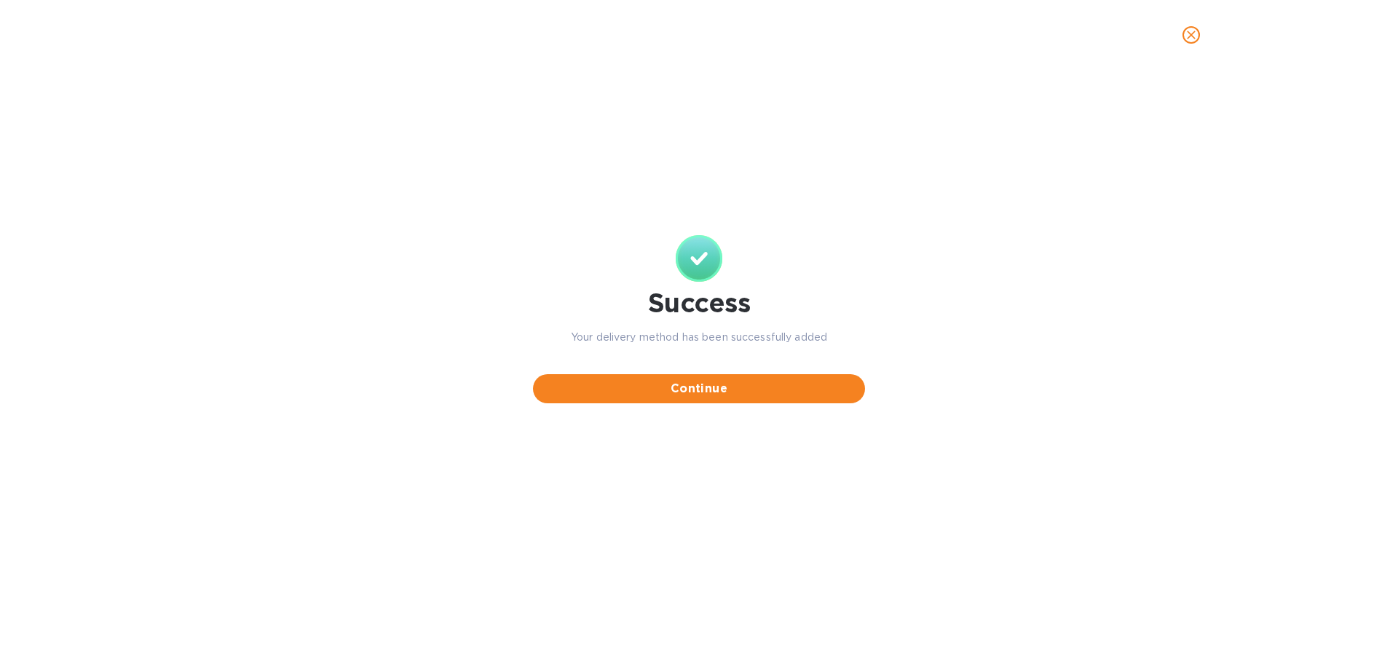
scroll to position [0, 0]
click at [737, 395] on span "Continue" at bounding box center [699, 388] width 309 height 17
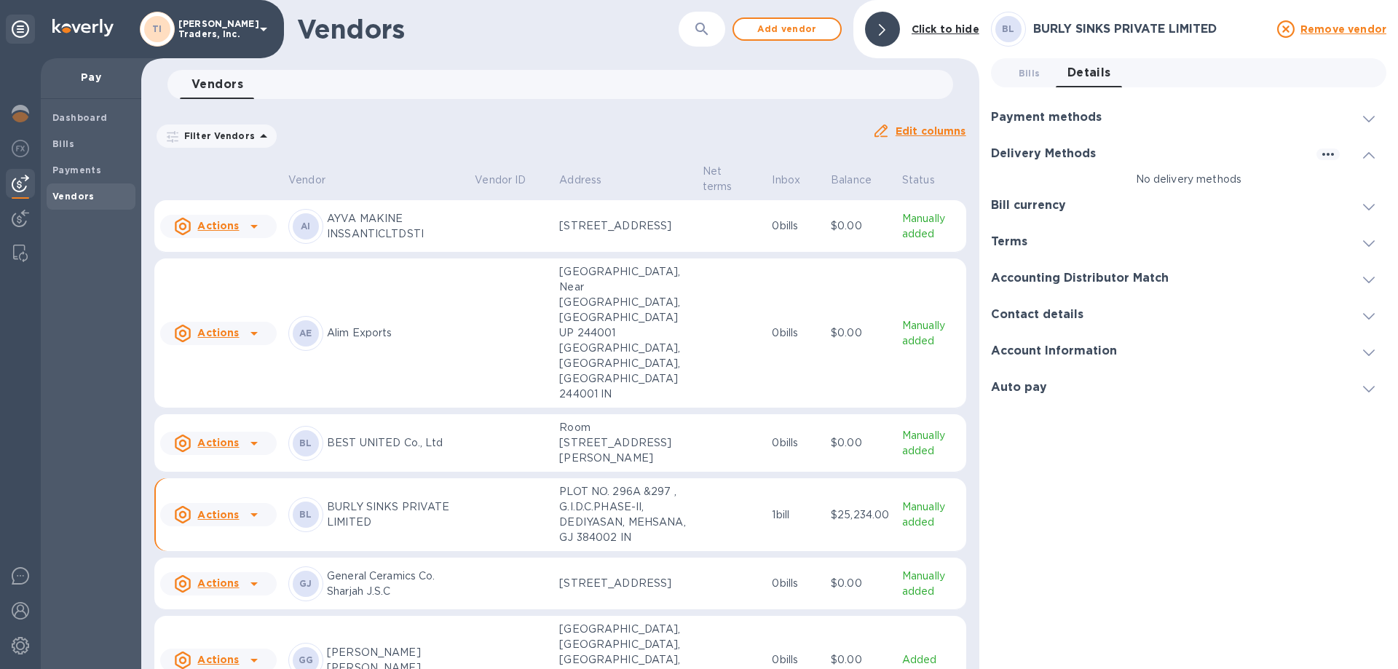
click at [892, 28] on div at bounding box center [882, 29] width 35 height 35
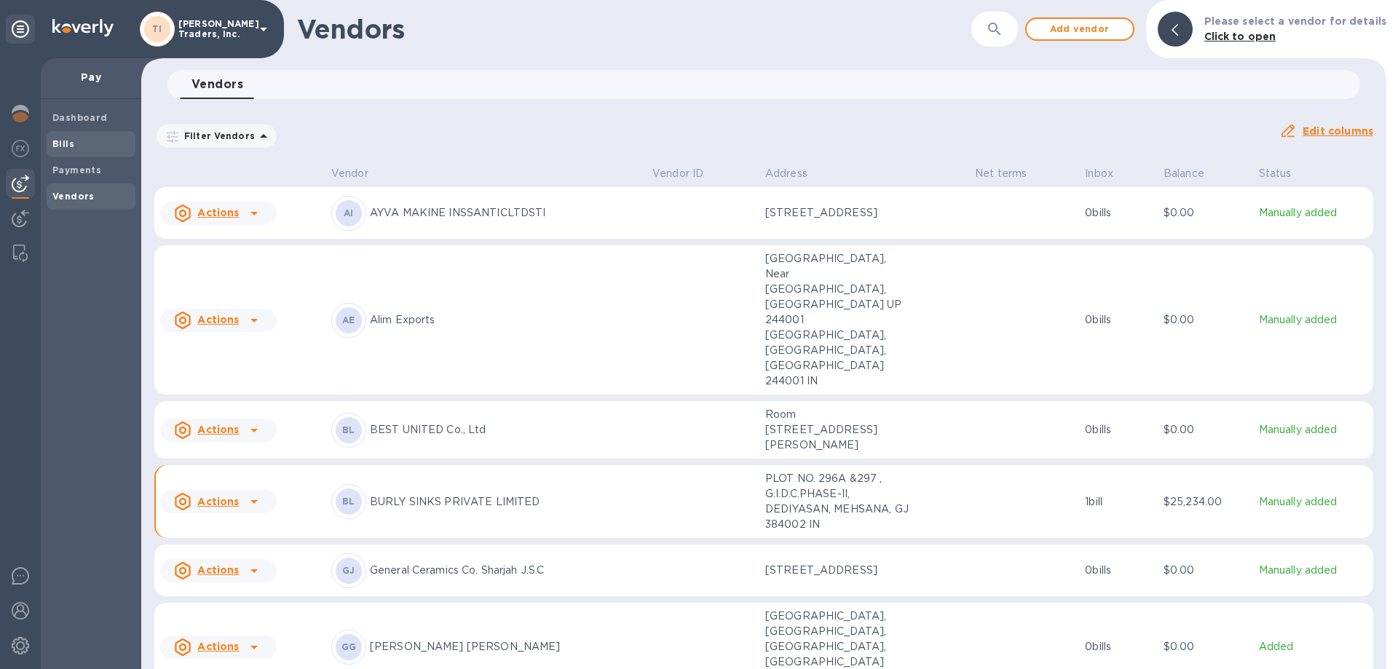
click at [55, 145] on b "Bills" at bounding box center [63, 143] width 22 height 11
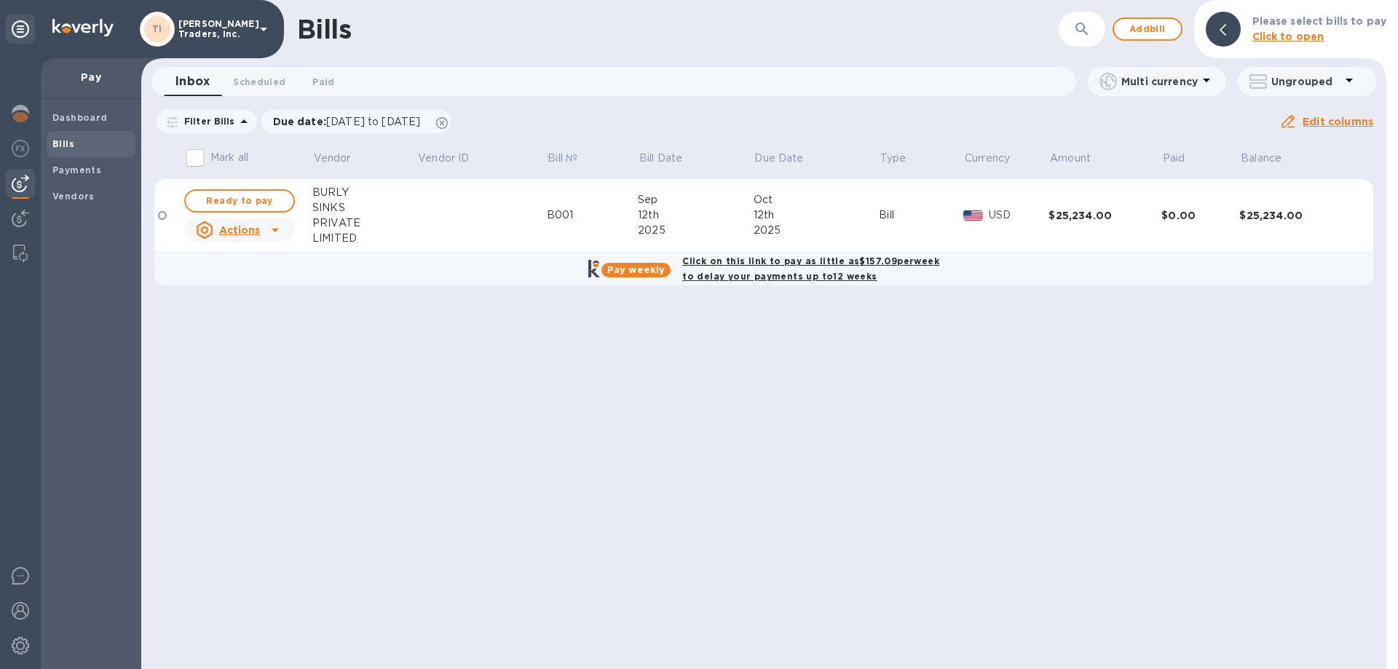
click at [749, 265] on b "Click on this link to pay as little as $157.09 per week to delay your payments …" at bounding box center [810, 269] width 257 height 26
checkbox input "true"
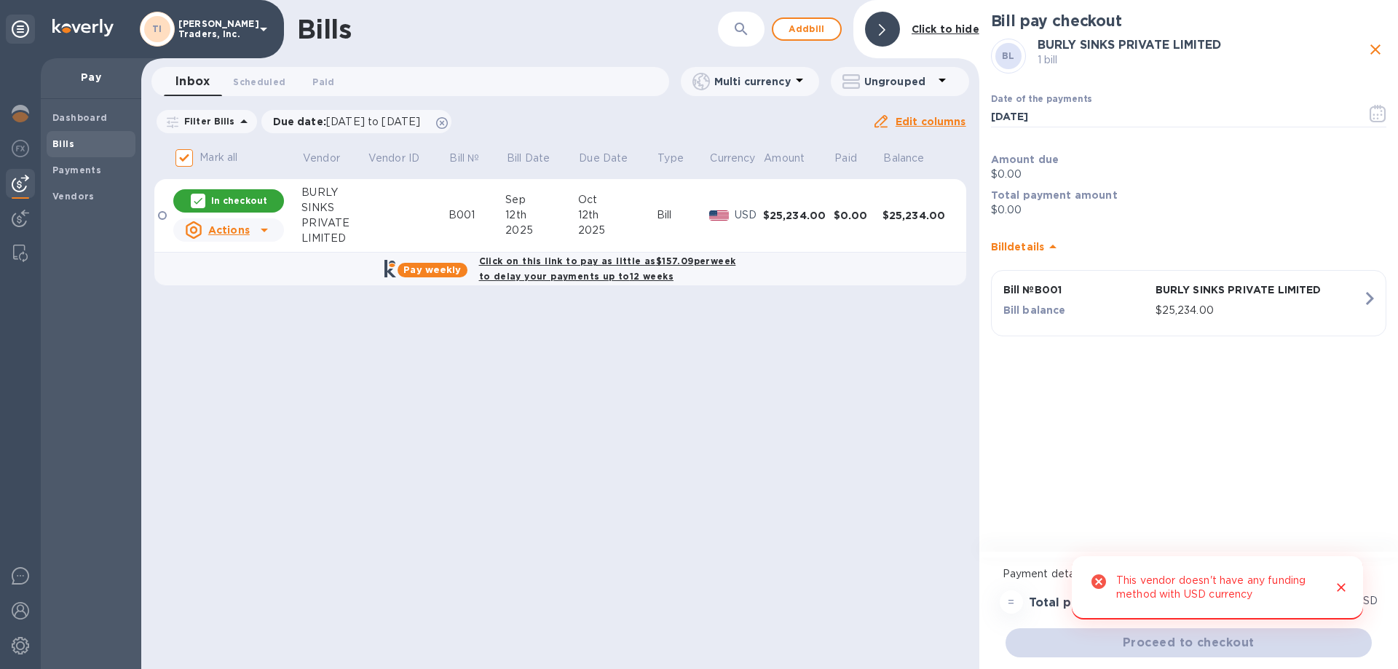
click at [1342, 589] on icon "Close" at bounding box center [1341, 587] width 15 height 15
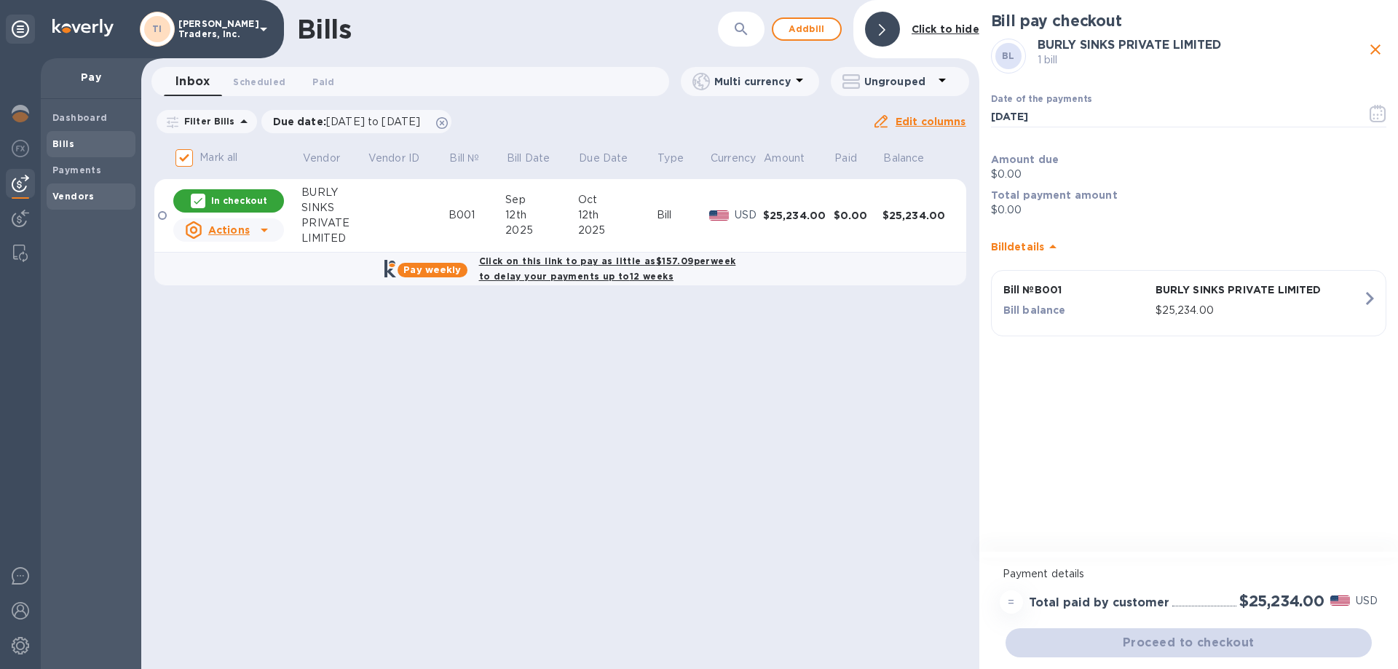
click at [65, 192] on b "Vendors" at bounding box center [73, 196] width 42 height 11
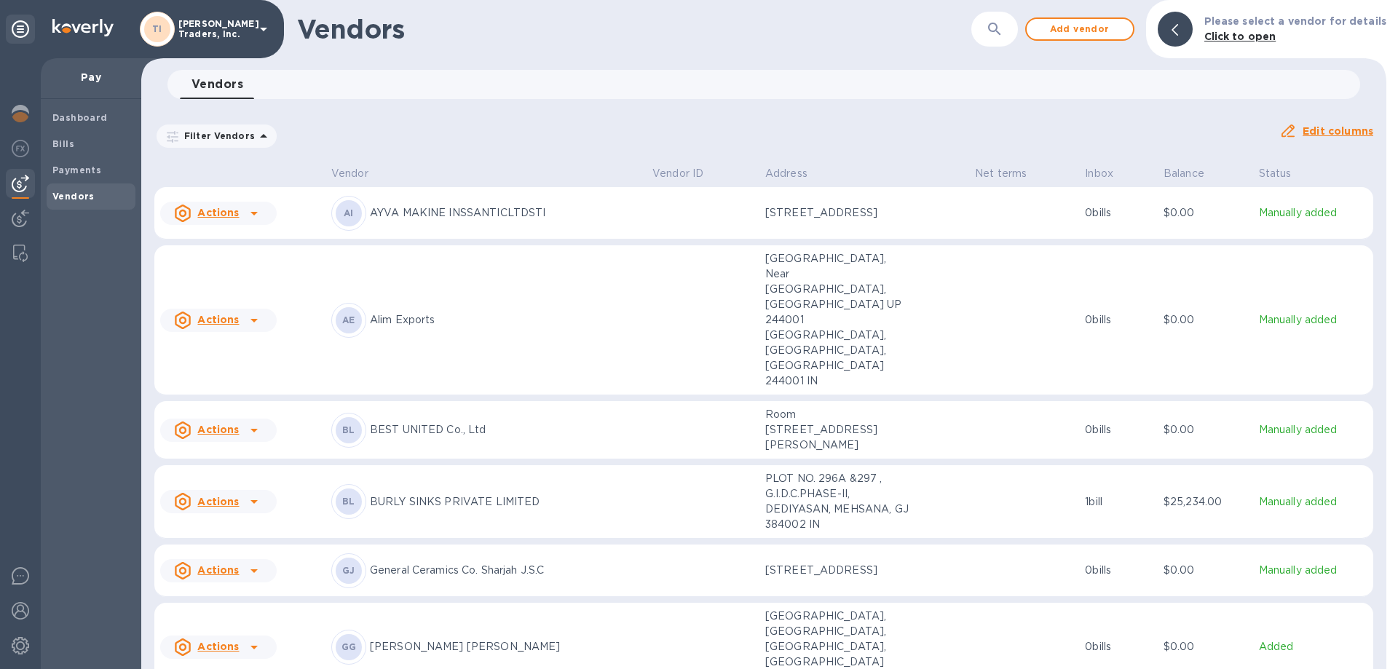
click at [508, 495] on p "BURLY SINKS PRIVATE LIMITED" at bounding box center [505, 502] width 271 height 15
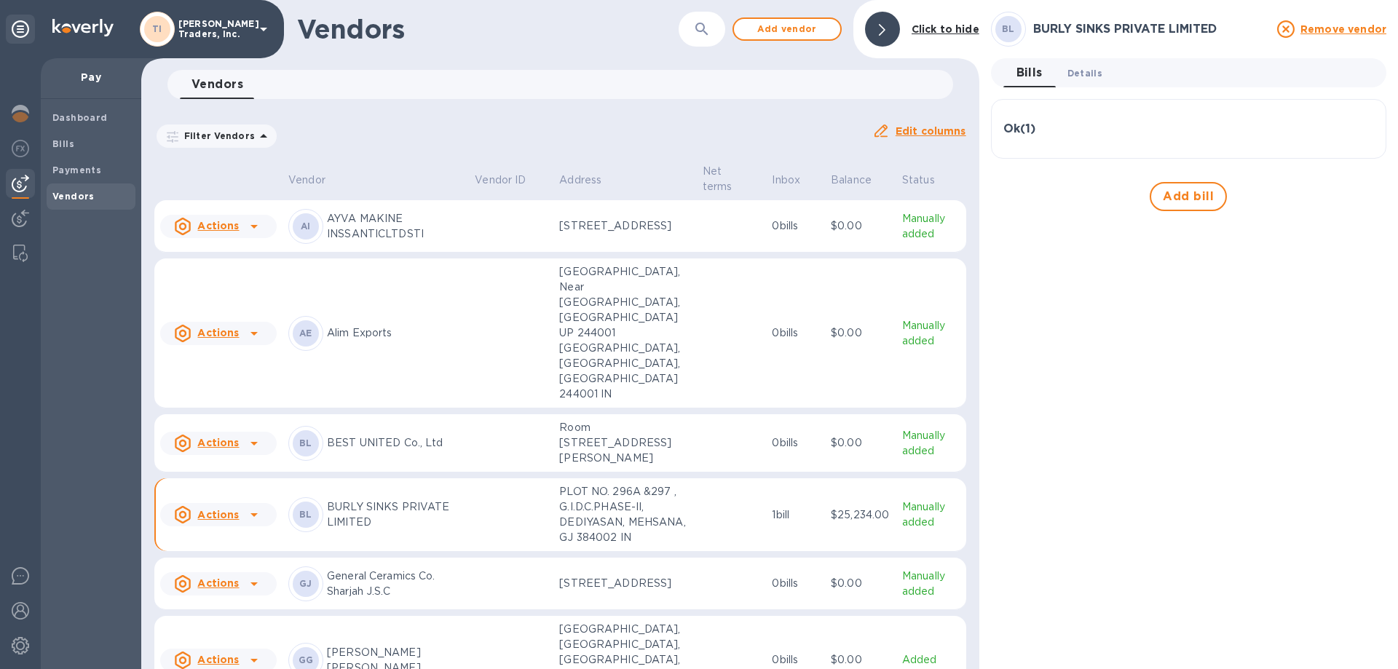
click at [1090, 79] on span "Details 0" at bounding box center [1085, 73] width 35 height 15
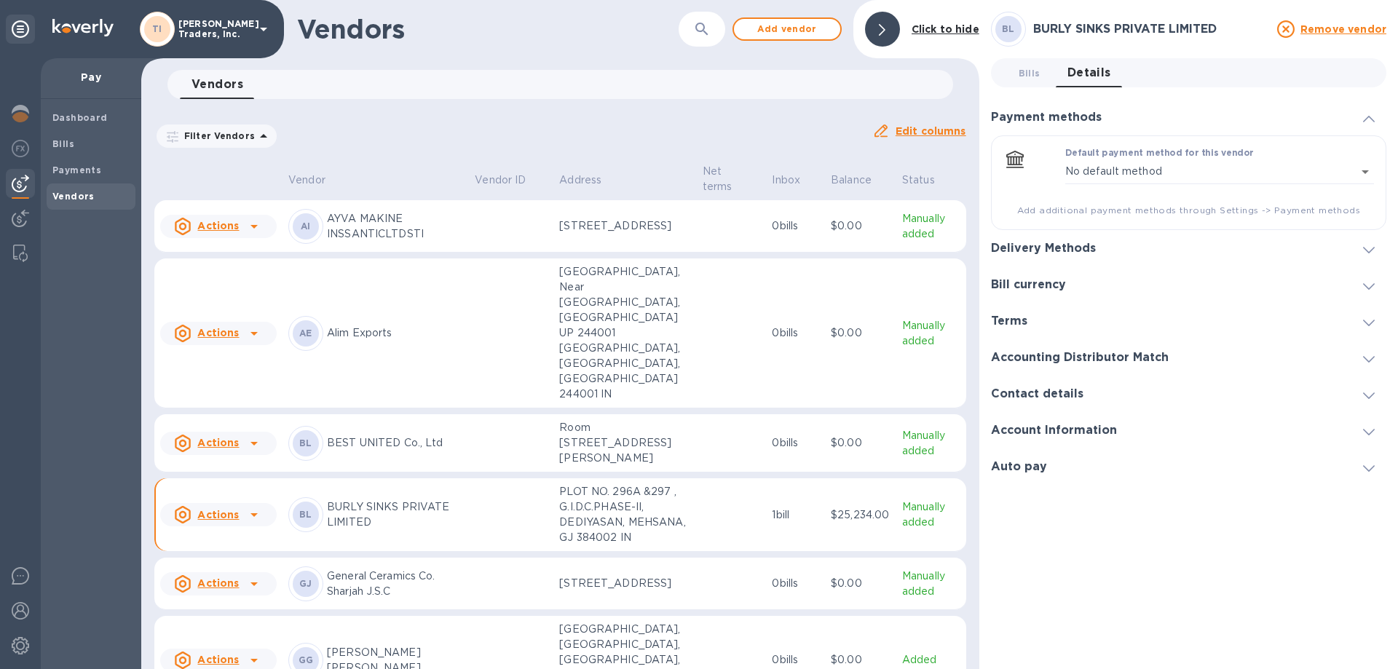
click at [1371, 247] on icon at bounding box center [1369, 250] width 12 height 7
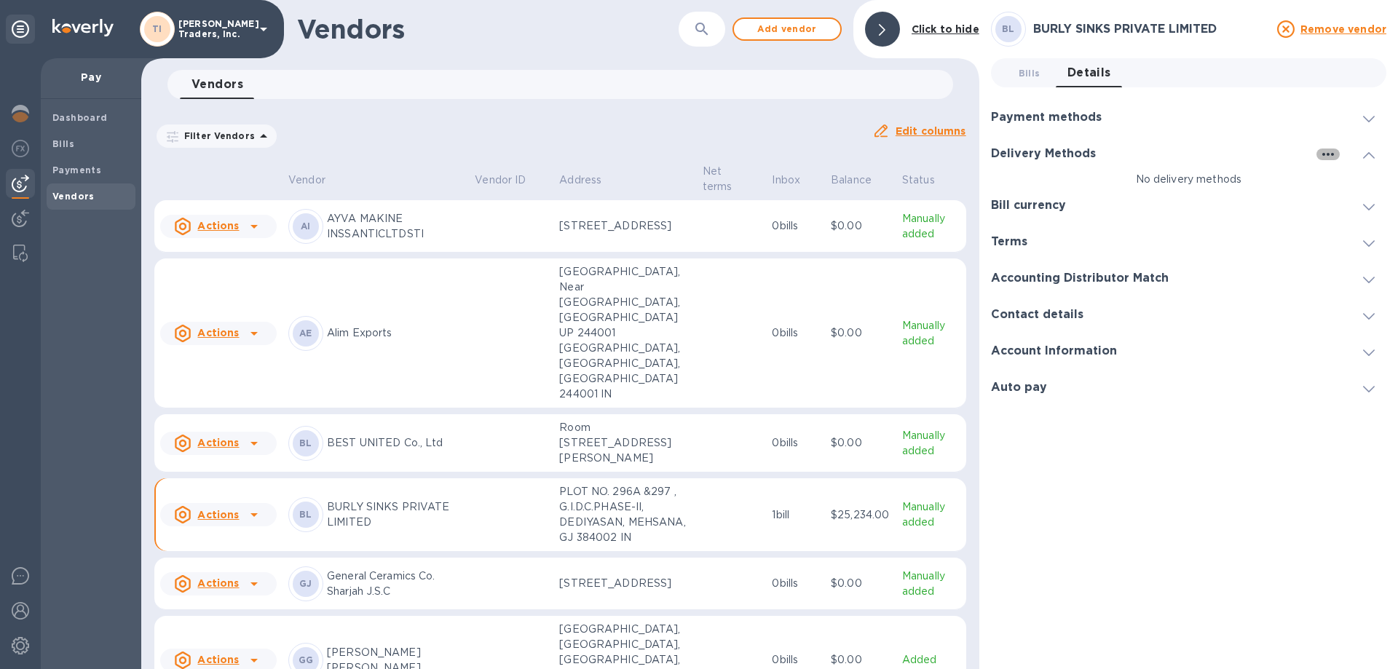
click at [1325, 154] on icon "button" at bounding box center [1328, 154] width 17 height 17
click at [1241, 149] on div at bounding box center [699, 334] width 1398 height 669
click at [1368, 157] on icon at bounding box center [1369, 155] width 12 height 7
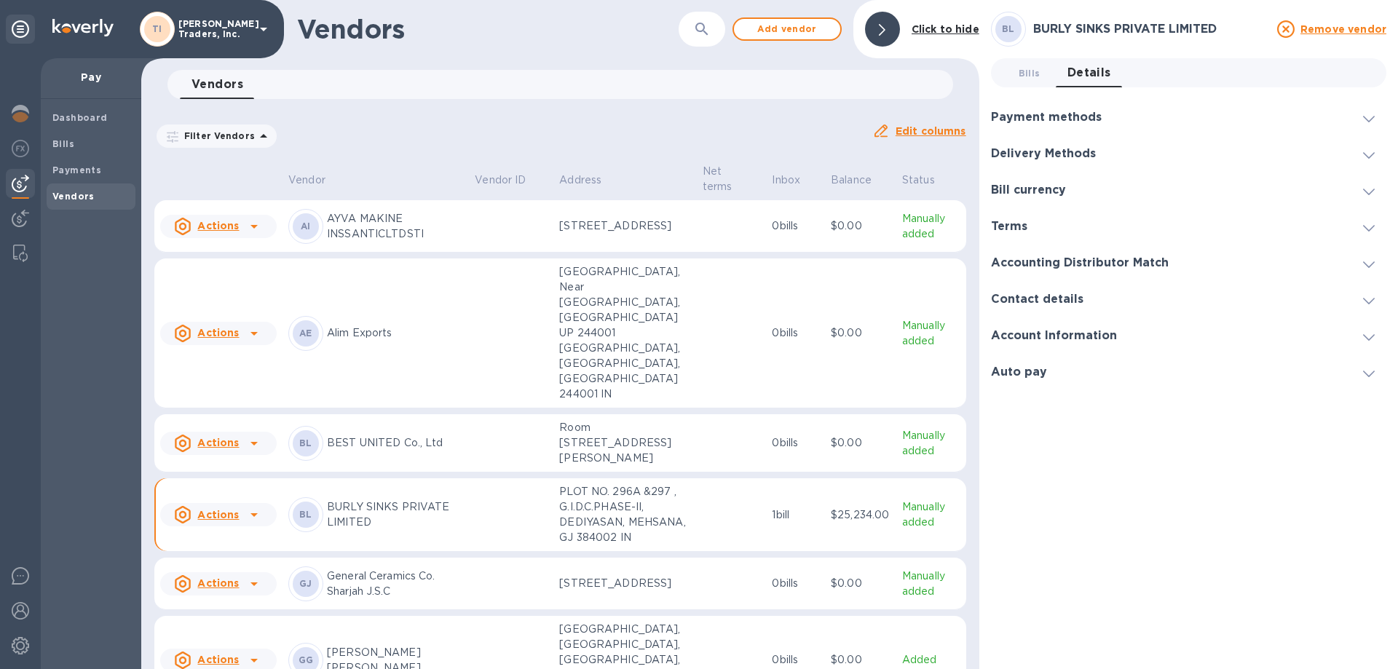
click at [1361, 157] on div at bounding box center [1369, 153] width 35 height 15
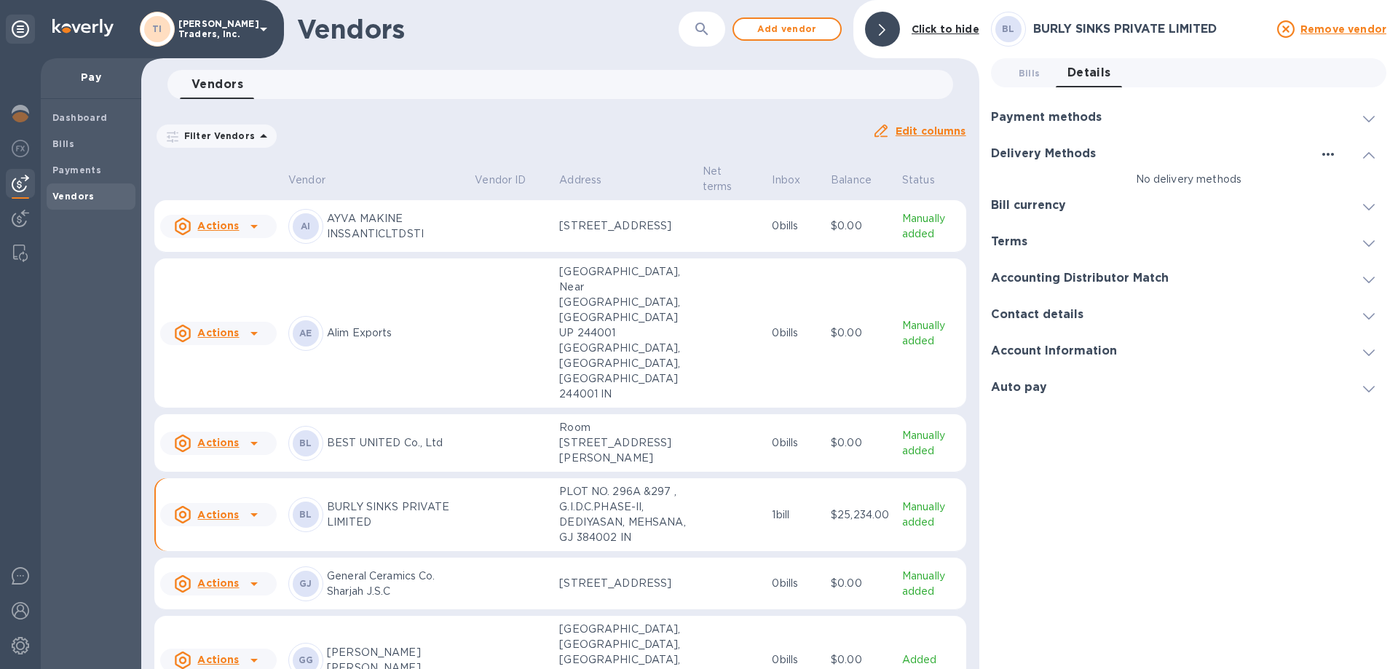
click at [1328, 159] on icon "button" at bounding box center [1328, 154] width 17 height 17
click at [1349, 181] on p "Add new" at bounding box center [1347, 184] width 48 height 15
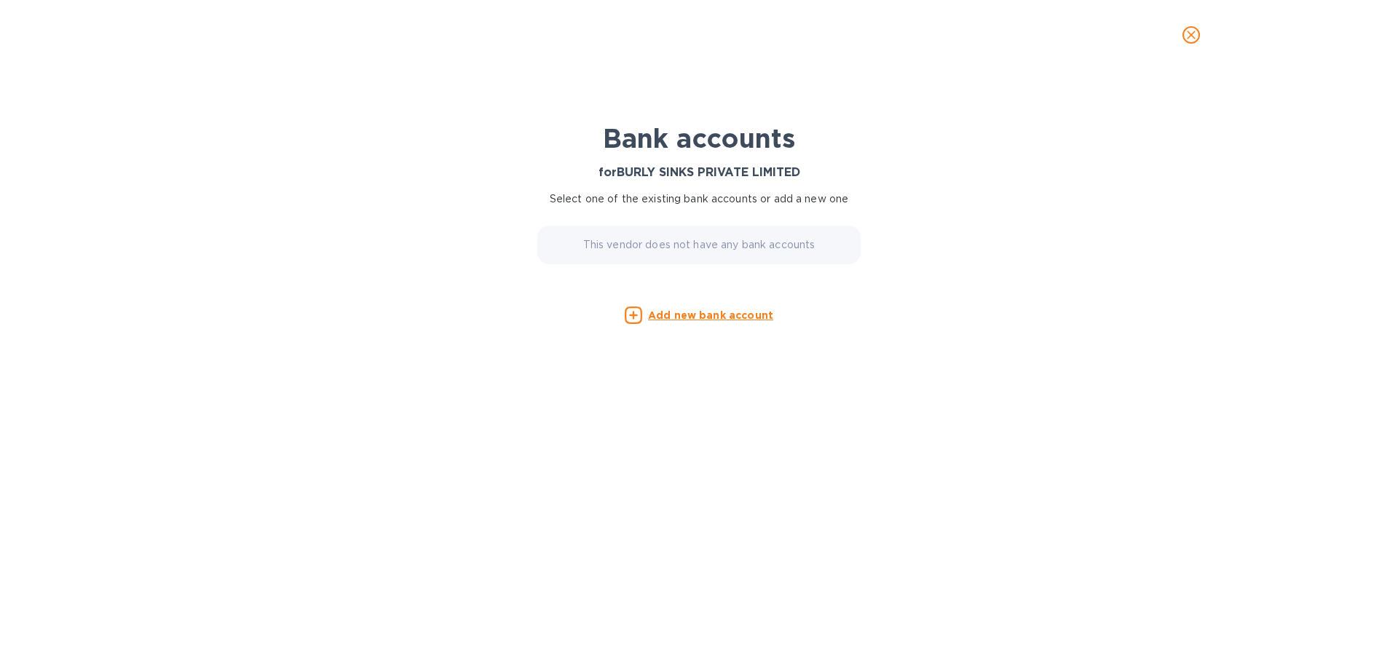
click at [629, 252] on p "This vendor does not have any bank accounts" at bounding box center [699, 244] width 232 height 15
click at [652, 251] on p "This vendor does not have any bank accounts" at bounding box center [699, 244] width 232 height 15
click at [1187, 35] on icon "close" at bounding box center [1191, 35] width 15 height 15
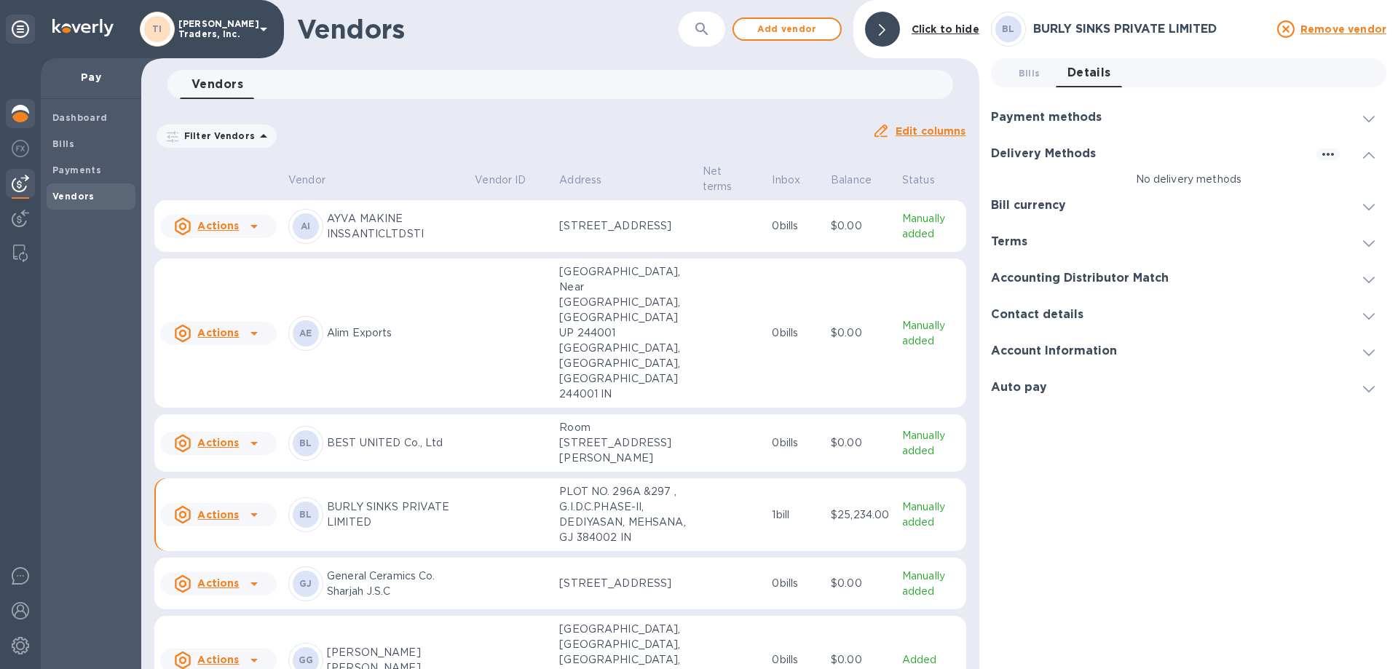
click at [23, 104] on div at bounding box center [20, 115] width 29 height 32
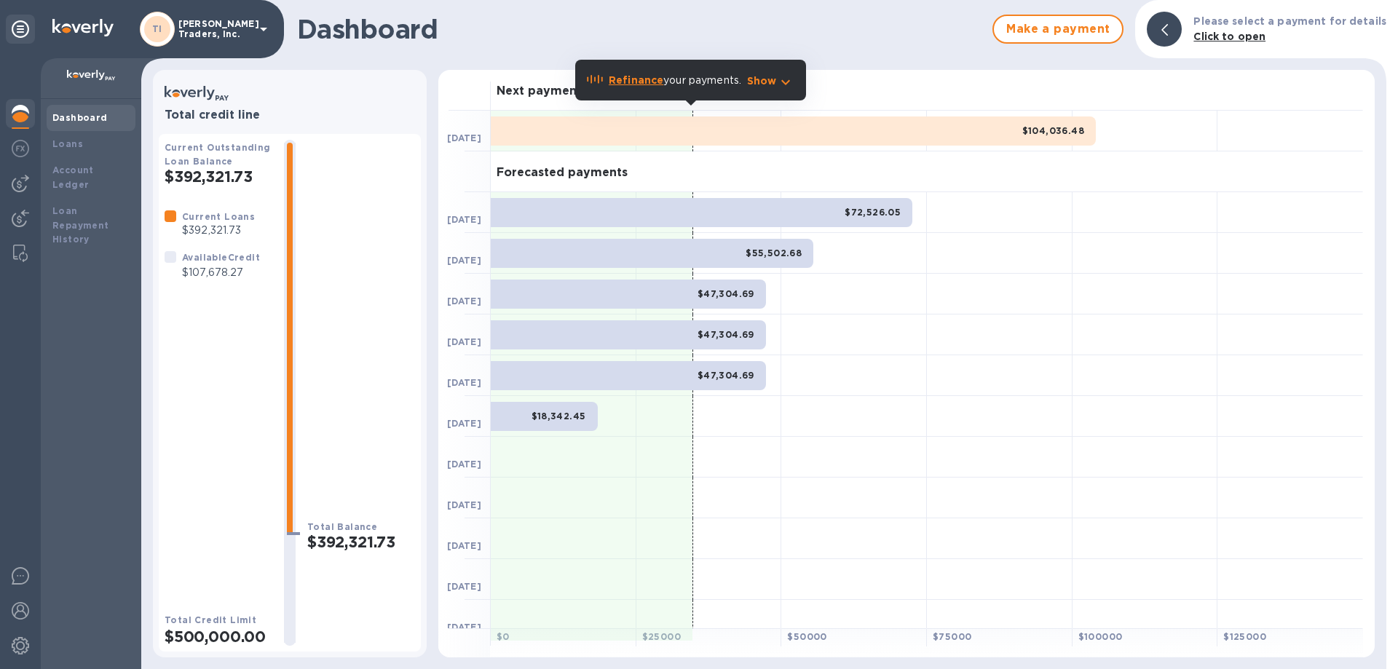
click at [344, 398] on div "Total Balance $392,321.73" at bounding box center [361, 393] width 108 height 506
click at [1049, 238] on div at bounding box center [1000, 253] width 146 height 41
click at [8, 575] on div at bounding box center [20, 579] width 29 height 34
click at [55, 128] on div "Dashboard" at bounding box center [91, 118] width 89 height 26
click at [57, 144] on b "Loans" at bounding box center [67, 143] width 31 height 11
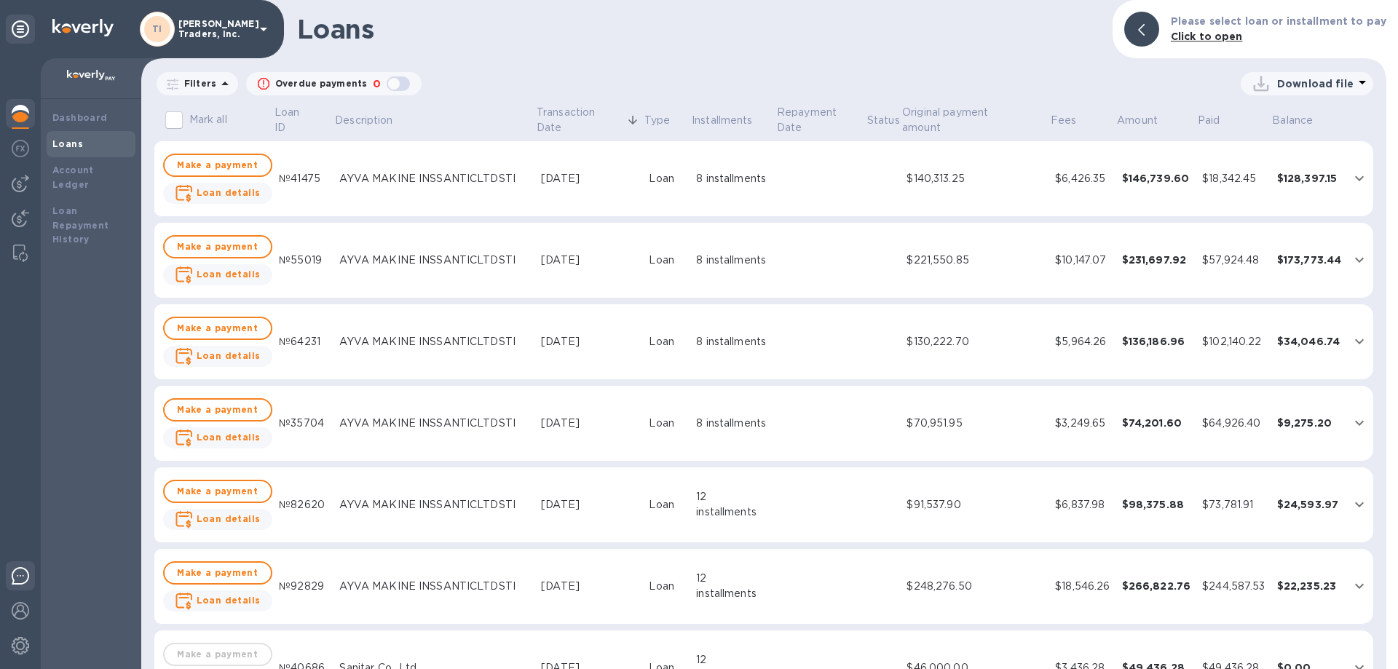
click at [27, 576] on img at bounding box center [20, 575] width 17 height 17
click at [28, 584] on img at bounding box center [20, 575] width 17 height 17
click at [28, 184] on img at bounding box center [20, 183] width 17 height 17
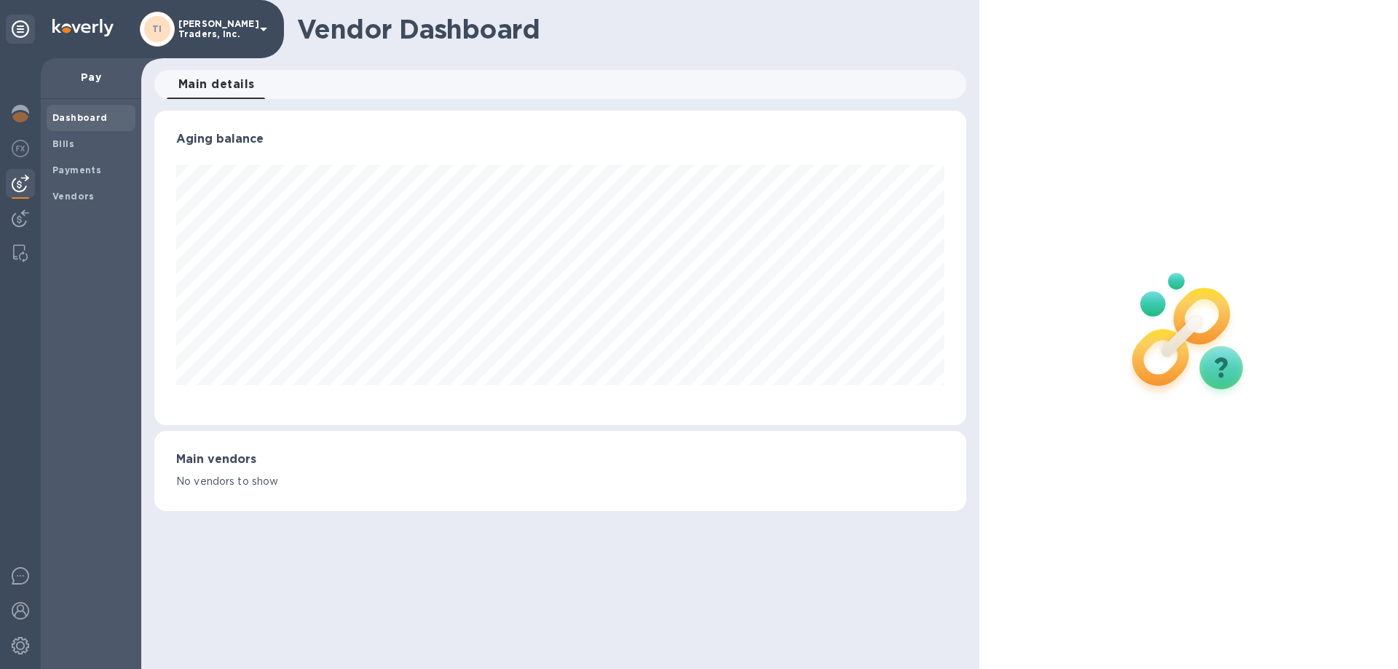
scroll to position [315, 811]
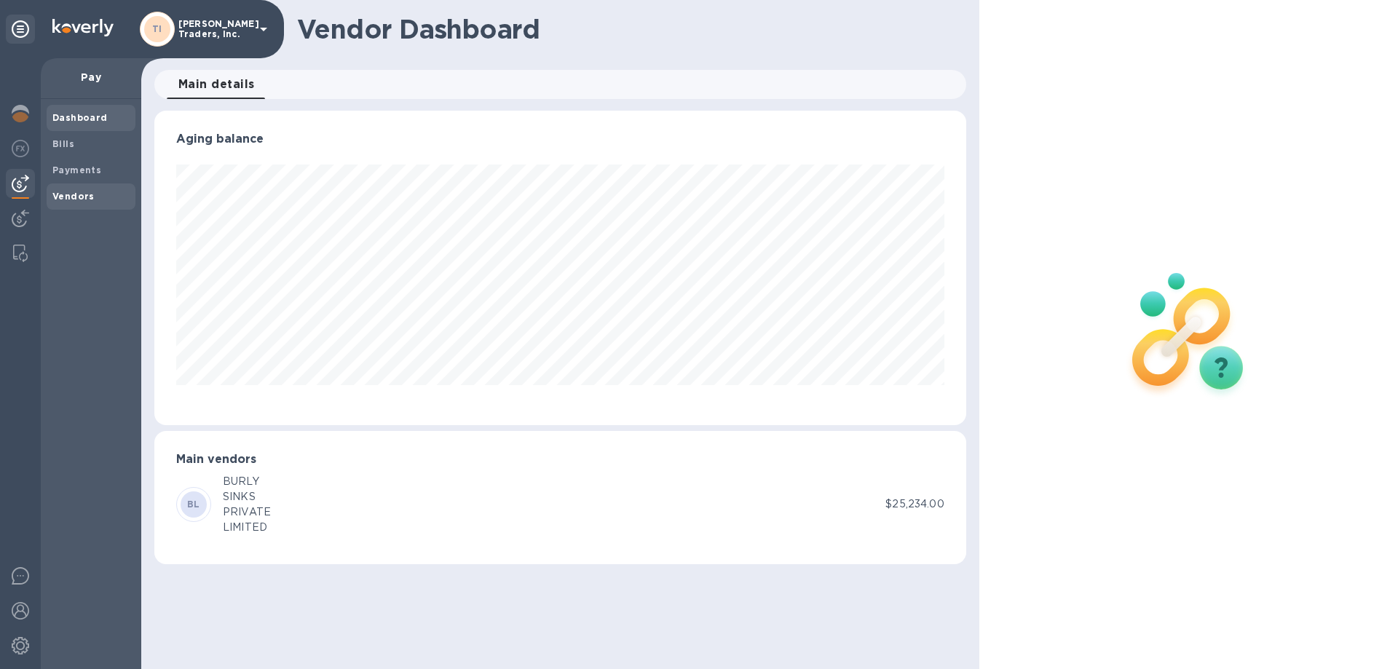
click at [65, 192] on b "Vendors" at bounding box center [73, 196] width 42 height 11
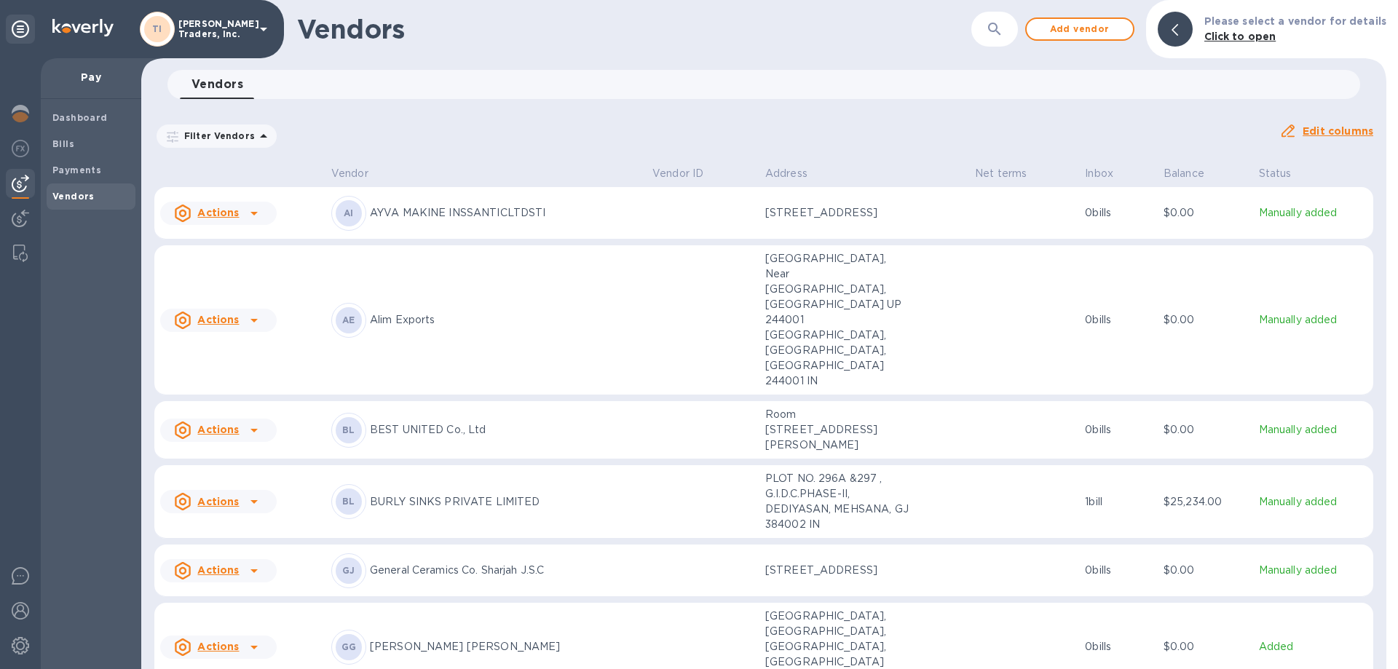
scroll to position [73, 0]
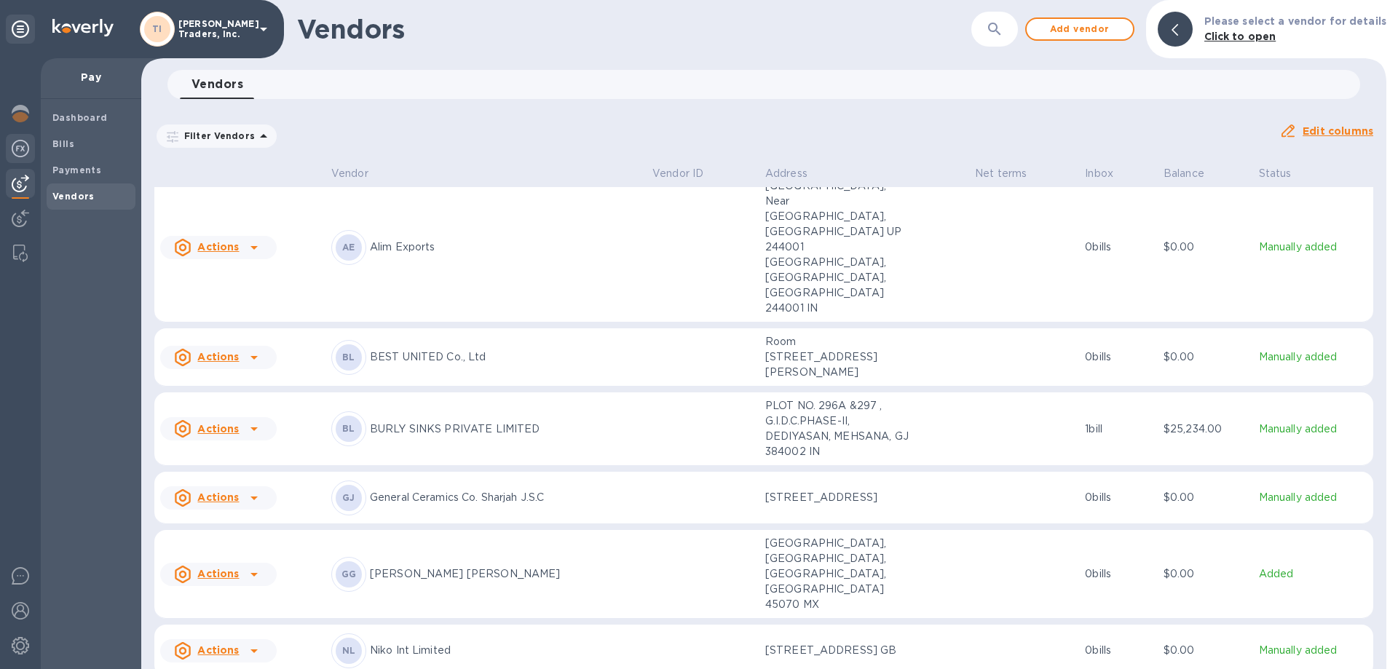
click at [20, 145] on img at bounding box center [20, 148] width 17 height 17
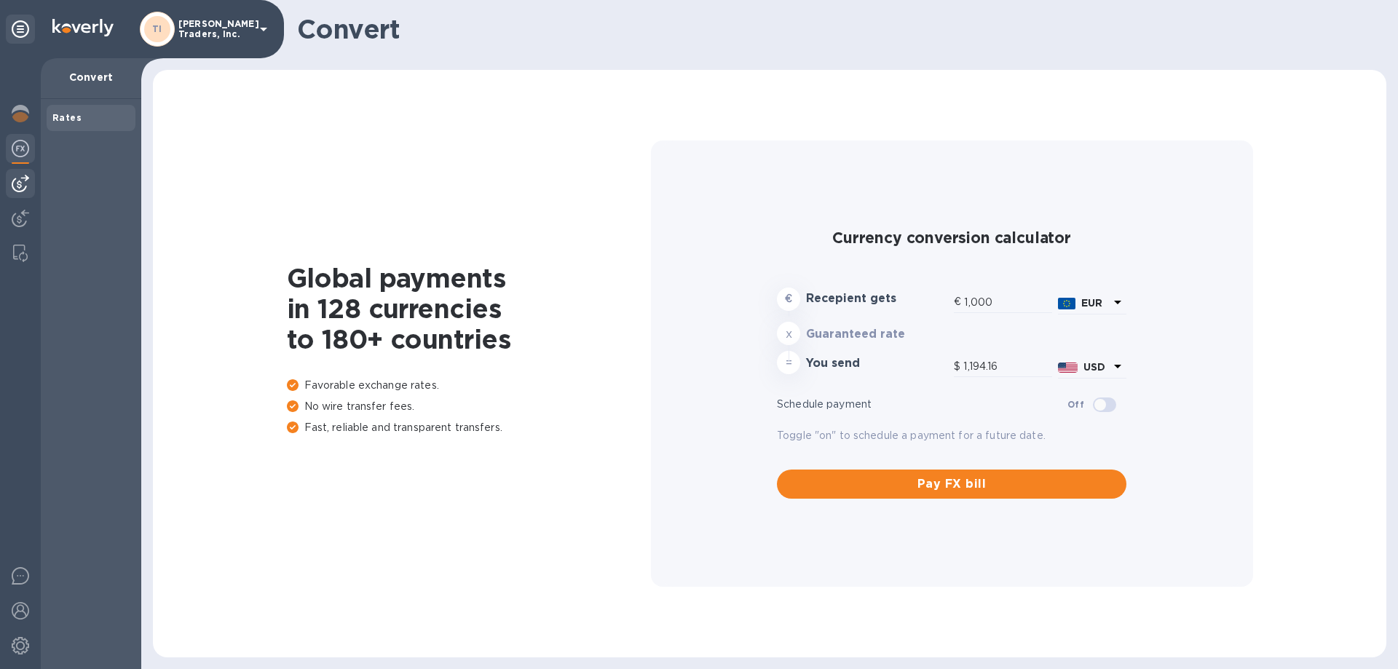
click at [22, 178] on img at bounding box center [20, 183] width 17 height 17
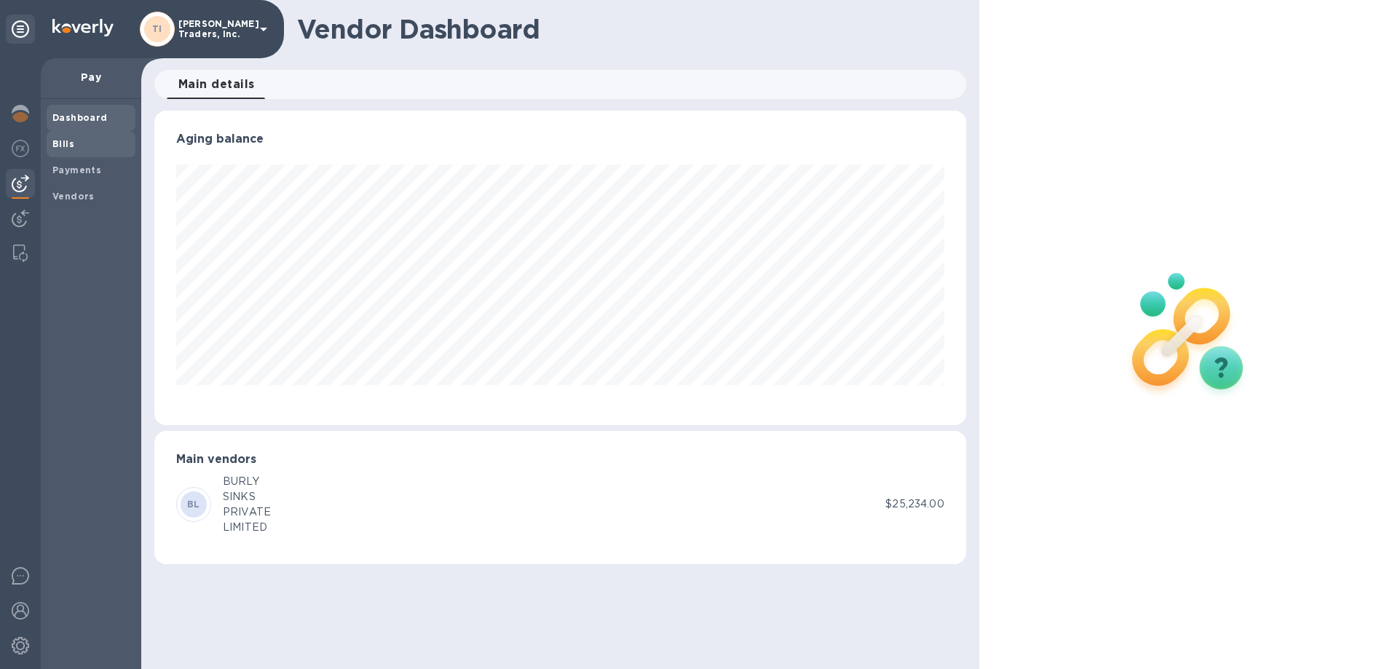
scroll to position [315, 811]
click at [81, 148] on span "Bills" at bounding box center [90, 144] width 77 height 15
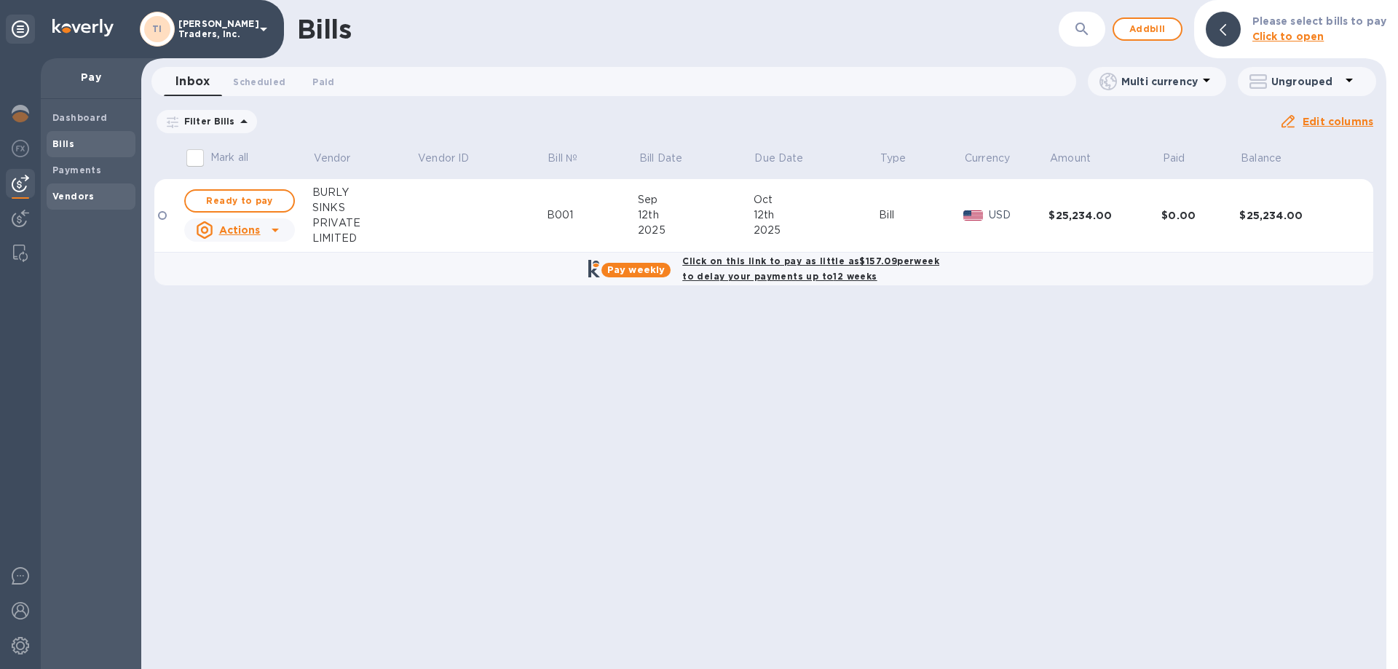
click at [77, 194] on b "Vendors" at bounding box center [73, 196] width 42 height 11
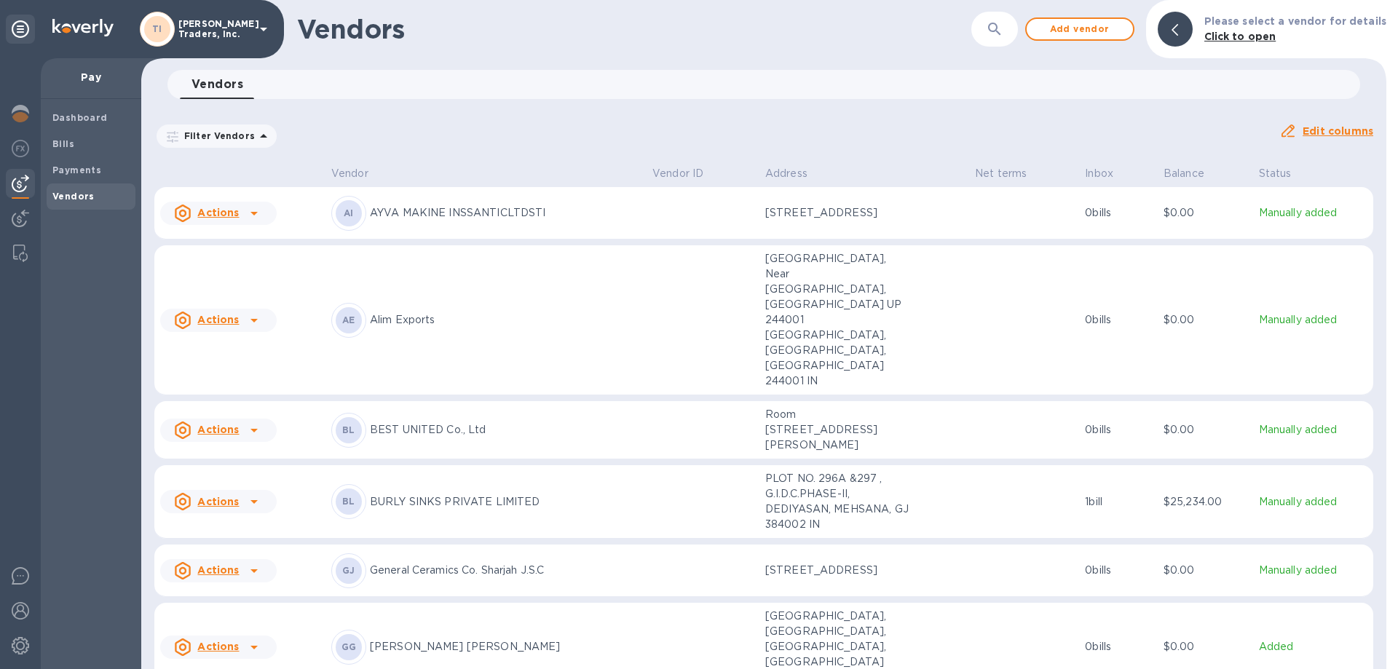
click at [253, 493] on icon at bounding box center [253, 501] width 17 height 17
click at [496, 444] on div at bounding box center [699, 334] width 1398 height 669
click at [505, 495] on p "BURLY SINKS PRIVATE LIMITED" at bounding box center [505, 502] width 271 height 15
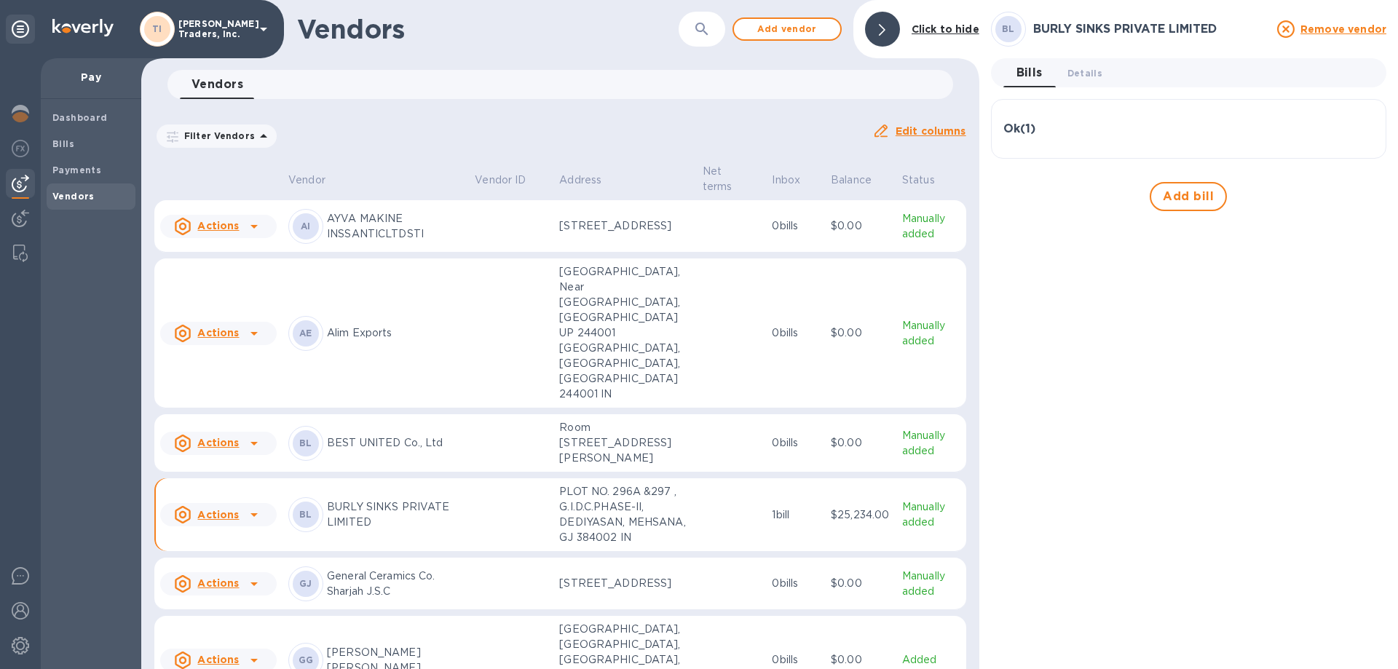
click at [1066, 133] on div "Ok ( 1 )" at bounding box center [1189, 129] width 371 height 14
click at [1086, 70] on span "Details 0" at bounding box center [1085, 73] width 35 height 15
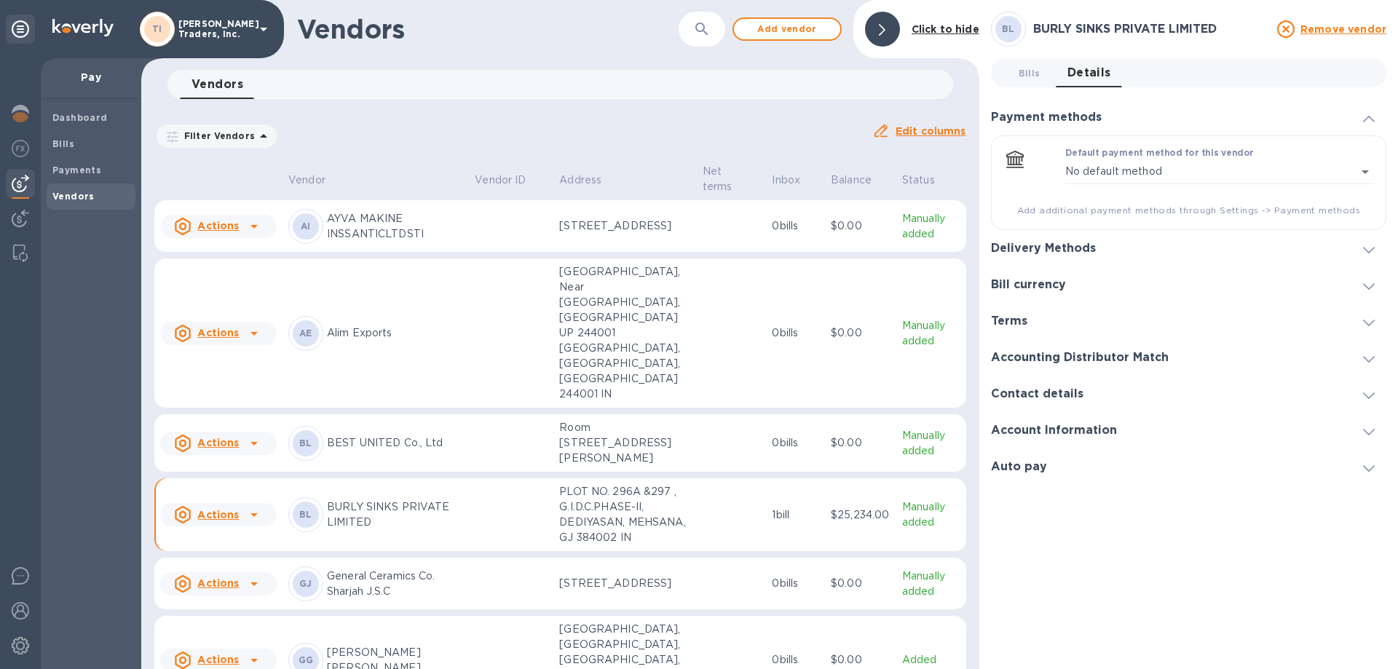
click at [1377, 241] on div at bounding box center [1369, 248] width 35 height 15
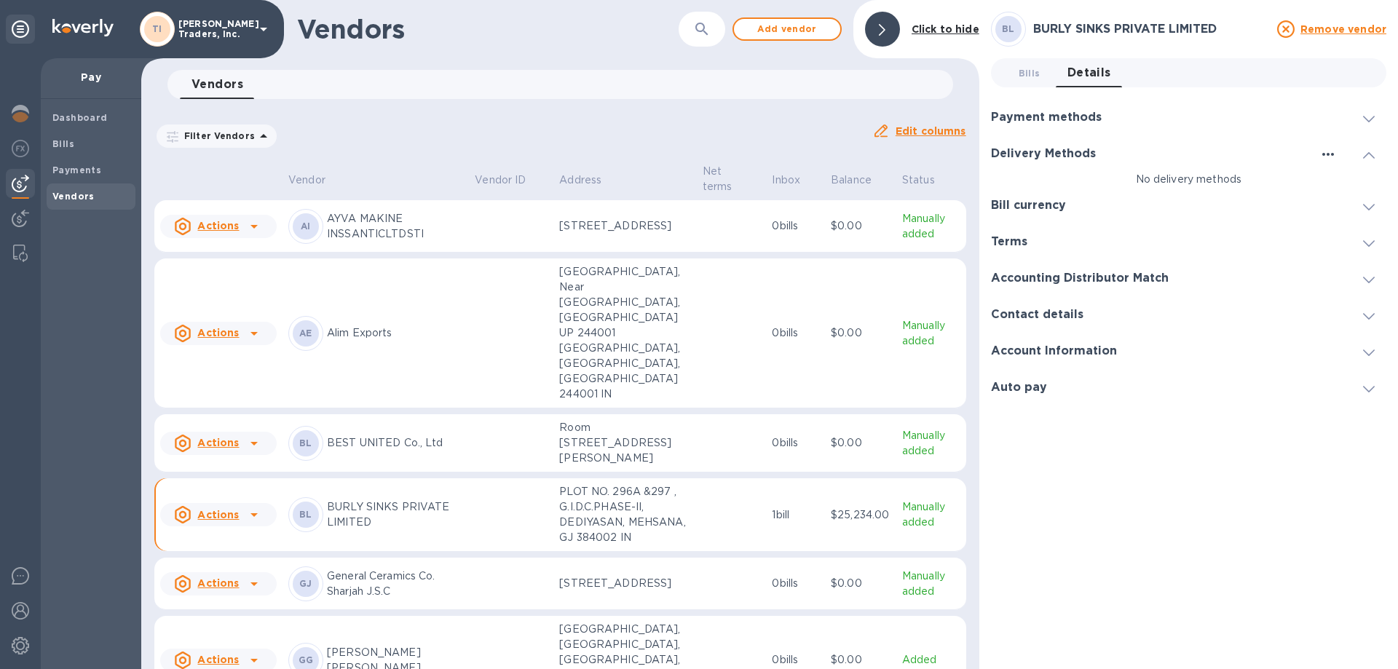
click at [1331, 153] on icon "button" at bounding box center [1328, 154] width 17 height 17
click at [1333, 189] on p "Add new" at bounding box center [1347, 184] width 48 height 15
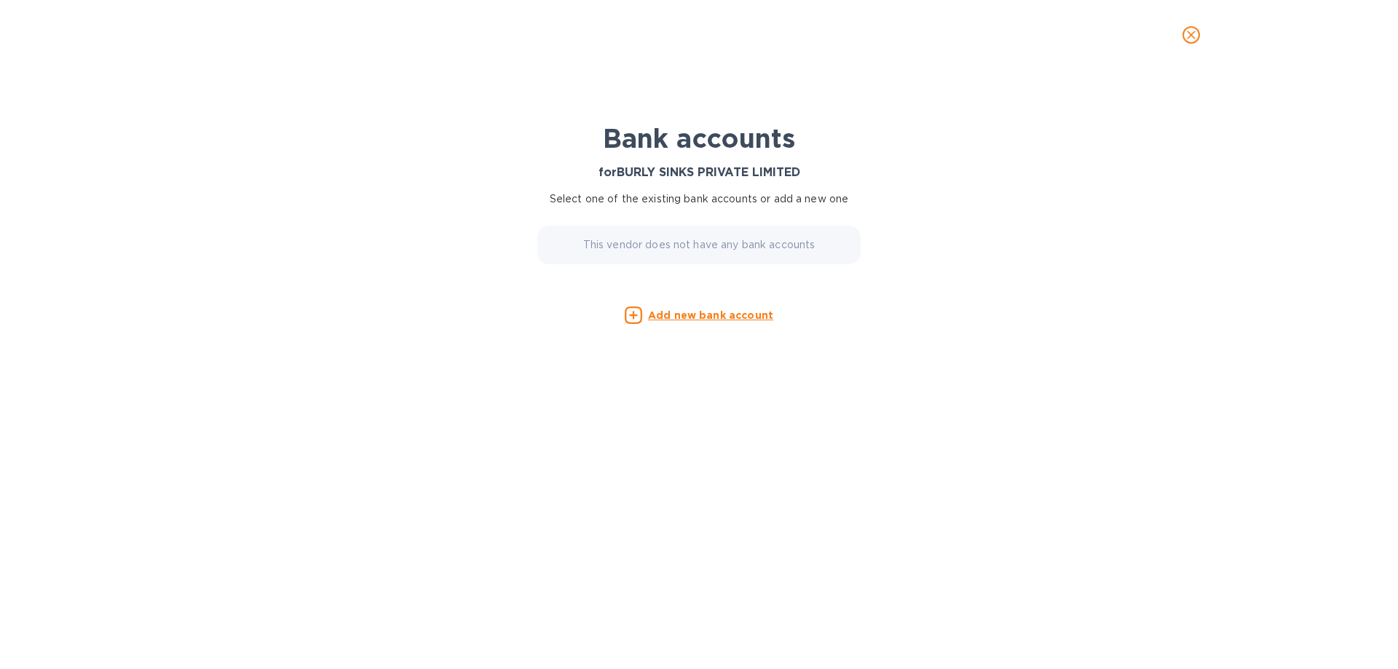
click at [712, 231] on div "This vendor does not have any bank accounts" at bounding box center [699, 245] width 323 height 39
click at [709, 240] on p "This vendor does not have any bank accounts" at bounding box center [699, 244] width 232 height 15
click at [677, 310] on u "Add new bank account" at bounding box center [710, 316] width 125 height 12
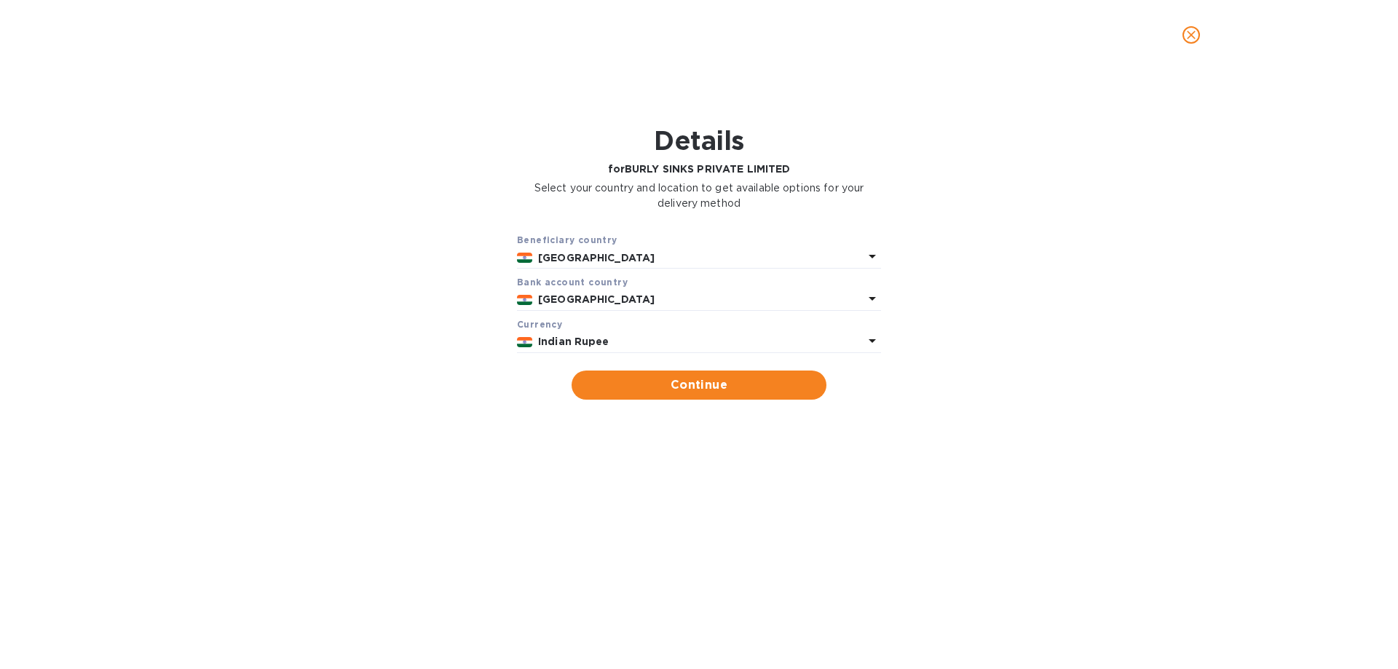
click at [656, 333] on div "Indian Rupee" at bounding box center [700, 341] width 331 height 21
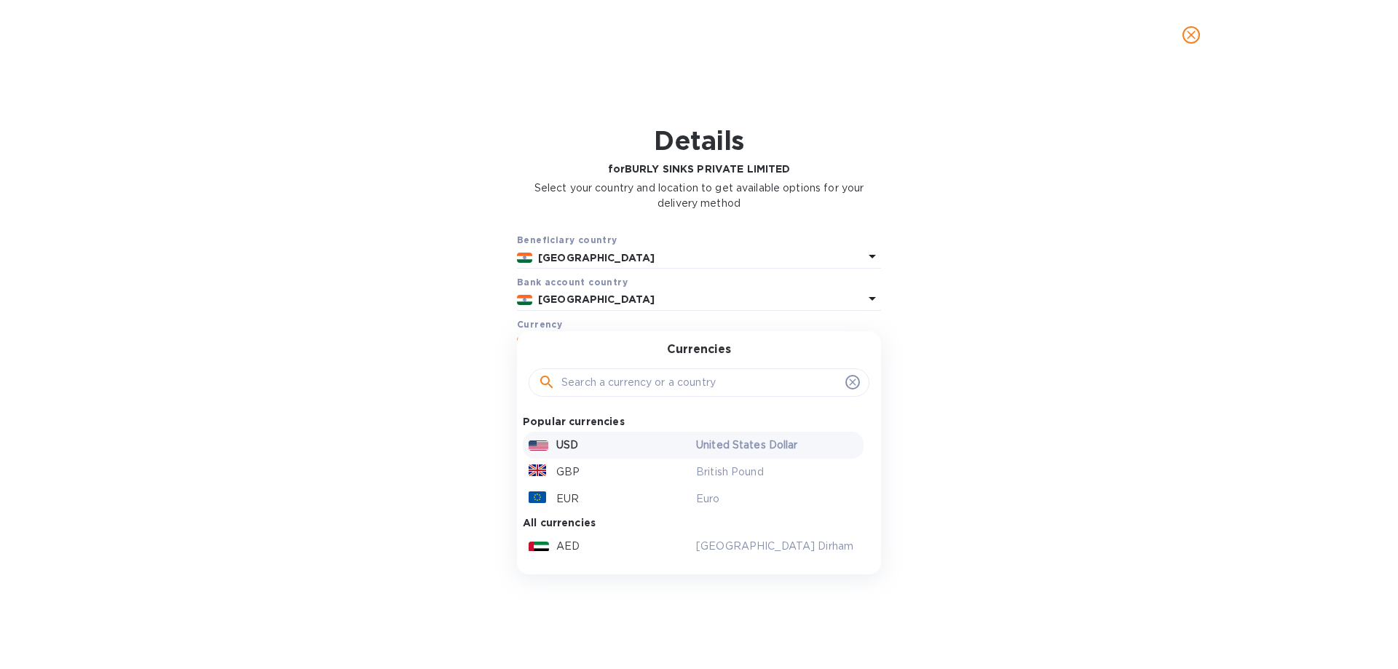
click at [592, 453] on div "USD" at bounding box center [610, 445] width 168 height 21
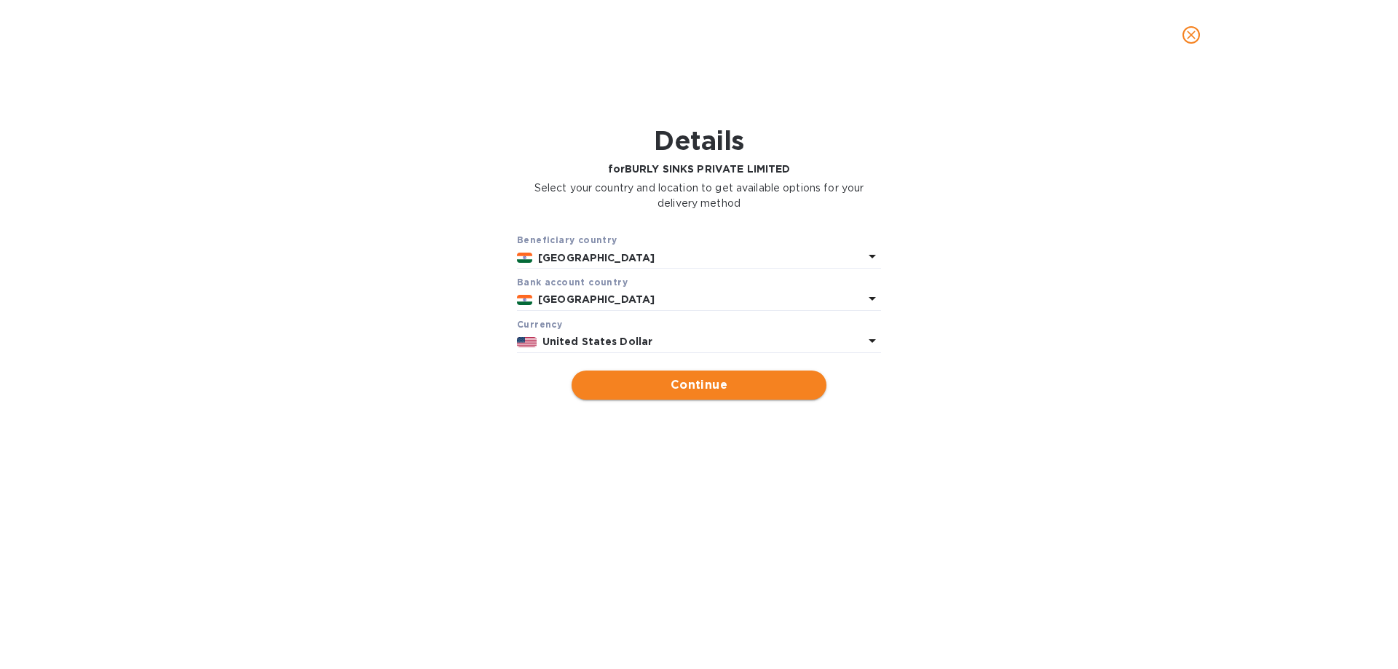
click at [707, 391] on span "Continue" at bounding box center [699, 385] width 232 height 17
type input "BURLY SINKS PRIVATE LIMITED"
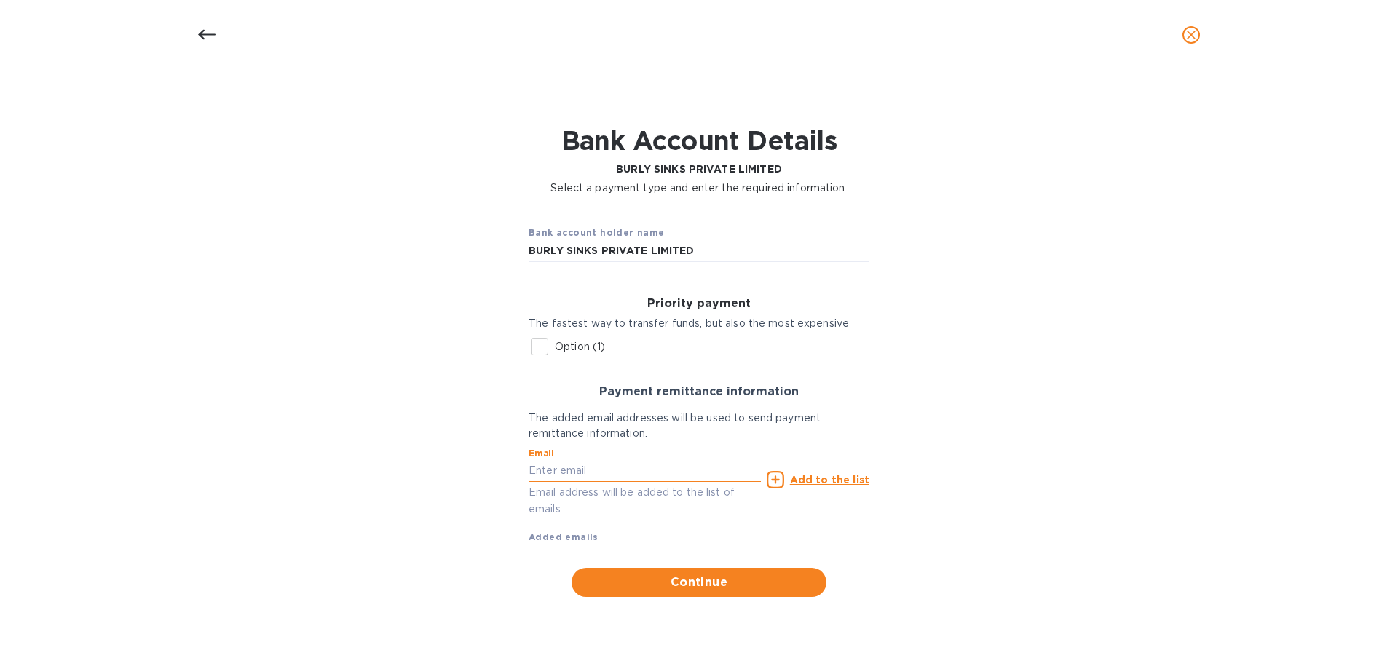
click at [596, 473] on input "text" at bounding box center [645, 471] width 232 height 22
type input "[EMAIL_ADDRESS][DOMAIN_NAME]"
click at [784, 477] on icon at bounding box center [775, 479] width 17 height 17
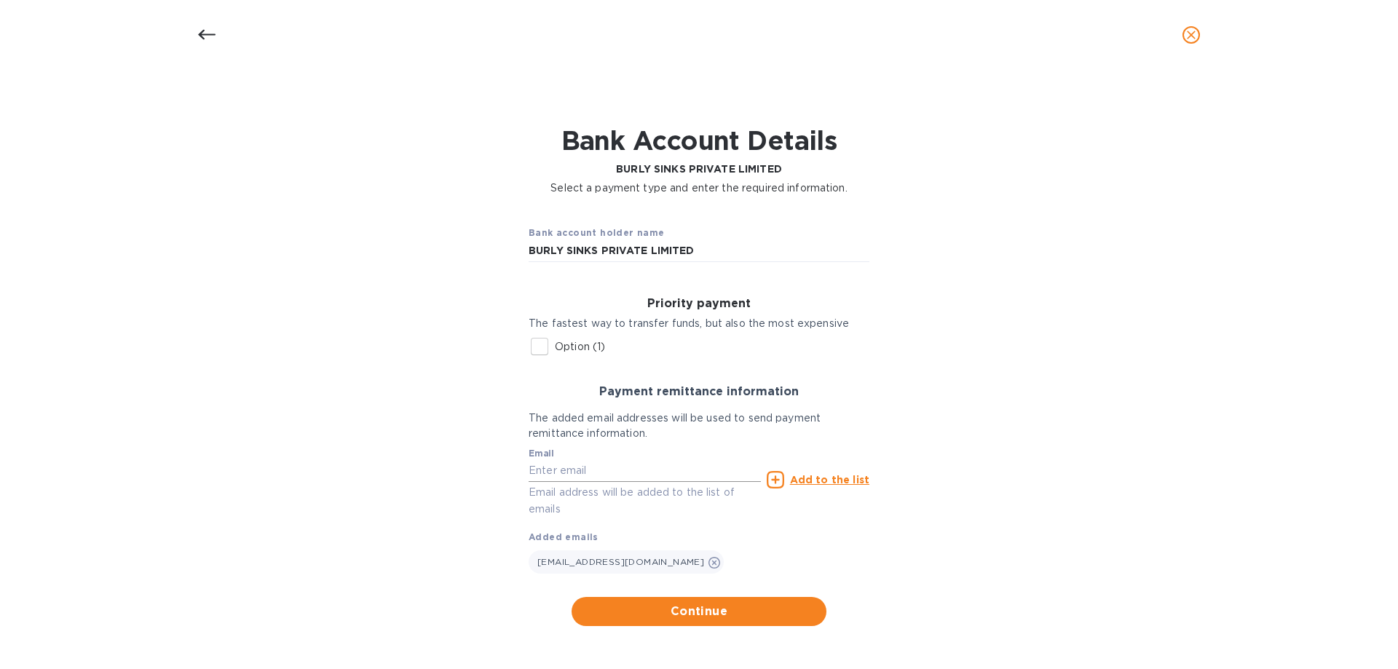
click at [545, 471] on input "text" at bounding box center [645, 471] width 232 height 22
type input "jonathan@thompsontraders.com"
click at [782, 479] on icon at bounding box center [775, 479] width 17 height 17
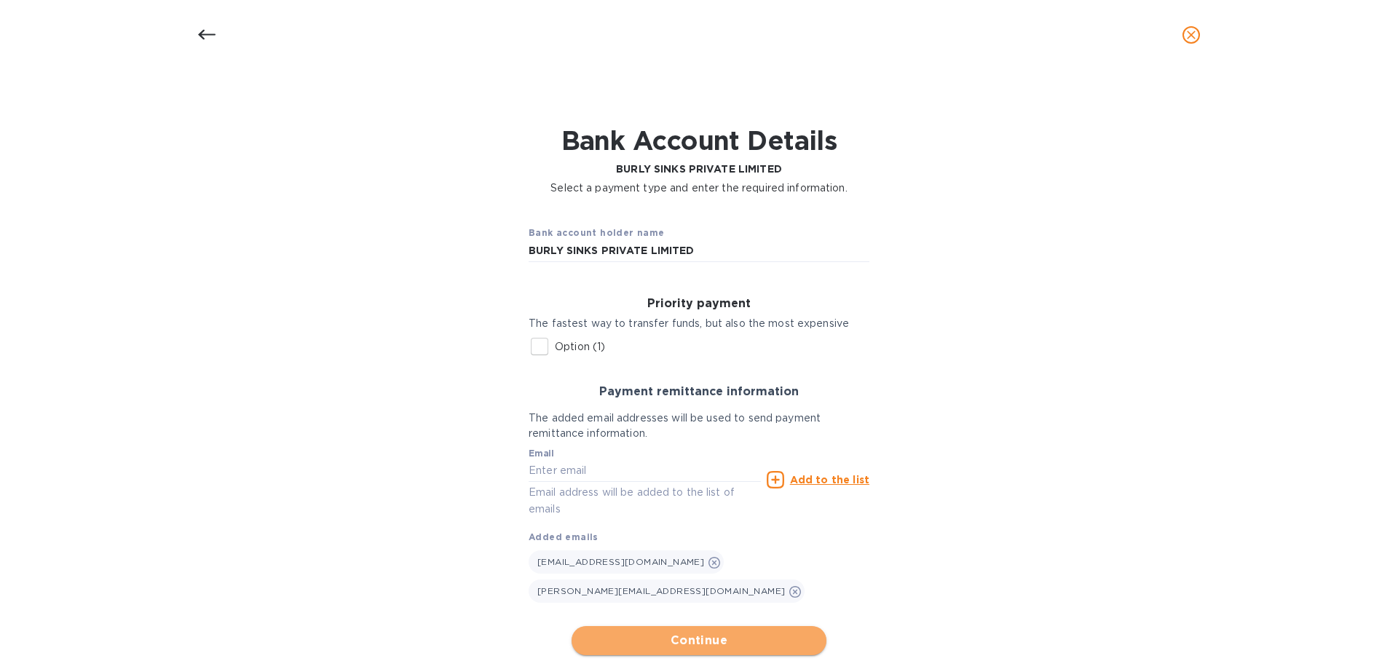
click at [744, 640] on span "Continue" at bounding box center [699, 640] width 232 height 17
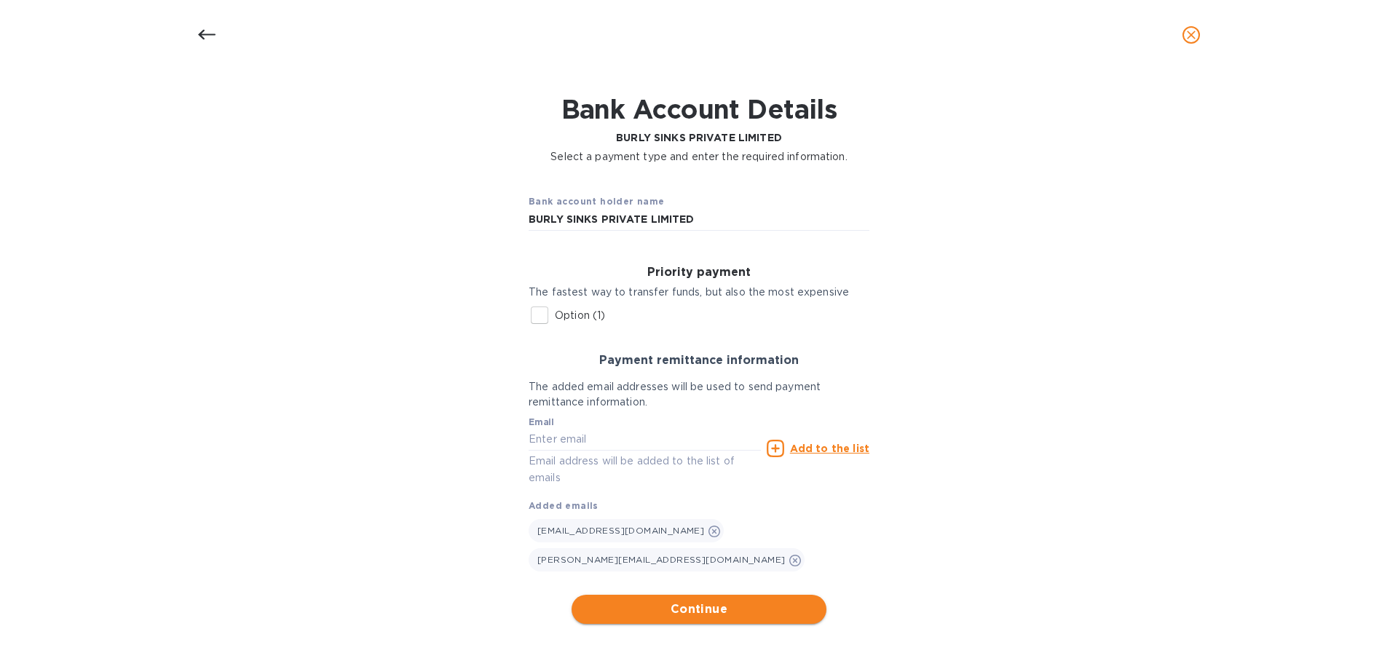
click at [657, 613] on span "Continue" at bounding box center [699, 609] width 232 height 17
click at [541, 319] on input "Option (1)" at bounding box center [539, 315] width 31 height 31
checkbox input "true"
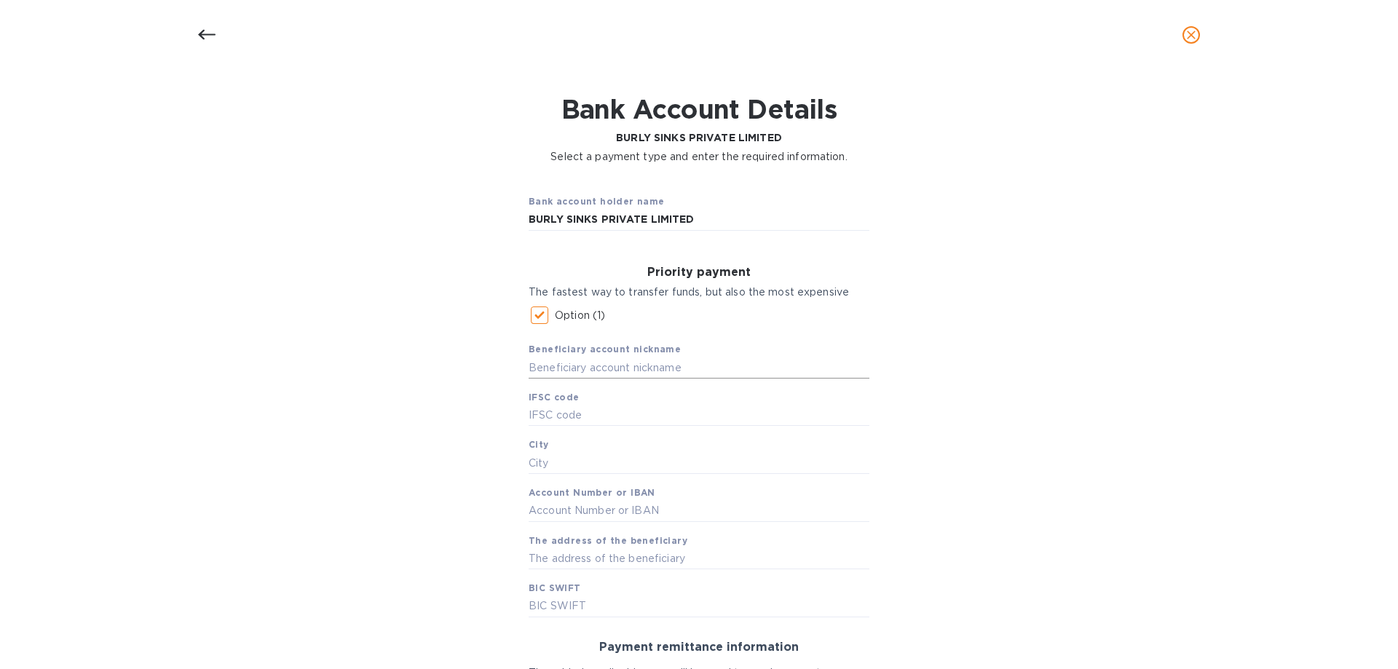
click at [599, 373] on input "text" at bounding box center [699, 368] width 341 height 22
type input "Burly Sinks PVT LT"
type input "UTIB000130"
type input "Mehsana"
type input "922020049321150"
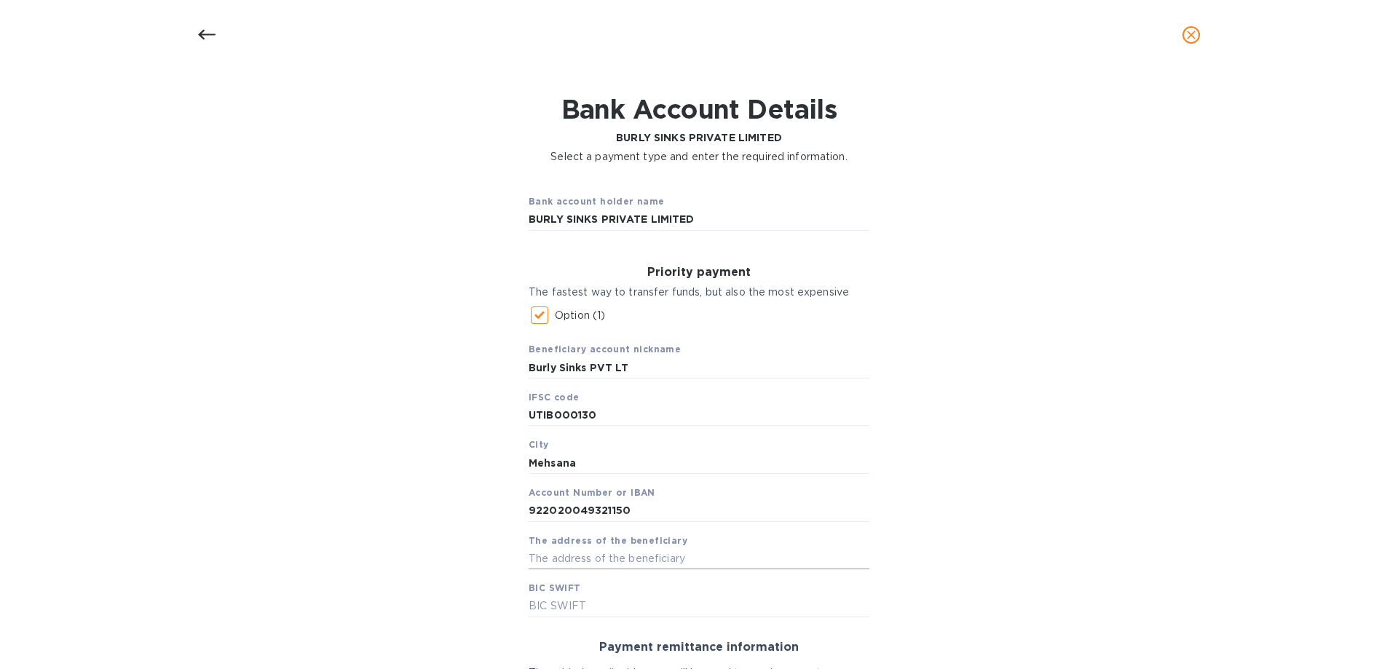
click at [544, 556] on input "text" at bounding box center [699, 559] width 341 height 22
type input "Plot No 296A"
click at [1188, 34] on icon "close" at bounding box center [1191, 35] width 15 height 15
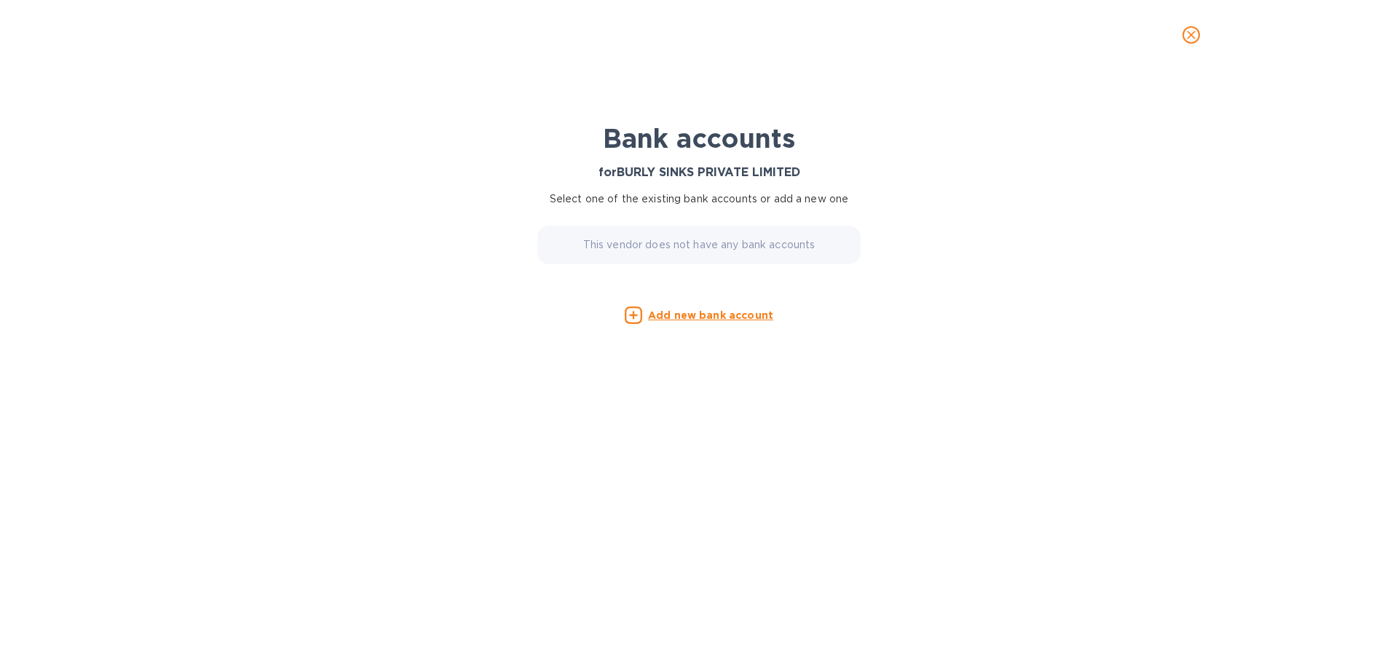
scroll to position [0, 0]
click at [1188, 34] on icon "close" at bounding box center [1191, 35] width 15 height 15
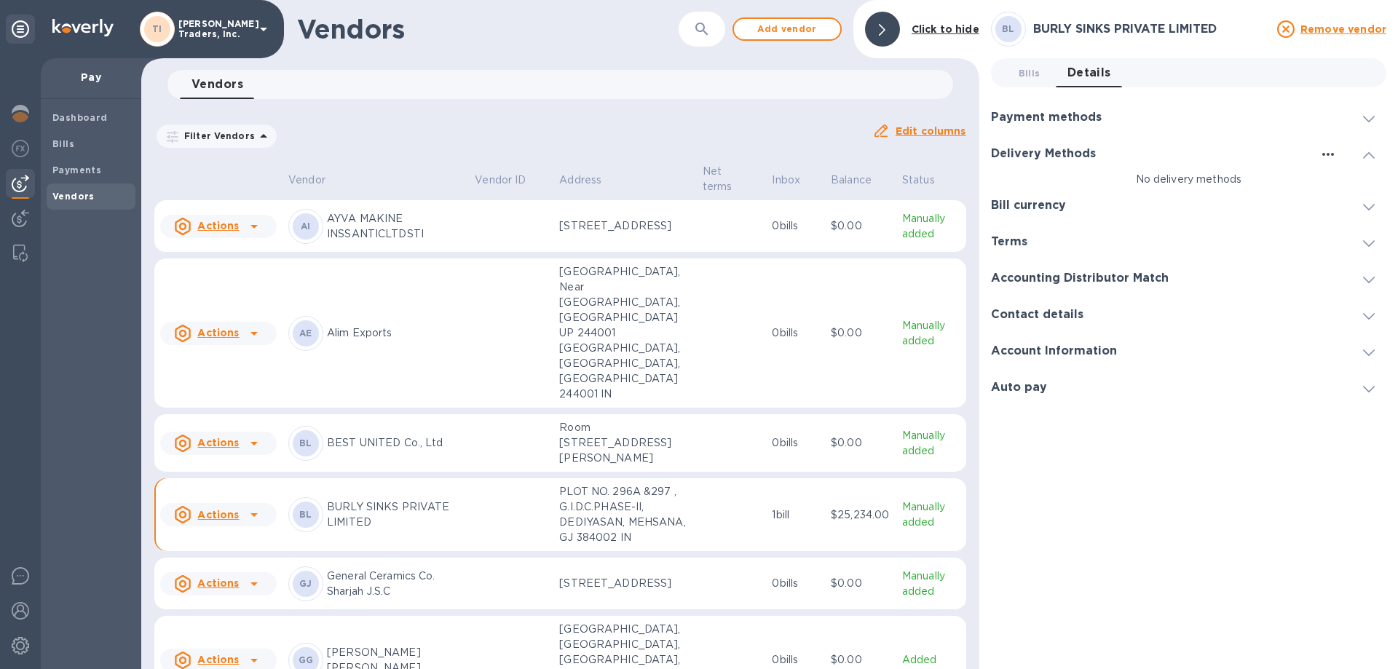
click at [1331, 155] on icon "button" at bounding box center [1328, 154] width 17 height 17
click at [1247, 62] on div at bounding box center [699, 334] width 1398 height 669
click at [886, 25] on span at bounding box center [882, 30] width 7 height 14
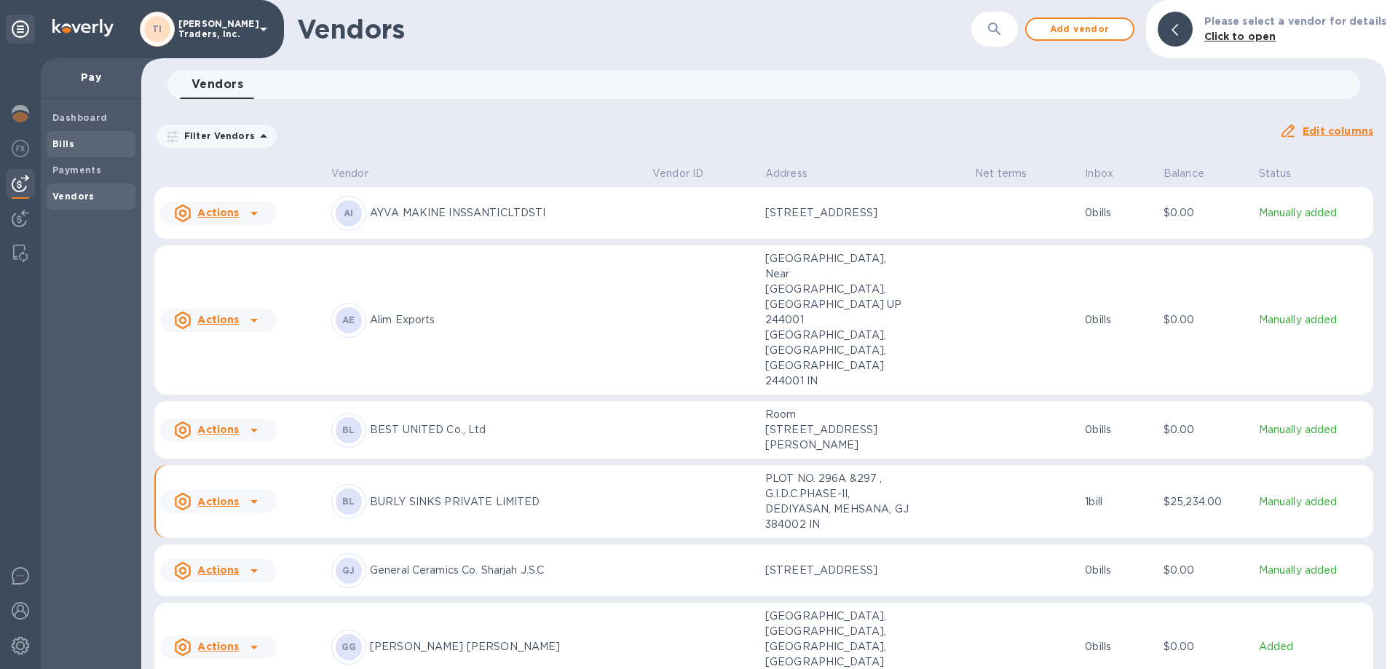
click at [49, 143] on div "Bills" at bounding box center [91, 144] width 89 height 26
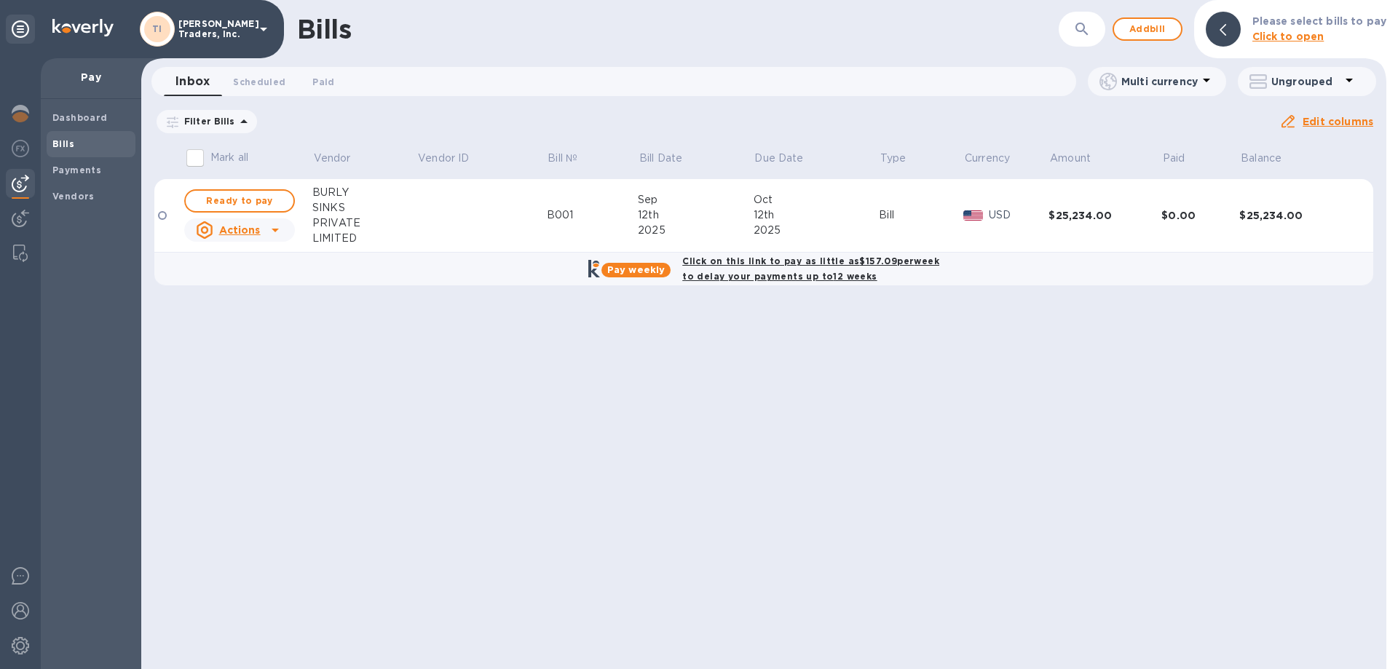
click at [721, 256] on b "Click on this link to pay as little as $157.09 per week to delay your payments …" at bounding box center [810, 269] width 257 height 26
checkbox input "true"
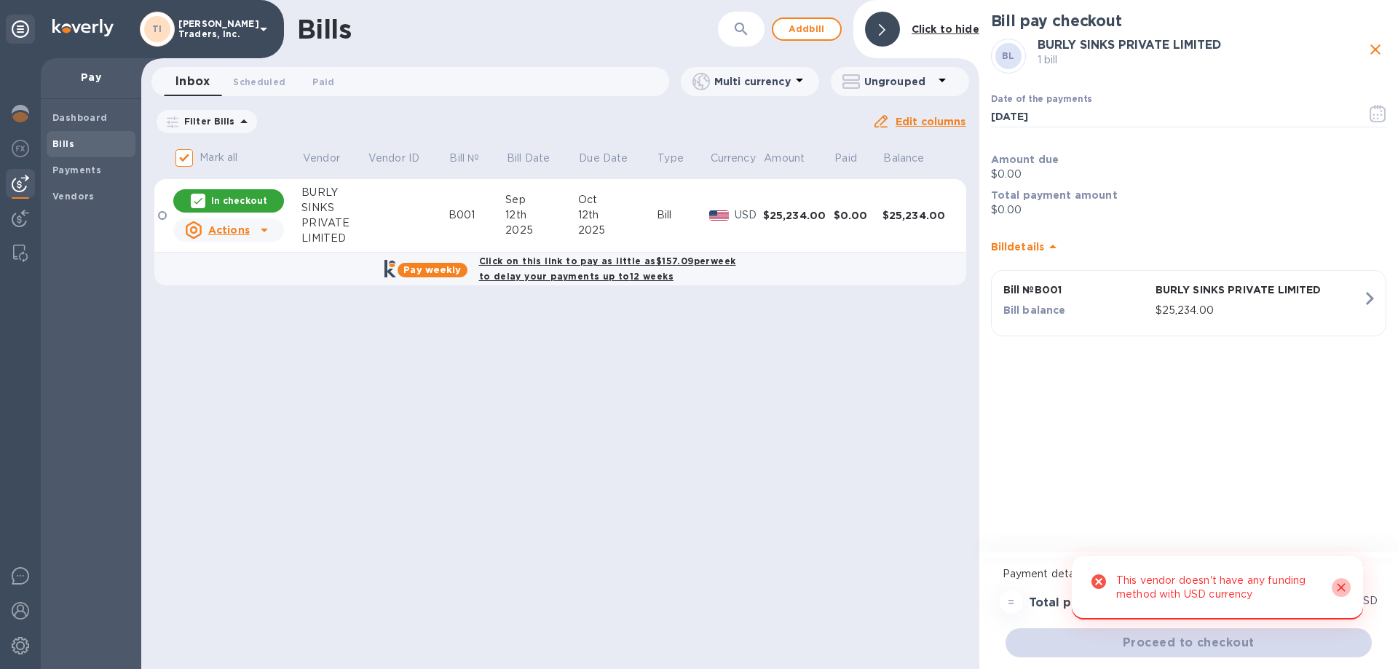
click at [1347, 584] on icon "Close" at bounding box center [1341, 587] width 15 height 15
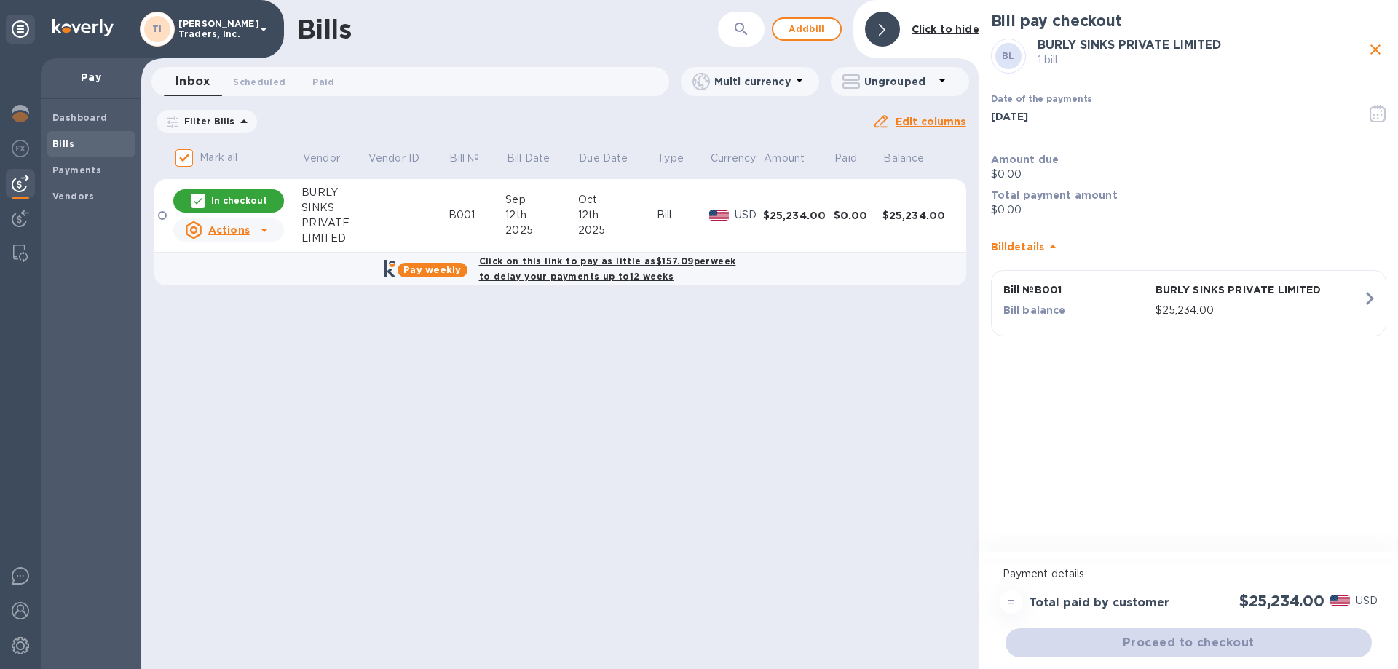
click at [890, 27] on div at bounding box center [882, 29] width 35 height 35
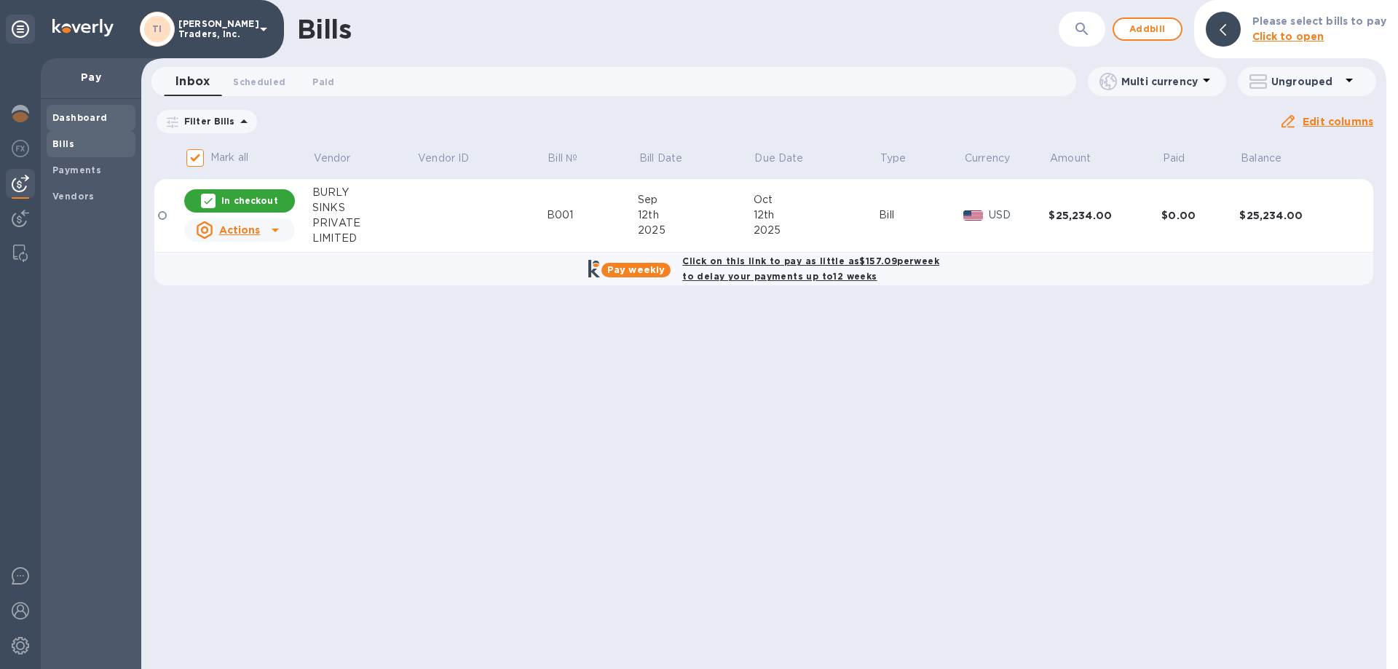
click at [60, 117] on b "Dashboard" at bounding box center [79, 117] width 55 height 11
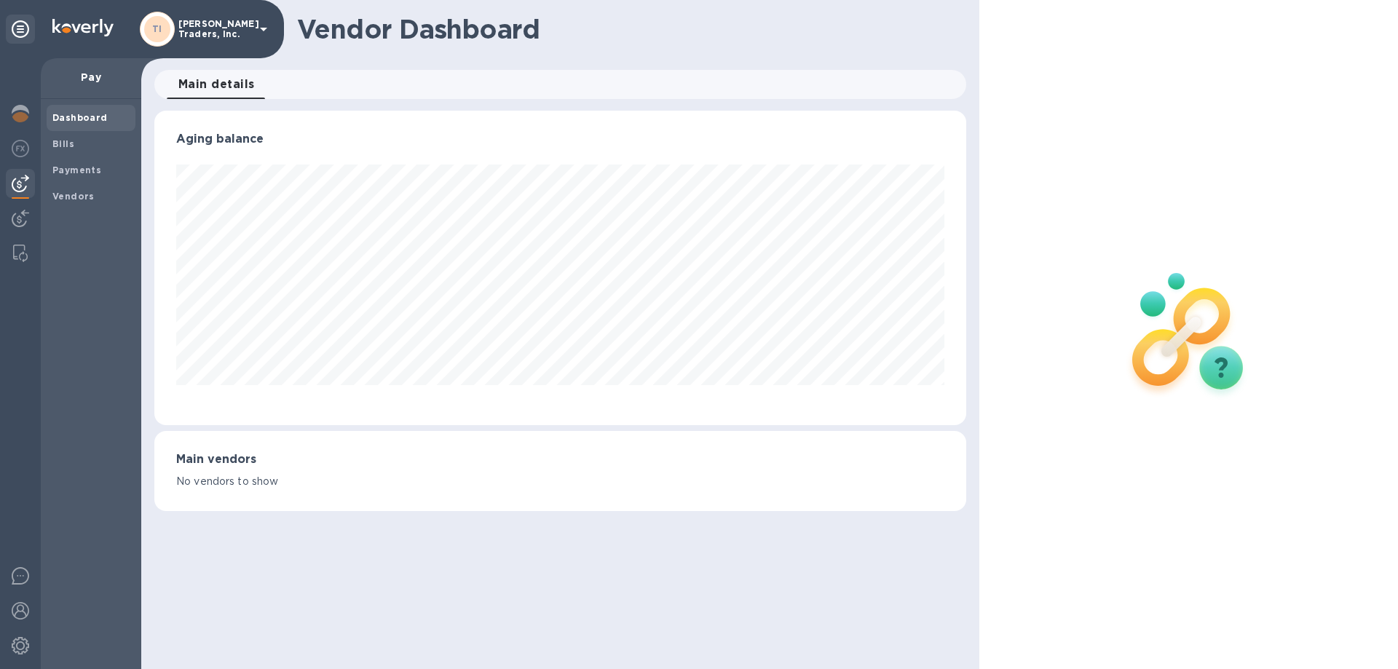
scroll to position [315, 811]
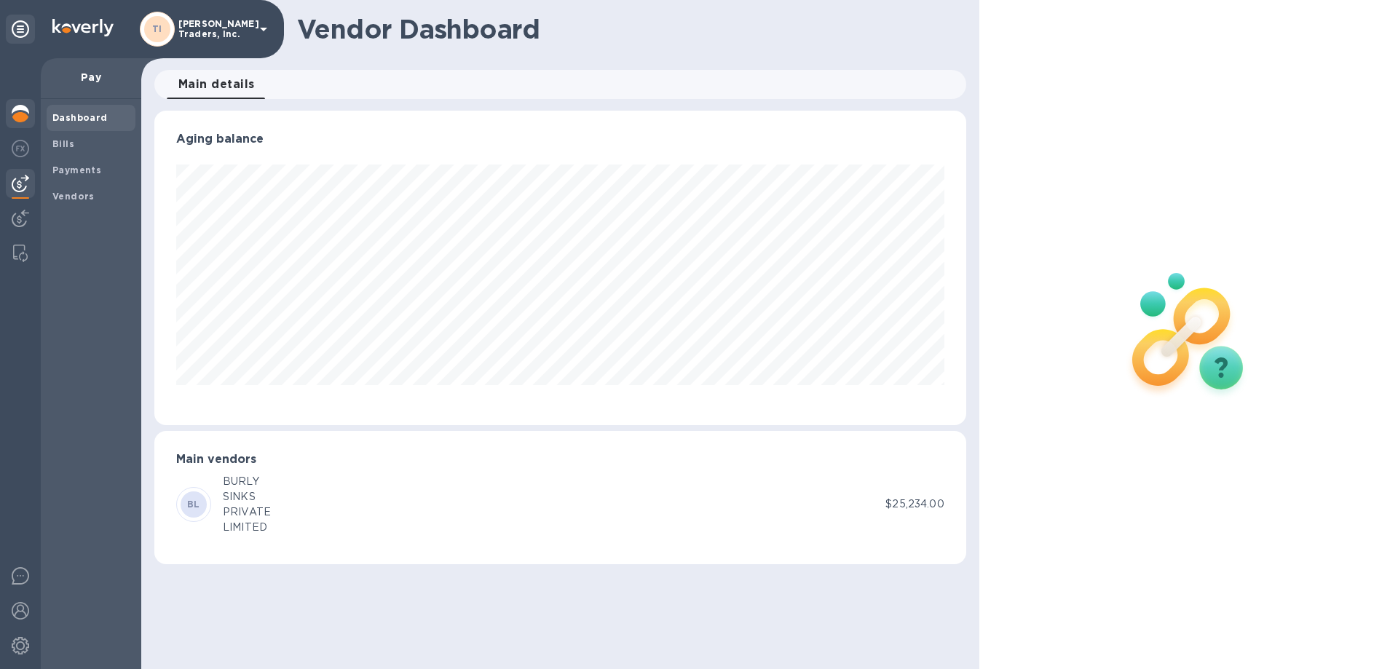
click at [29, 110] on div at bounding box center [20, 115] width 29 height 32
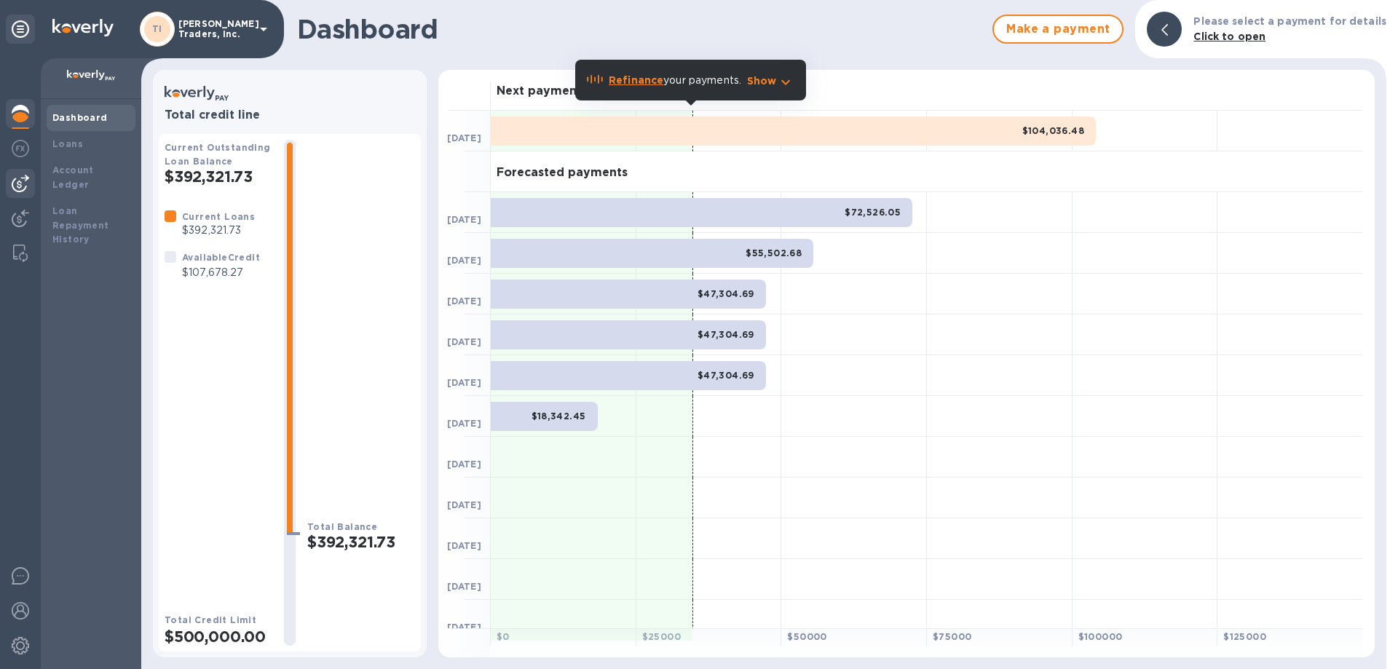
click at [11, 181] on div at bounding box center [20, 183] width 29 height 29
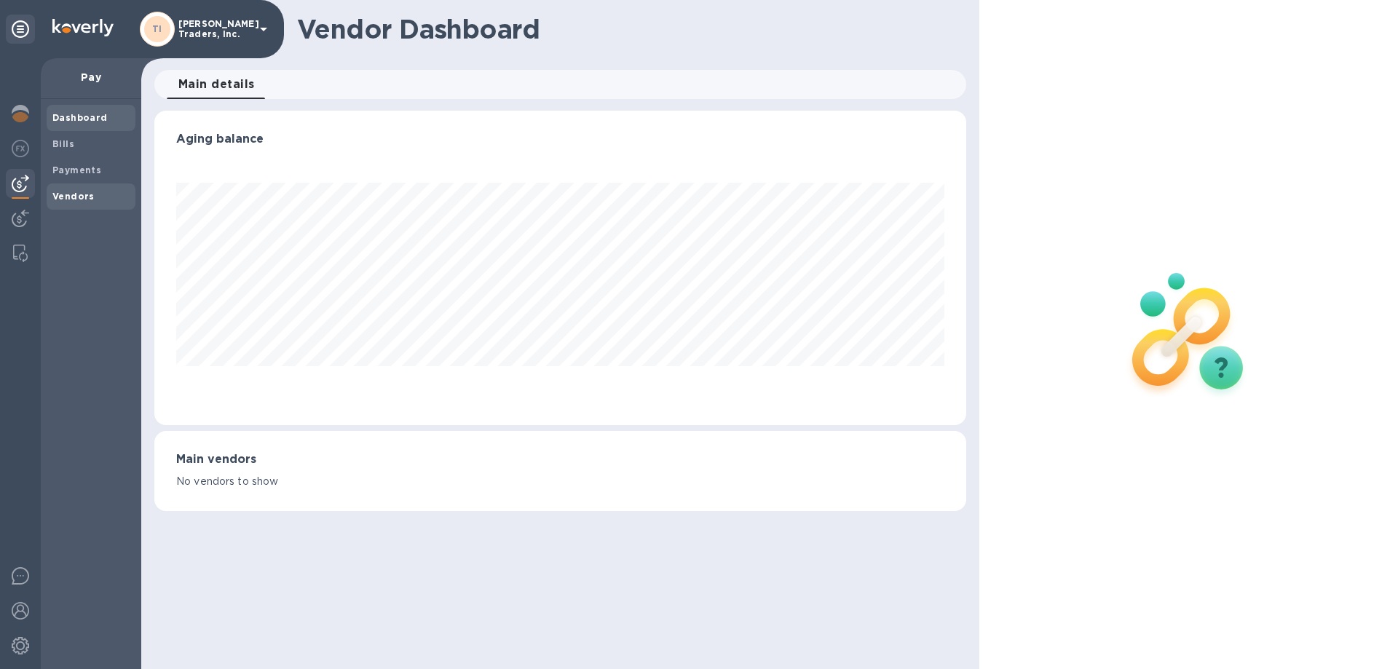
click at [68, 197] on b "Vendors" at bounding box center [73, 196] width 42 height 11
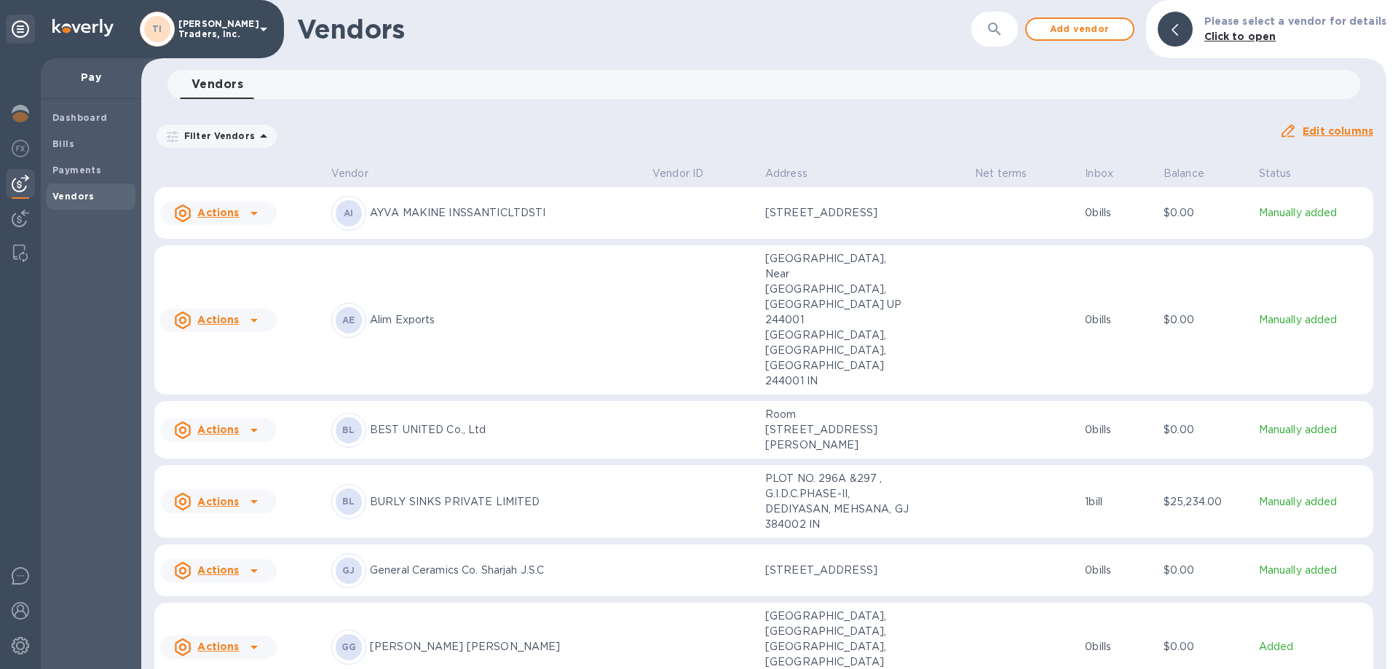
click at [516, 495] on p "BURLY SINKS PRIVATE LIMITED" at bounding box center [505, 502] width 271 height 15
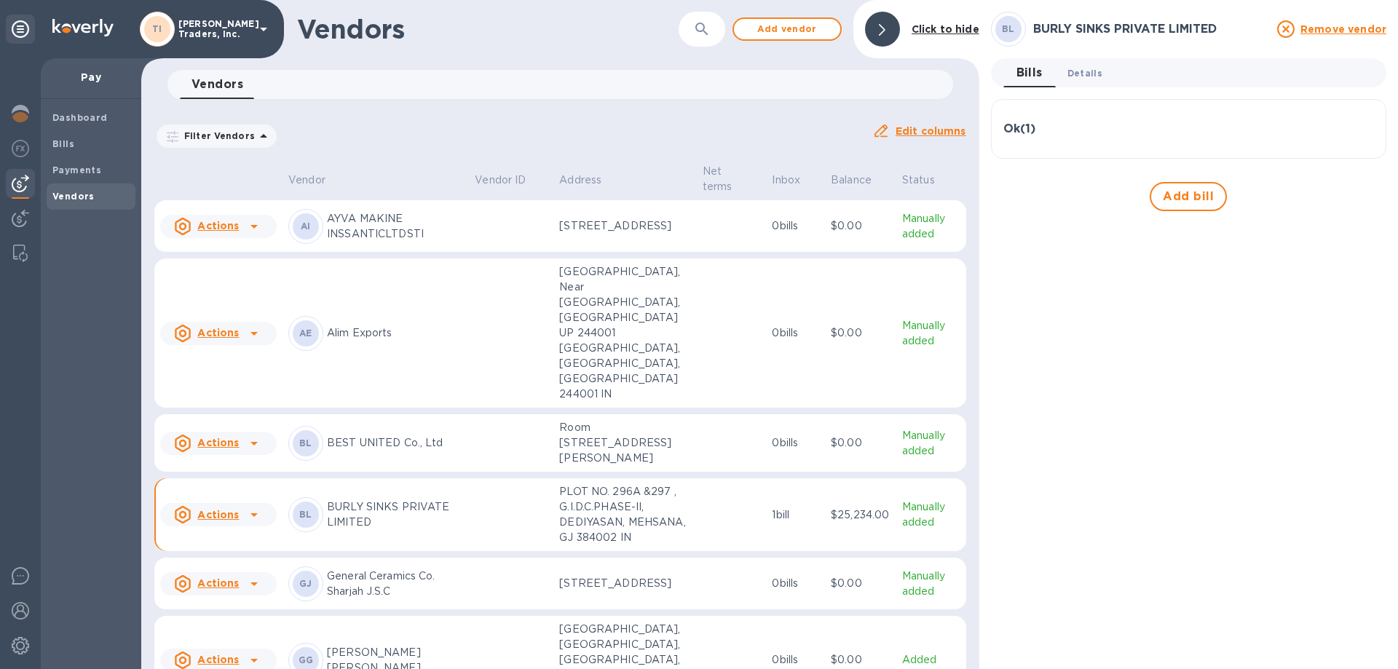
click at [1074, 73] on span "Details 0" at bounding box center [1085, 73] width 35 height 15
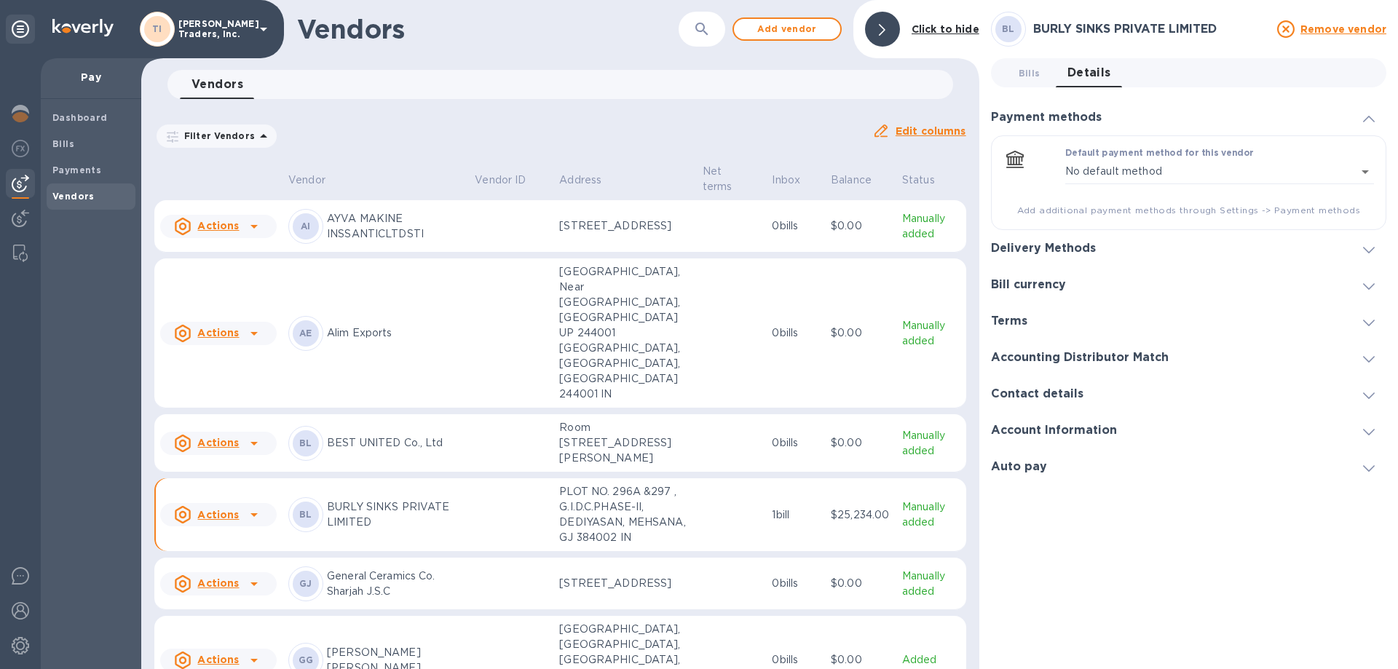
click at [1280, 253] on div "Delivery Methods" at bounding box center [1188, 248] width 395 height 36
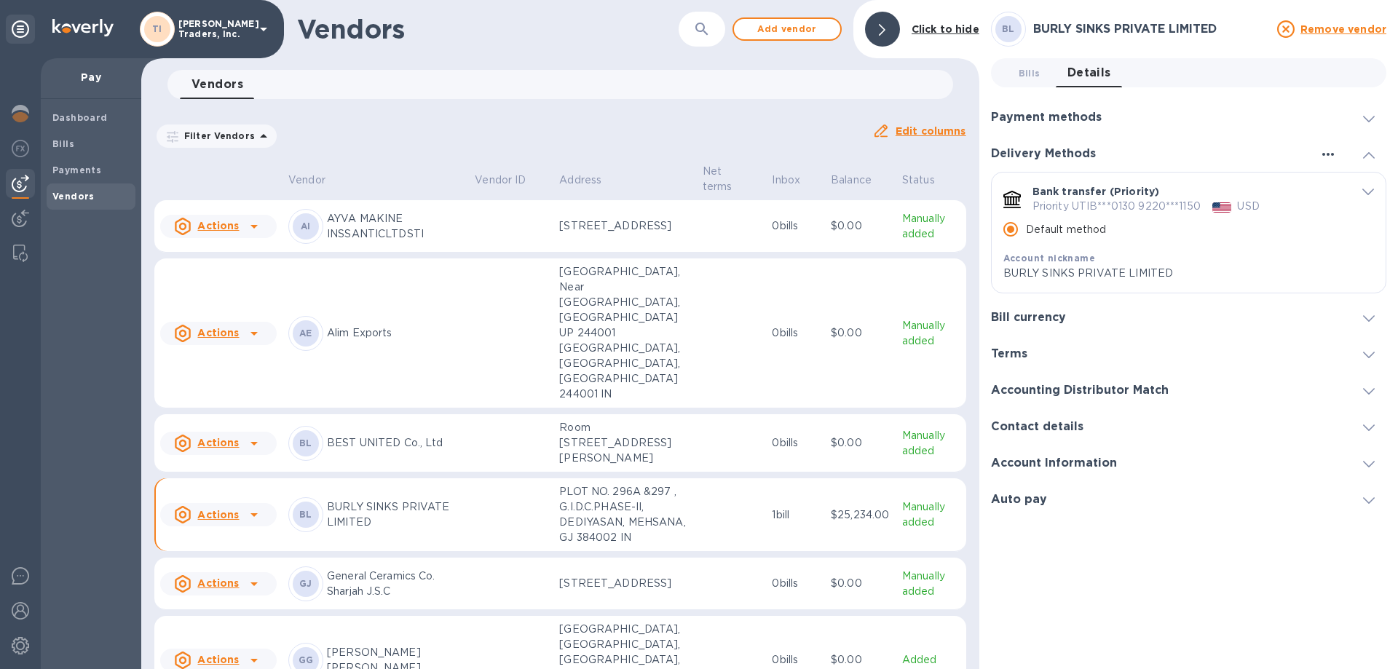
click at [1324, 152] on icon "button" at bounding box center [1328, 154] width 17 height 17
click at [1322, 151] on div at bounding box center [699, 334] width 1398 height 669
click at [1323, 151] on icon "button" at bounding box center [1328, 154] width 17 height 17
click at [1212, 469] on div at bounding box center [699, 334] width 1398 height 669
click at [1349, 465] on div at bounding box center [1363, 463] width 47 height 15
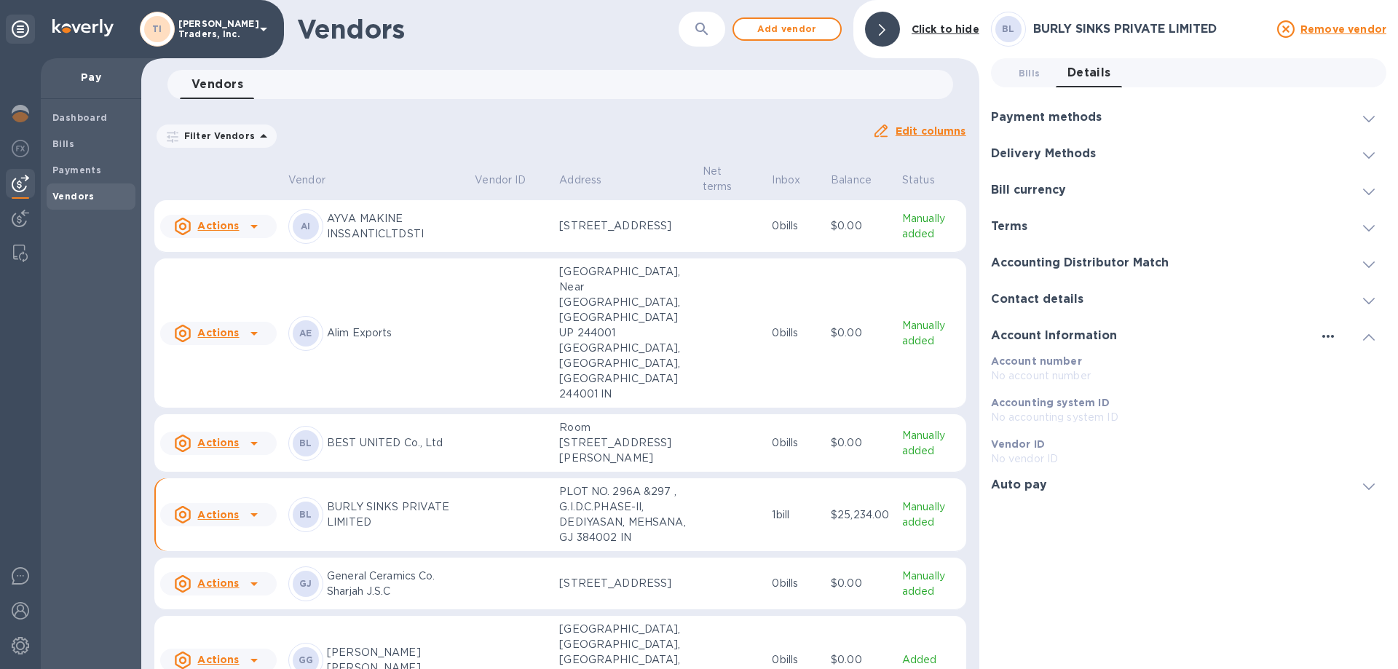
click at [1326, 343] on icon "button" at bounding box center [1328, 336] width 17 height 17
click at [1338, 365] on p "Edit" at bounding box center [1345, 366] width 23 height 15
click at [1367, 335] on icon at bounding box center [1369, 337] width 12 height 7
click at [1366, 149] on span at bounding box center [1369, 154] width 12 height 14
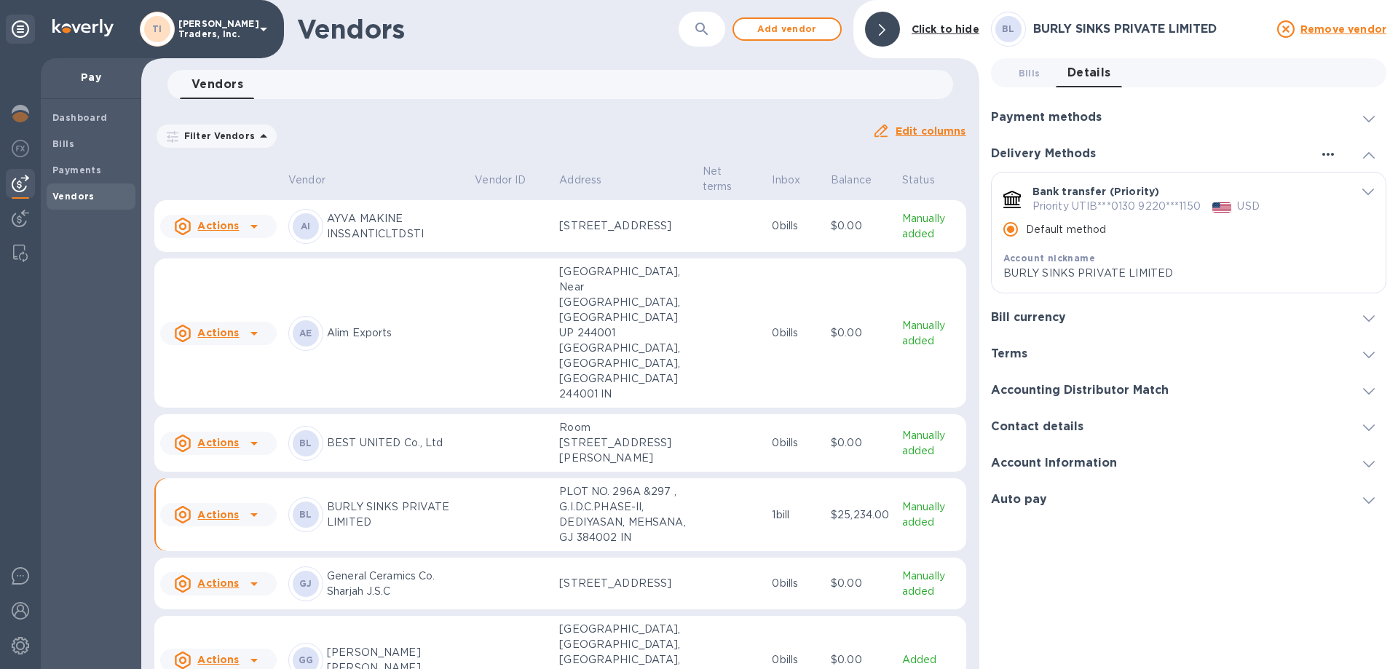
click at [1338, 157] on button "button" at bounding box center [1328, 155] width 23 height 12
click at [1330, 177] on p "Add new" at bounding box center [1347, 184] width 48 height 15
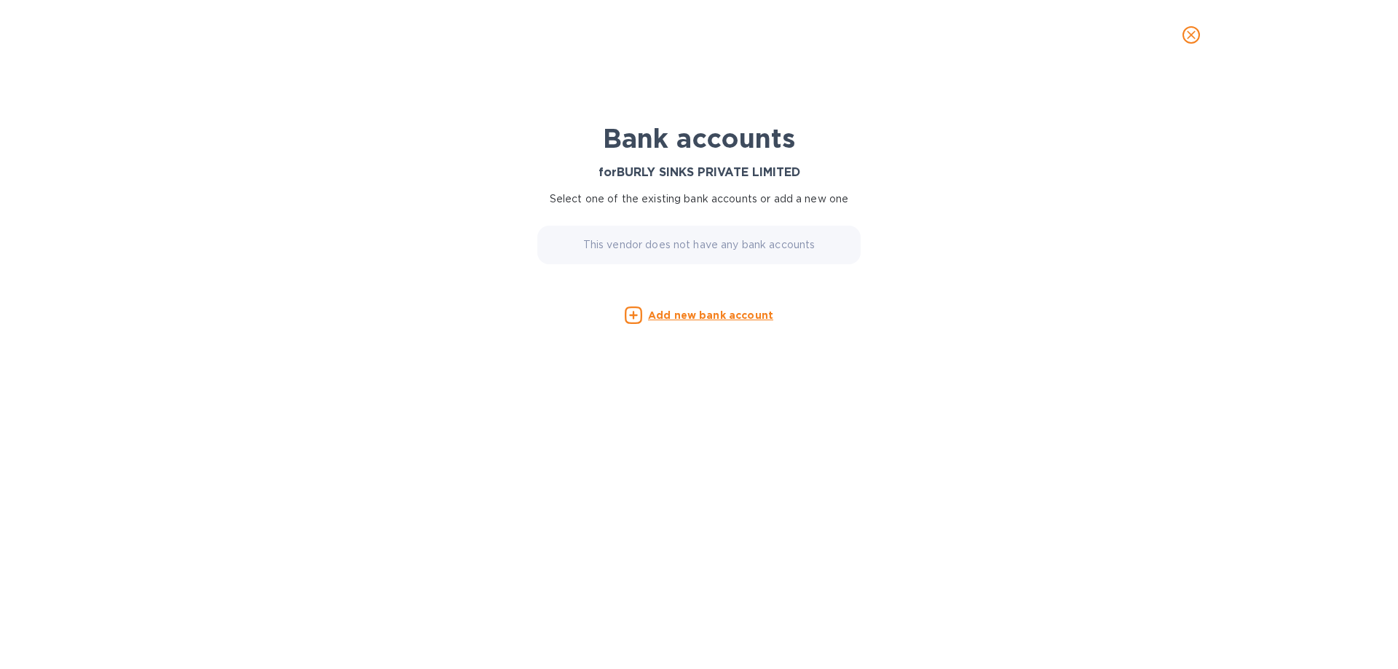
click at [1192, 27] on span "close" at bounding box center [1191, 34] width 17 height 17
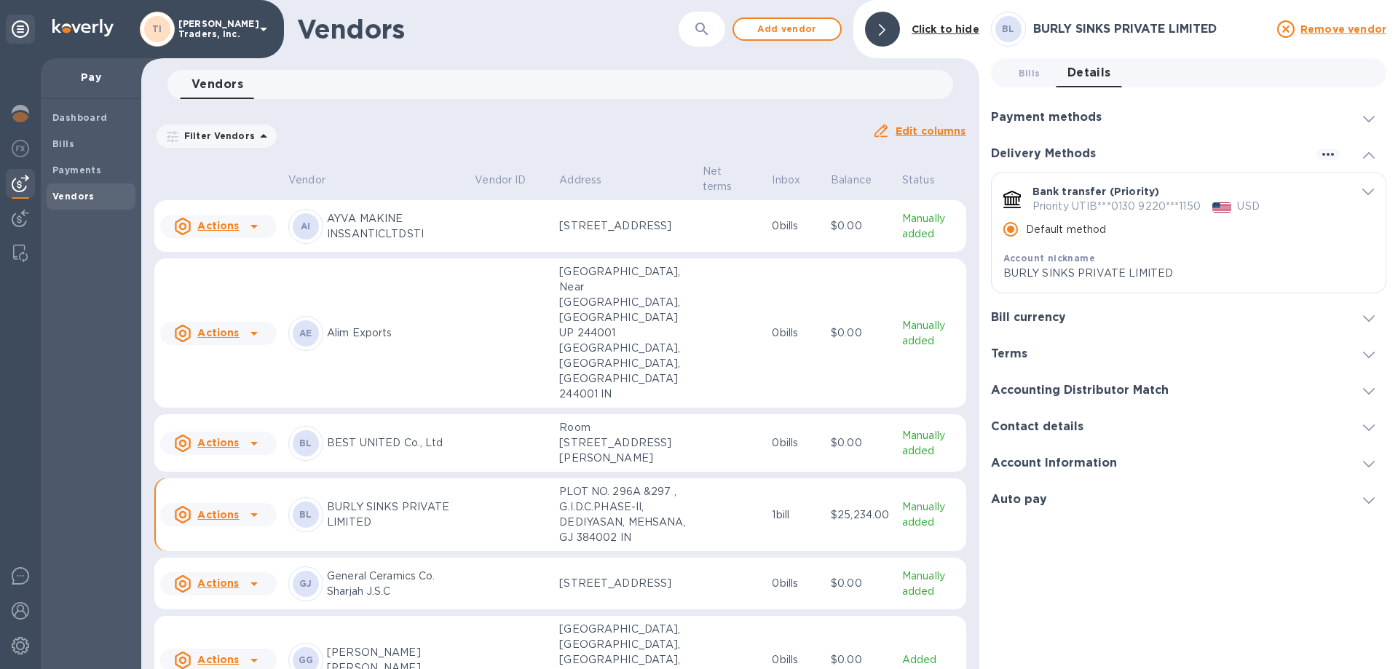
click at [1133, 200] on p "Priority UTIB***0130 9220***1150" at bounding box center [1117, 206] width 168 height 15
click at [1126, 190] on p "Bank transfer (Priority)" at bounding box center [1096, 191] width 127 height 15
click at [874, 27] on div at bounding box center [882, 29] width 35 height 35
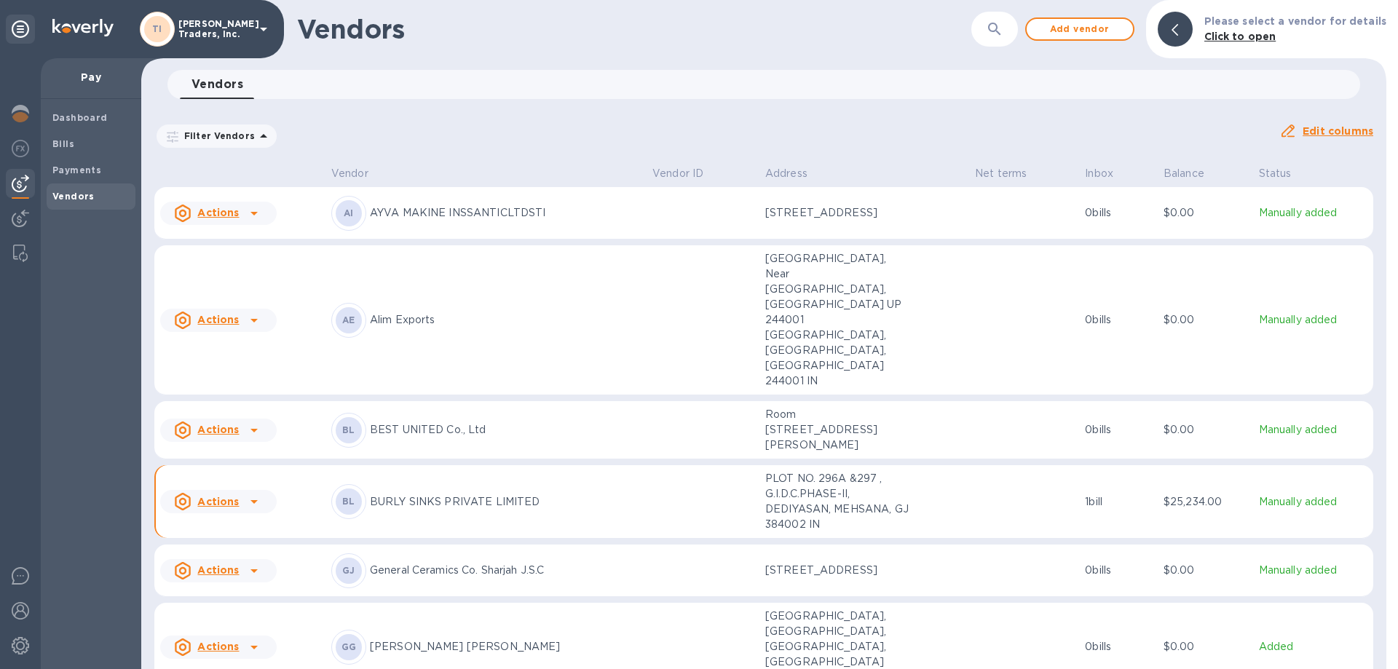
click at [397, 495] on p "BURLY SINKS PRIVATE LIMITED" at bounding box center [505, 502] width 271 height 15
click at [484, 495] on p "BURLY SINKS PRIVATE LIMITED" at bounding box center [505, 502] width 271 height 15
click at [449, 495] on p "BURLY SINKS PRIVATE LIMITED" at bounding box center [505, 502] width 271 height 15
click at [736, 465] on td at bounding box center [703, 502] width 113 height 74
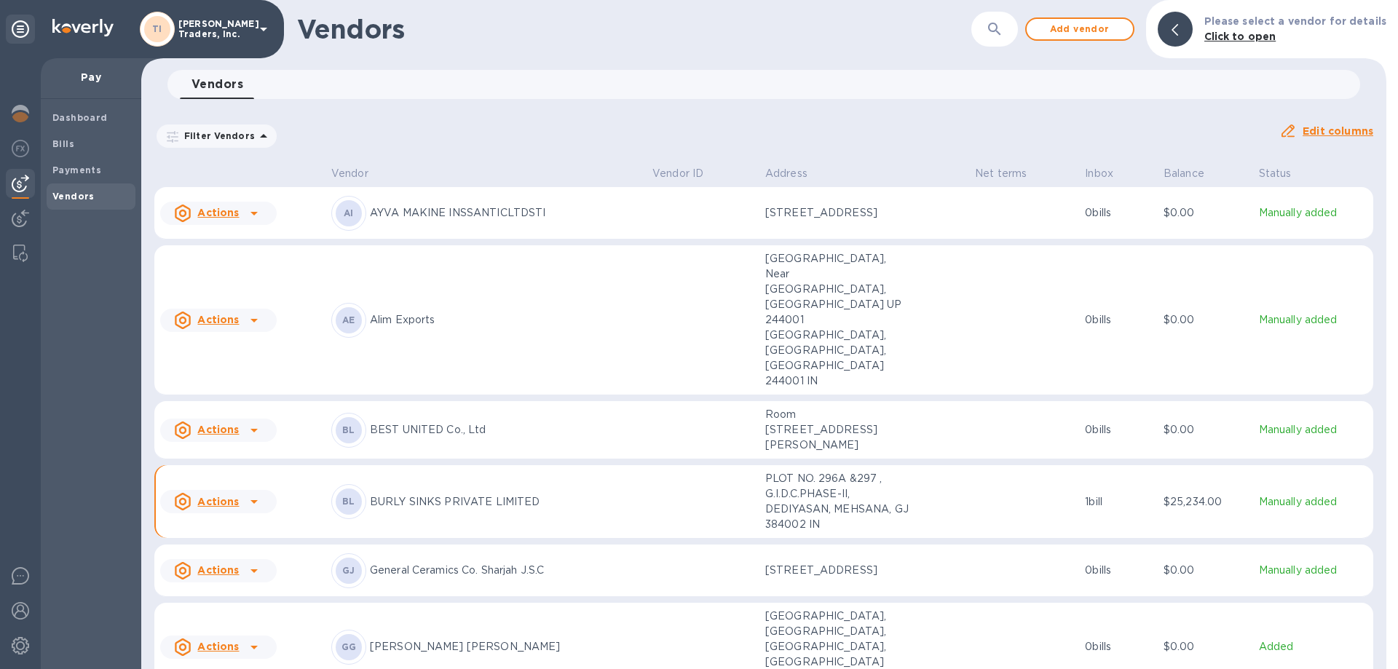
click at [974, 465] on td at bounding box center [1024, 502] width 110 height 74
click at [1253, 465] on td "Manually added" at bounding box center [1313, 502] width 120 height 74
click at [1328, 130] on u "Edit columns" at bounding box center [1338, 131] width 71 height 12
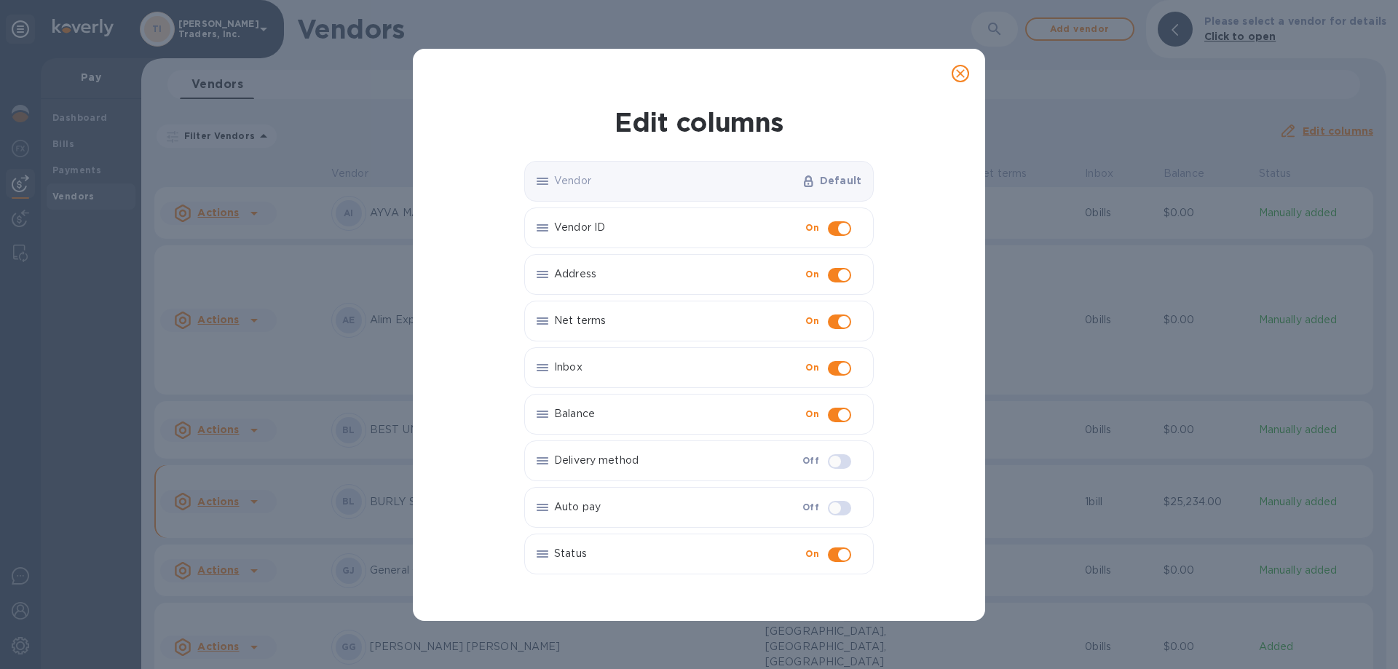
click at [948, 71] on button "close" at bounding box center [960, 73] width 35 height 35
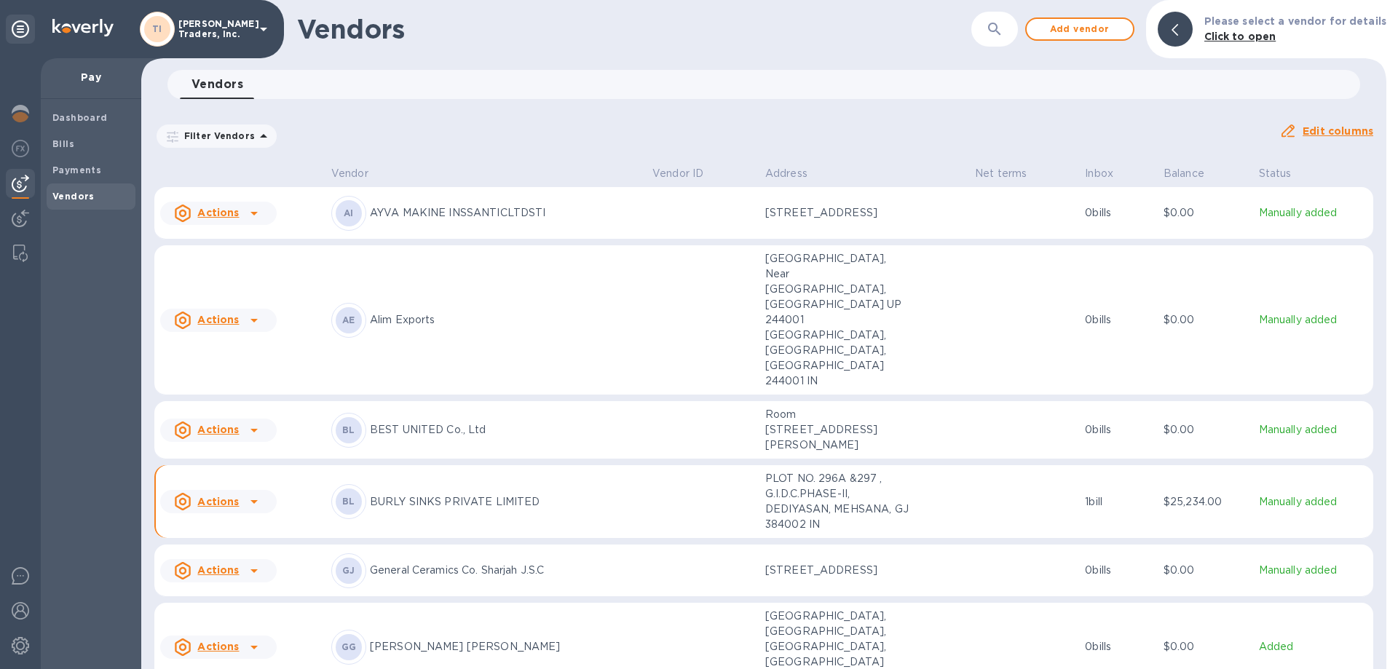
click at [247, 493] on icon at bounding box center [253, 501] width 17 height 17
click at [516, 448] on div at bounding box center [699, 334] width 1398 height 669
click at [517, 495] on p "BURLY SINKS PRIVATE LIMITED" at bounding box center [505, 502] width 271 height 15
click at [657, 465] on td at bounding box center [703, 502] width 113 height 74
drag, startPoint x: 704, startPoint y: 454, endPoint x: 688, endPoint y: 450, distance: 17.1
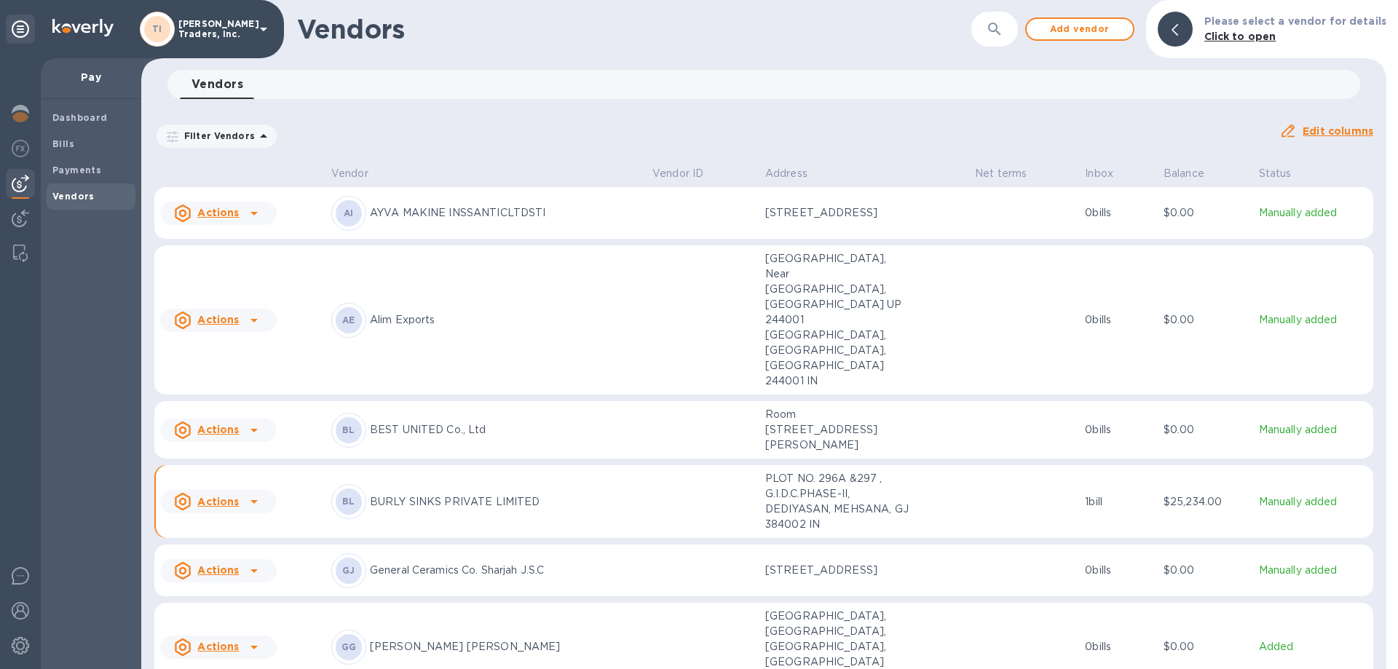
click at [701, 465] on td at bounding box center [703, 502] width 113 height 74
click at [86, 176] on span "Payments" at bounding box center [76, 170] width 49 height 15
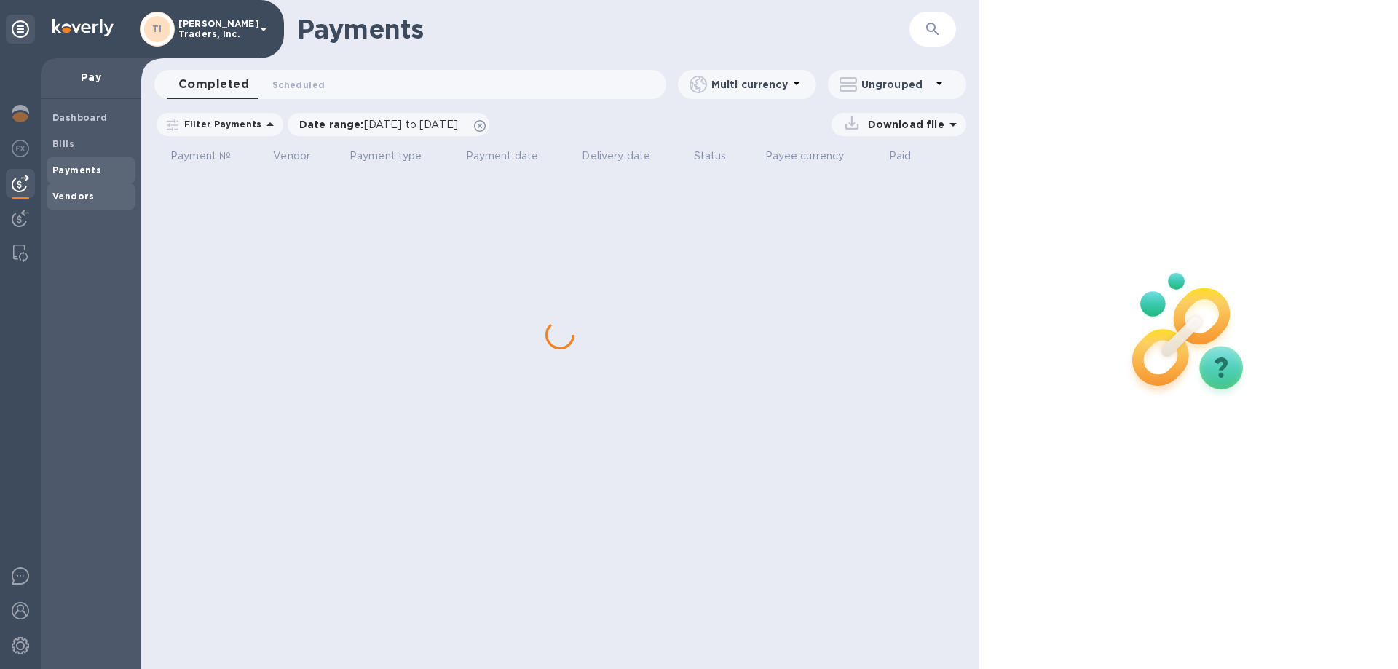
click at [81, 194] on b "Vendors" at bounding box center [73, 196] width 42 height 11
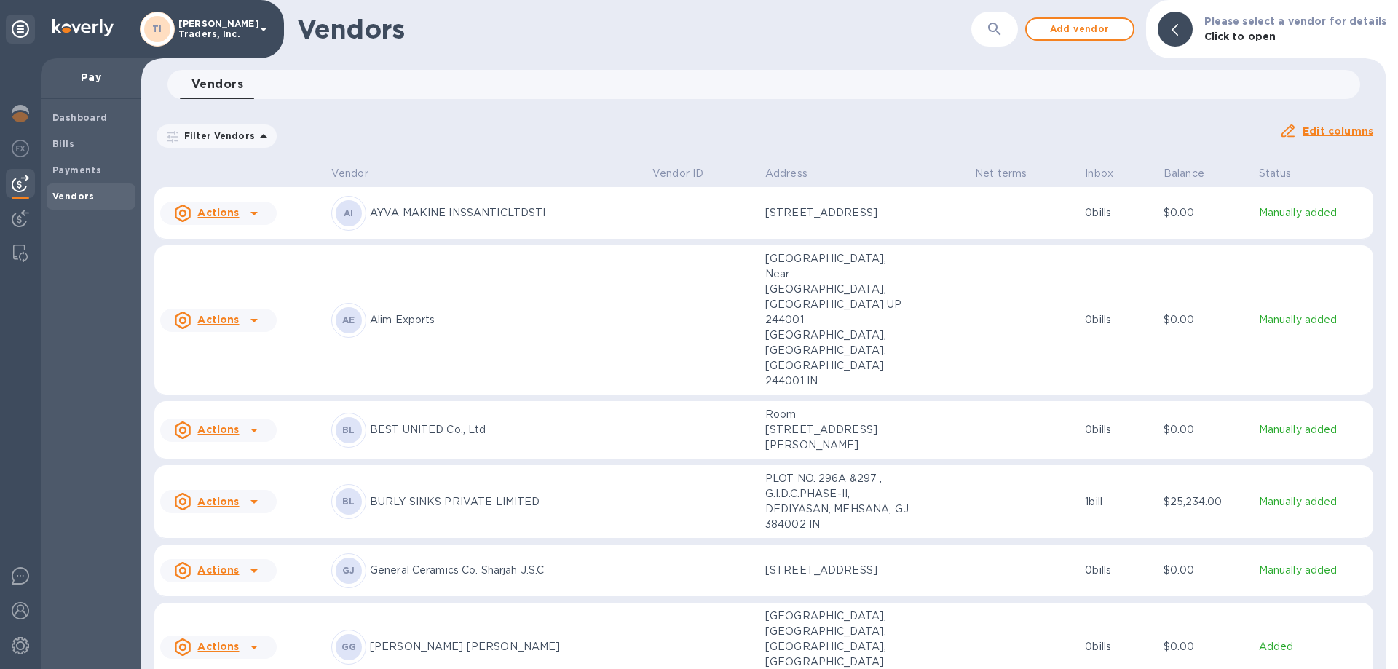
click at [604, 495] on p "BURLY SINKS PRIVATE LIMITED" at bounding box center [505, 502] width 271 height 15
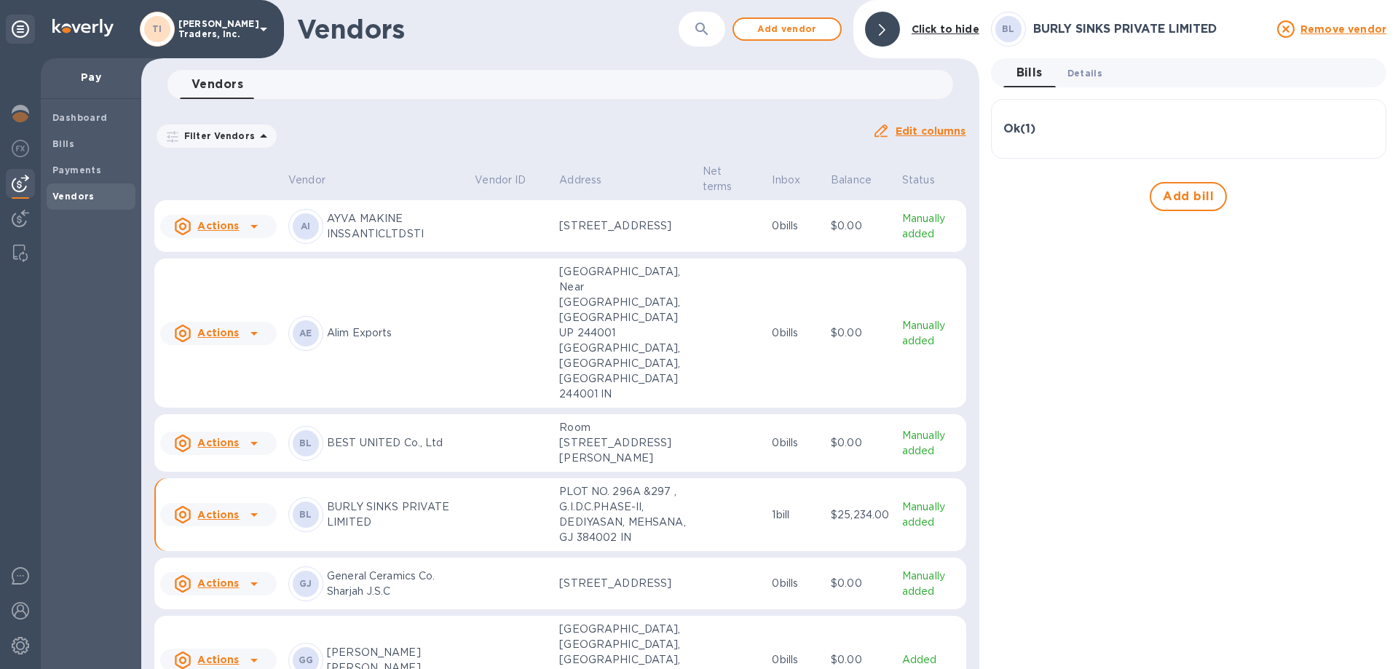
click at [1077, 74] on span "Details 0" at bounding box center [1085, 73] width 35 height 15
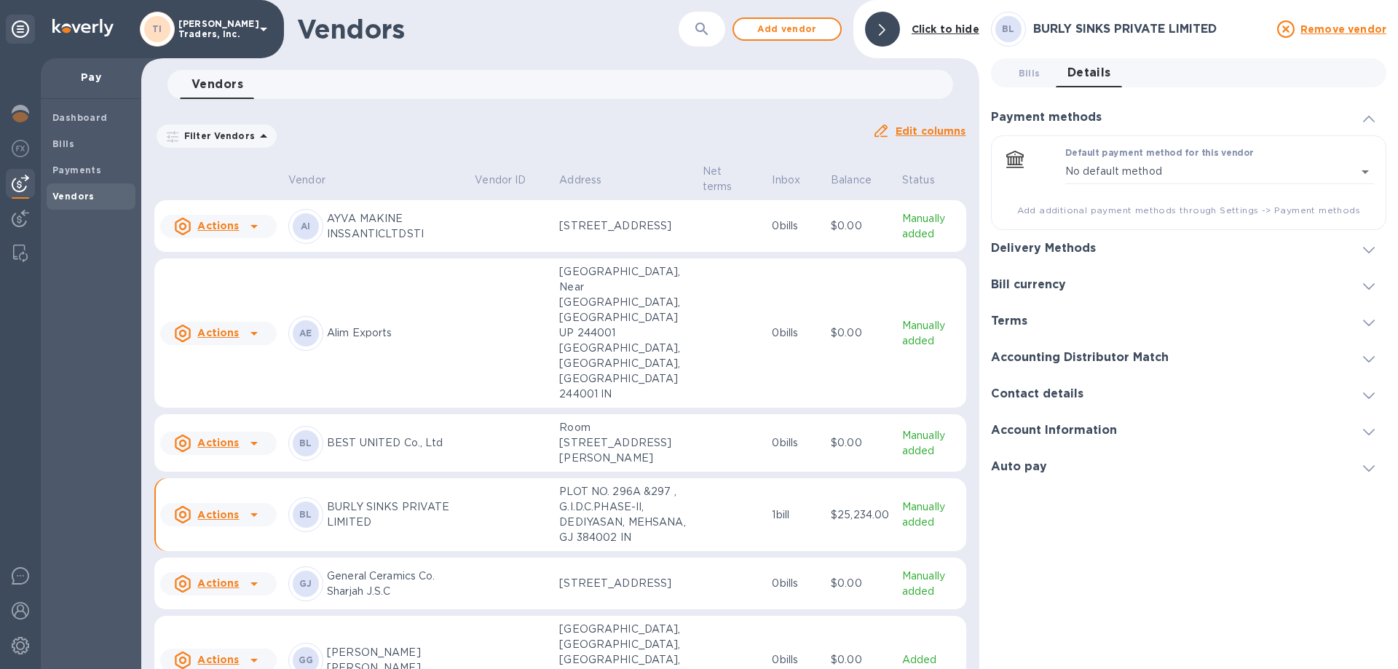
click at [1361, 433] on div at bounding box center [1369, 430] width 35 height 15
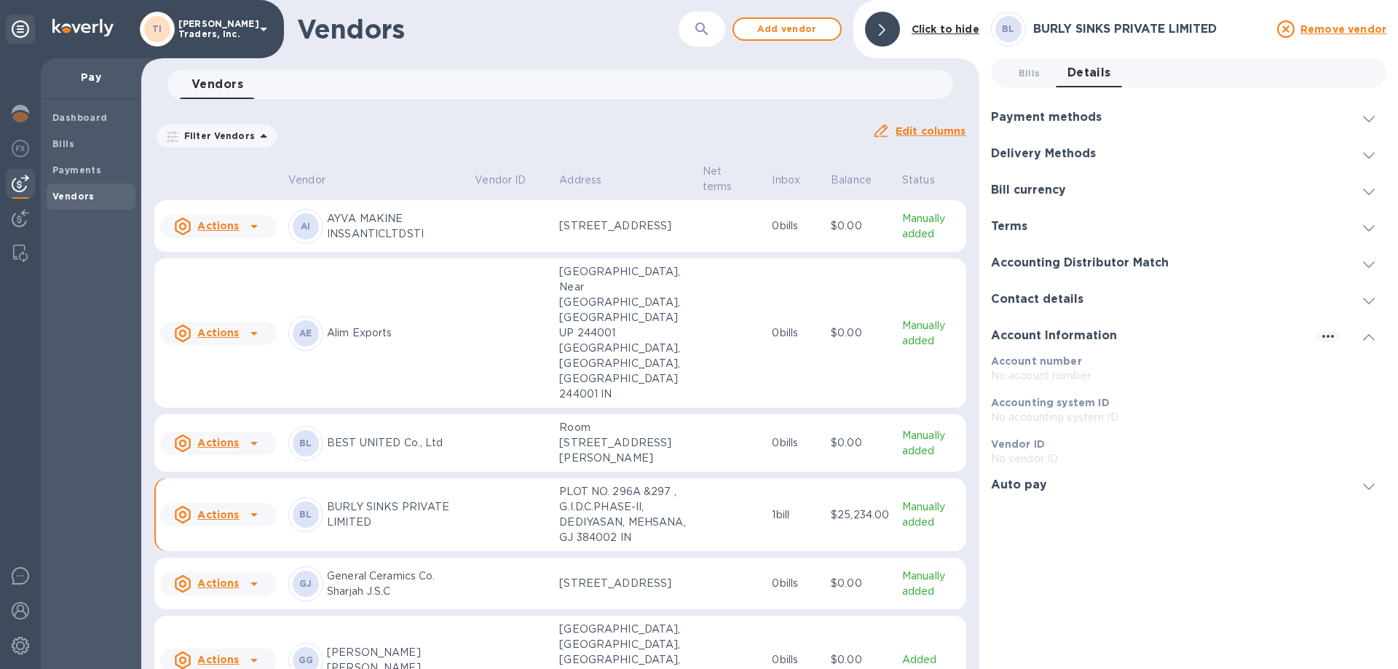
click at [1366, 331] on span at bounding box center [1369, 336] width 12 height 14
click at [1369, 302] on icon at bounding box center [1369, 301] width 12 height 7
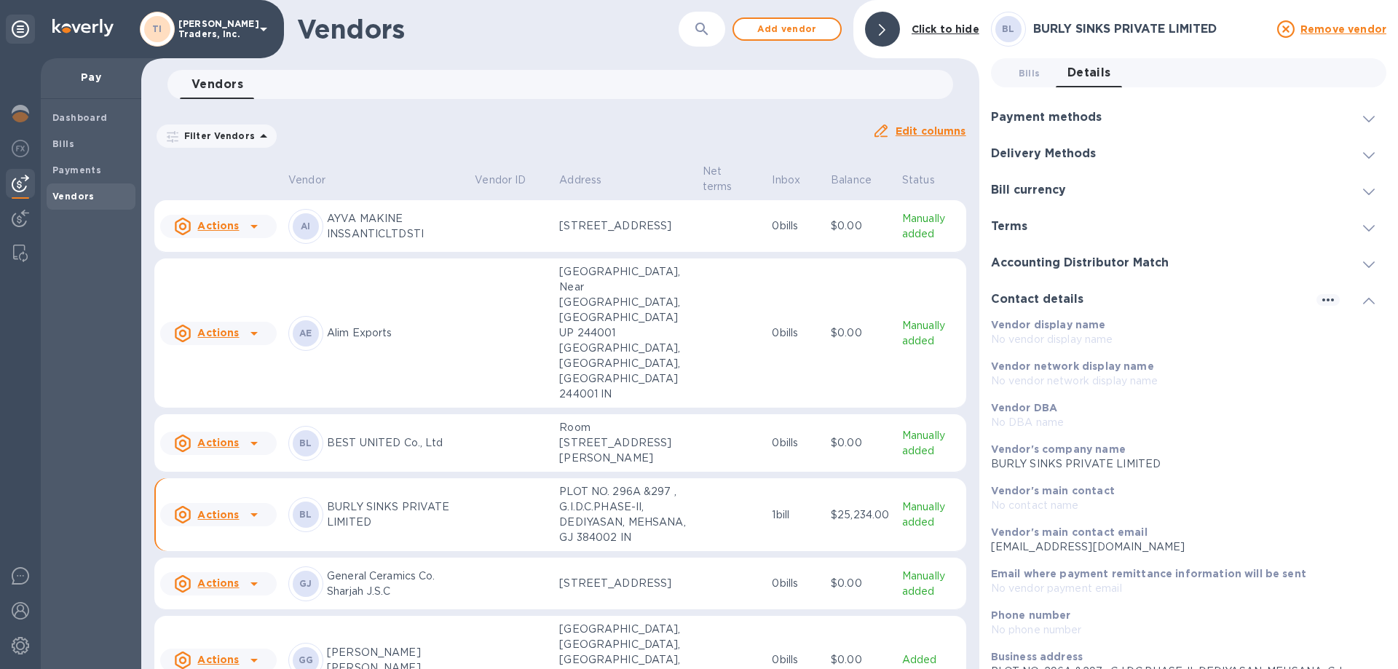
click at [1366, 301] on icon at bounding box center [1369, 301] width 12 height 7
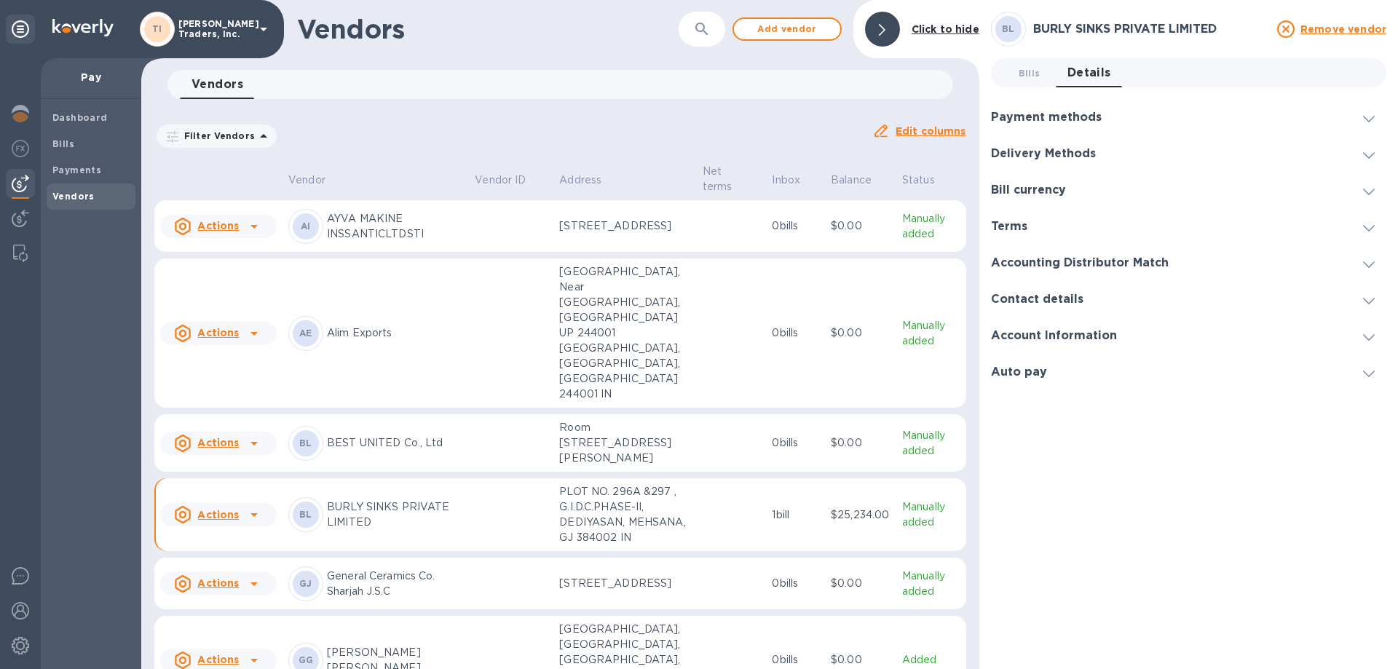
click at [1364, 153] on icon at bounding box center [1369, 155] width 12 height 7
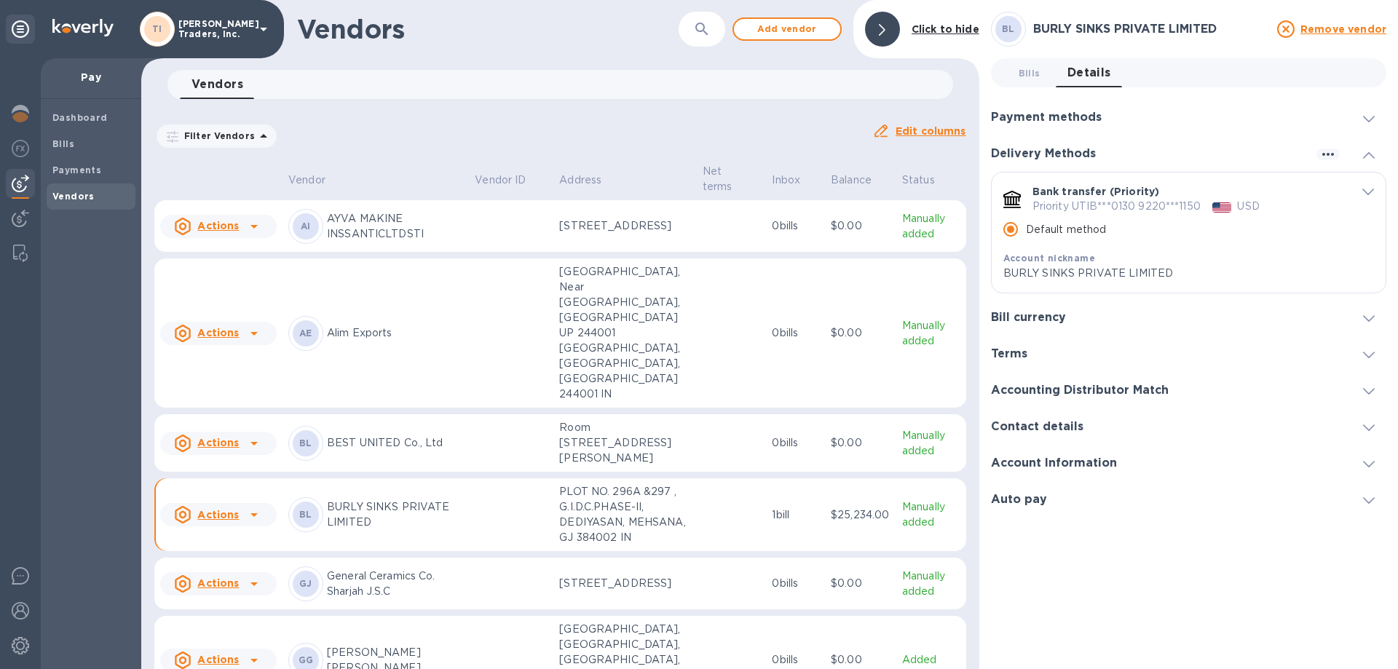
click at [1362, 193] on div "default-method" at bounding box center [1359, 191] width 31 height 14
click at [1366, 191] on icon "default-method" at bounding box center [1369, 192] width 12 height 7
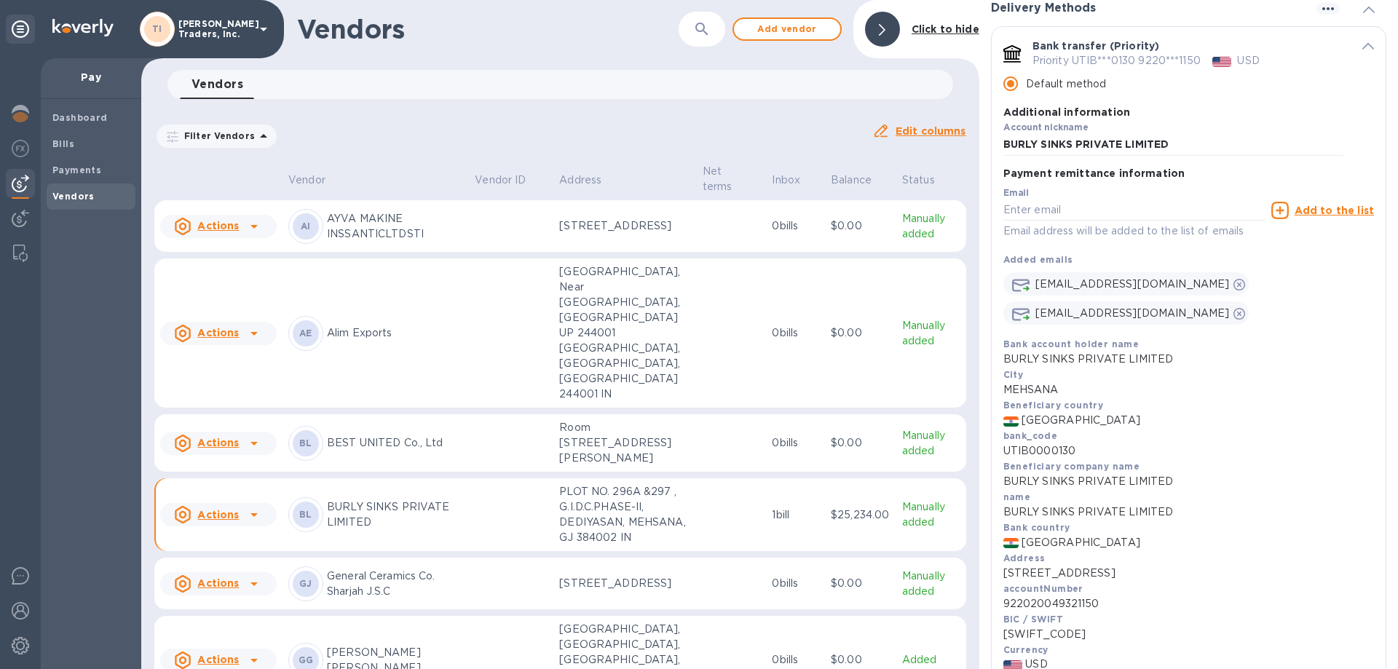
scroll to position [218, 0]
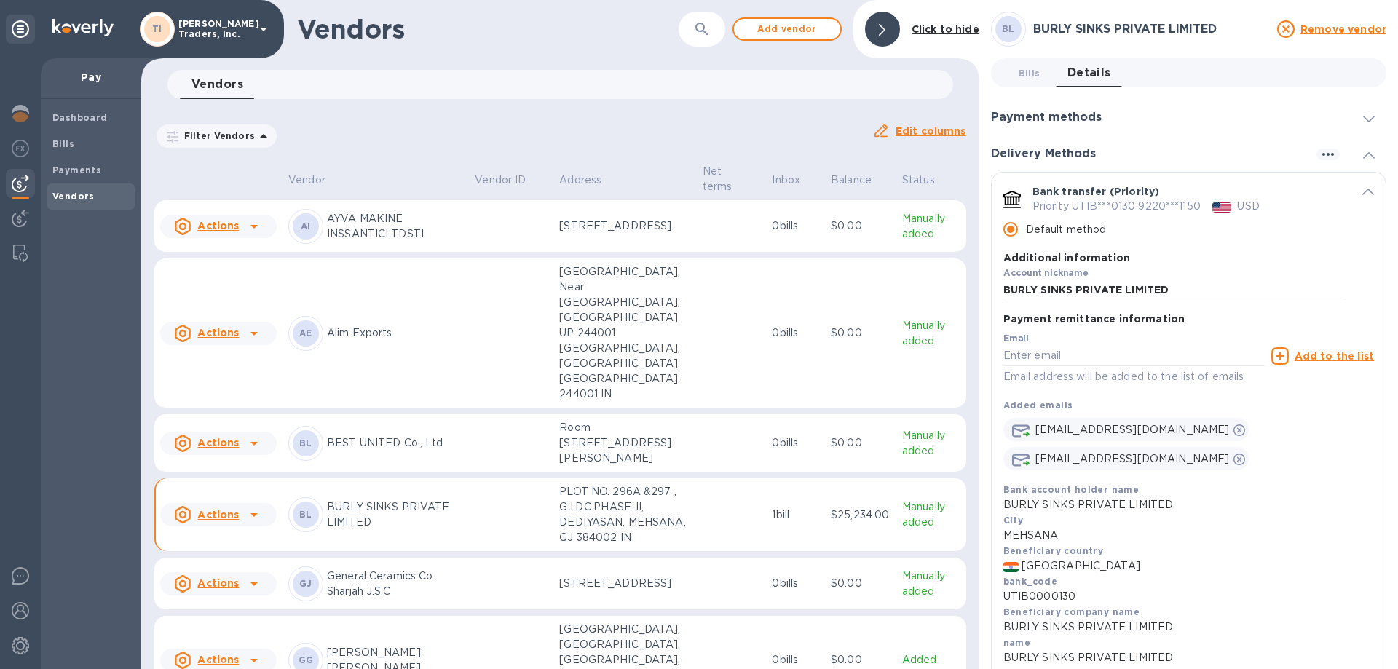
scroll to position [218, 0]
